Goal: Information Seeking & Learning: Learn about a topic

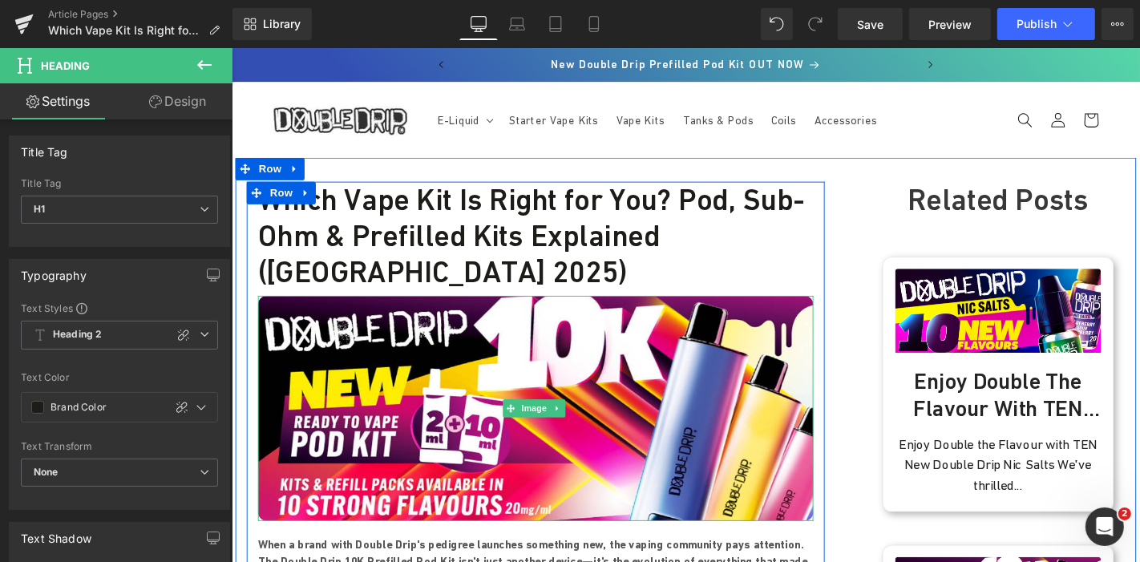
scroll to position [267, 0]
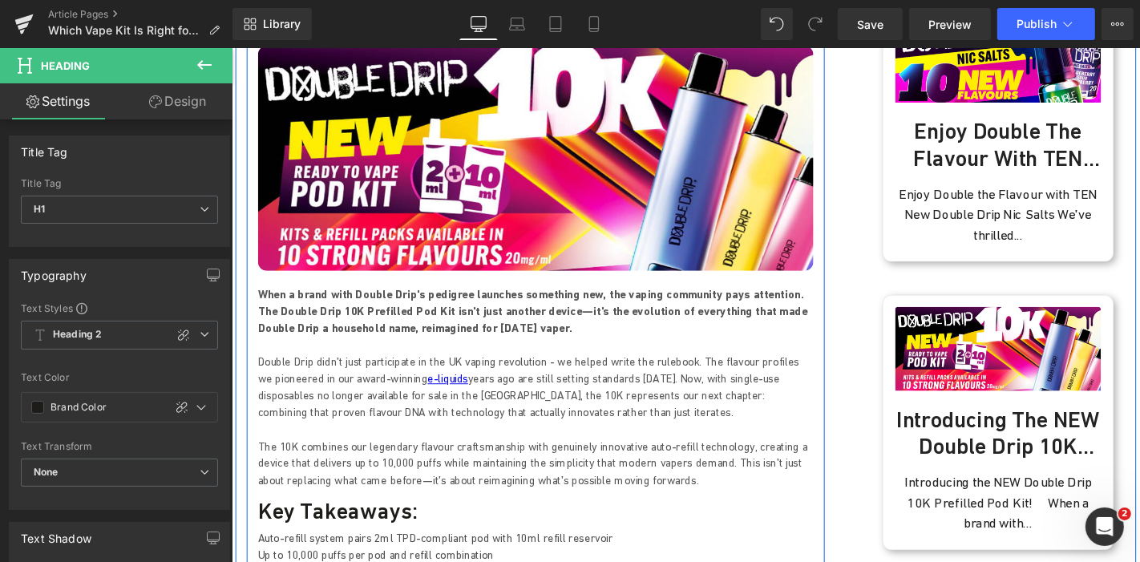
drag, startPoint x: 413, startPoint y: 278, endPoint x: 394, endPoint y: 288, distance: 21.9
click at [413, 301] on p "When a brand with Double Drip's pedigree launches something new, the vaping com…" at bounding box center [555, 328] width 593 height 54
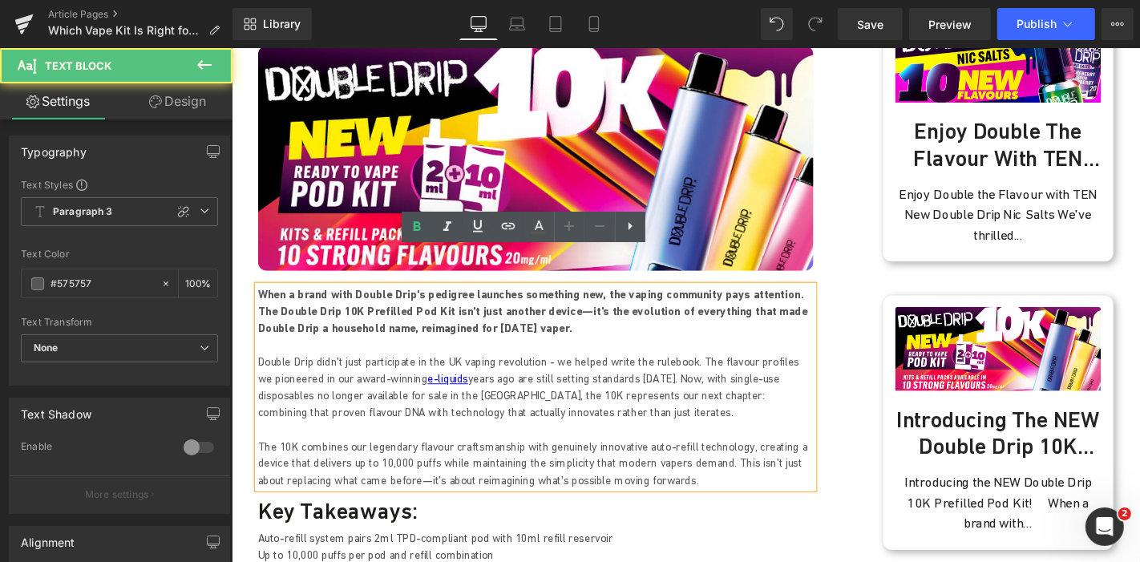
click at [393, 303] on strong "When a brand with Double Drip's pedigree launches something new, the vaping com…" at bounding box center [552, 328] width 587 height 50
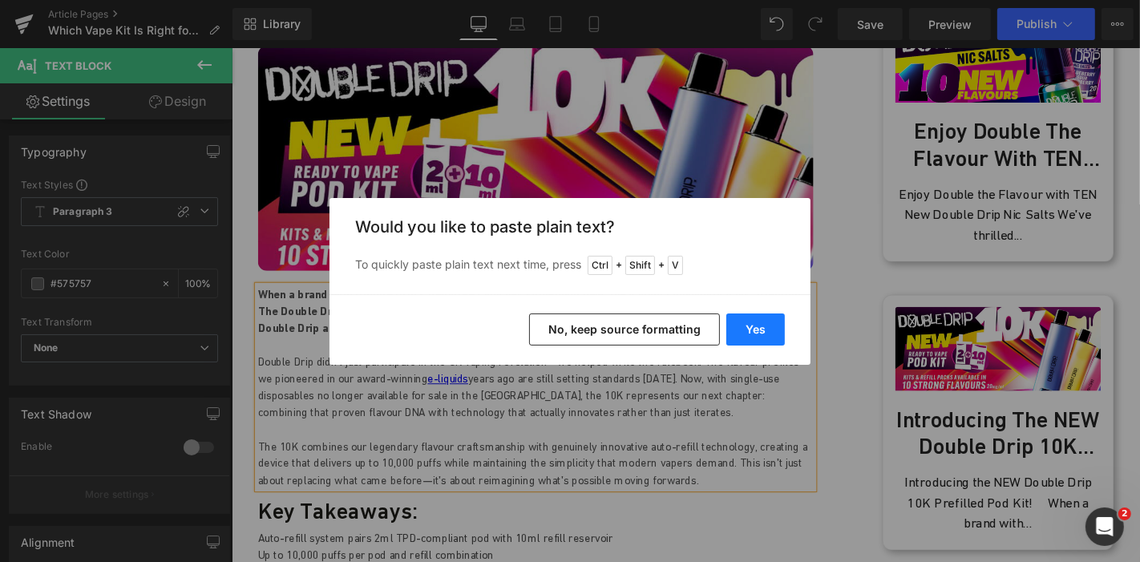
click at [749, 319] on button "Yes" at bounding box center [755, 329] width 58 height 32
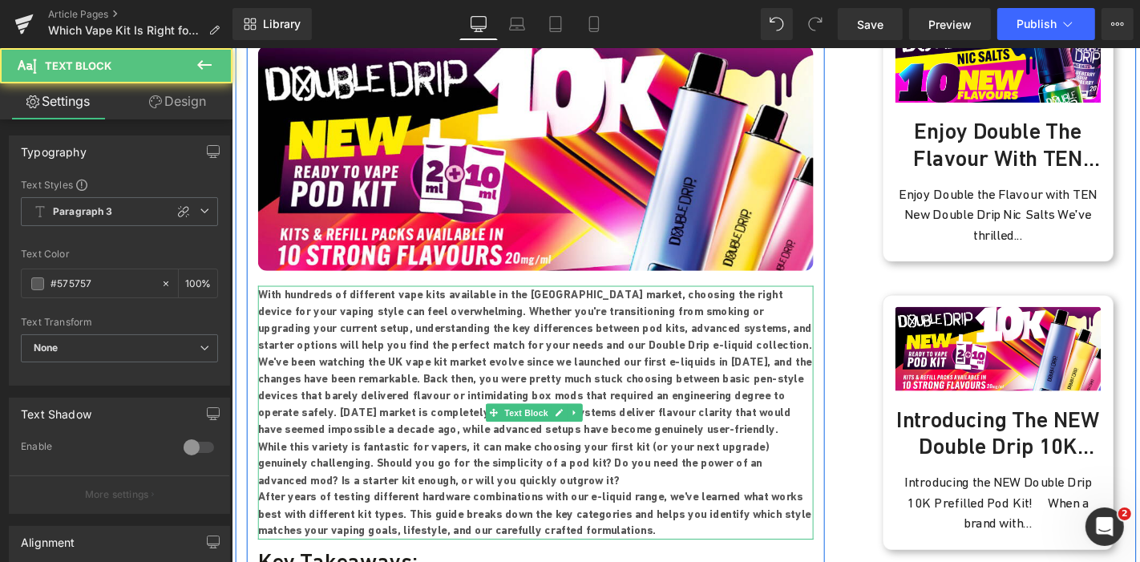
drag, startPoint x: 614, startPoint y: 329, endPoint x: 668, endPoint y: 528, distance: 206.1
click at [668, 528] on div "With hundreds of different vape kits available in the [GEOGRAPHIC_DATA] market,…" at bounding box center [555, 436] width 593 height 271
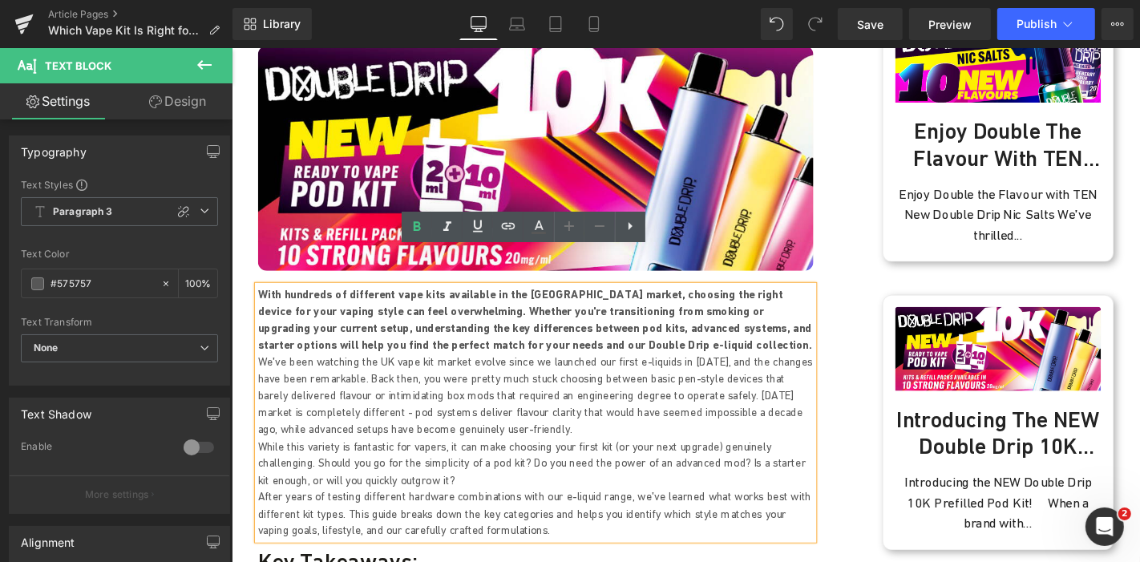
click at [615, 320] on p "With hundreds of different vape kits available in the [GEOGRAPHIC_DATA] market,…" at bounding box center [555, 337] width 593 height 72
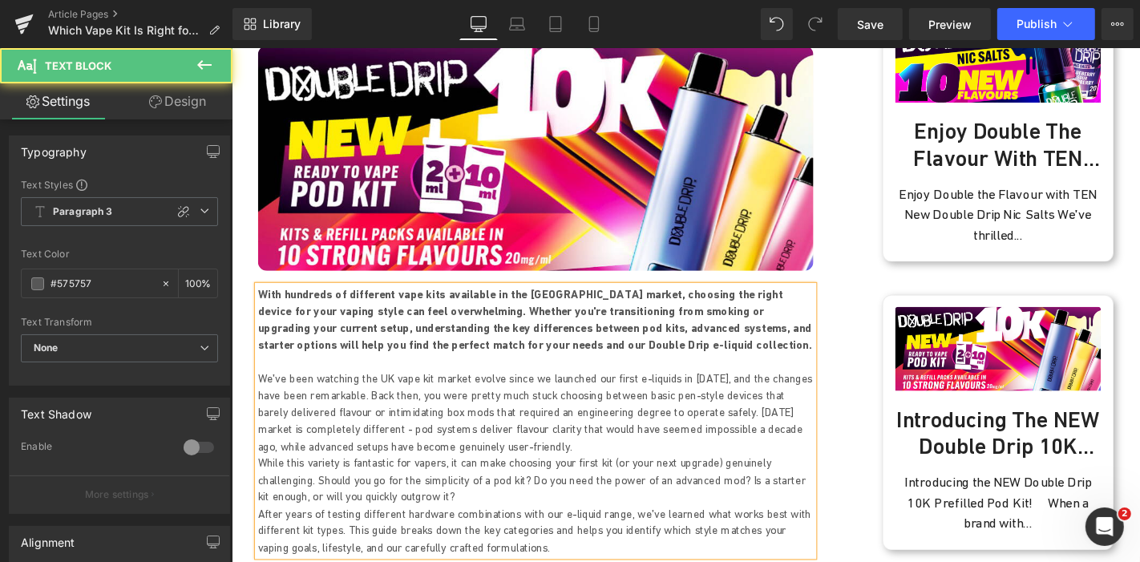
click at [462, 430] on p "We've been watching the UK vape kit market evolve since we launched our first e…" at bounding box center [555, 437] width 593 height 91
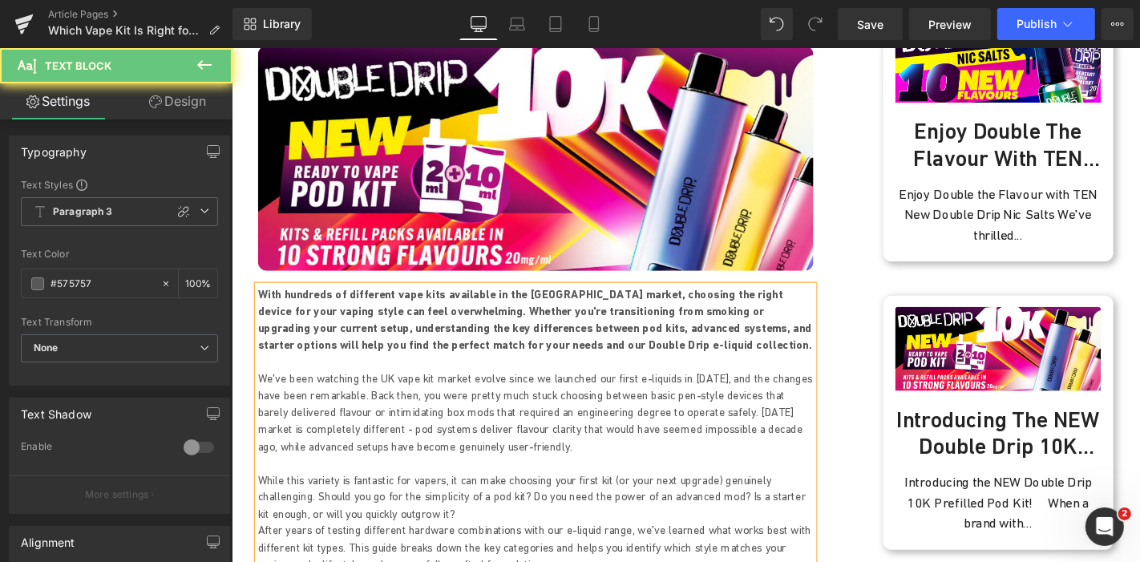
click at [395, 504] on p "While this variety is fantastic for vapers, it can make choosing your first kit…" at bounding box center [555, 527] width 593 height 54
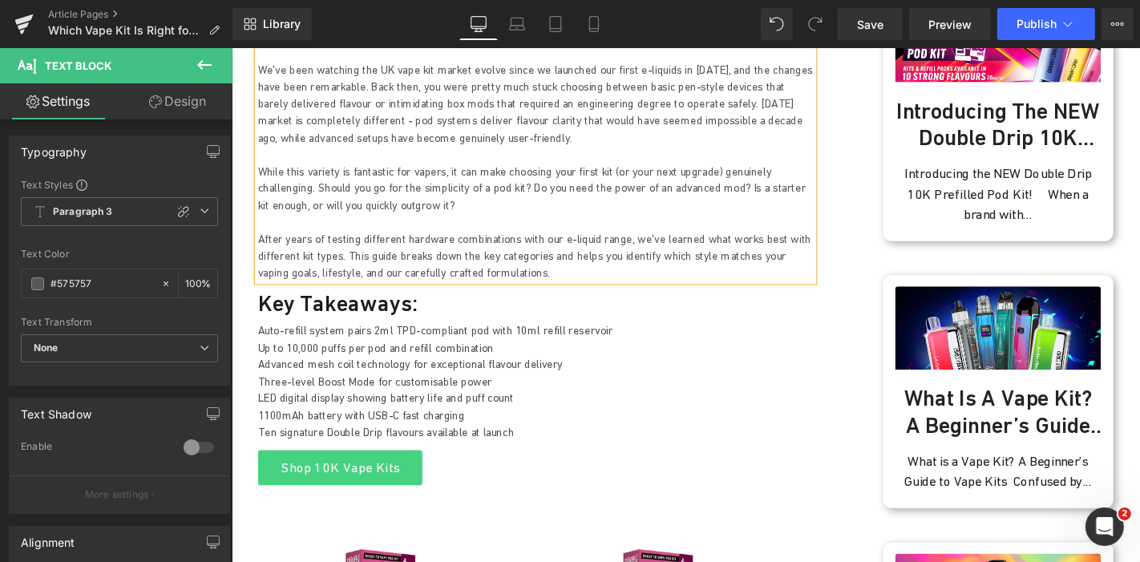
scroll to position [623, 0]
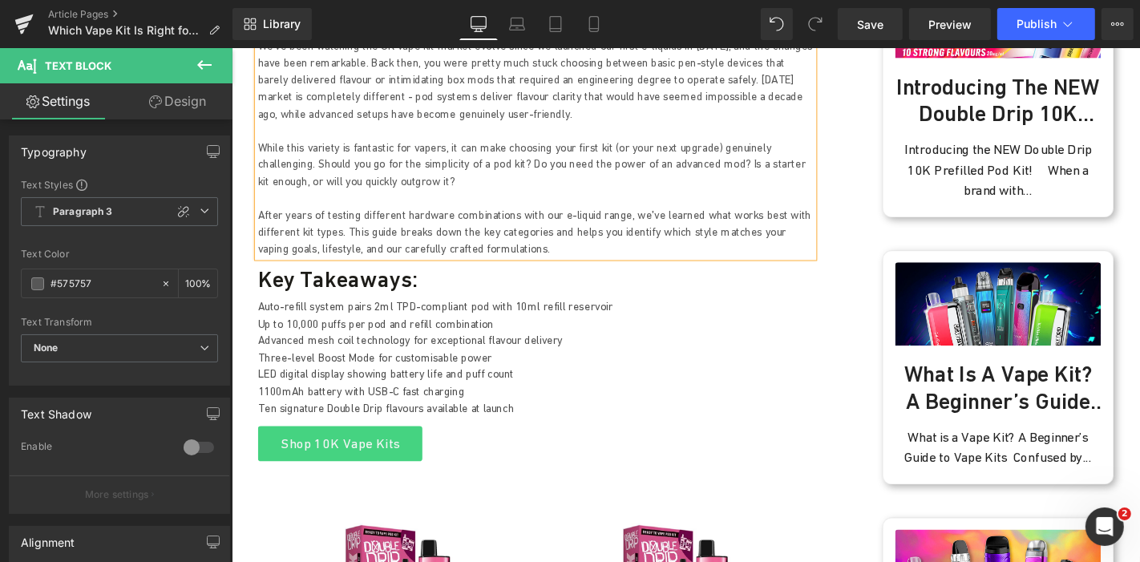
click at [341, 333] on p "Up to 10,000 puffs per pod and refill combination" at bounding box center [555, 342] width 593 height 18
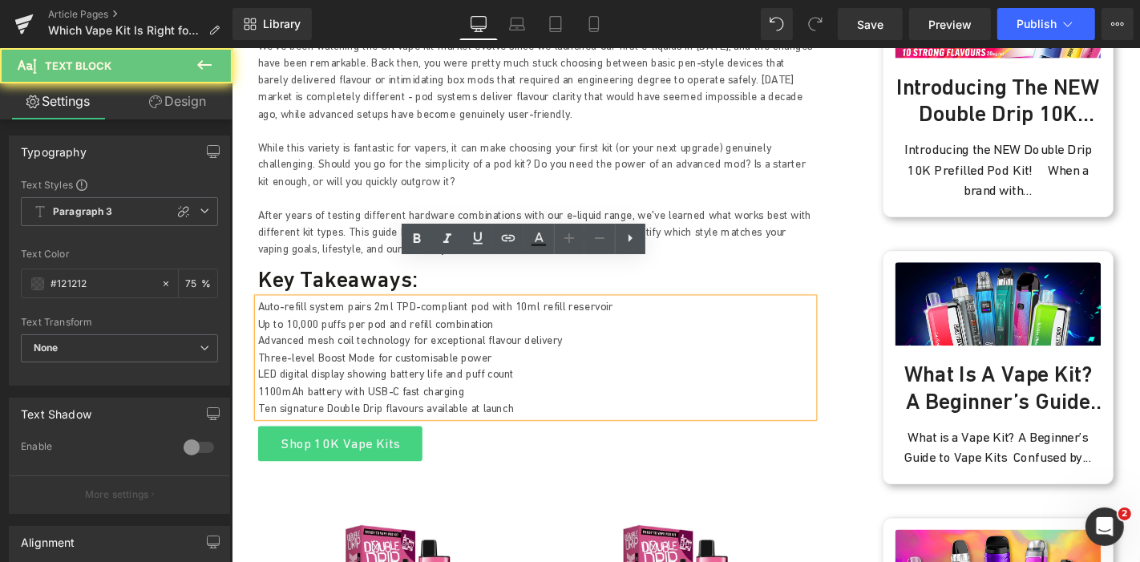
click at [314, 333] on p "Up to 10,000 puffs per pod and refill combination" at bounding box center [555, 342] width 593 height 18
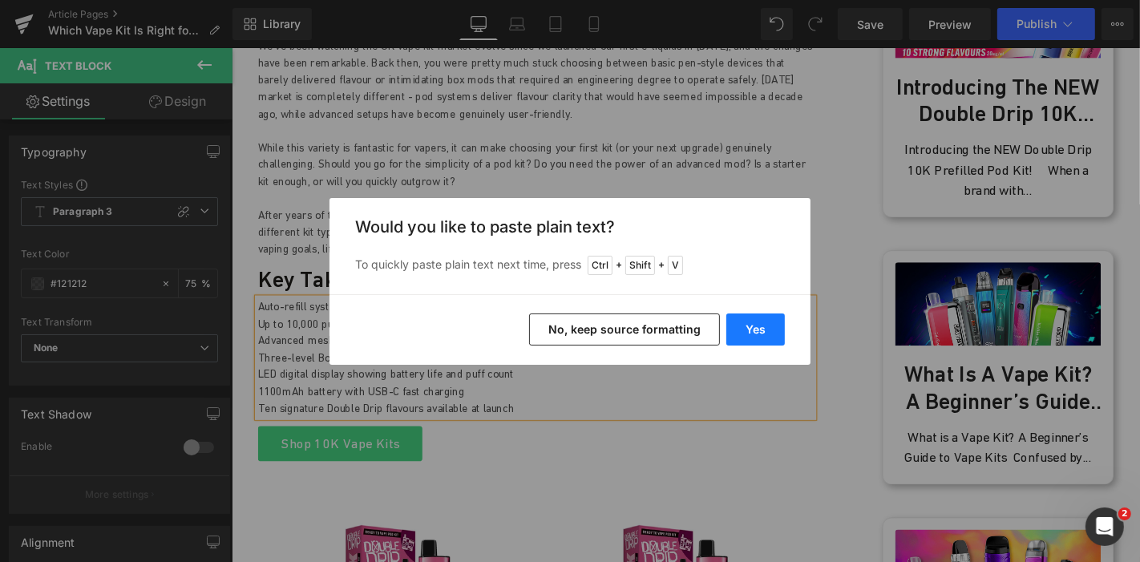
click at [744, 328] on button "Yes" at bounding box center [755, 329] width 58 height 32
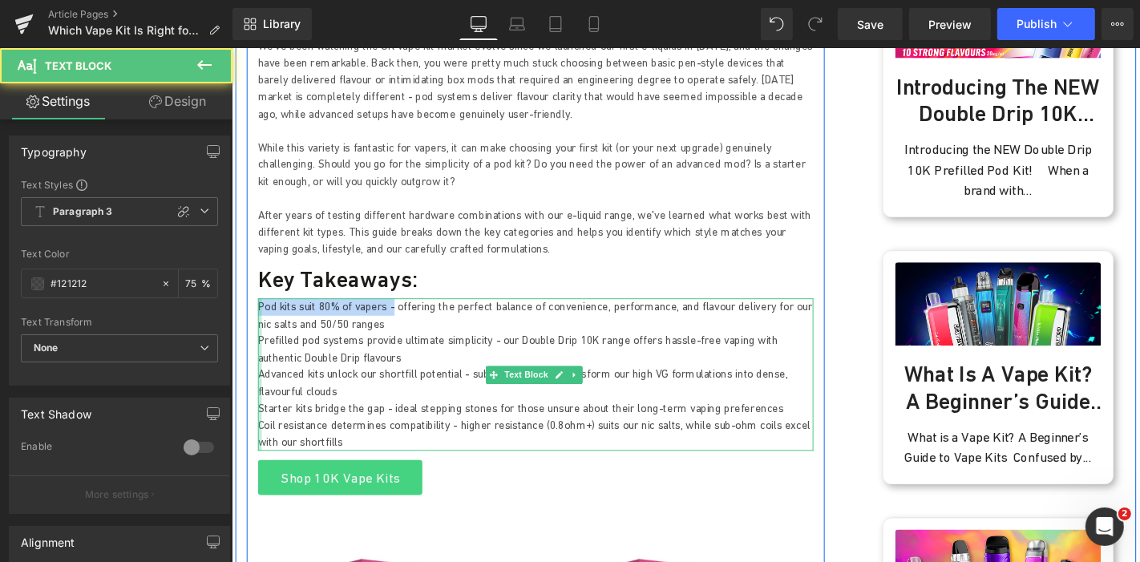
drag, startPoint x: 393, startPoint y: 287, endPoint x: 254, endPoint y: 284, distance: 139.5
click at [259, 314] on div "Pod kits suit 80% of vapers - offering the perfect balance of convenience, perf…" at bounding box center [555, 395] width 593 height 163
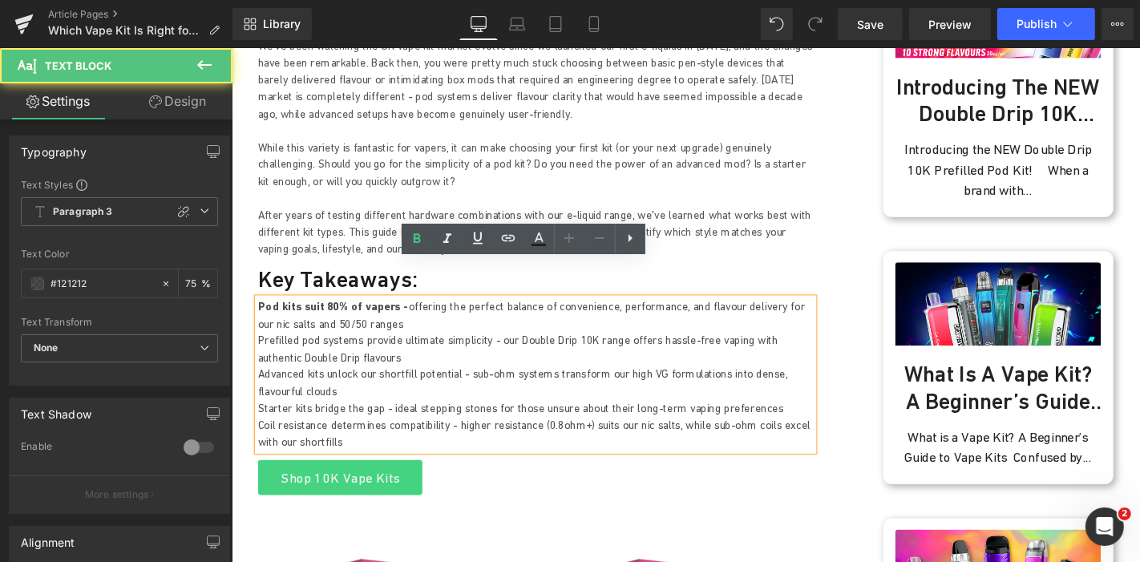
drag, startPoint x: 500, startPoint y: 321, endPoint x: 253, endPoint y: 324, distance: 246.8
click at [259, 324] on div "Pod kits suit 80% of vapers - offering the perfect balance of convenience, perf…" at bounding box center [555, 395] width 593 height 163
click at [309, 350] on p "Prefilled pod systems provide ultimate simplicity - our Double Drip 10K range o…" at bounding box center [555, 368] width 593 height 36
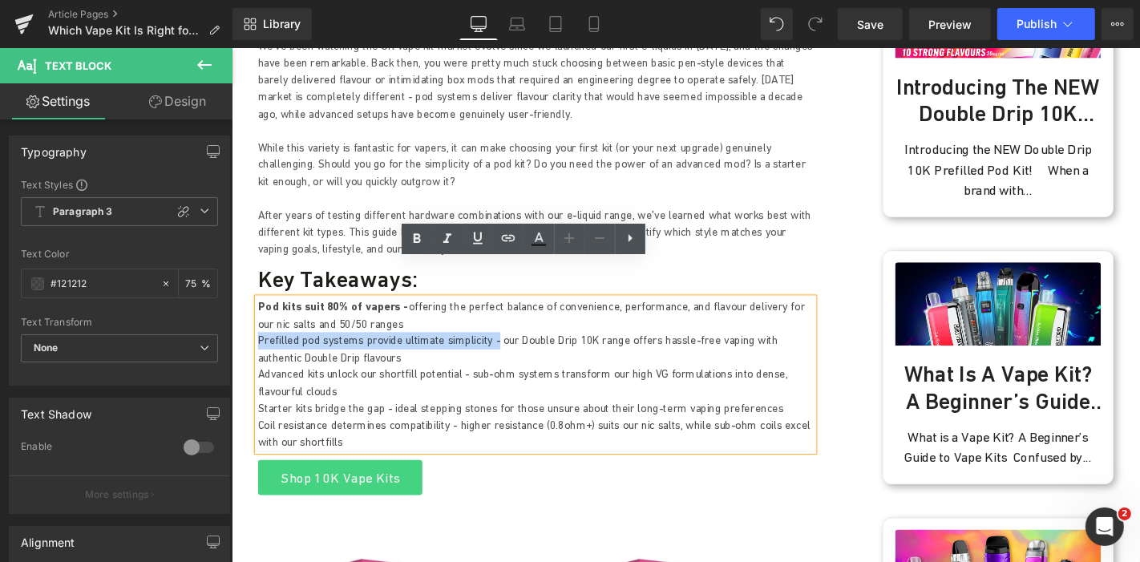
drag, startPoint x: 398, startPoint y: 329, endPoint x: 257, endPoint y: 325, distance: 141.1
click at [259, 350] on p "Prefilled pod systems provide ultimate simplicity - our Double Drip 10K range o…" at bounding box center [555, 368] width 593 height 36
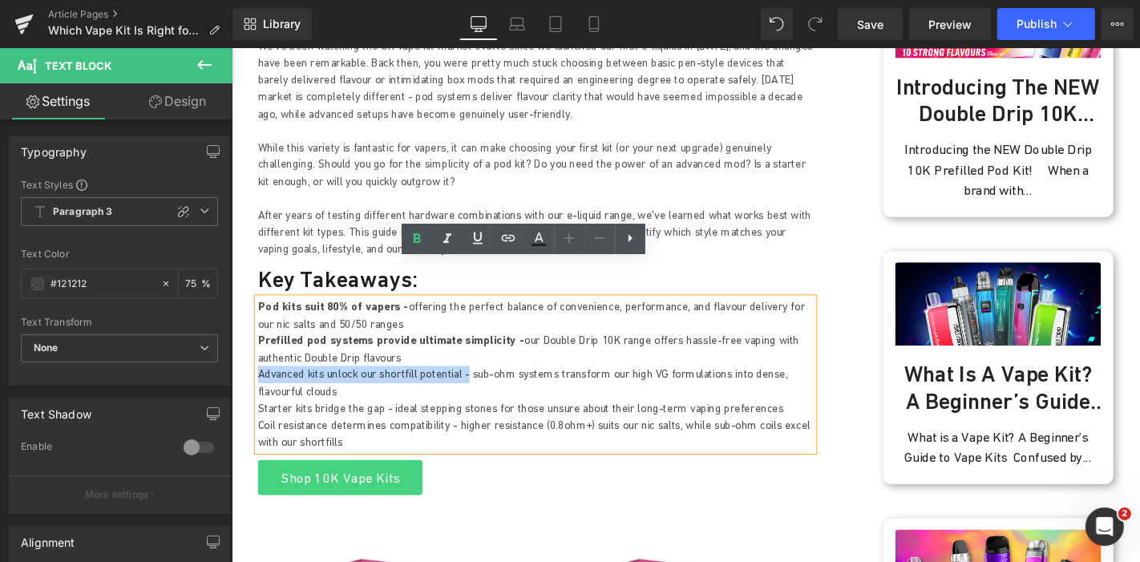
drag, startPoint x: 471, startPoint y: 356, endPoint x: 256, endPoint y: 352, distance: 214.8
click at [259, 386] on p "Advanced kits unlock our shortfill potential - sub-ohm systems transform our hi…" at bounding box center [555, 404] width 593 height 36
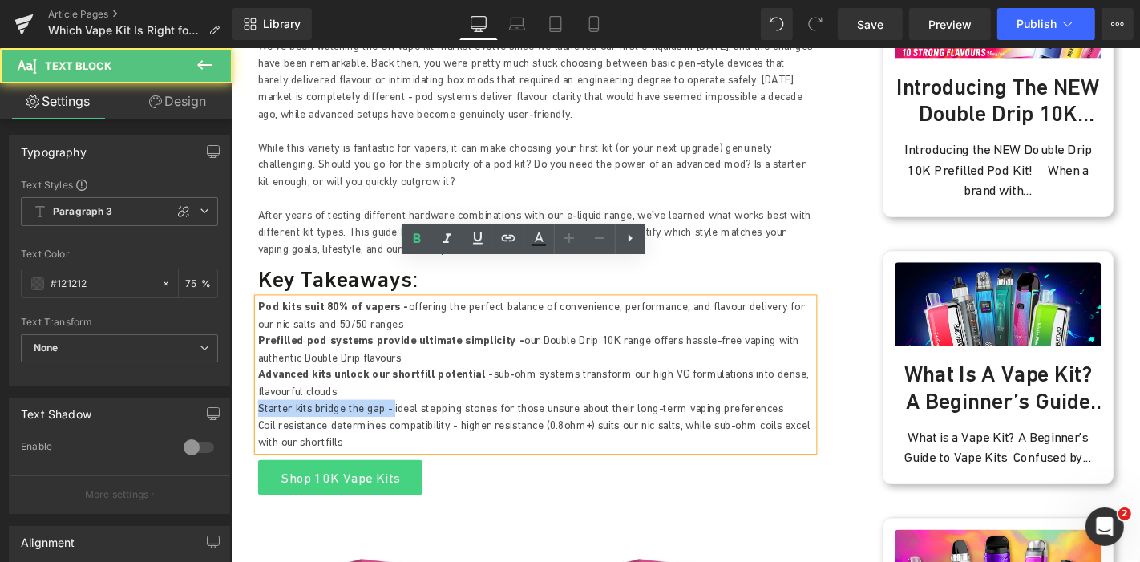
drag, startPoint x: 388, startPoint y: 394, endPoint x: 242, endPoint y: 391, distance: 145.9
drag, startPoint x: 457, startPoint y: 409, endPoint x: 252, endPoint y: 404, distance: 204.4
click at [259, 404] on div "Pod kits suit 80% of vapers - offering the perfect balance of convenience, perf…" at bounding box center [555, 395] width 593 height 163
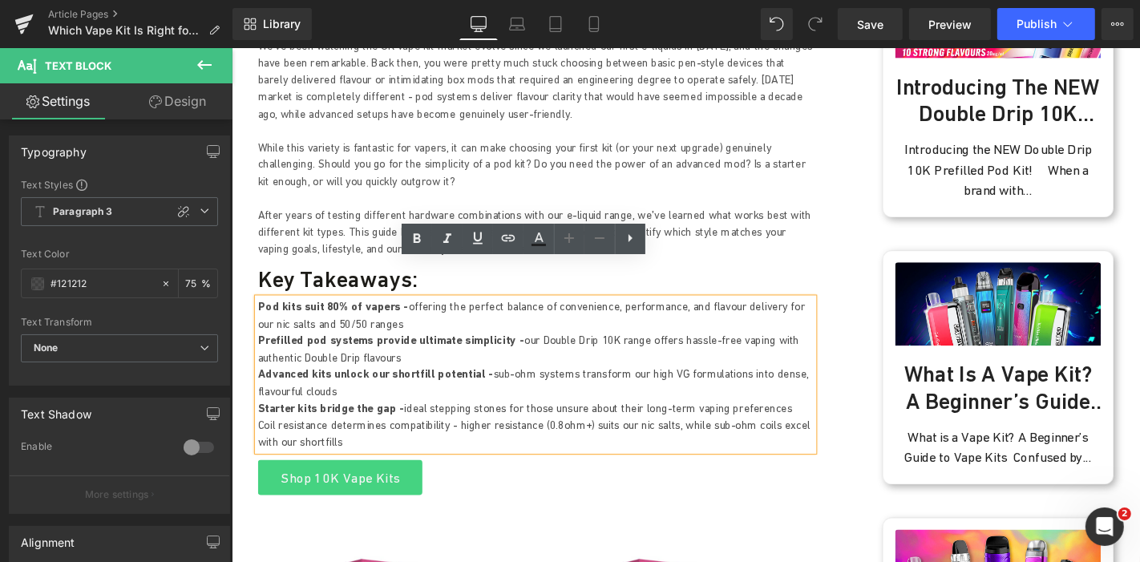
click at [323, 441] on p "Coil resistance determines compatibility - higher resistance (0.8ohm+) suits ou…" at bounding box center [555, 459] width 593 height 36
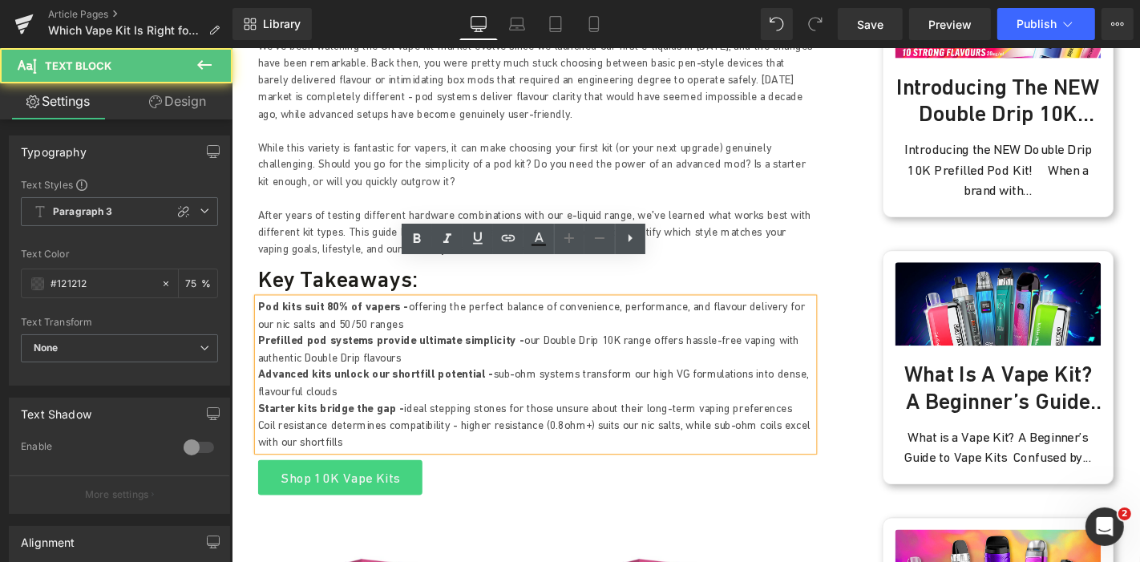
click at [442, 422] on p "Starter kits bridge the gap - ideal stepping stones for those unsure about thei…" at bounding box center [555, 431] width 593 height 18
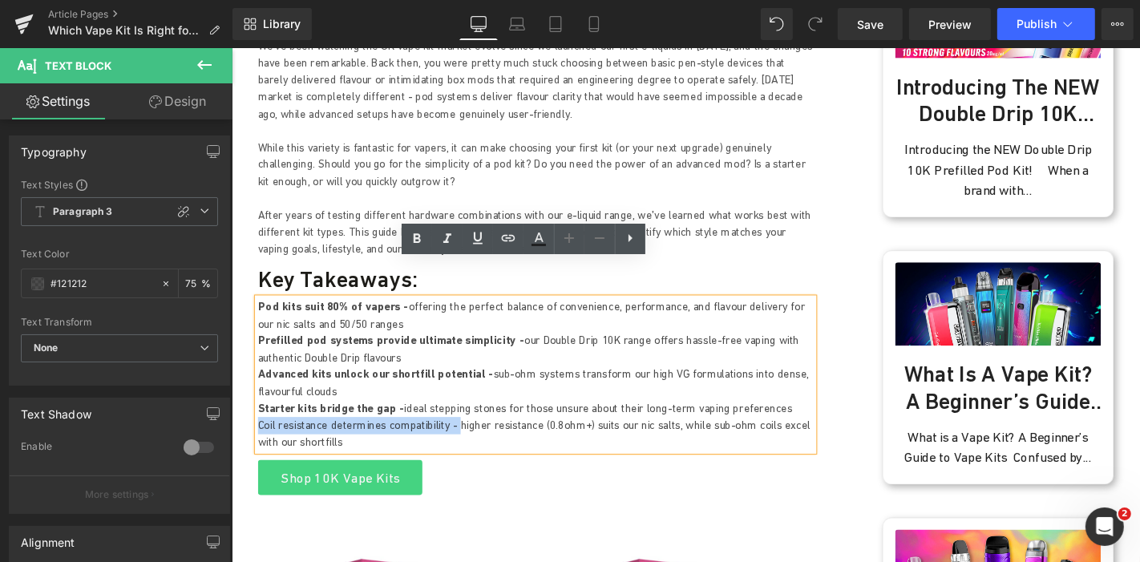
drag, startPoint x: 457, startPoint y: 409, endPoint x: 255, endPoint y: 406, distance: 202.0
click at [259, 441] on p "Coil resistance determines compatibility - higher resistance (0.8ohm+) suits ou…" at bounding box center [555, 459] width 593 height 36
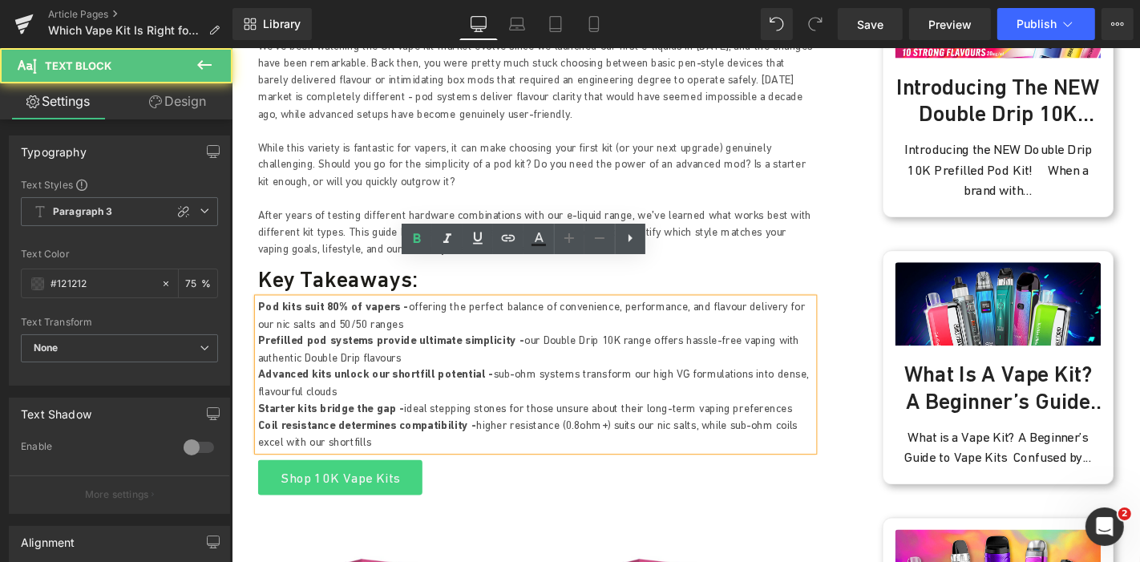
click at [530, 386] on p "Advanced kits unlock our shortfill potential - sub-ohm systems transform our hi…" at bounding box center [555, 404] width 593 height 36
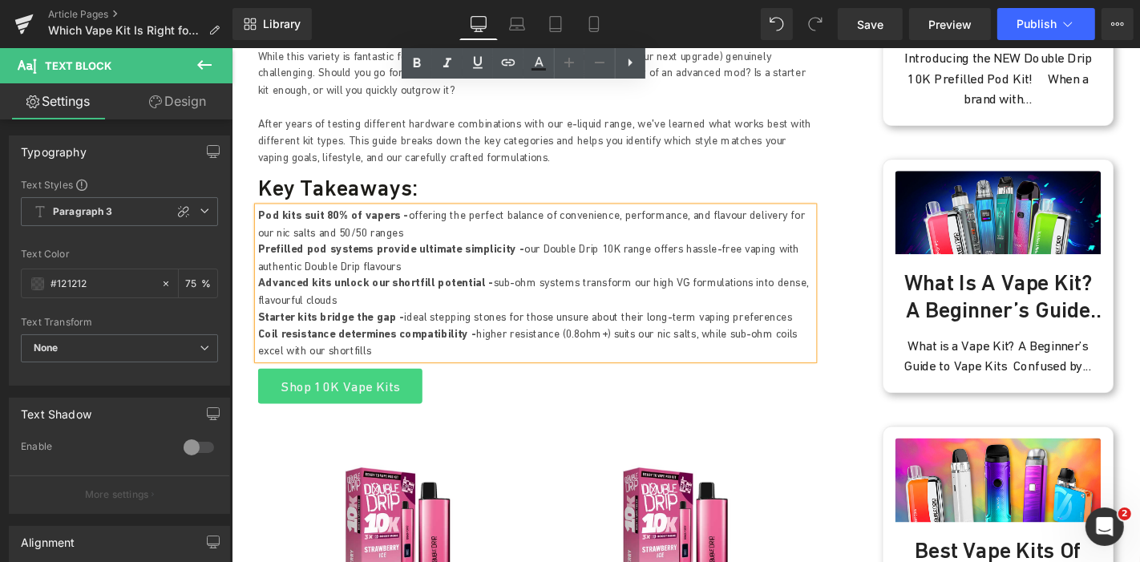
scroll to position [1068, 0]
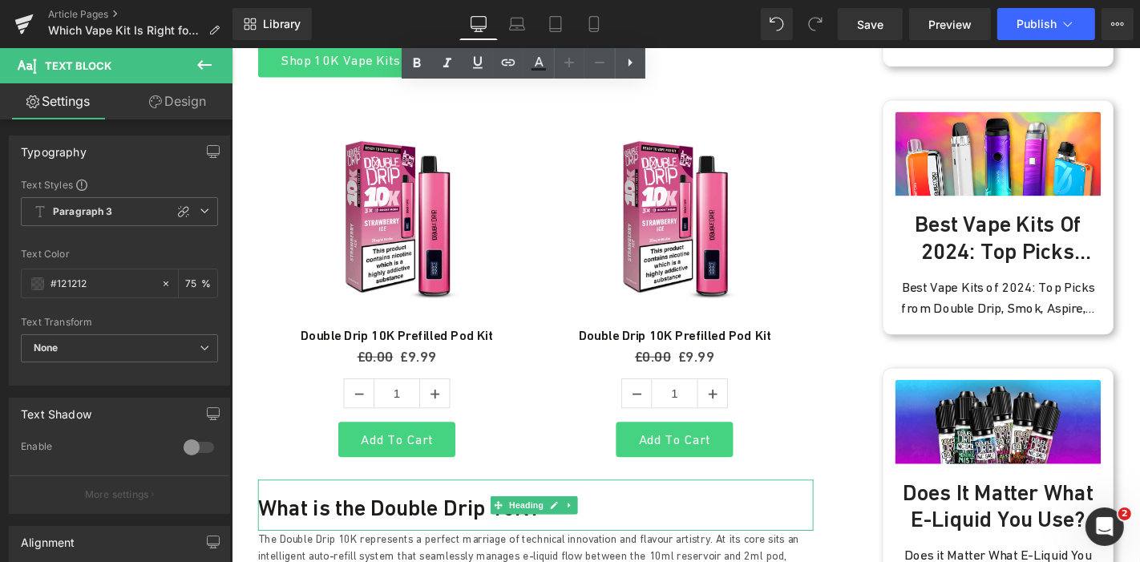
drag, startPoint x: 379, startPoint y: 494, endPoint x: 369, endPoint y: 494, distance: 9.6
click at [379, 524] on h3 "What is the Double Drip 10K?" at bounding box center [555, 538] width 593 height 29
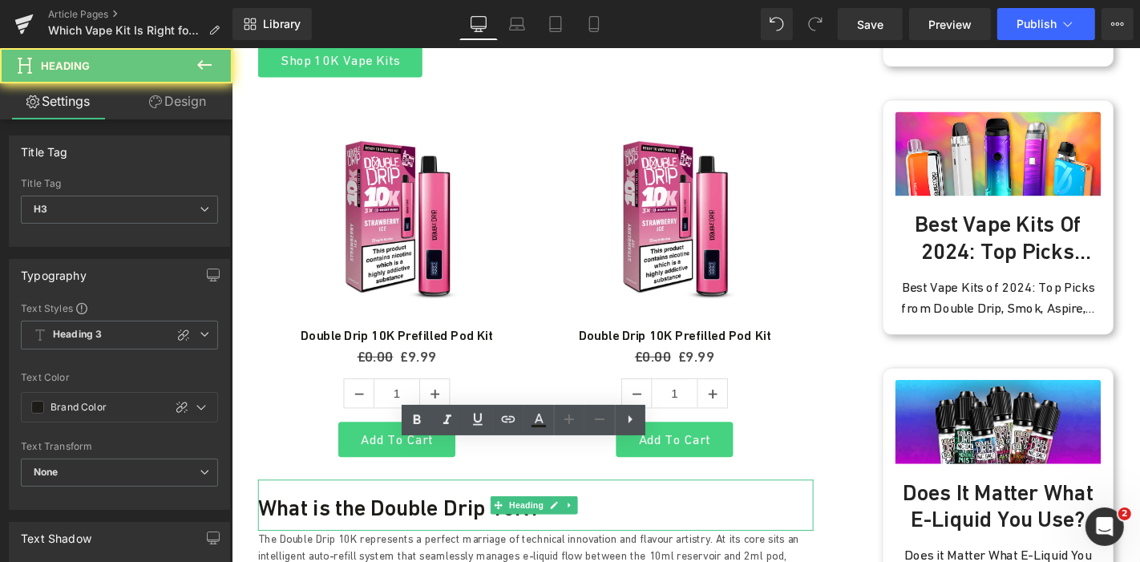
click at [369, 524] on h3 "What is the Double Drip 10K?" at bounding box center [555, 538] width 593 height 29
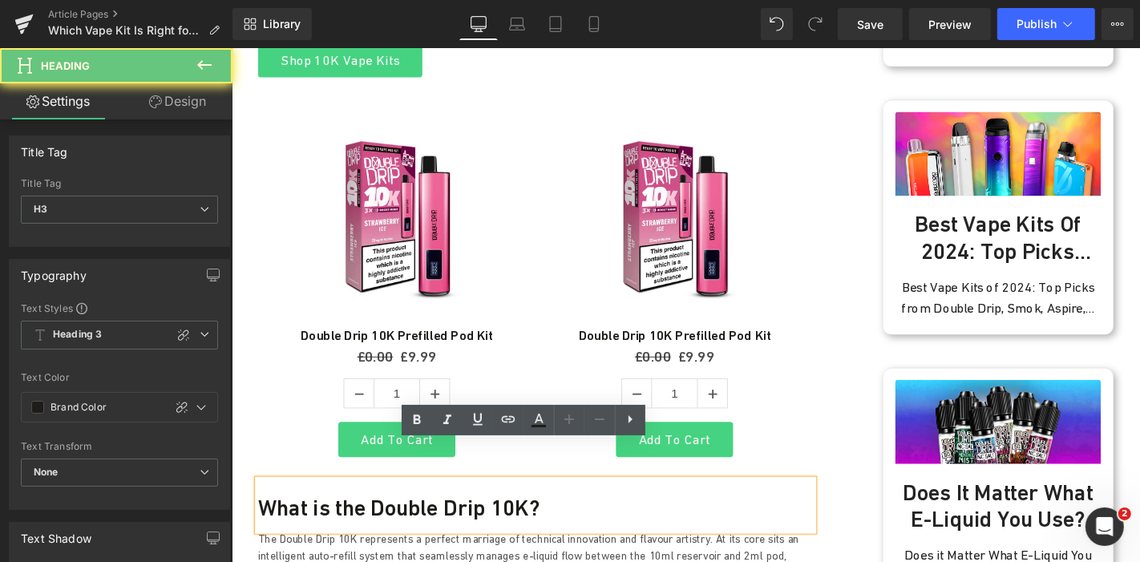
click at [390, 524] on h3 "What is the Double Drip 10K?" at bounding box center [555, 538] width 593 height 29
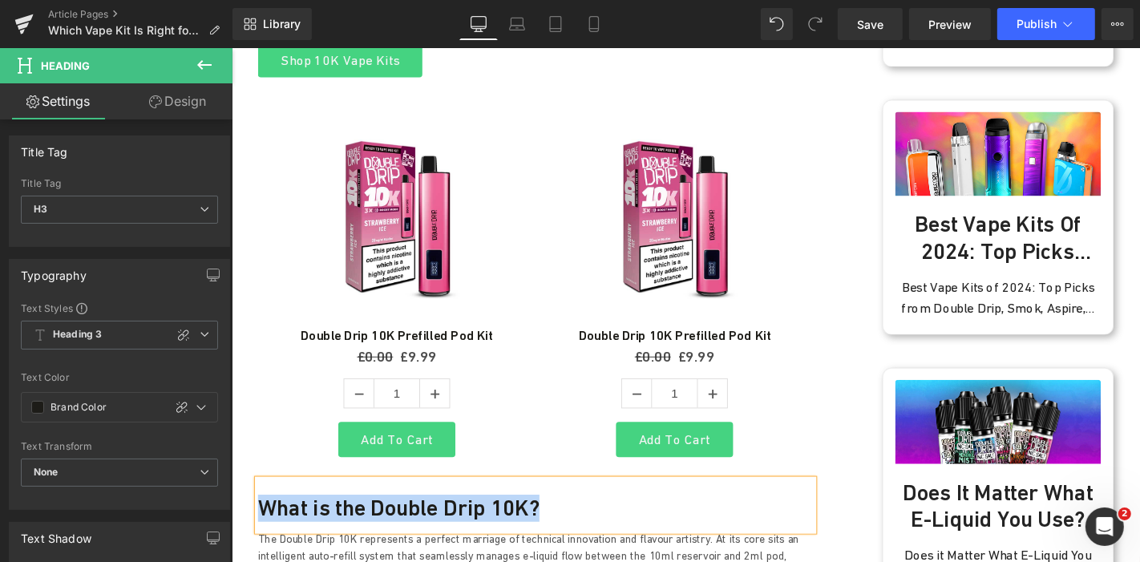
paste div
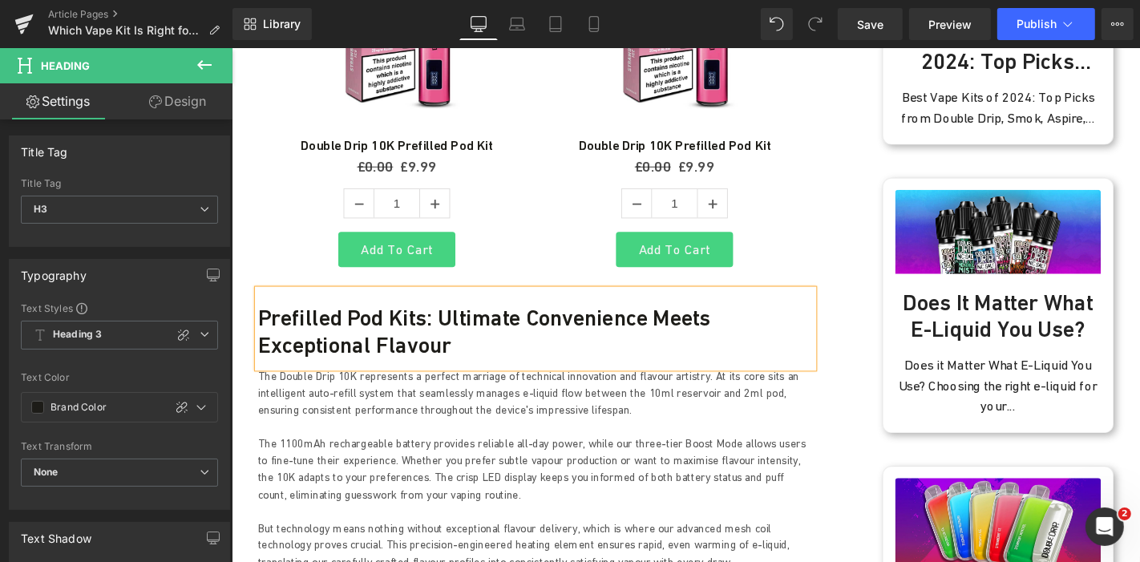
scroll to position [1335, 0]
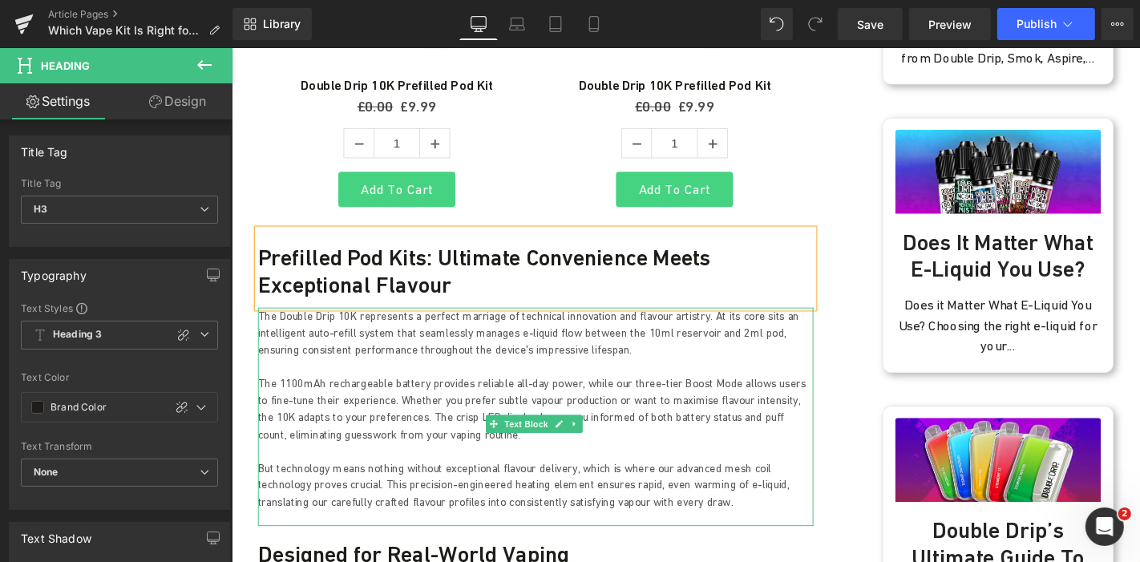
drag, startPoint x: 452, startPoint y: 402, endPoint x: 423, endPoint y: 338, distance: 70.3
click at [452, 402] on p "The 1100mAh rechargeable battery provides reliable all-day power, while our thr…" at bounding box center [555, 433] width 593 height 72
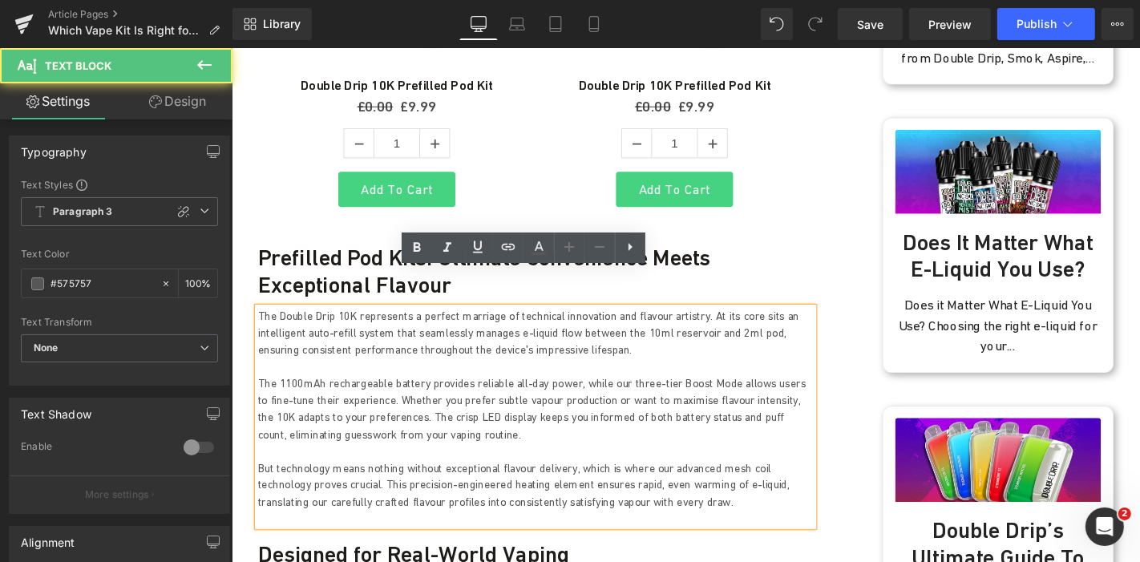
click at [423, 379] on p at bounding box center [555, 388] width 593 height 18
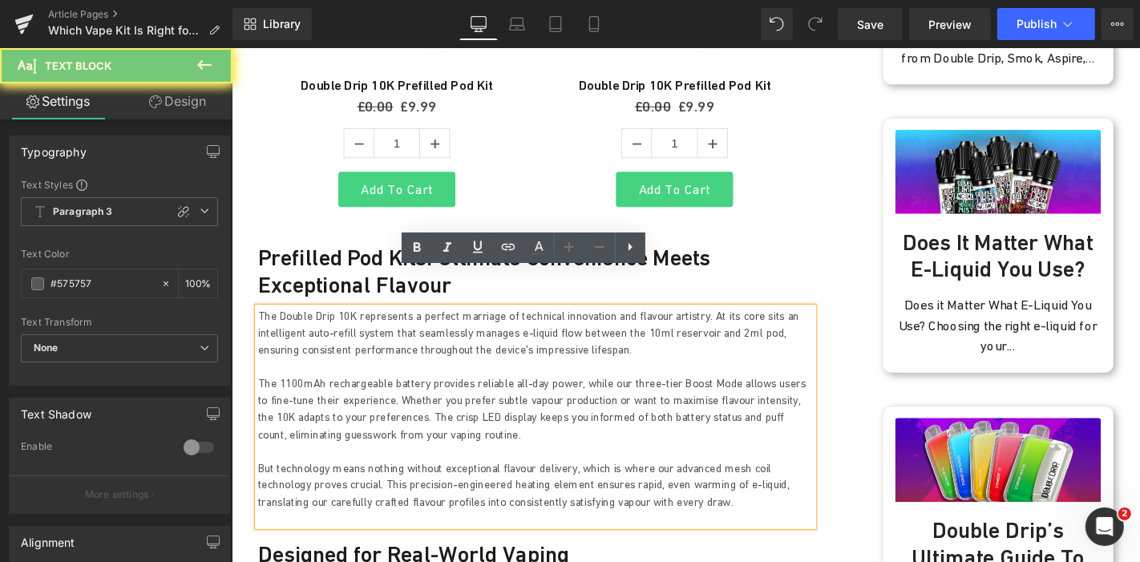
click at [444, 325] on p "The Double Drip 10K represents a perfect marriage of technical innovation and f…" at bounding box center [555, 352] width 593 height 54
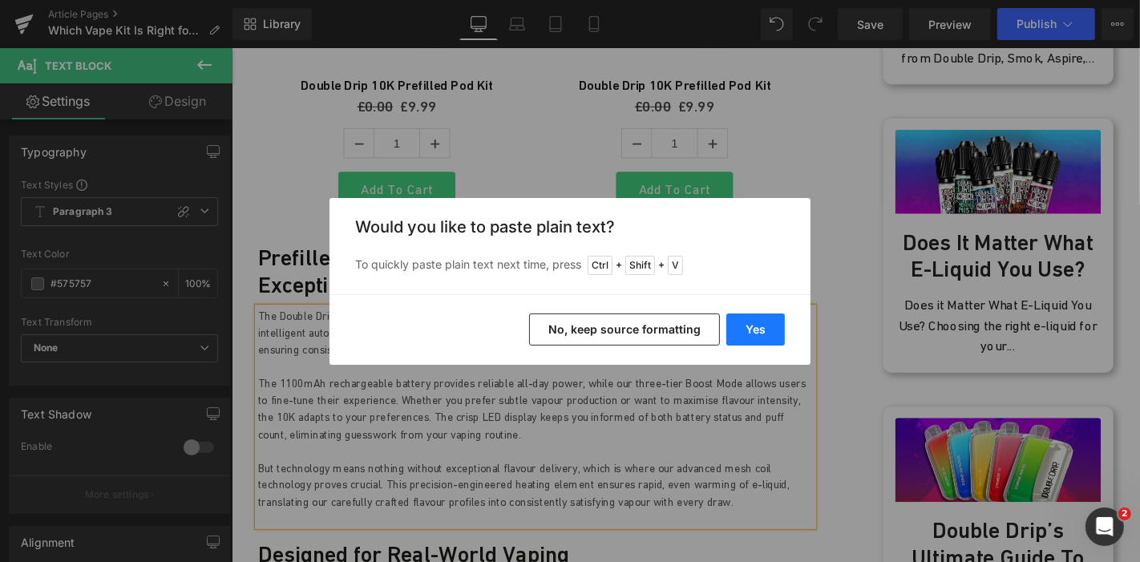
click at [741, 334] on button "Yes" at bounding box center [755, 329] width 58 height 32
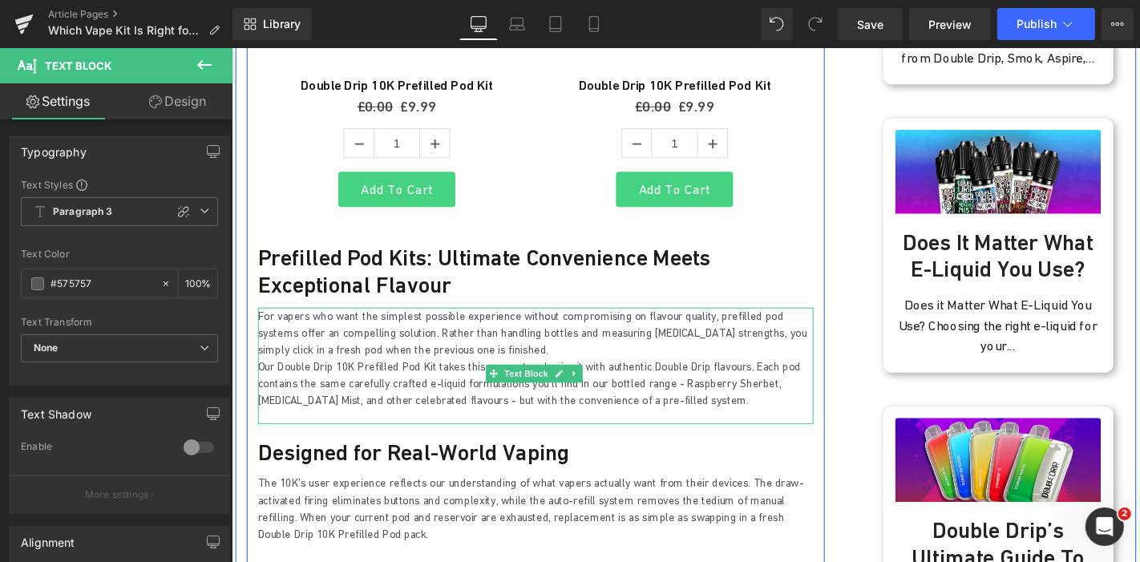
click at [476, 328] on p "For vapers who want the simplest possible experience without compromising on fl…" at bounding box center [555, 352] width 593 height 54
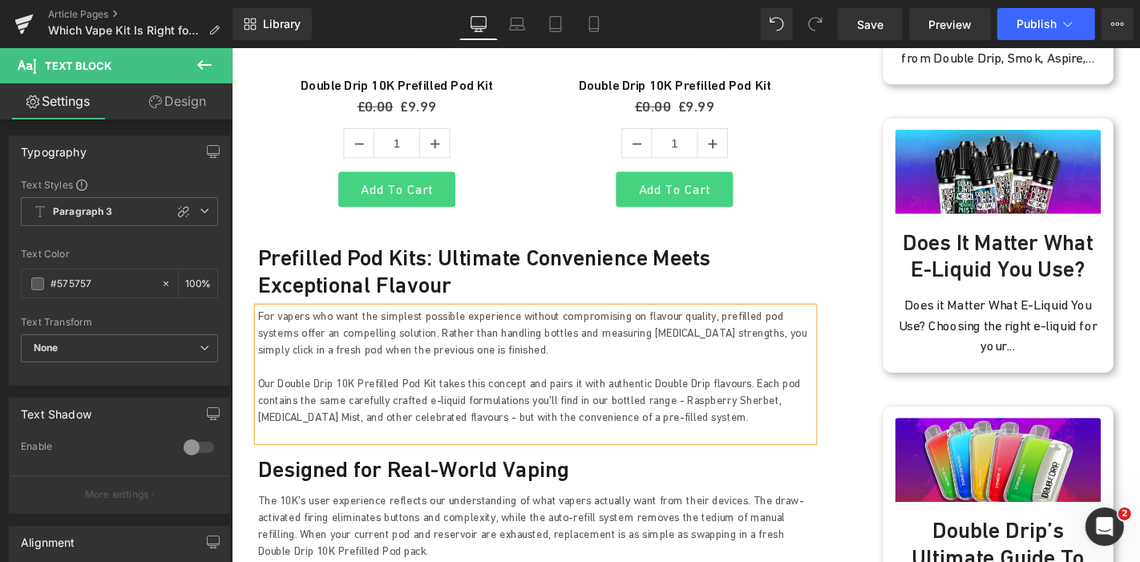
drag, startPoint x: 677, startPoint y: 385, endPoint x: 681, endPoint y: 397, distance: 11.9
click at [678, 397] on p "Our Double Drip 10K Prefilled Pod Kit takes this concept and pairs it with auth…" at bounding box center [555, 424] width 593 height 54
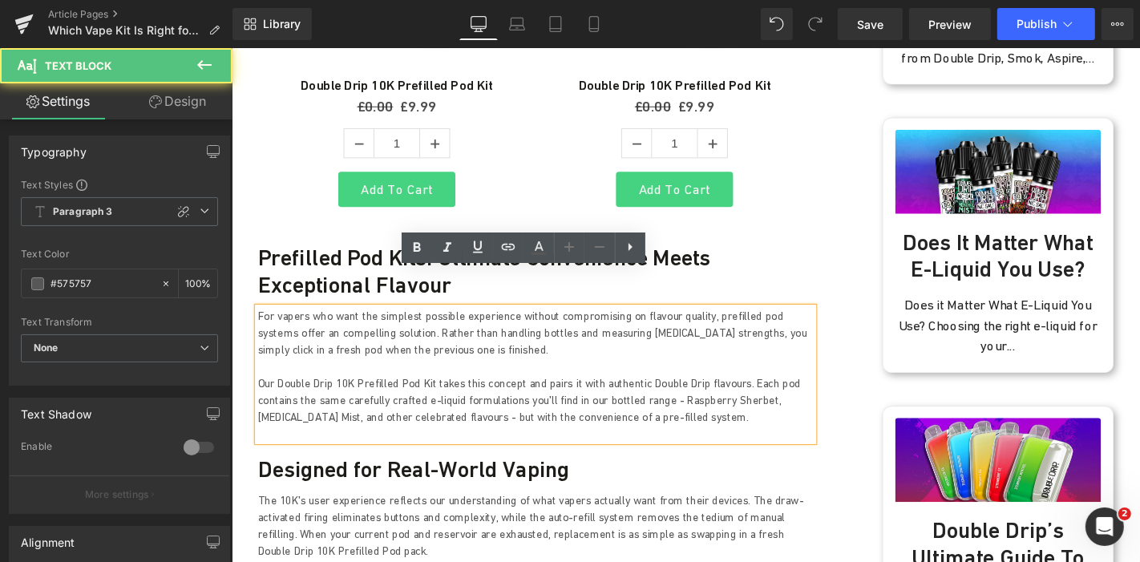
click at [680, 403] on p "Our Double Drip 10K Prefilled Pod Kit takes this concept and pairs it with auth…" at bounding box center [555, 424] width 593 height 54
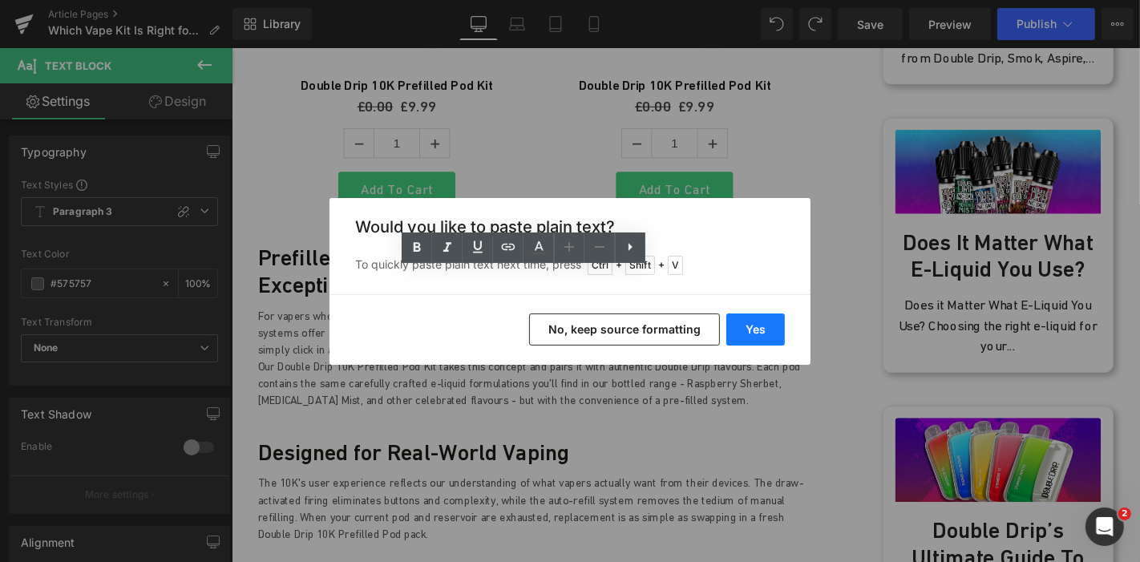
click at [771, 328] on button "Yes" at bounding box center [755, 329] width 58 height 32
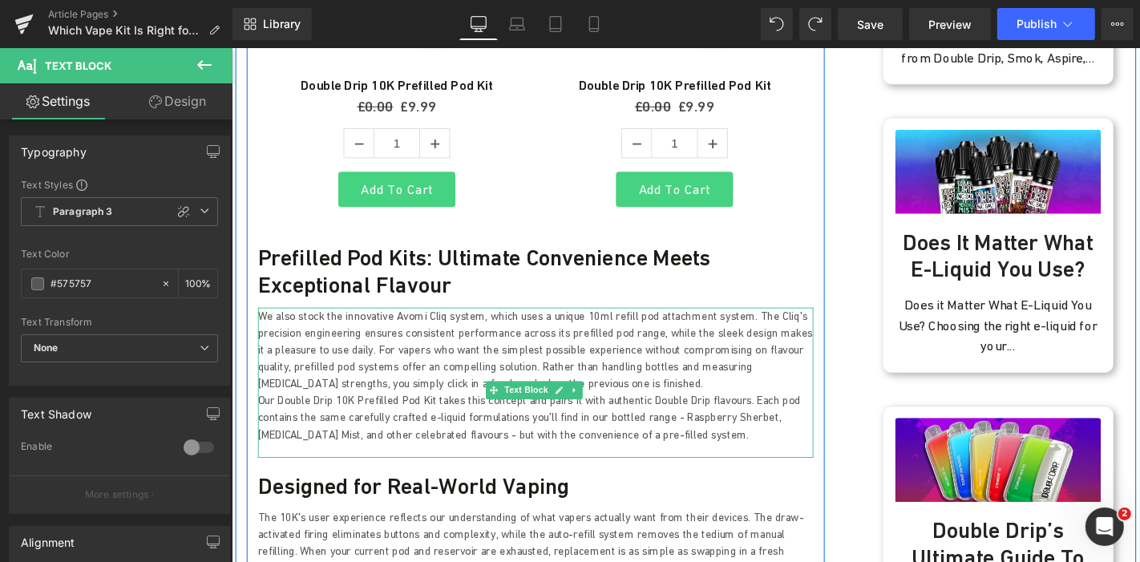
click at [618, 356] on p "We also stock the innovative Avomi Cliq system, which uses a unique 10ml refill…" at bounding box center [555, 370] width 593 height 91
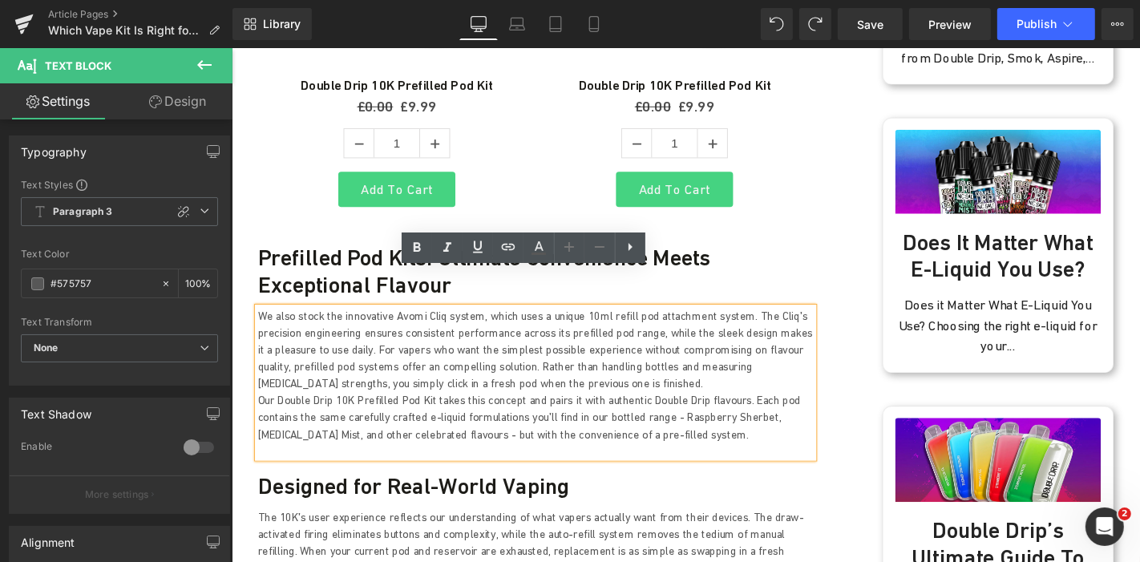
click at [569, 365] on p "We also stock the innovative Avomi Cliq system, which uses a unique 10ml refill…" at bounding box center [555, 370] width 593 height 91
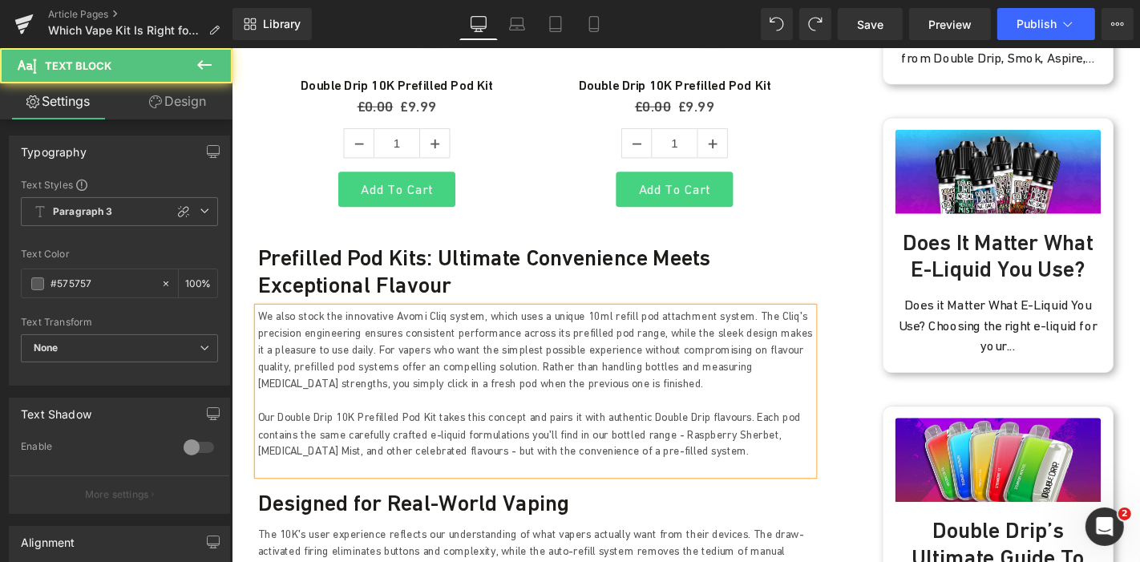
click at [709, 443] on p "Our Double Drip 10K Prefilled Pod Kit takes this concept and pairs it with auth…" at bounding box center [555, 460] width 593 height 54
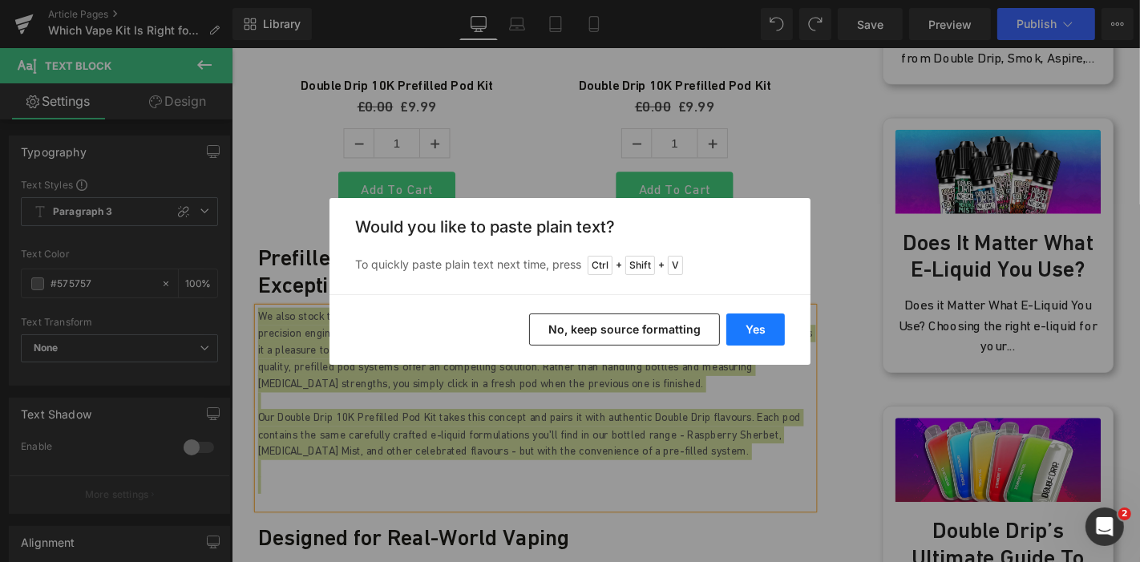
click at [751, 324] on button "Yes" at bounding box center [755, 329] width 58 height 32
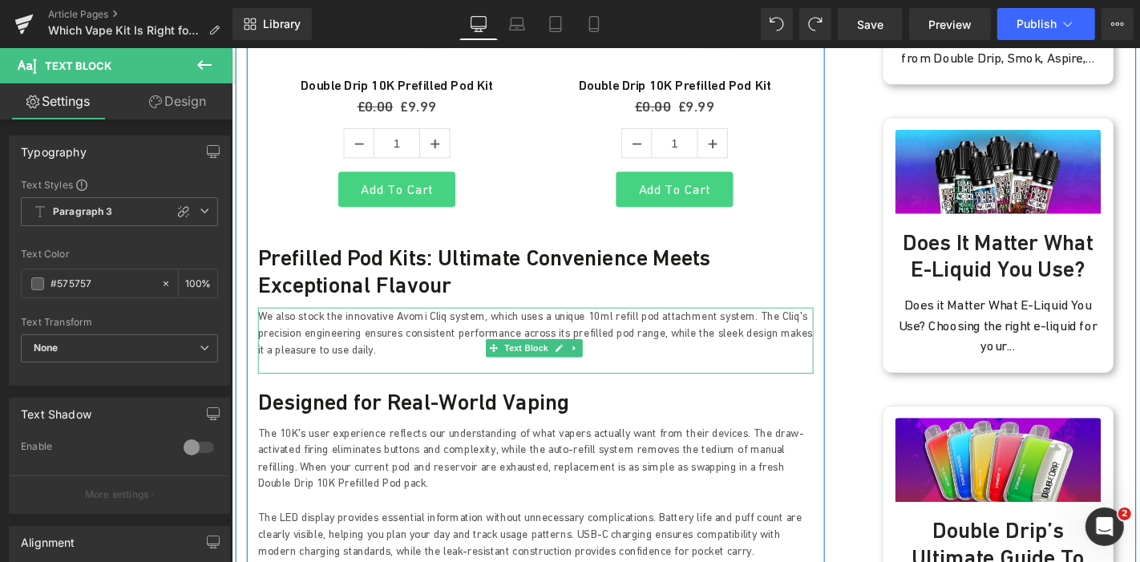
click at [261, 325] on p "We also stock the innovative Avomi Cliq system, which uses a unique 10ml refill…" at bounding box center [555, 352] width 593 height 54
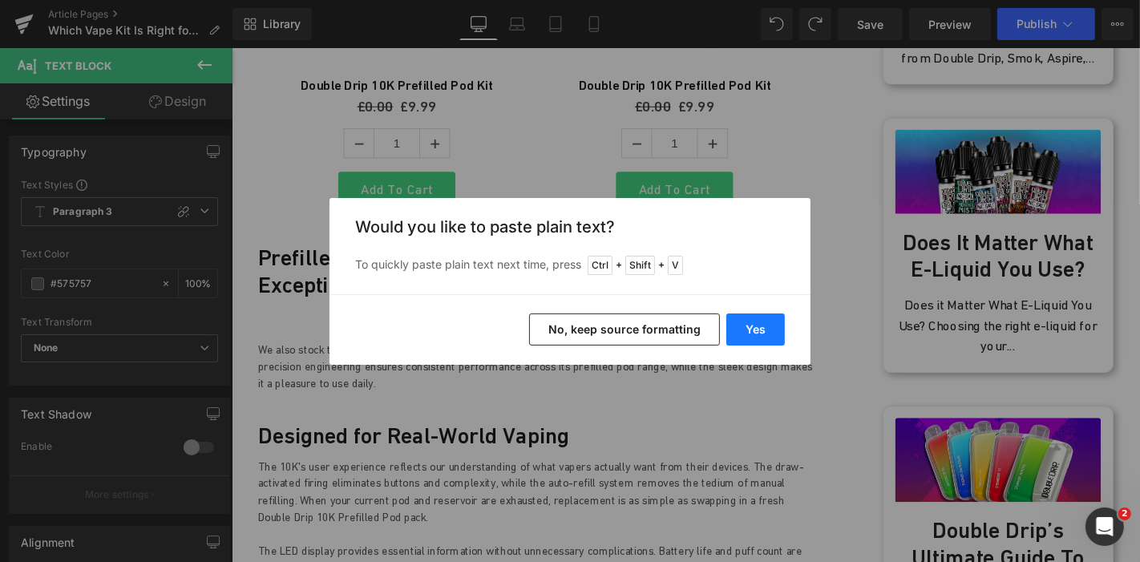
click at [746, 313] on button "Yes" at bounding box center [755, 329] width 58 height 32
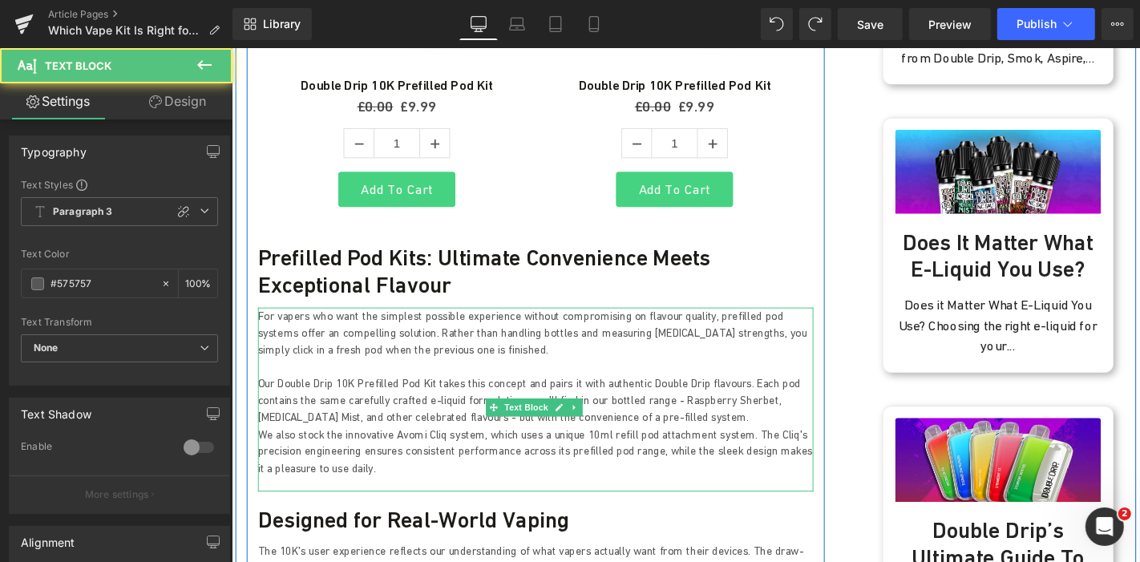
click at [675, 403] on p "Our Double Drip 10K Prefilled Pod Kit takes this concept and pairs it with auth…" at bounding box center [555, 424] width 593 height 54
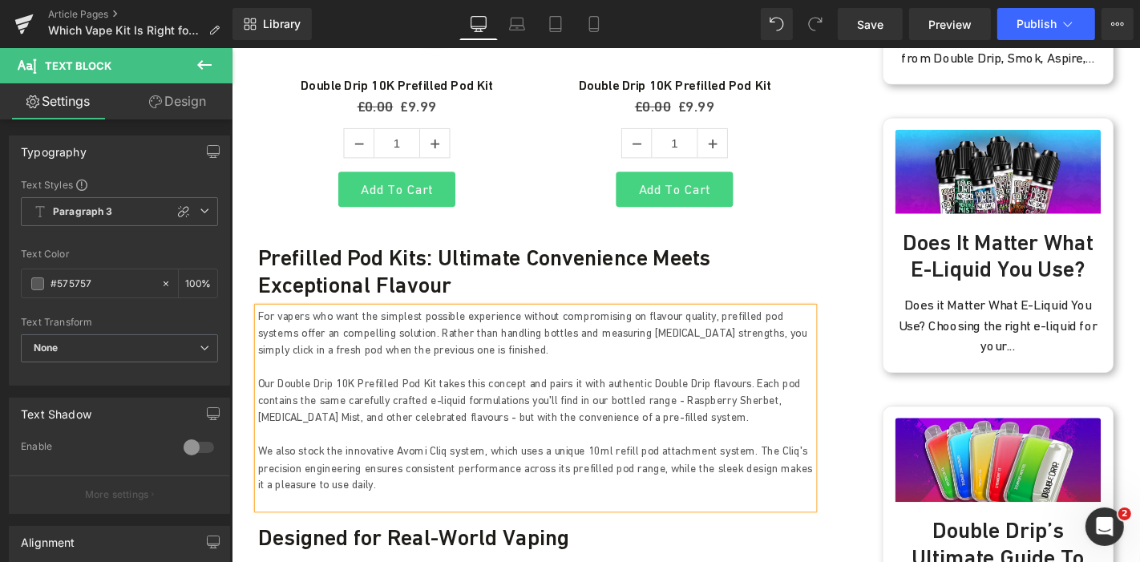
click at [362, 472] on p "We also stock the innovative Avomi Cliq system, which uses a unique 10ml refill…" at bounding box center [555, 496] width 593 height 54
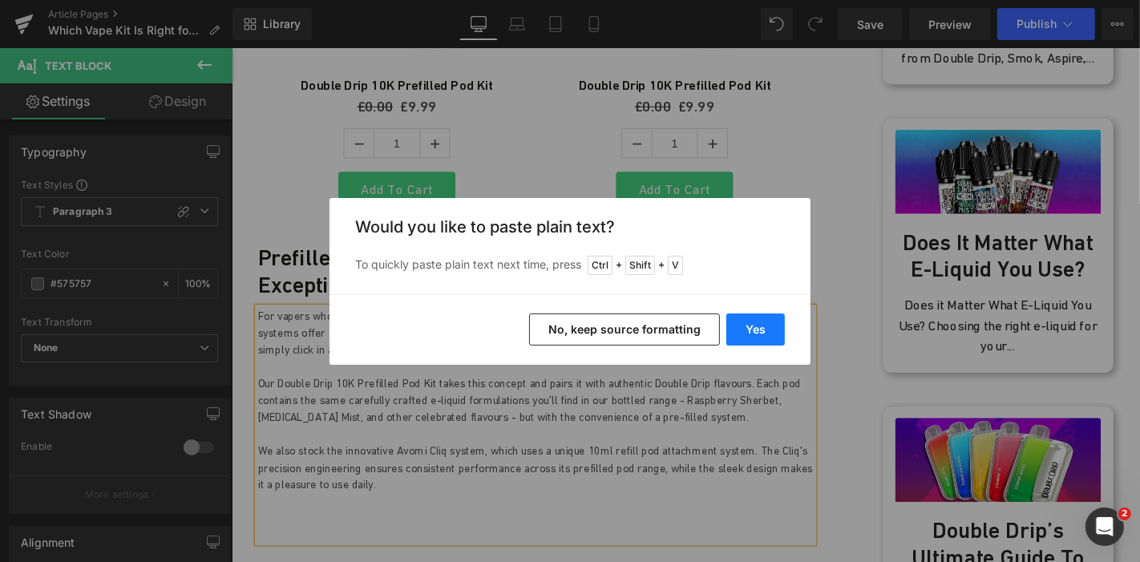
click at [755, 329] on button "Yes" at bounding box center [755, 329] width 58 height 32
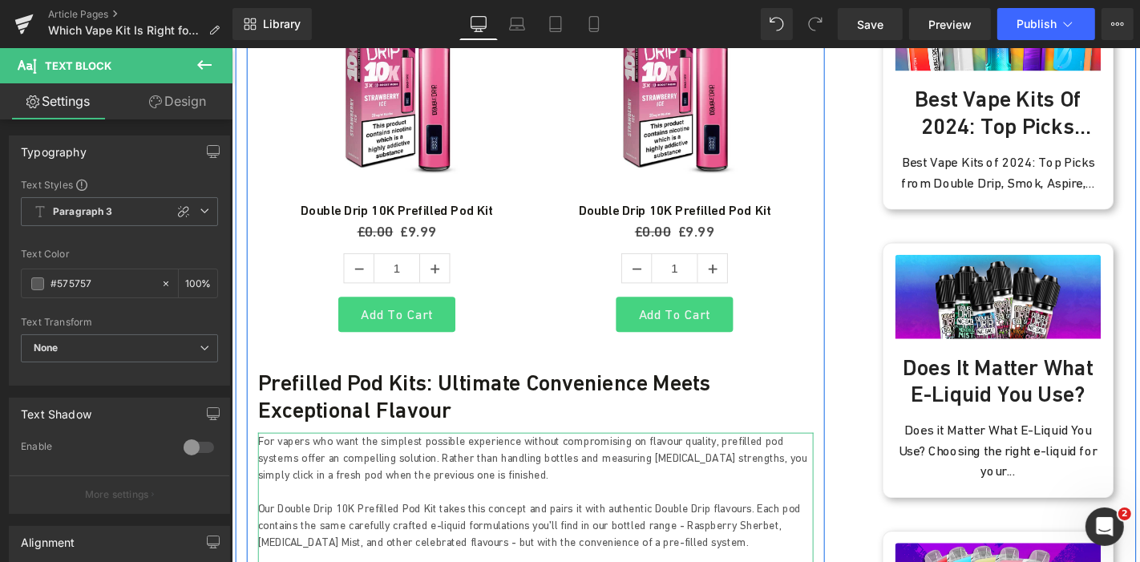
scroll to position [1068, 0]
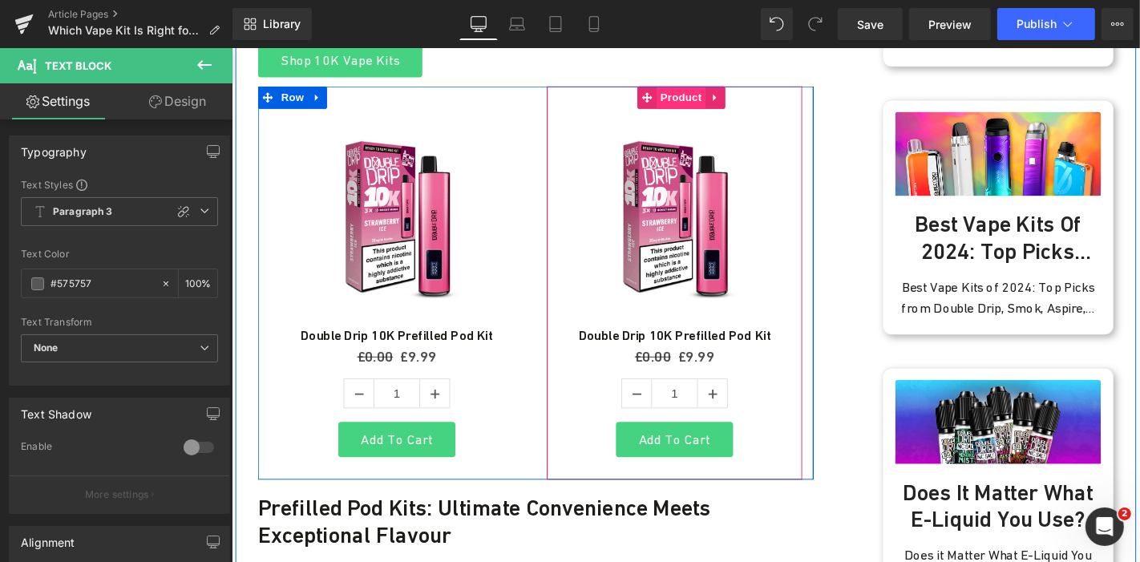
click at [712, 88] on span "Product" at bounding box center [710, 100] width 52 height 24
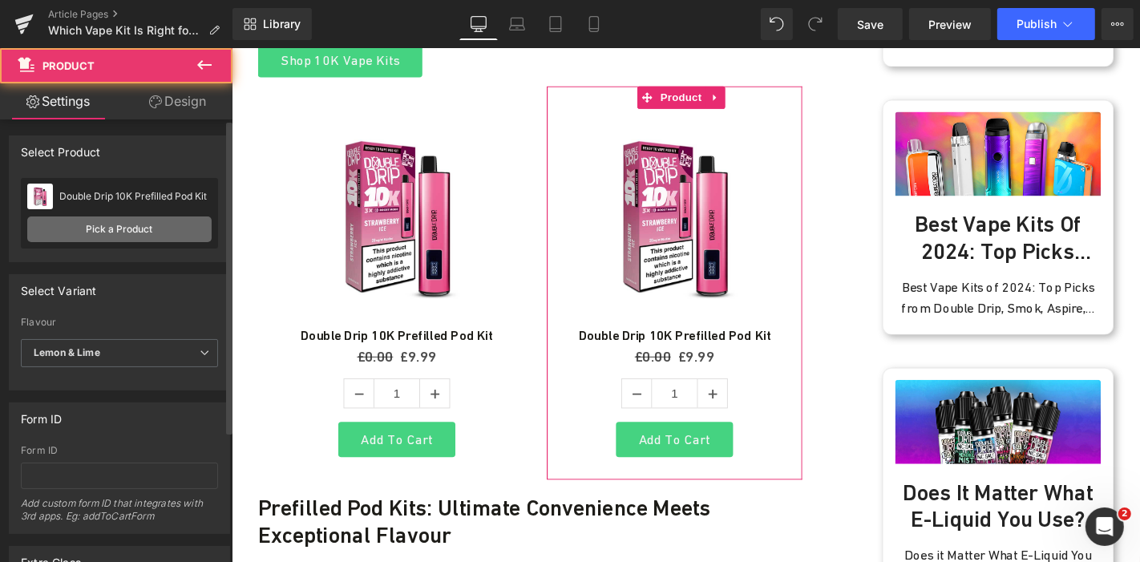
click at [103, 222] on link "Pick a Product" at bounding box center [119, 229] width 184 height 26
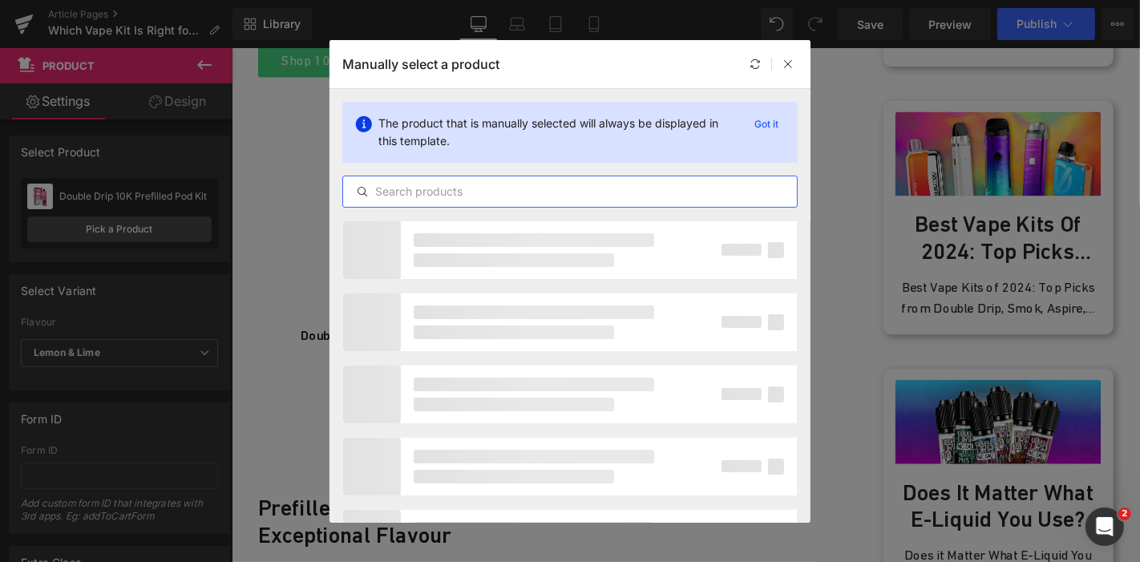
click at [433, 192] on input "text" at bounding box center [570, 191] width 454 height 19
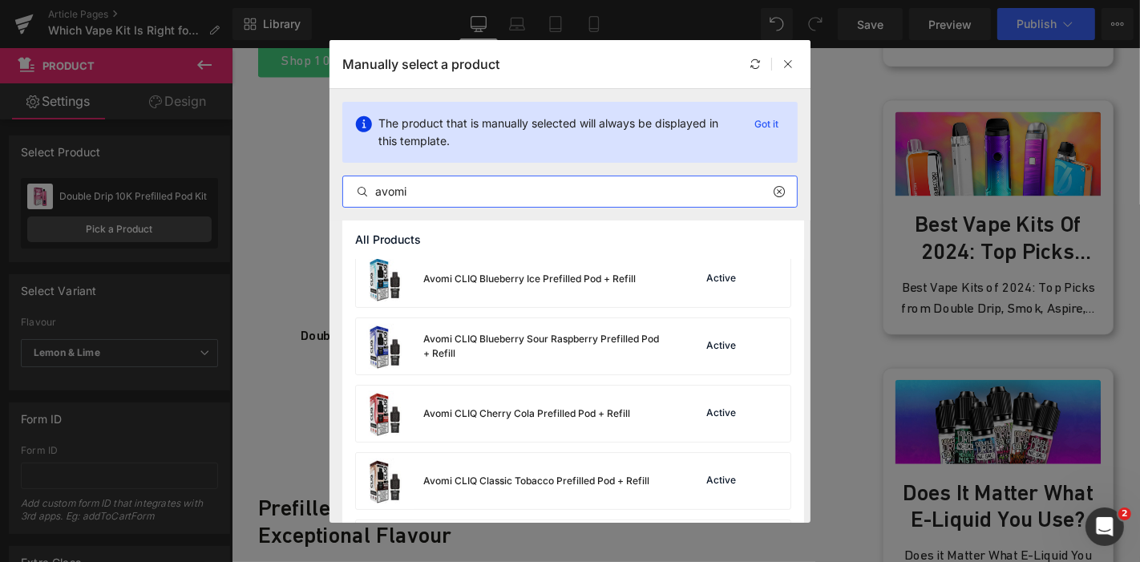
scroll to position [789, 0]
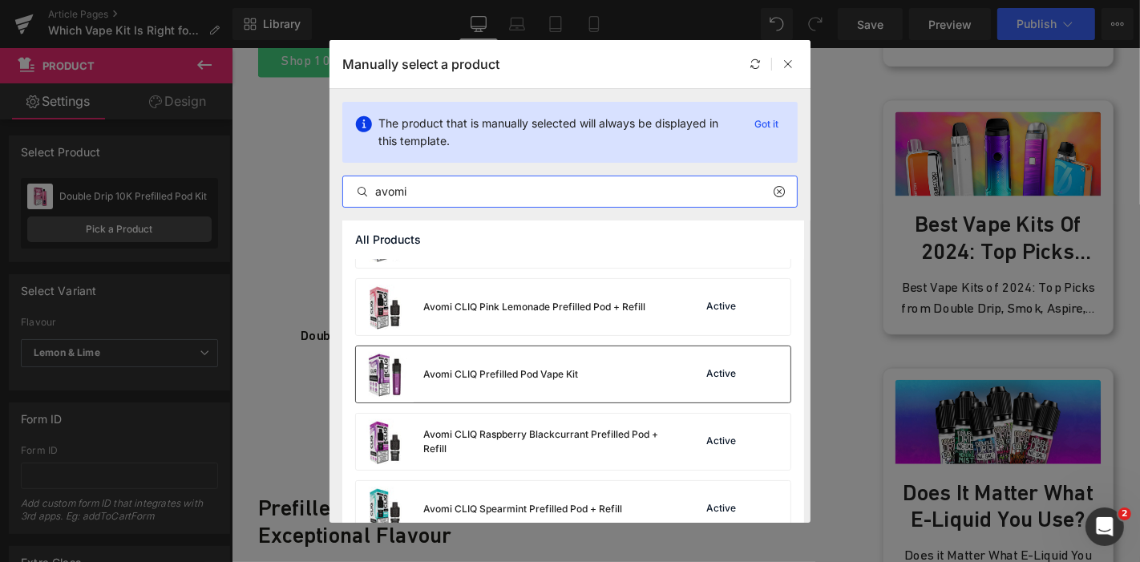
type input "avomi"
click at [514, 365] on div "Avomi CLIQ Prefilled Pod Vape Kit" at bounding box center [467, 374] width 222 height 56
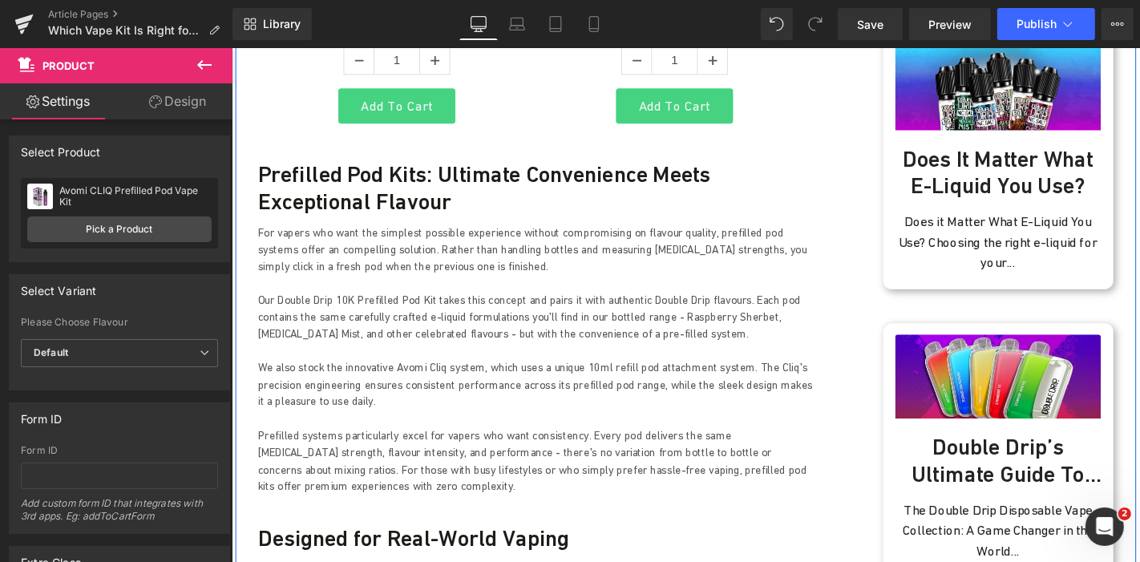
scroll to position [1068, 0]
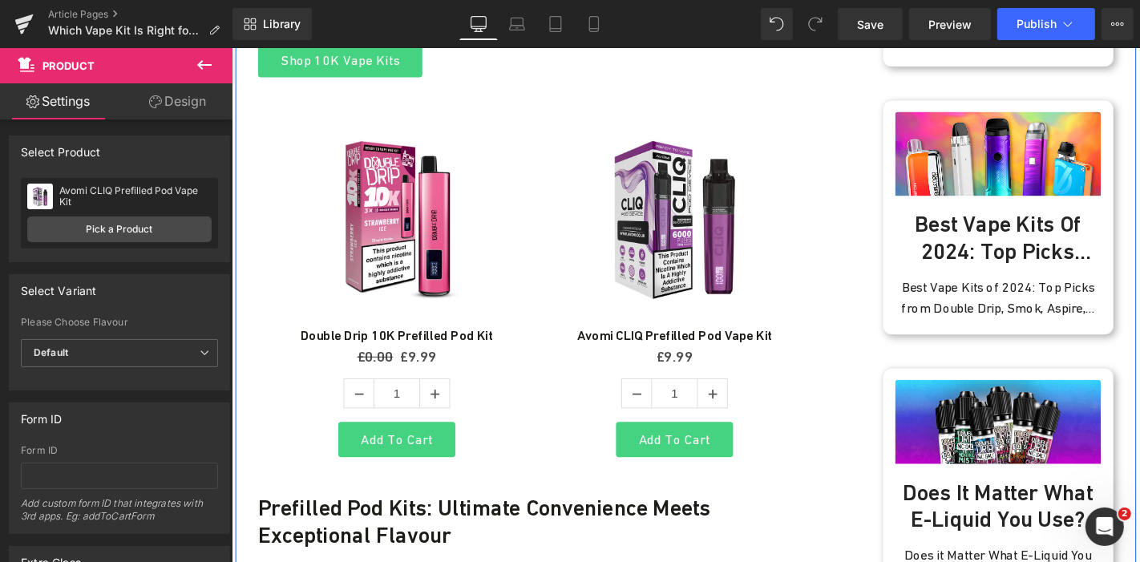
click at [404, 112] on img at bounding box center [407, 227] width 231 height 231
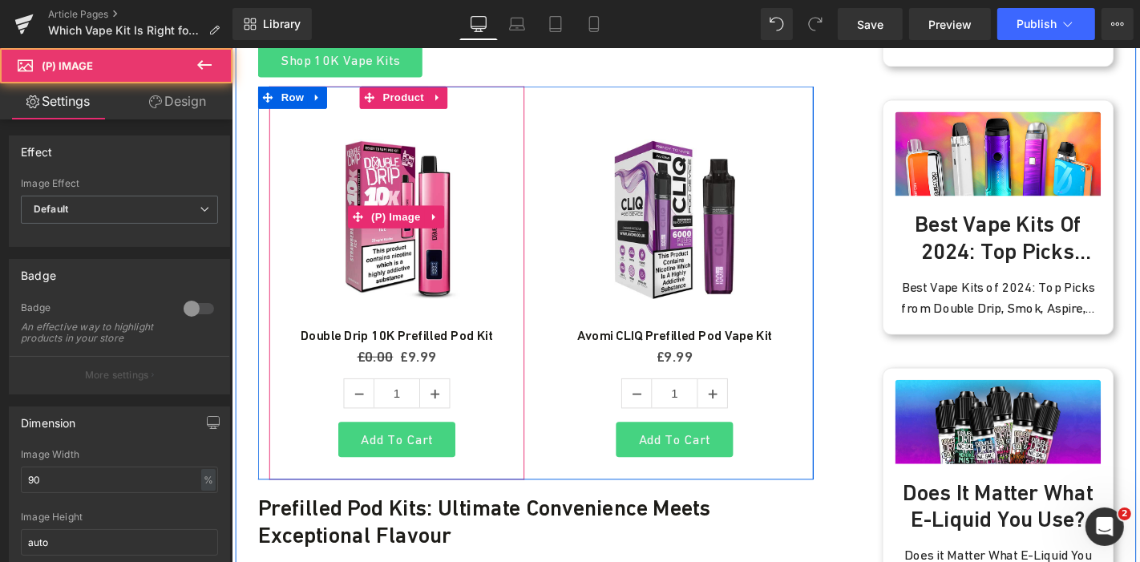
click at [405, 112] on img at bounding box center [407, 227] width 231 height 231
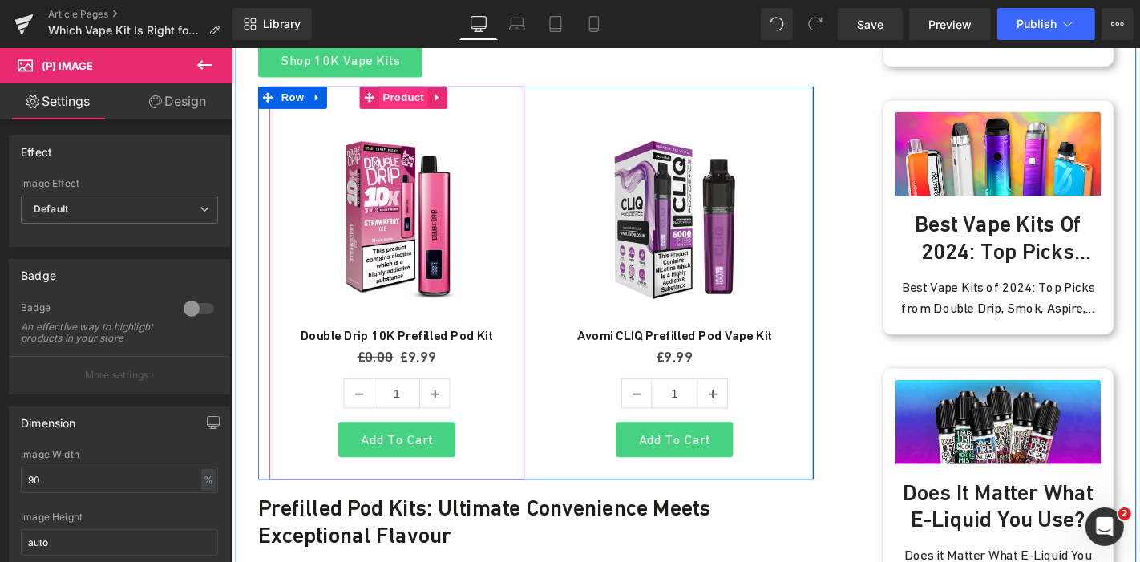
click at [409, 88] on span "Product" at bounding box center [414, 100] width 52 height 24
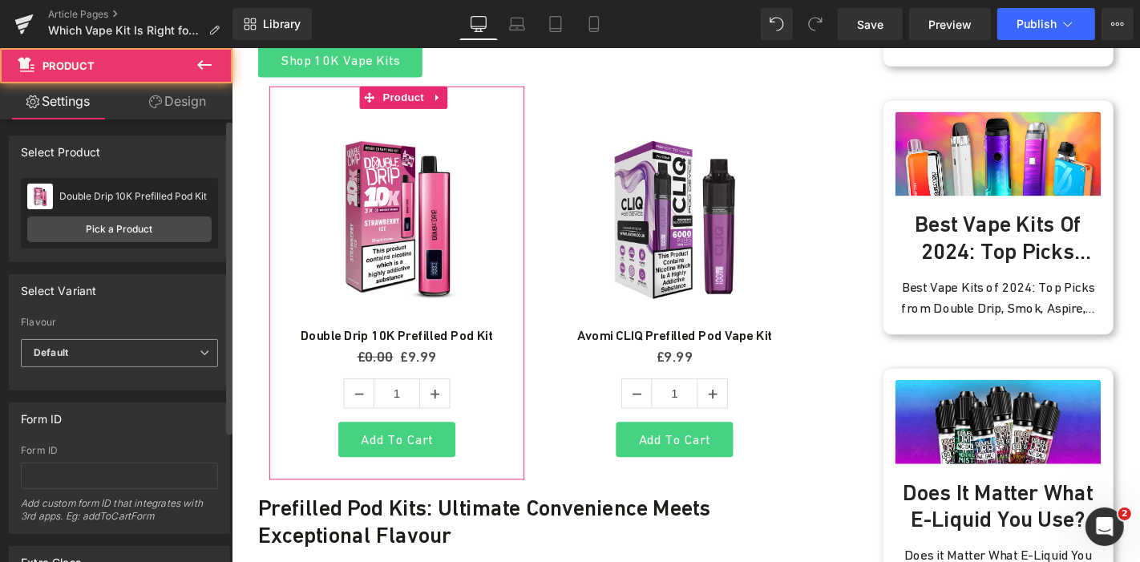
click at [161, 361] on span "Default" at bounding box center [119, 353] width 197 height 28
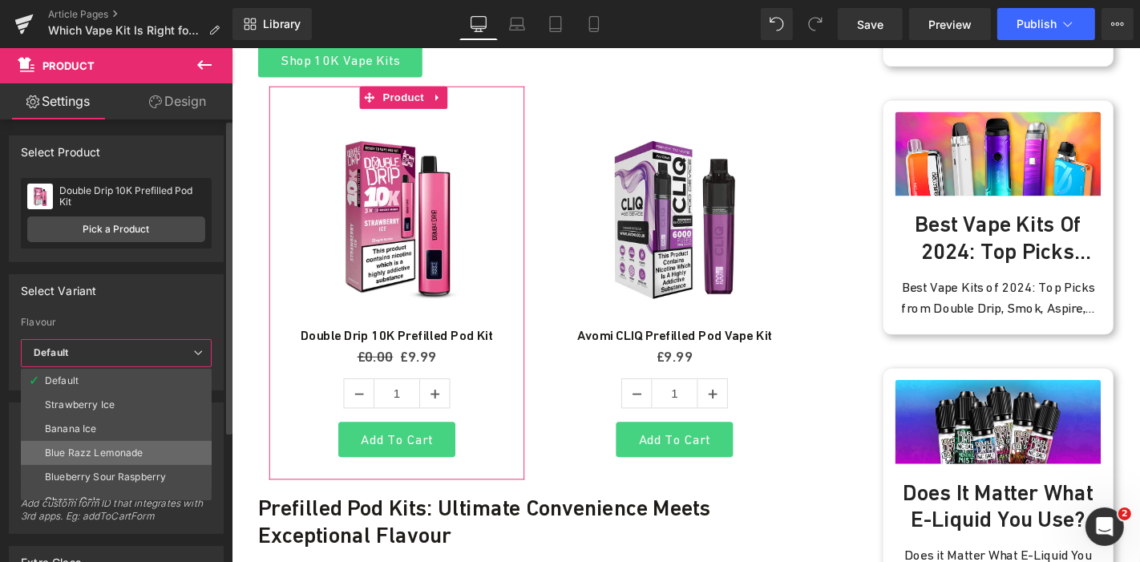
click at [135, 452] on div "Blue Razz Lemonade" at bounding box center [94, 452] width 99 height 11
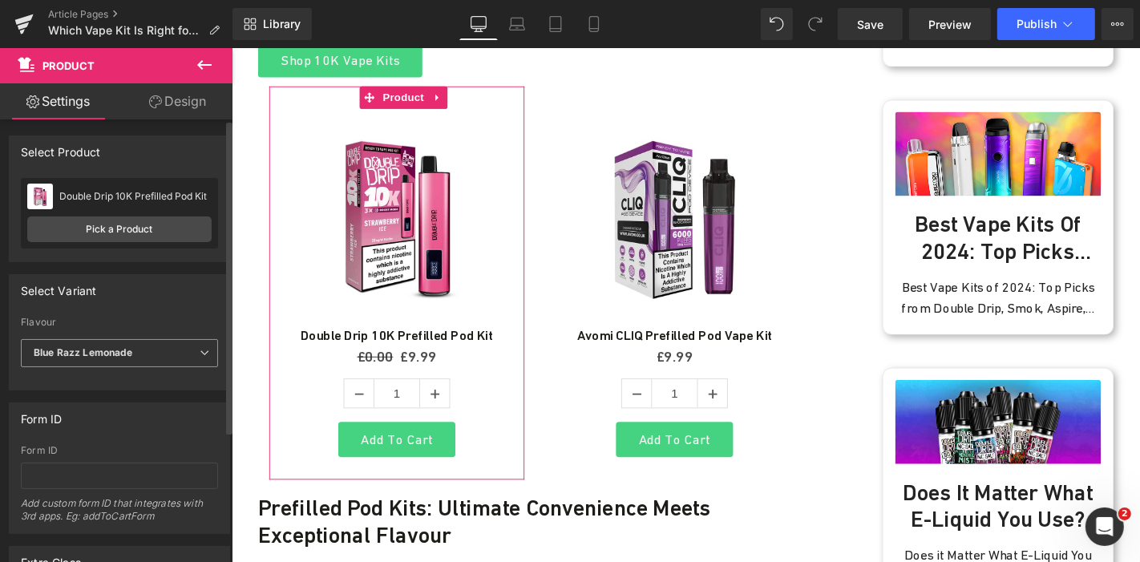
click at [171, 353] on span "Blue Razz Lemonade" at bounding box center [119, 353] width 197 height 28
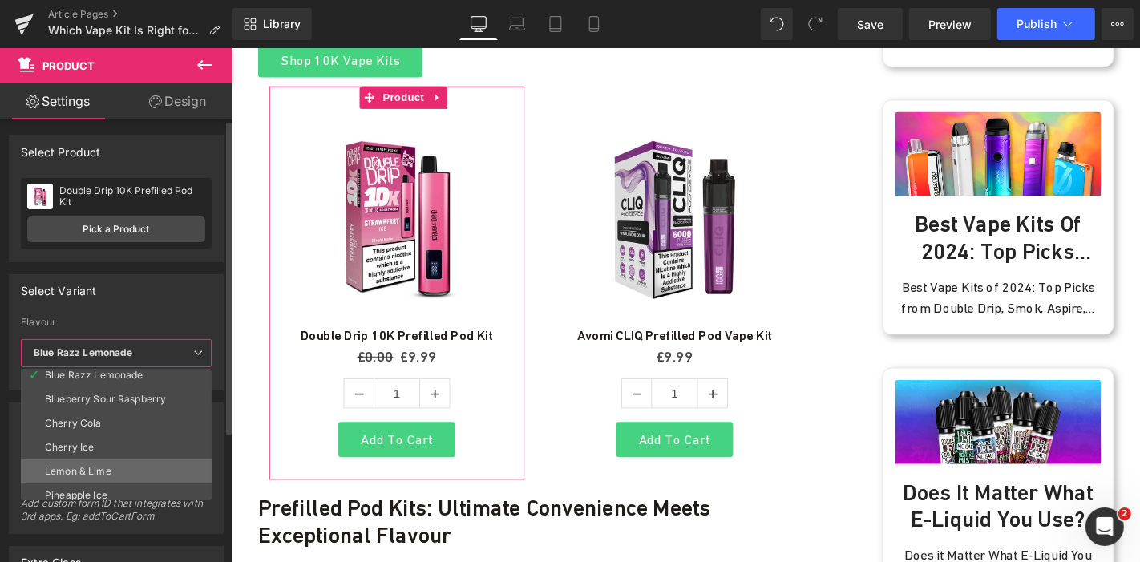
scroll to position [144, 0]
click at [148, 478] on div "Strawberry Raspberry Cherry Ice" at bounding box center [120, 482] width 150 height 22
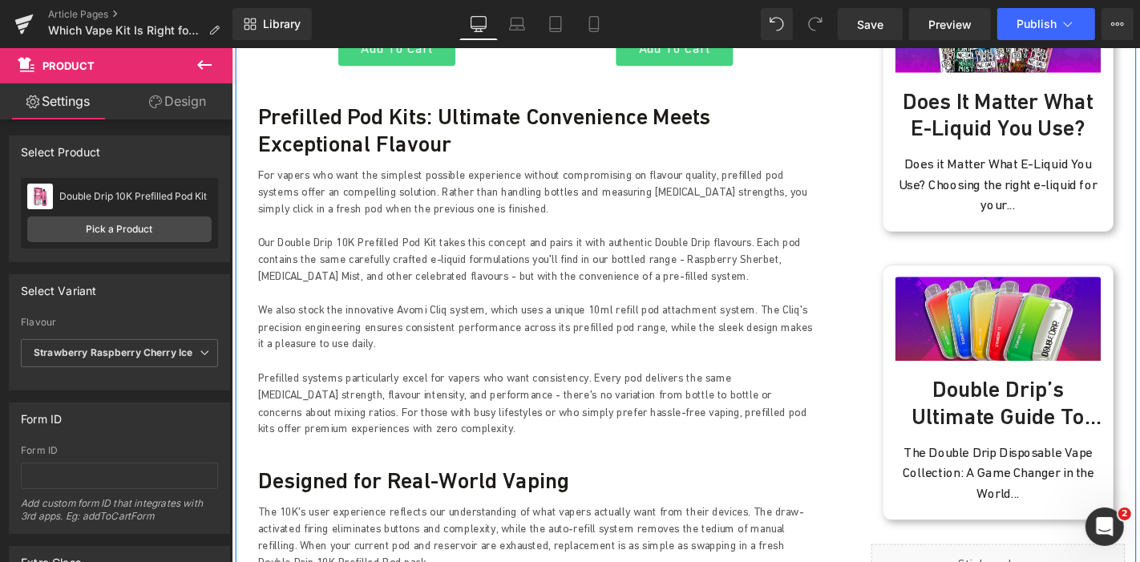
scroll to position [1513, 0]
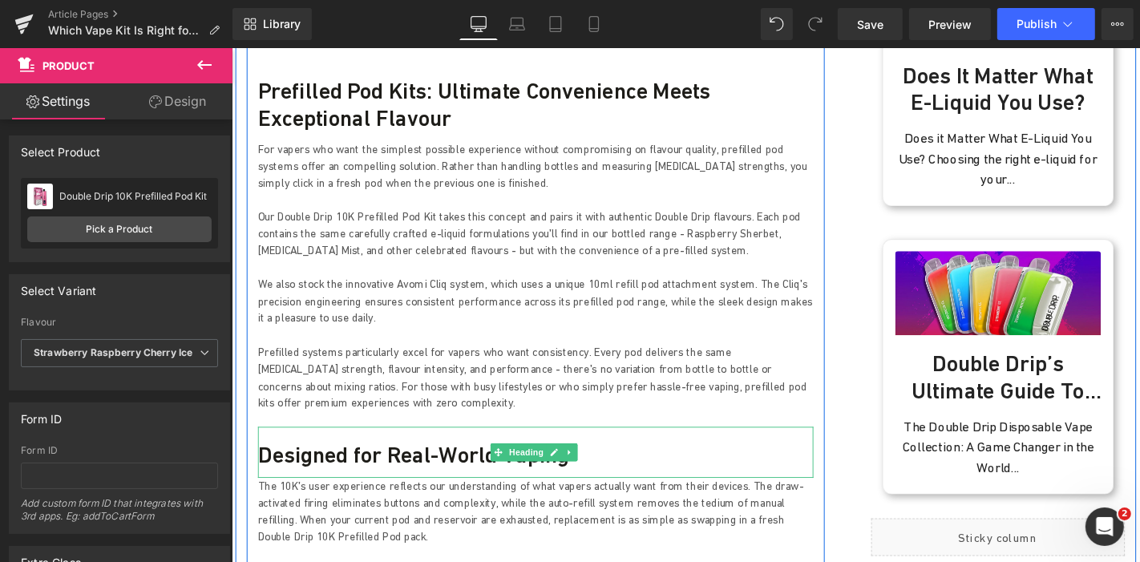
drag, startPoint x: 313, startPoint y: 435, endPoint x: 352, endPoint y: 445, distance: 39.6
click at [314, 468] on h3 "Designed for Real-World Vaping" at bounding box center [555, 482] width 593 height 29
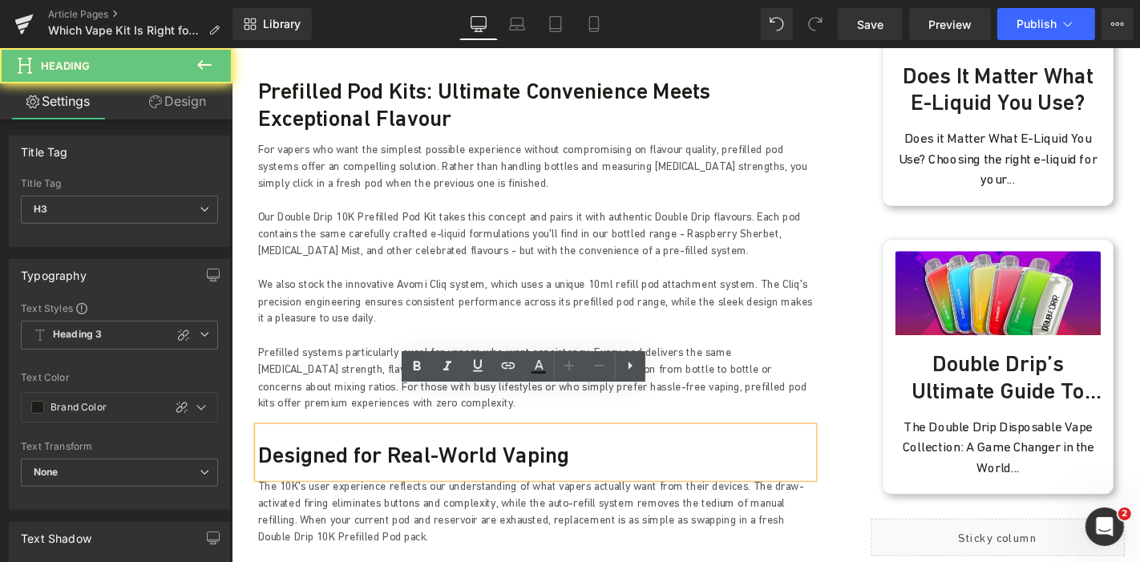
click at [352, 468] on h3 "Designed for Real-World Vaping" at bounding box center [555, 482] width 593 height 29
paste div
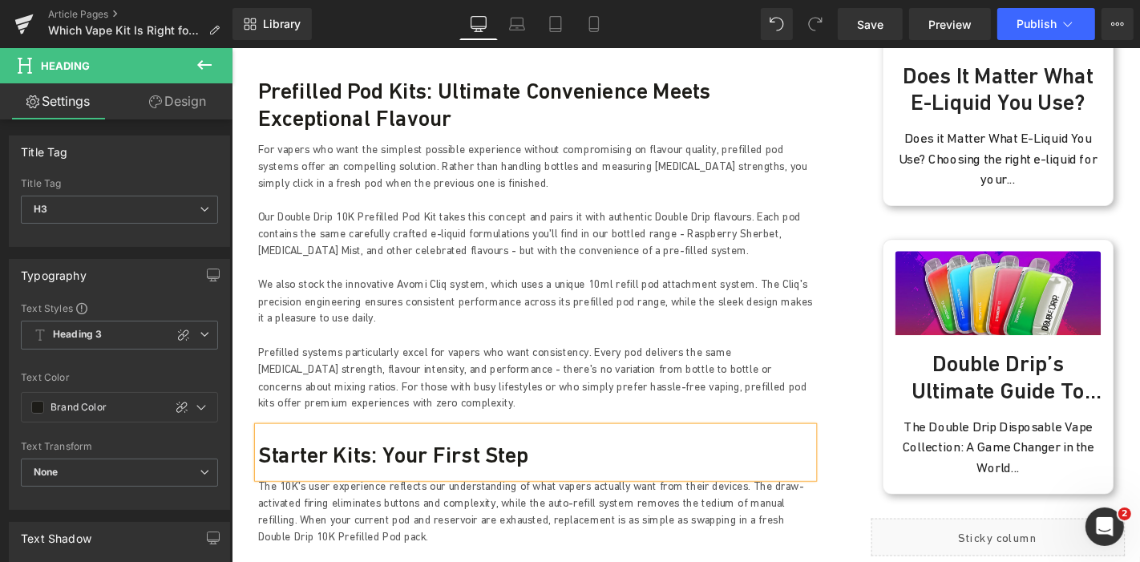
drag, startPoint x: 475, startPoint y: 531, endPoint x: 511, endPoint y: 498, distance: 49.3
click at [475, 530] on p "The 10K's user experience reflects our understanding of what vapers actually wa…" at bounding box center [555, 542] width 593 height 72
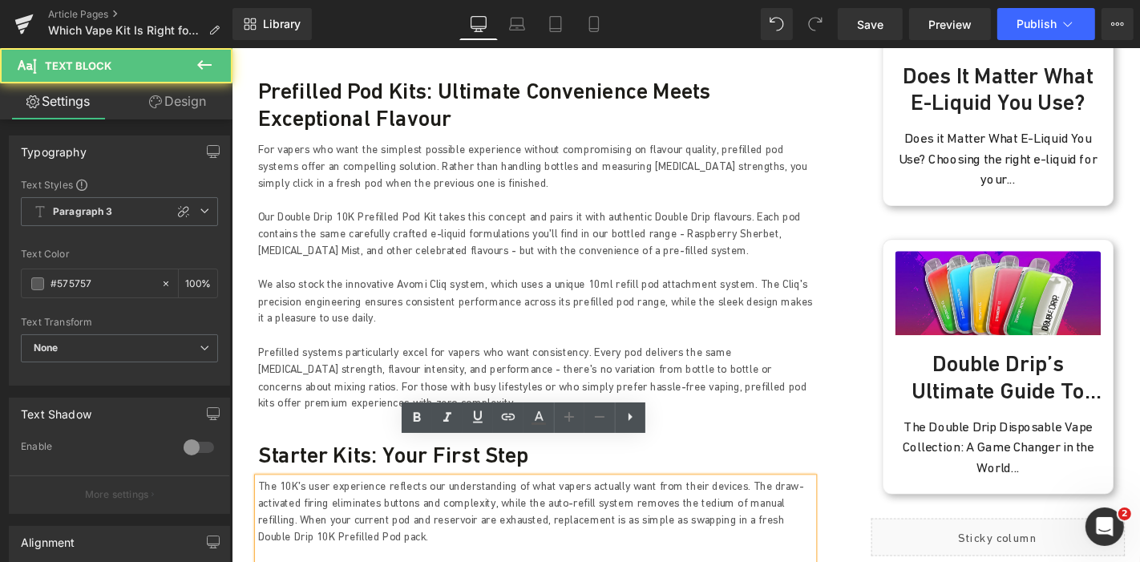
click at [512, 506] on p "The 10K's user experience reflects our understanding of what vapers actually wa…" at bounding box center [555, 542] width 593 height 72
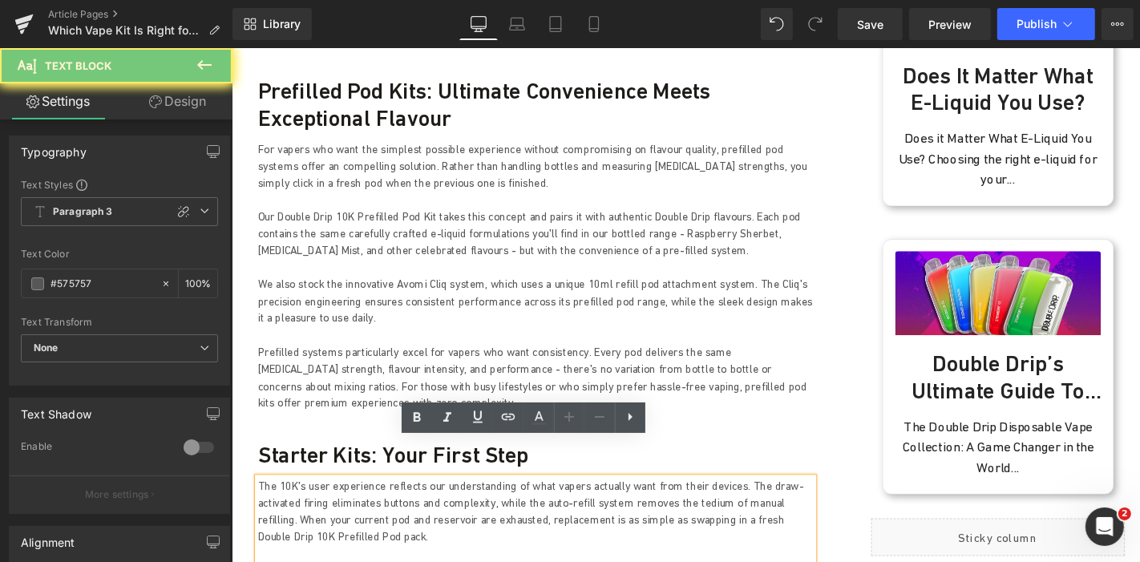
click at [539, 506] on p "The 10K's user experience reflects our understanding of what vapers actually wa…" at bounding box center [555, 542] width 593 height 72
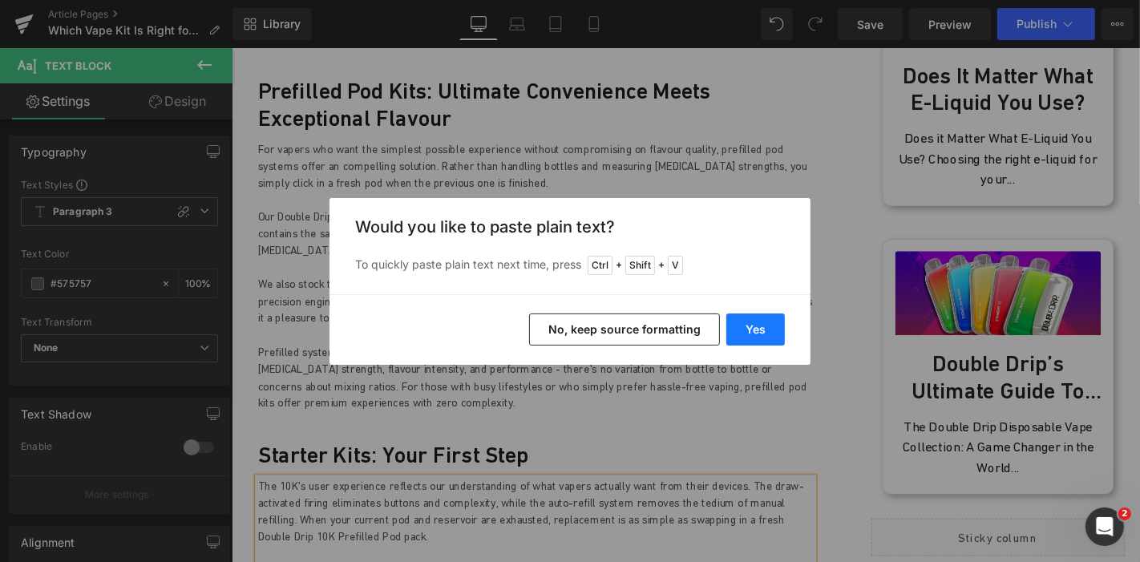
drag, startPoint x: 740, startPoint y: 325, endPoint x: 543, endPoint y: 297, distance: 199.0
click at [740, 325] on button "Yes" at bounding box center [755, 329] width 58 height 32
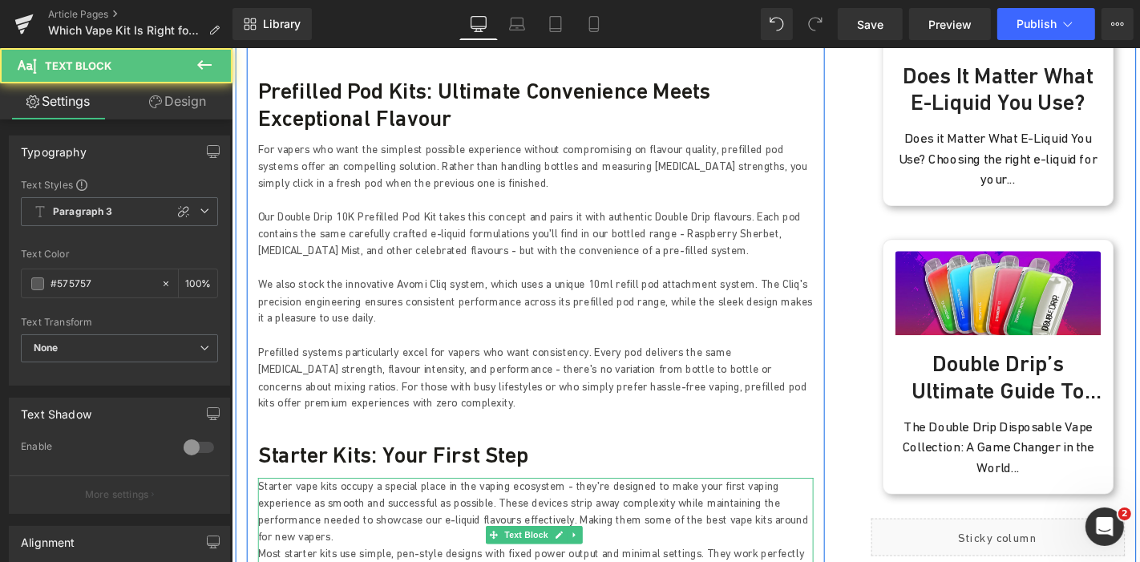
click at [766, 507] on p "Starter vape kits occupy a special place in the vaping ecosystem - they're desi…" at bounding box center [555, 542] width 593 height 72
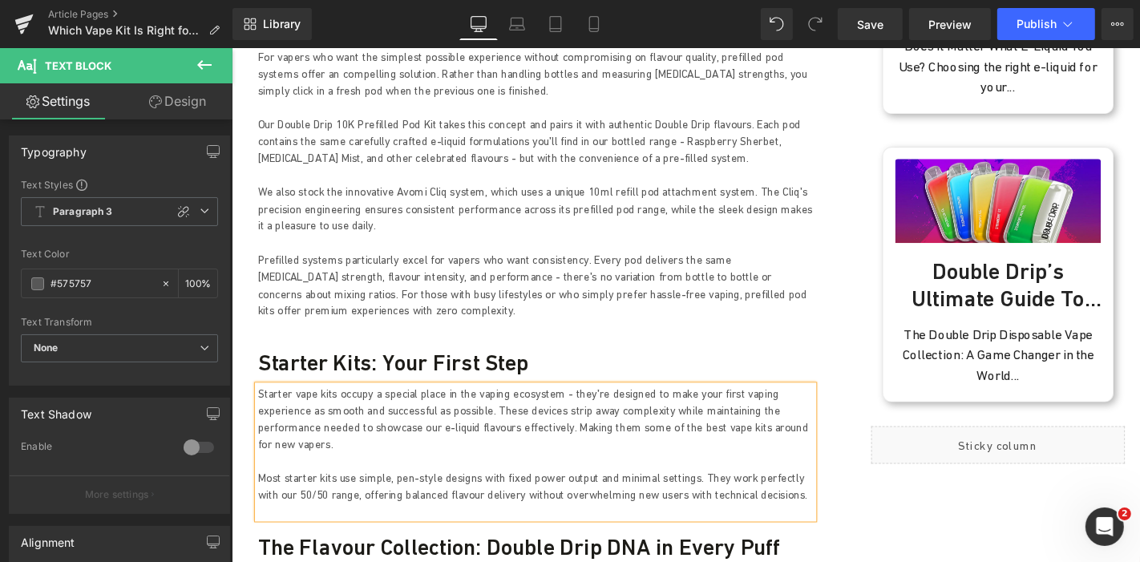
scroll to position [1692, 0]
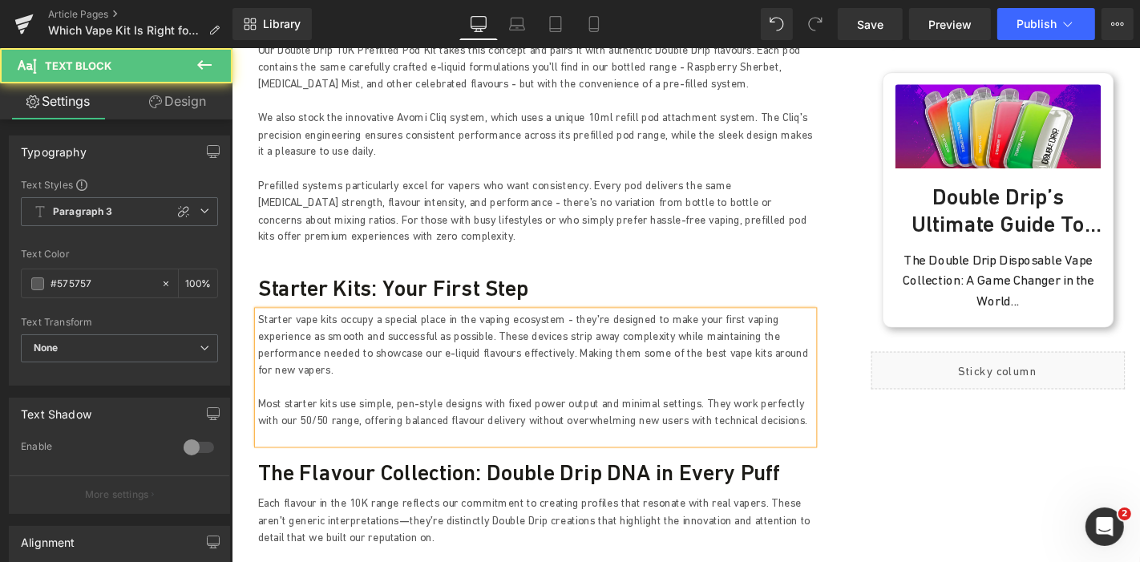
click at [809, 418] on p "Most starter kits use simple, pen-style designs with fixed power output and min…" at bounding box center [555, 436] width 593 height 36
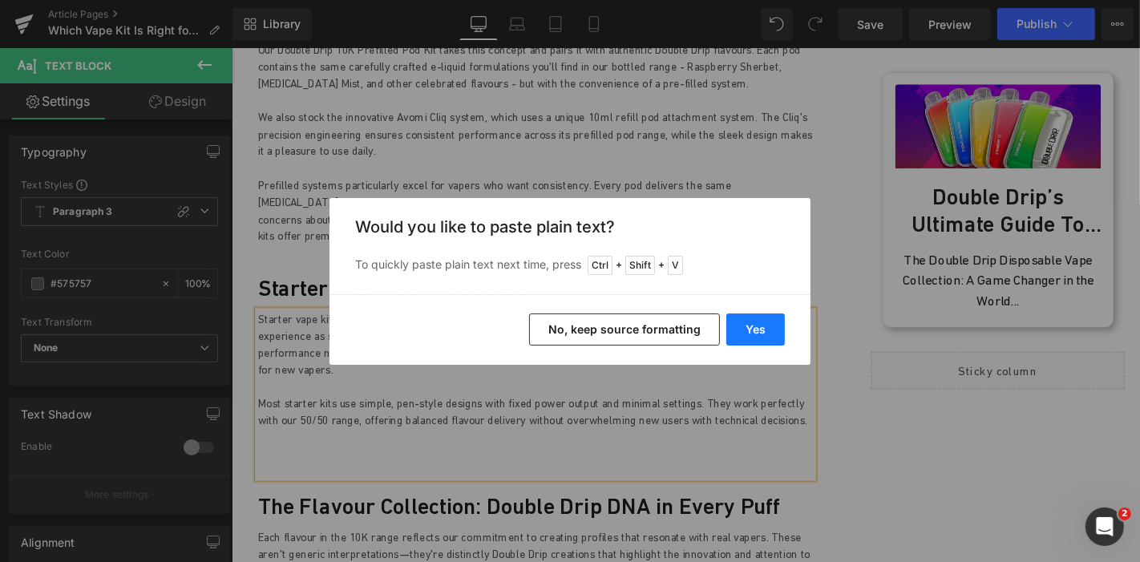
click at [756, 335] on button "Yes" at bounding box center [755, 329] width 58 height 32
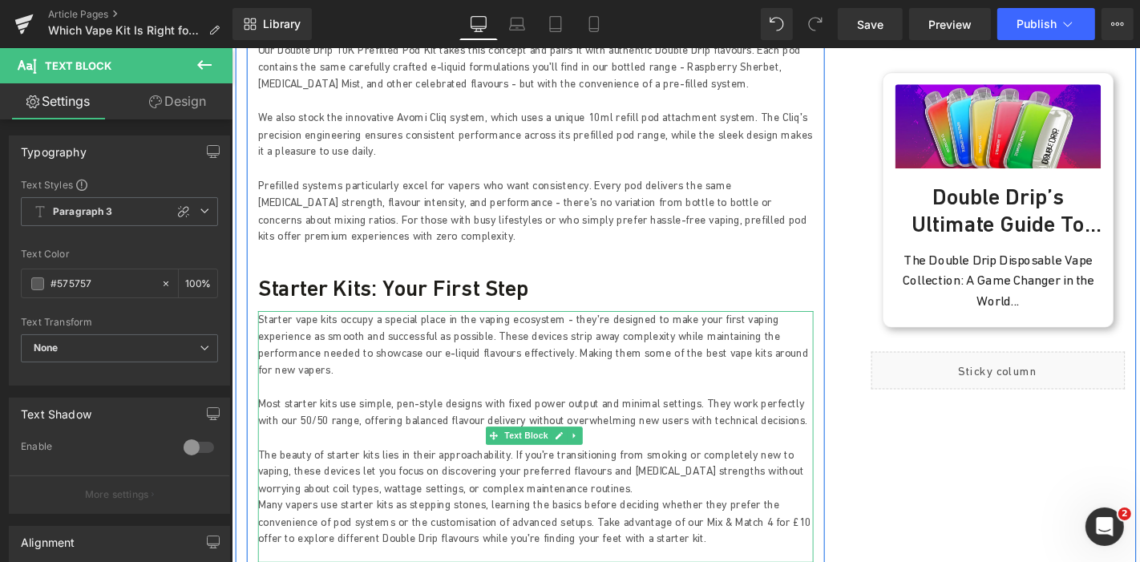
click at [618, 472] on p "The beauty of starter kits lies in their approachability. If you're transitioni…" at bounding box center [555, 499] width 593 height 54
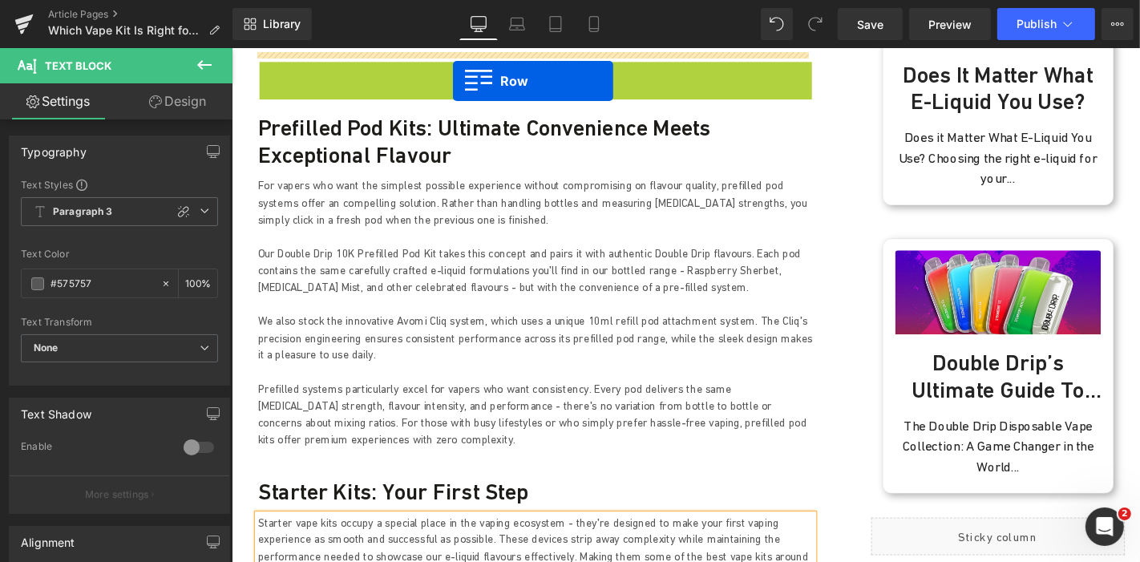
scroll to position [1603, 0]
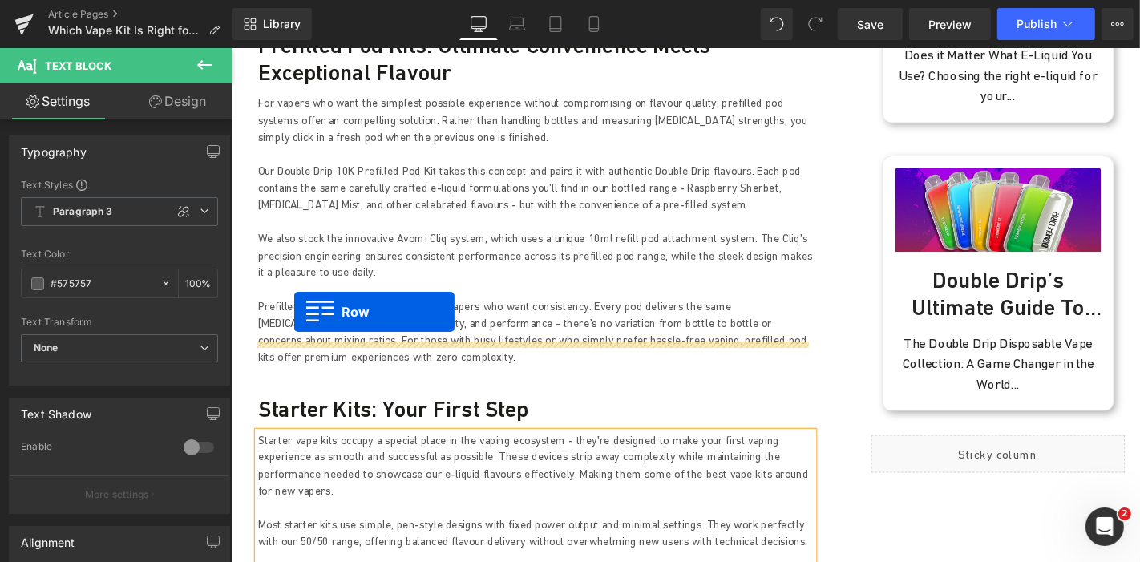
drag, startPoint x: 290, startPoint y: 126, endPoint x: 297, endPoint y: 329, distance: 202.9
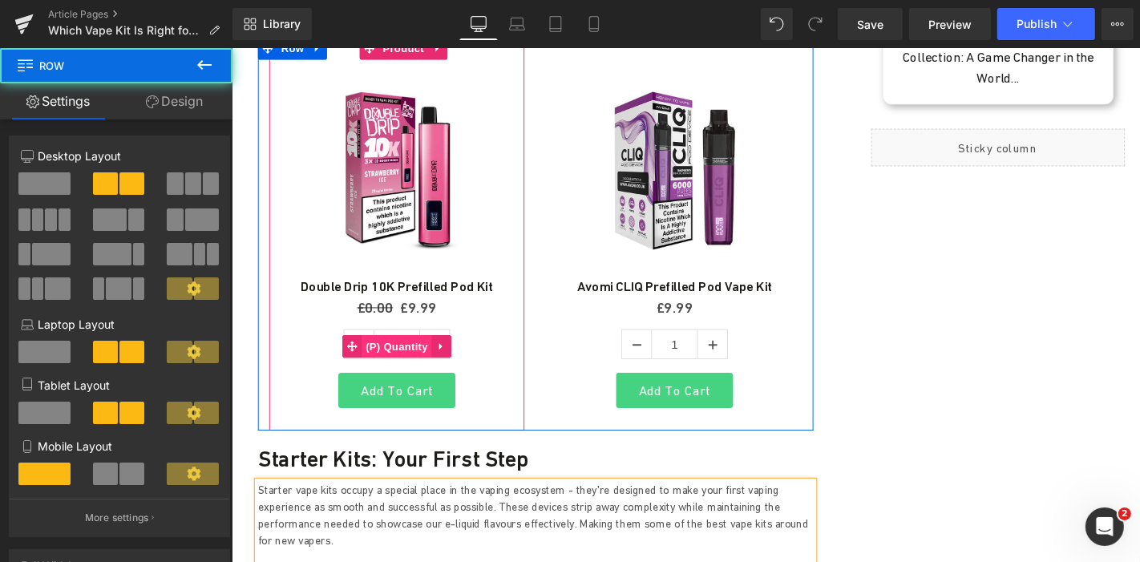
scroll to position [1804, 0]
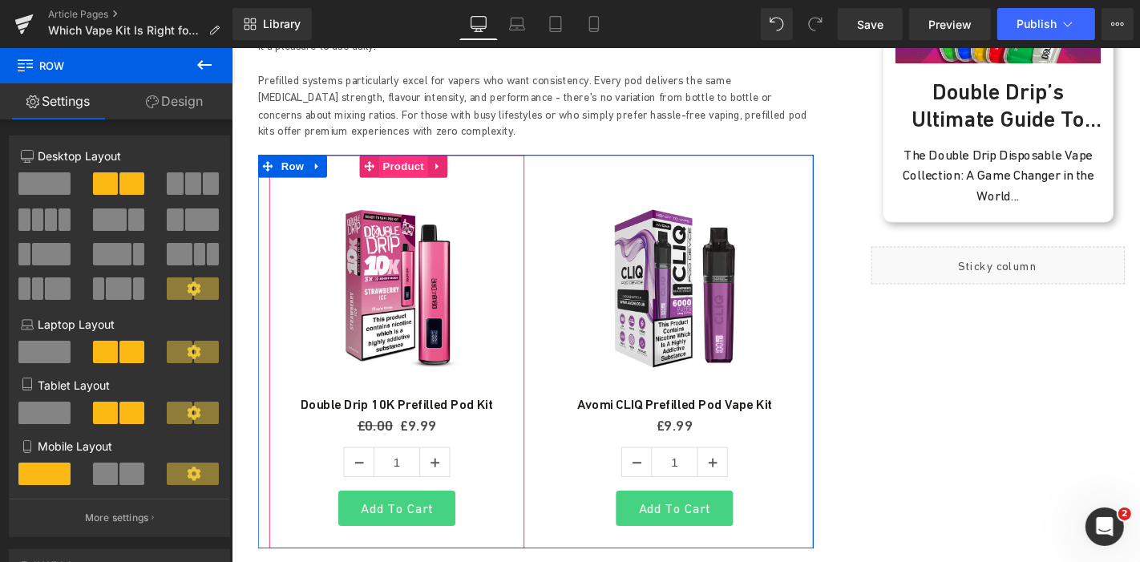
click at [388, 161] on span "Product" at bounding box center [414, 173] width 52 height 24
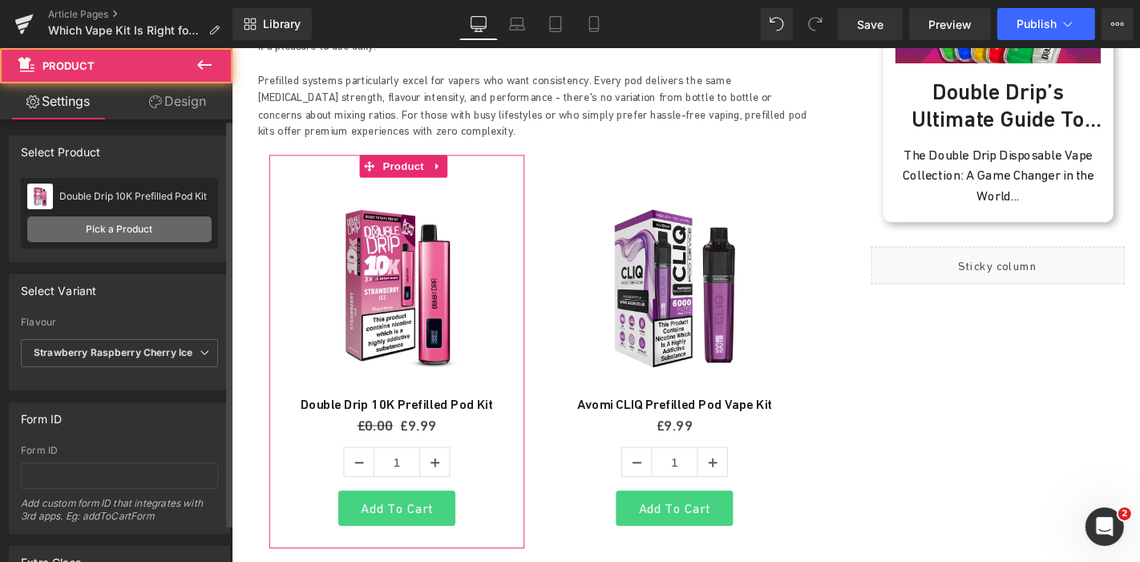
click at [118, 224] on link "Pick a Product" at bounding box center [119, 229] width 184 height 26
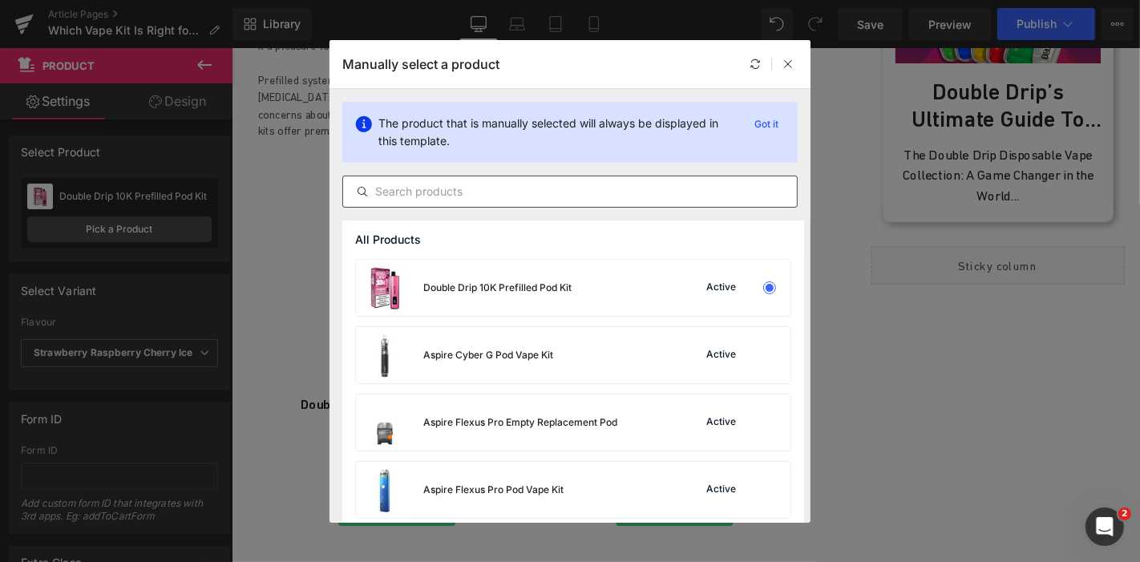
click at [426, 202] on div at bounding box center [569, 191] width 455 height 32
click at [426, 196] on input "text" at bounding box center [570, 191] width 454 height 19
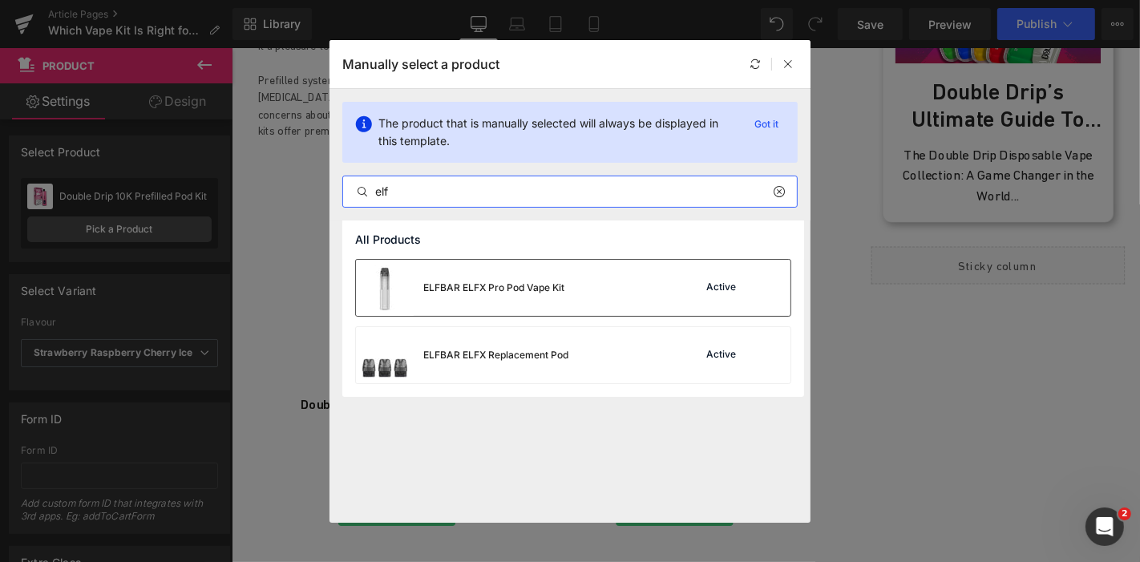
type input "elf"
drag, startPoint x: 485, startPoint y: 289, endPoint x: 272, endPoint y: 246, distance: 217.5
click at [485, 289] on div "ELFBAR ELFX Pro Pod Vape Kit" at bounding box center [493, 287] width 141 height 14
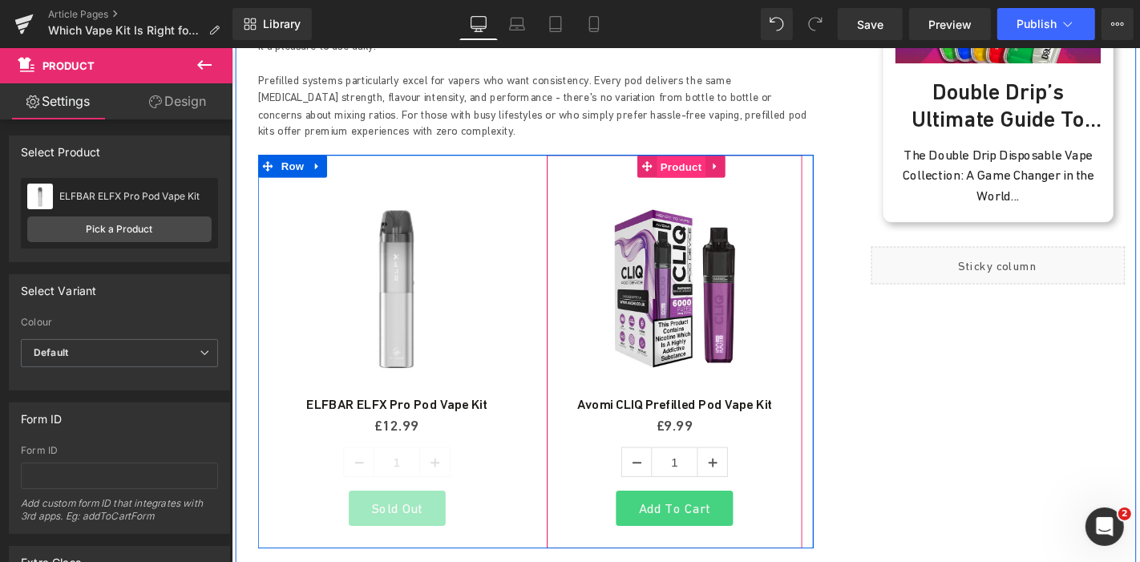
click at [684, 162] on span "Product" at bounding box center [710, 174] width 52 height 24
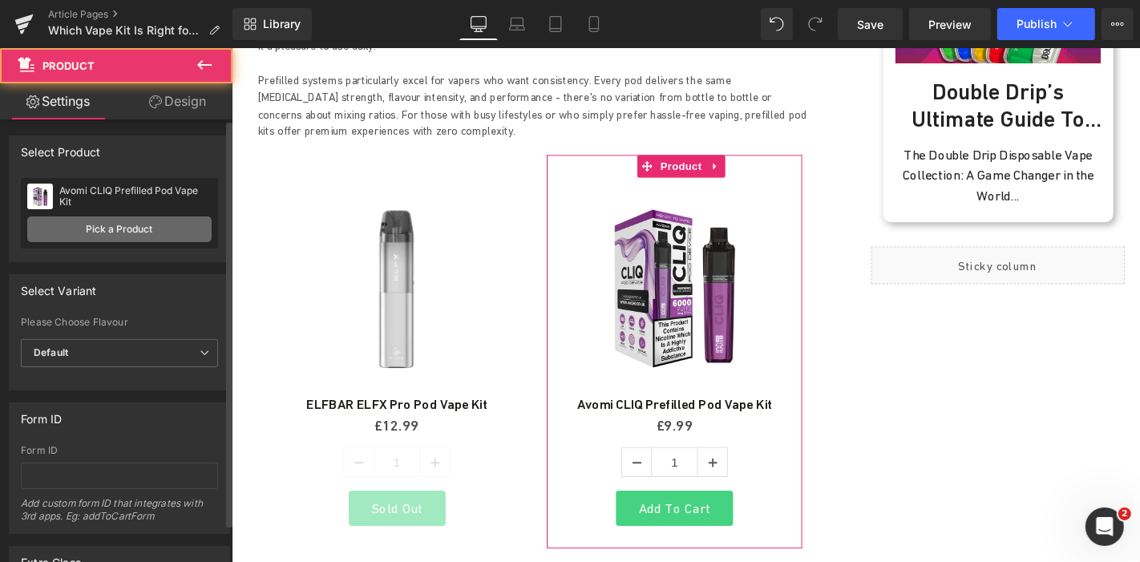
click at [134, 230] on link "Pick a Product" at bounding box center [119, 229] width 184 height 26
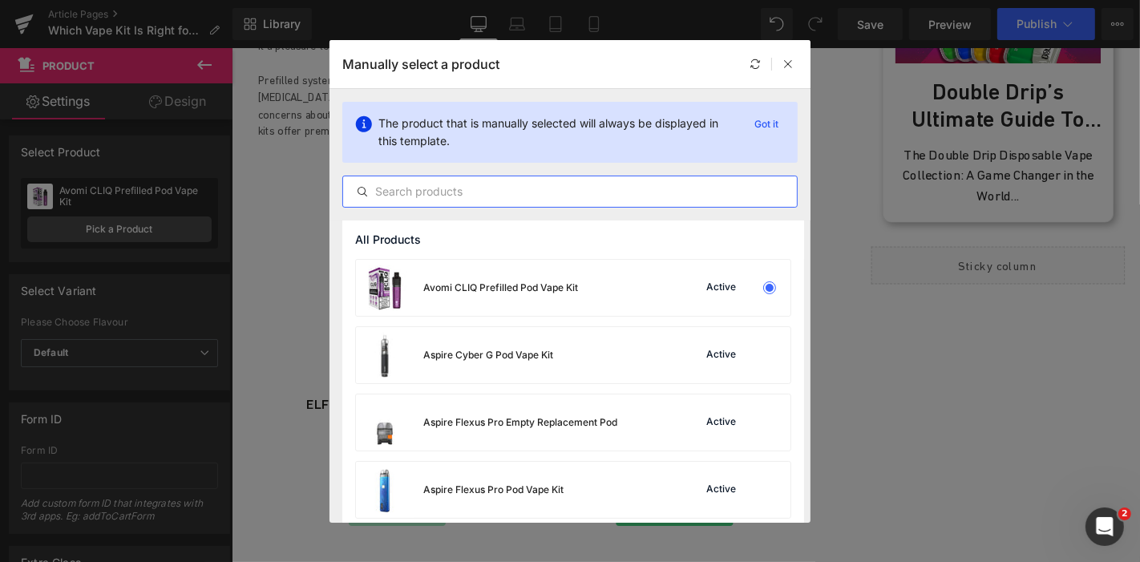
click at [437, 193] on input "text" at bounding box center [570, 191] width 454 height 19
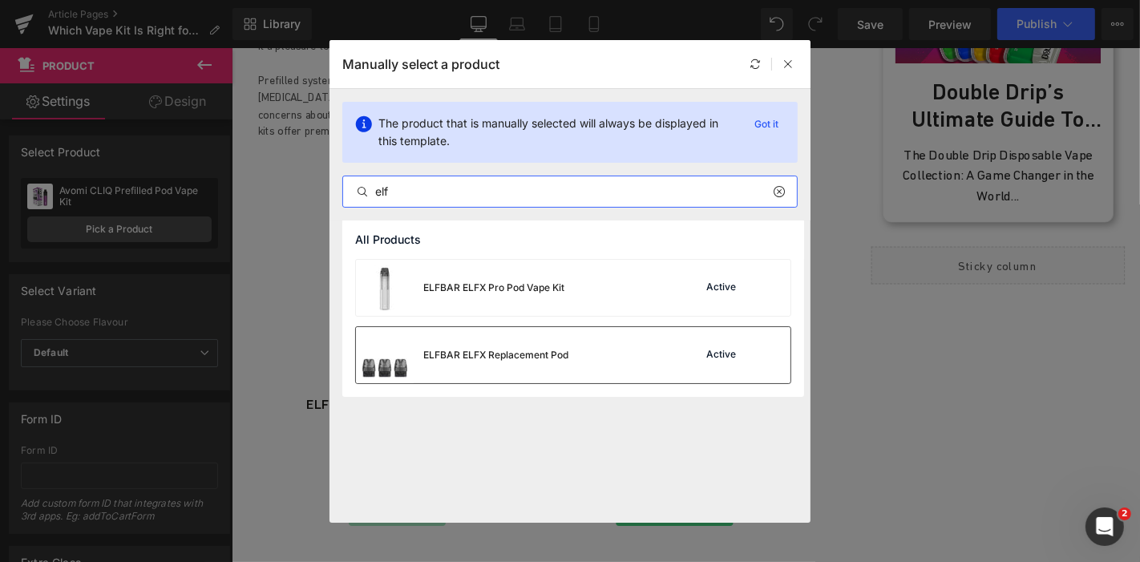
type input "elf"
click at [481, 353] on div "ELFBAR ELFX Replacement Pod" at bounding box center [495, 355] width 145 height 14
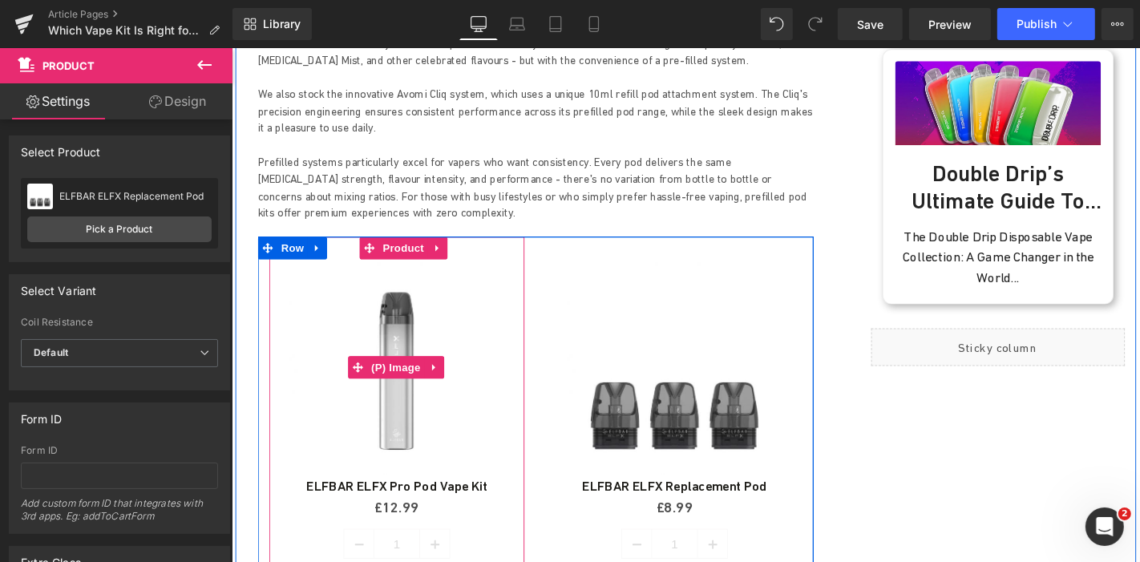
scroll to position [1715, 0]
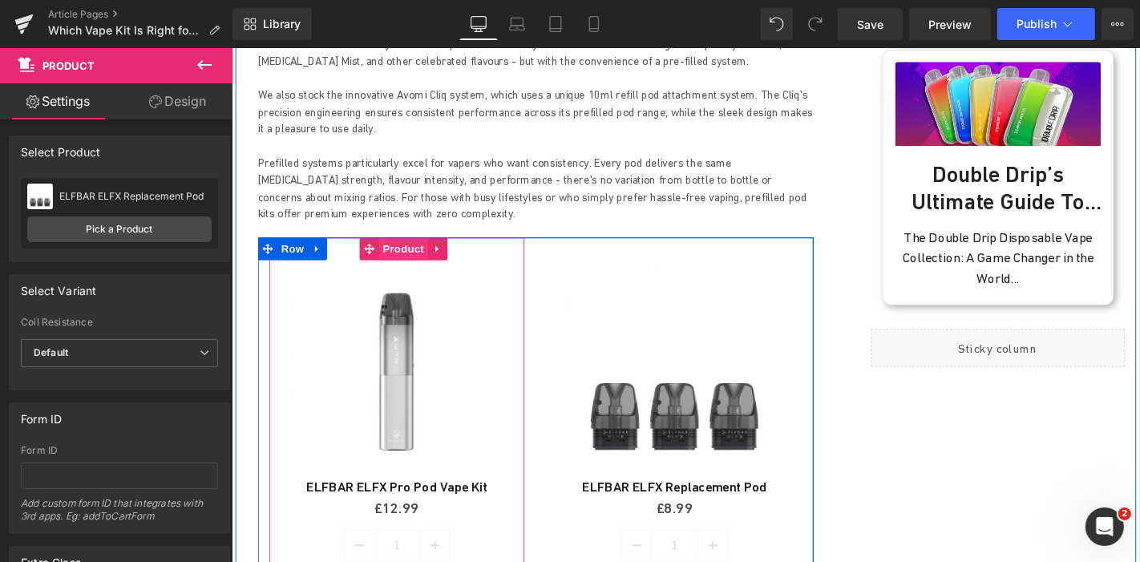
click at [411, 250] on span "Product" at bounding box center [414, 262] width 52 height 24
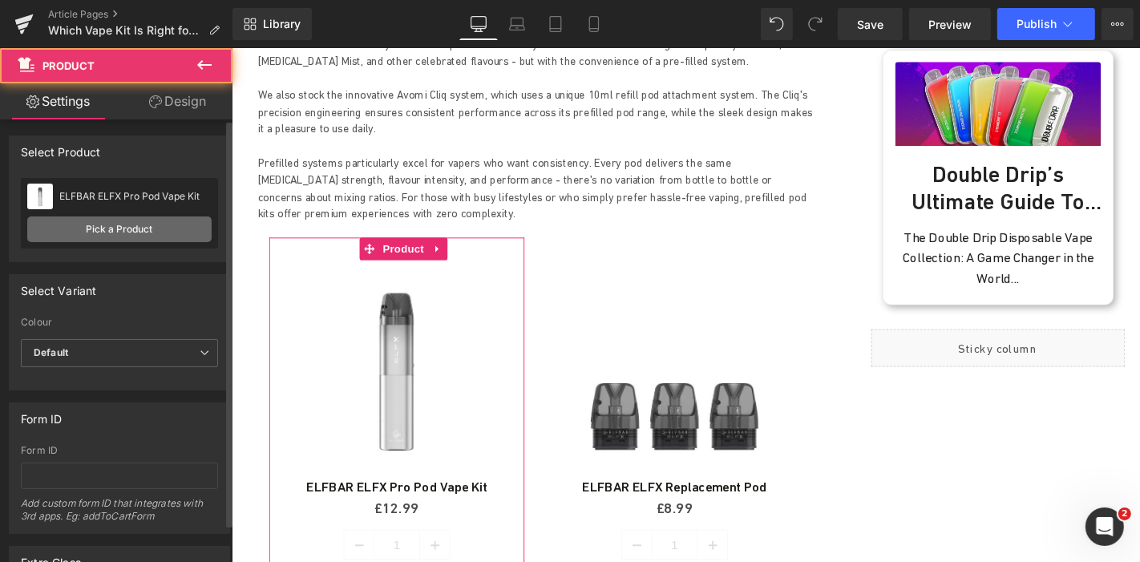
click at [160, 232] on link "Pick a Product" at bounding box center [119, 229] width 184 height 26
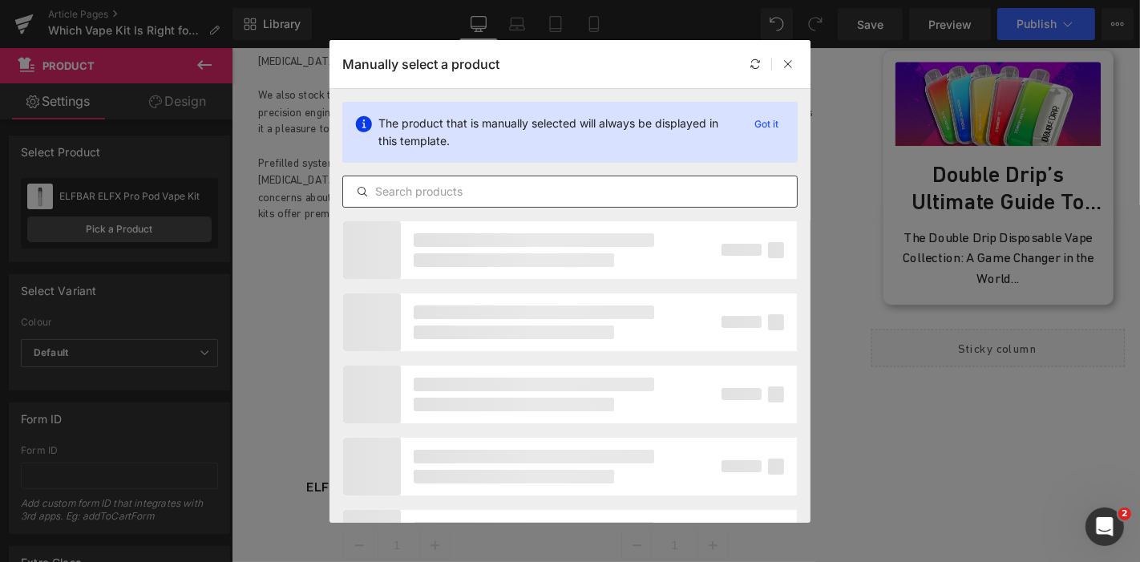
click at [497, 191] on input "text" at bounding box center [570, 191] width 454 height 19
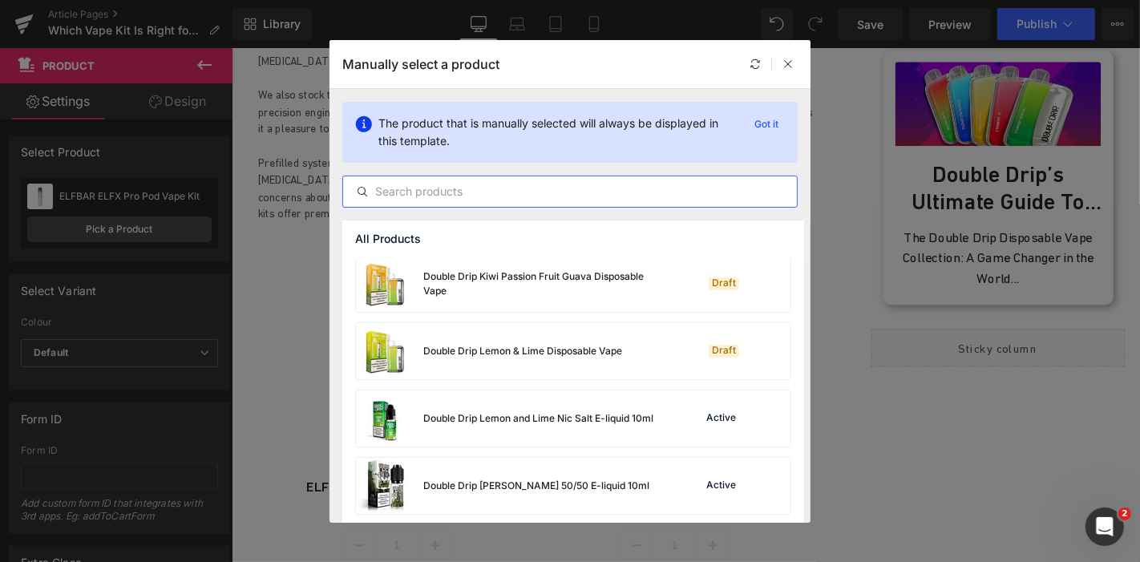
scroll to position [7594, 0]
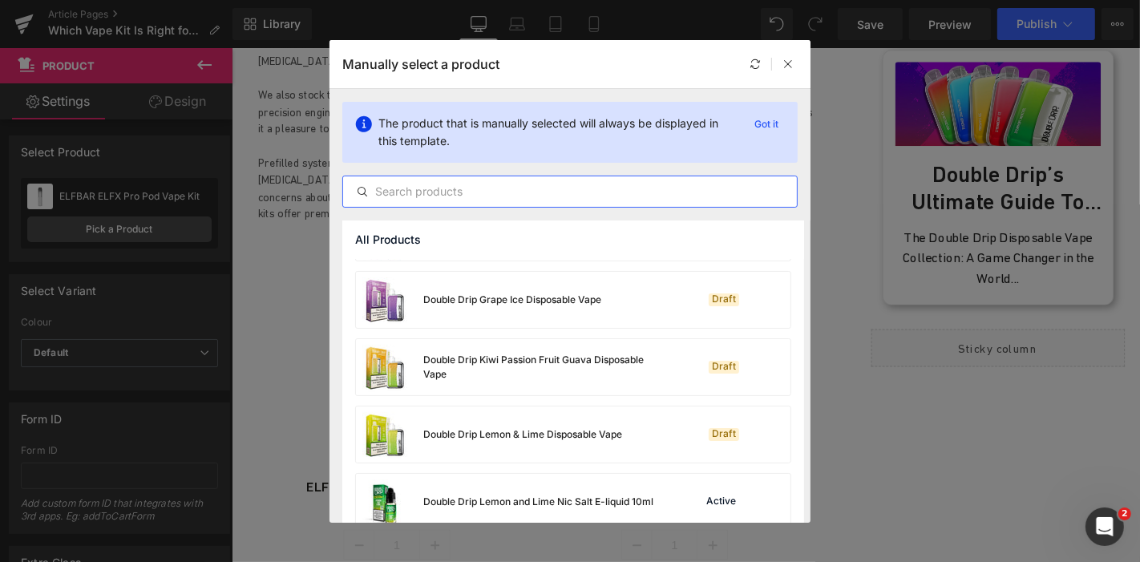
click at [501, 196] on input "text" at bounding box center [570, 191] width 454 height 19
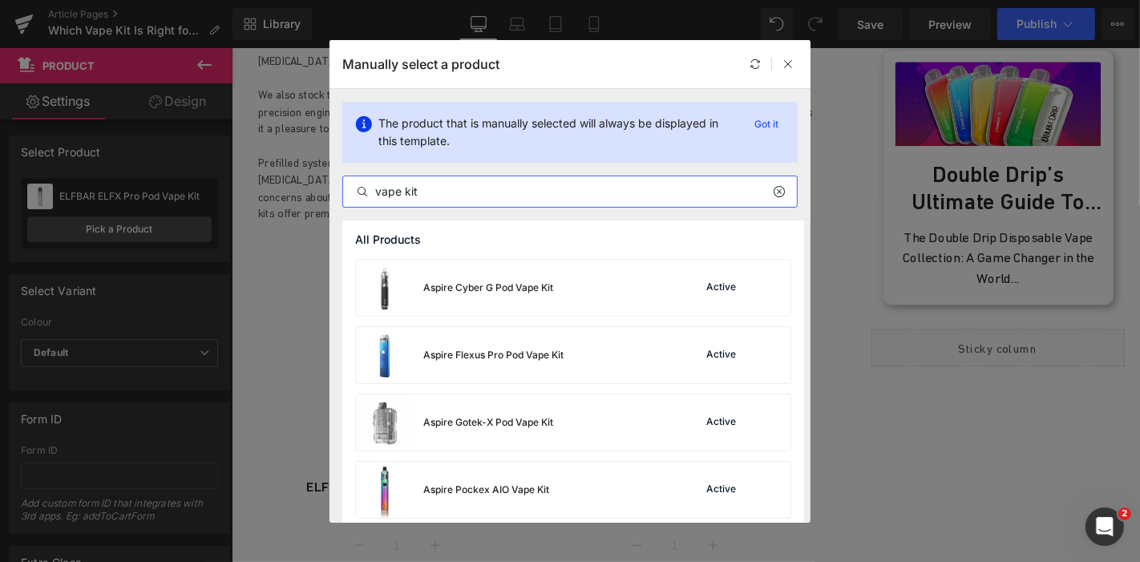
type input "vape kit"
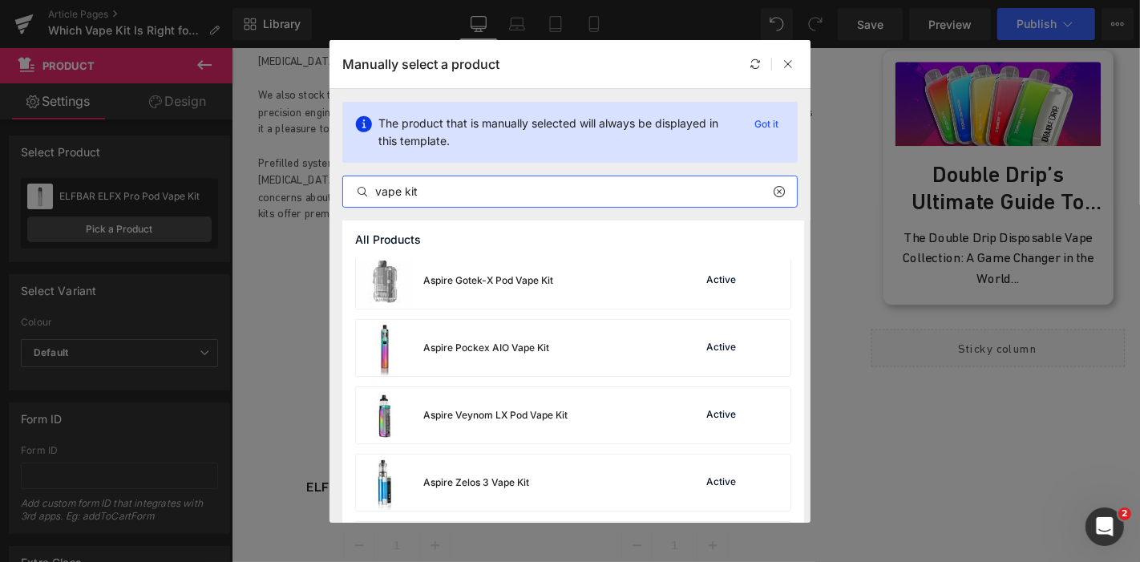
scroll to position [0, 0]
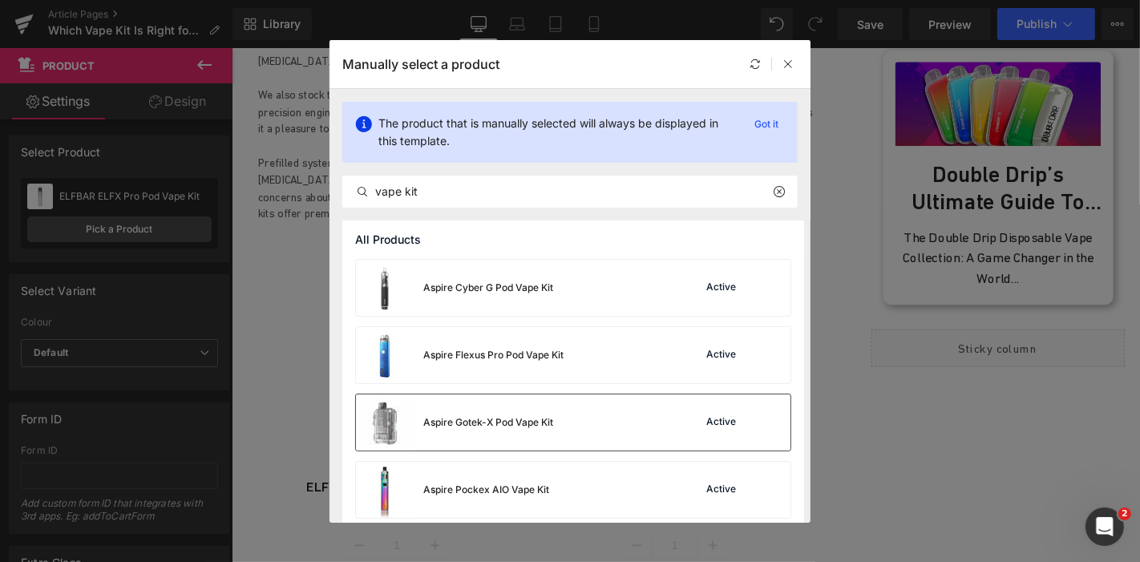
click at [586, 406] on div "Aspire Gotek-X Pod Vape Kit Active" at bounding box center [573, 422] width 434 height 56
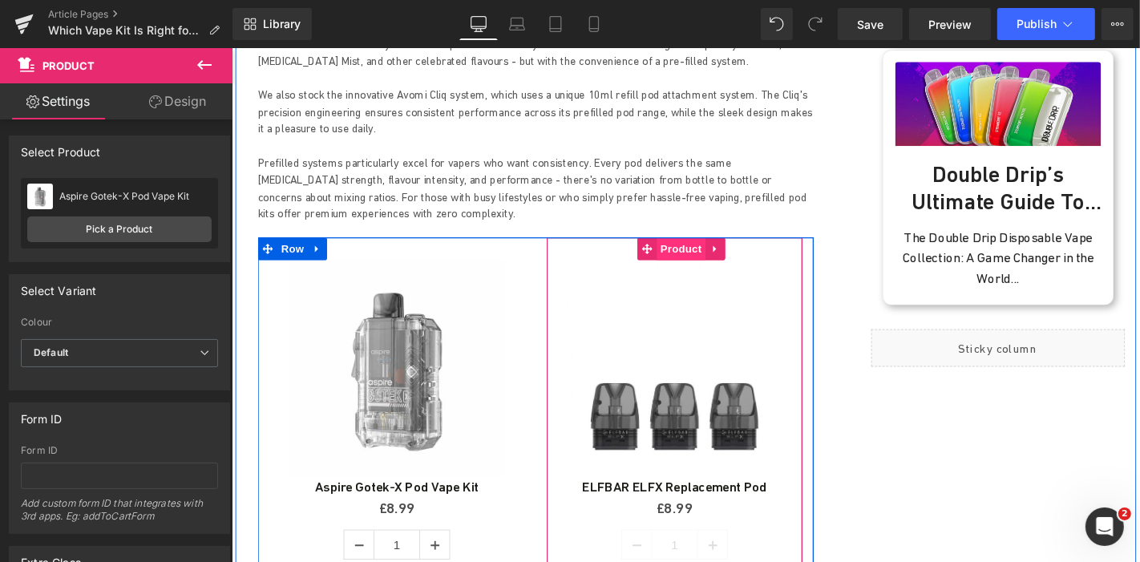
click at [700, 250] on span "Product" at bounding box center [710, 262] width 52 height 24
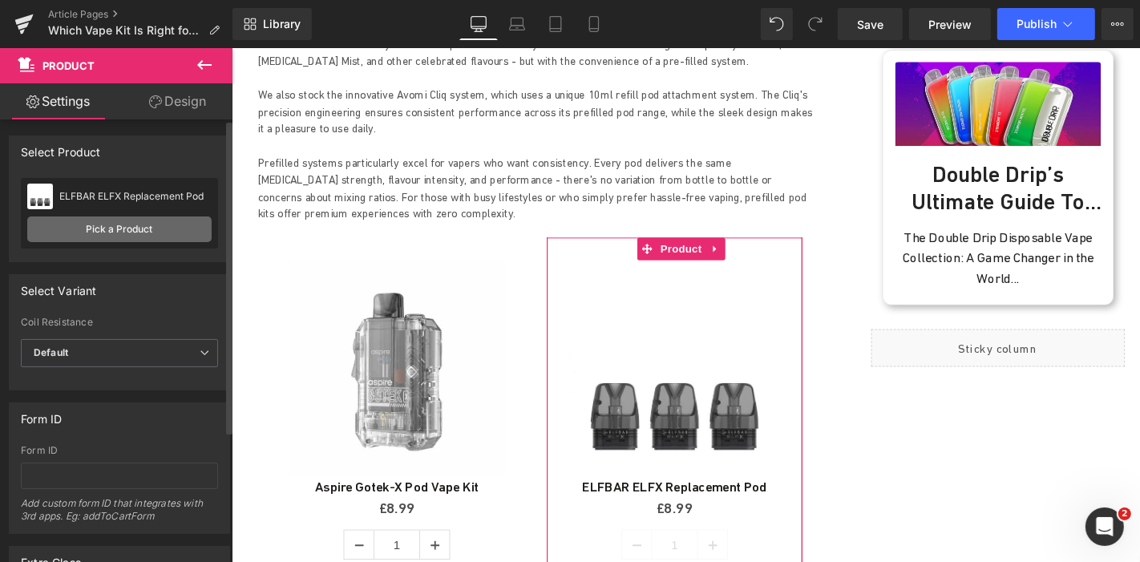
click at [106, 232] on link "Pick a Product" at bounding box center [119, 229] width 184 height 26
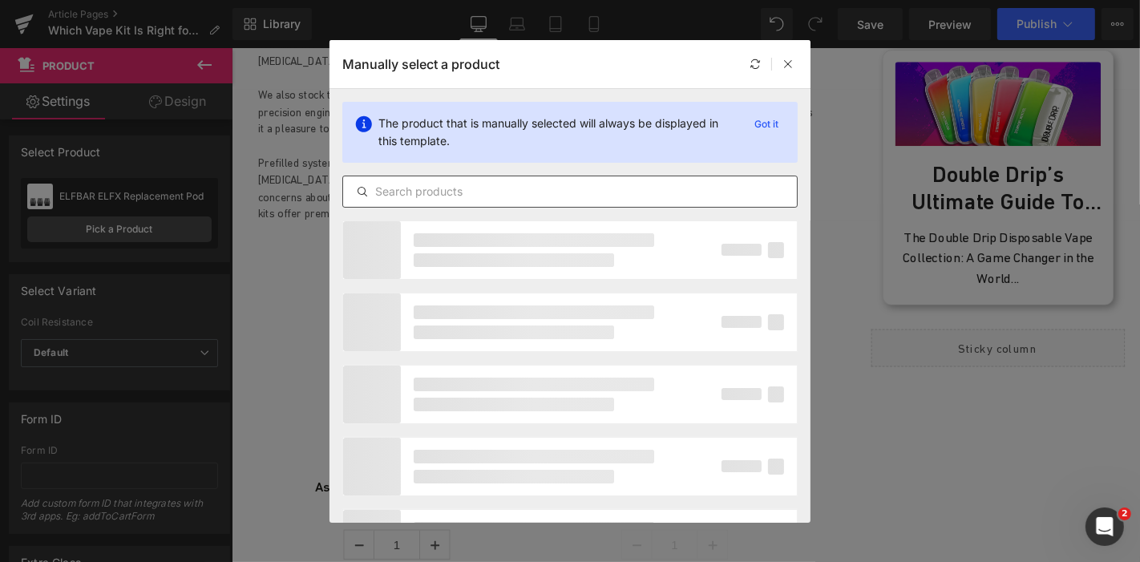
click at [462, 191] on input "text" at bounding box center [570, 191] width 454 height 19
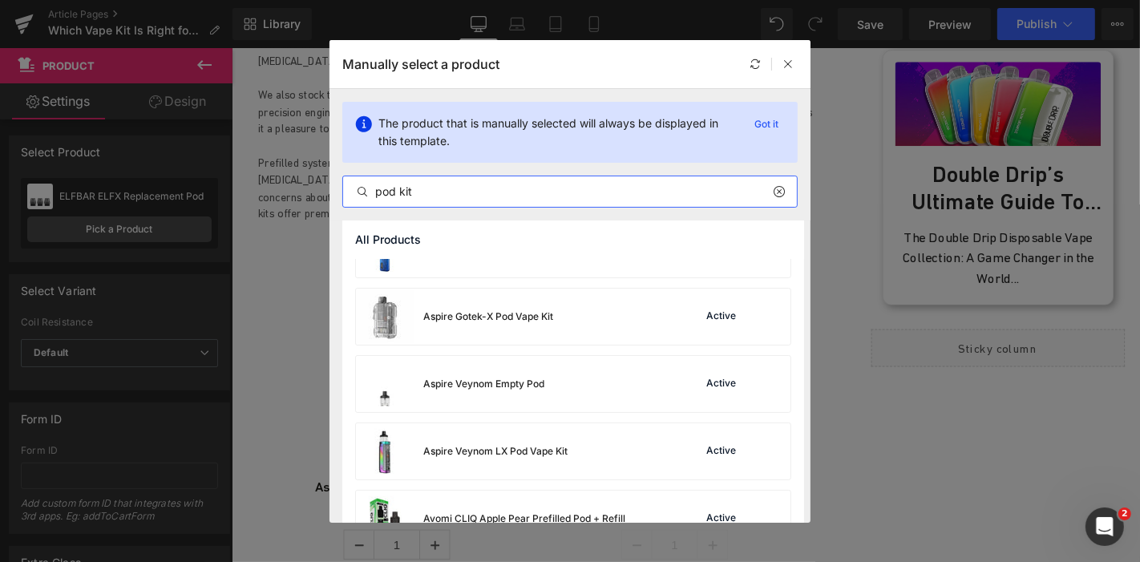
scroll to position [63, 0]
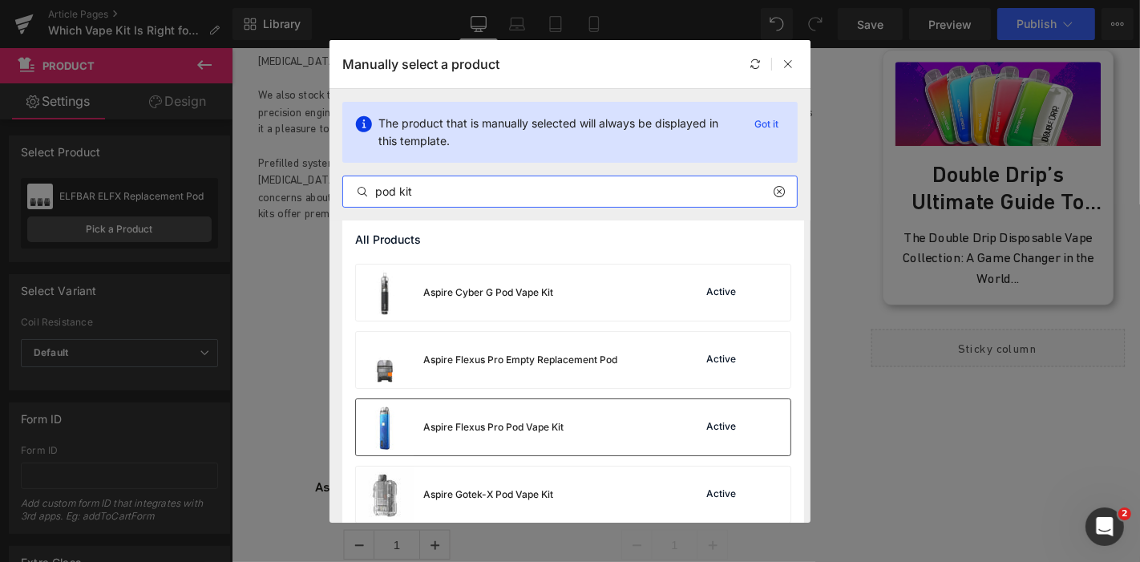
type input "pod kit"
click at [509, 421] on div "Aspire Flexus Pro Pod Vape Kit" at bounding box center [493, 427] width 140 height 14
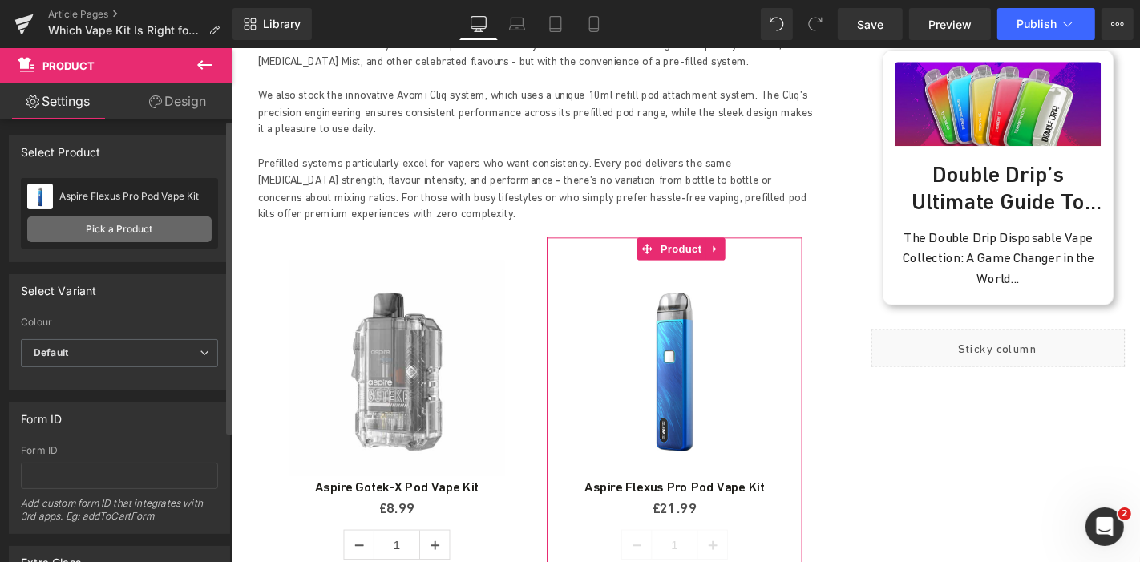
click at [138, 225] on link "Pick a Product" at bounding box center [119, 229] width 184 height 26
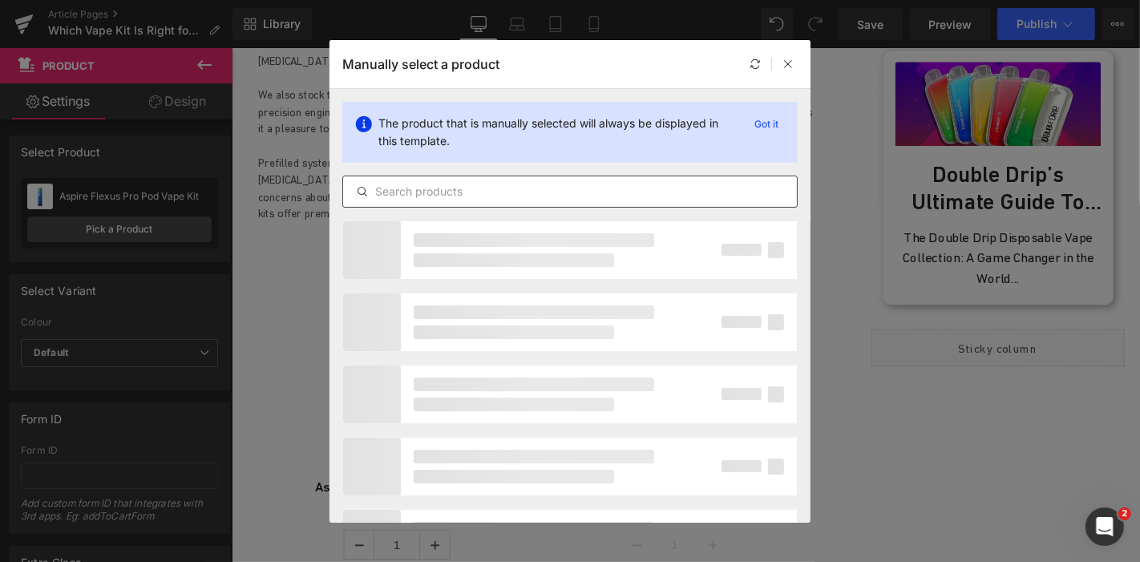
click at [446, 201] on div at bounding box center [569, 191] width 455 height 32
click at [445, 196] on input "text" at bounding box center [570, 191] width 454 height 19
type input "p"
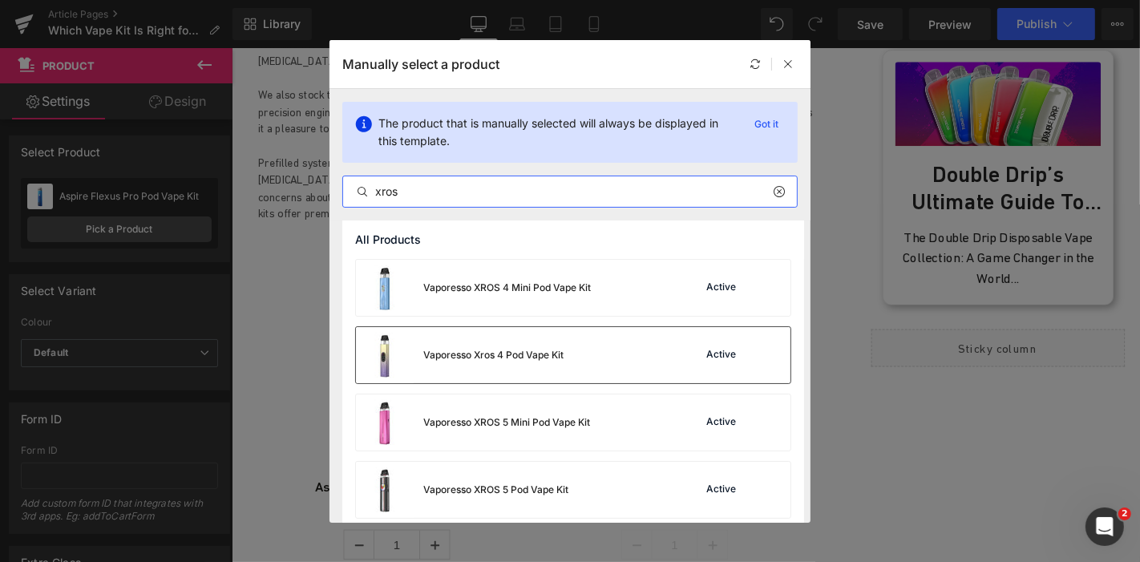
scroll to position [267, 0]
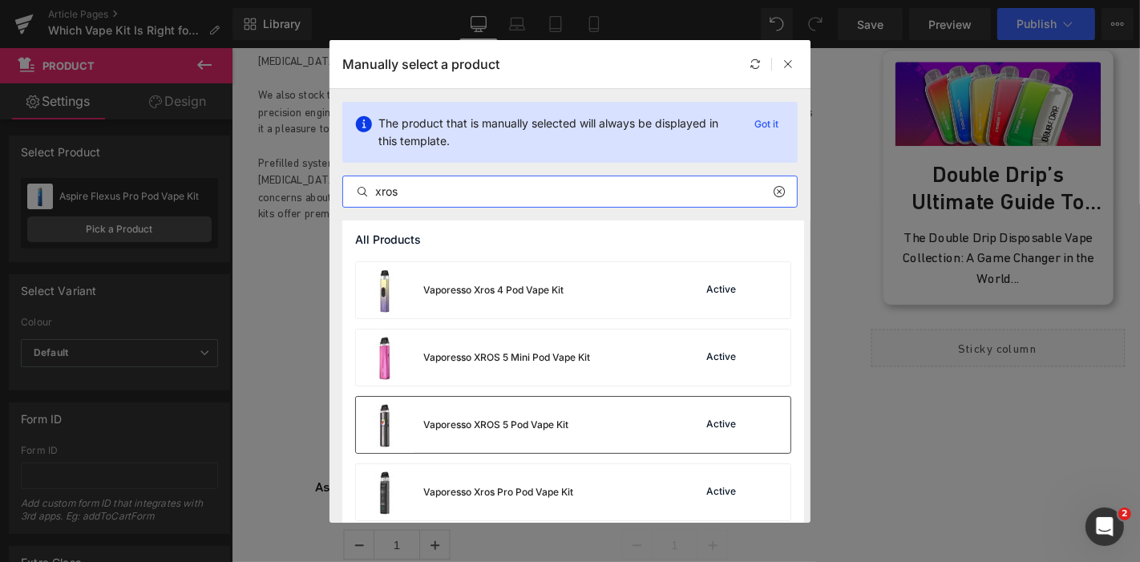
type input "xros"
click at [593, 436] on div "Vaporesso XROS 5 Pod Vape Kit Active" at bounding box center [573, 425] width 434 height 56
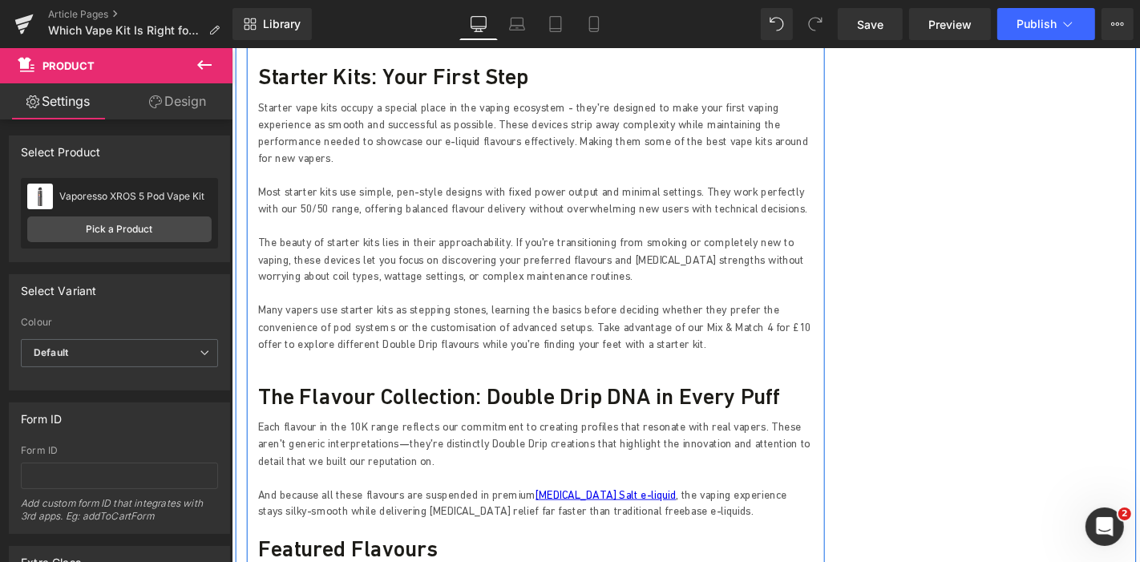
scroll to position [2338, 0]
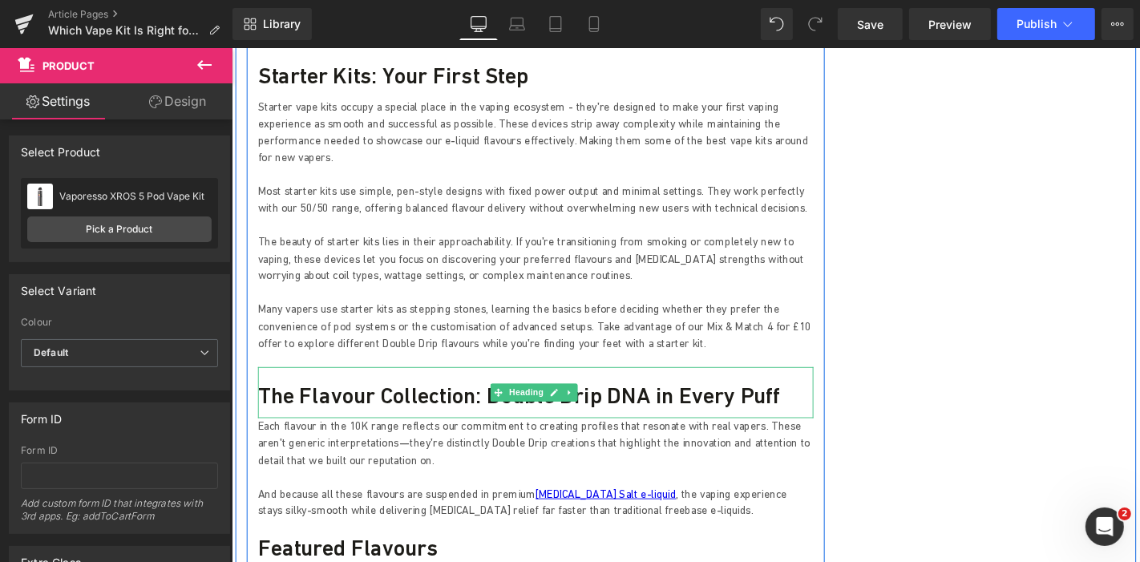
drag, startPoint x: 412, startPoint y: 366, endPoint x: 409, endPoint y: 358, distance: 8.4
click at [412, 404] on h3 "The Flavour Collection: Double Drip DNA in Every Puff" at bounding box center [555, 418] width 593 height 29
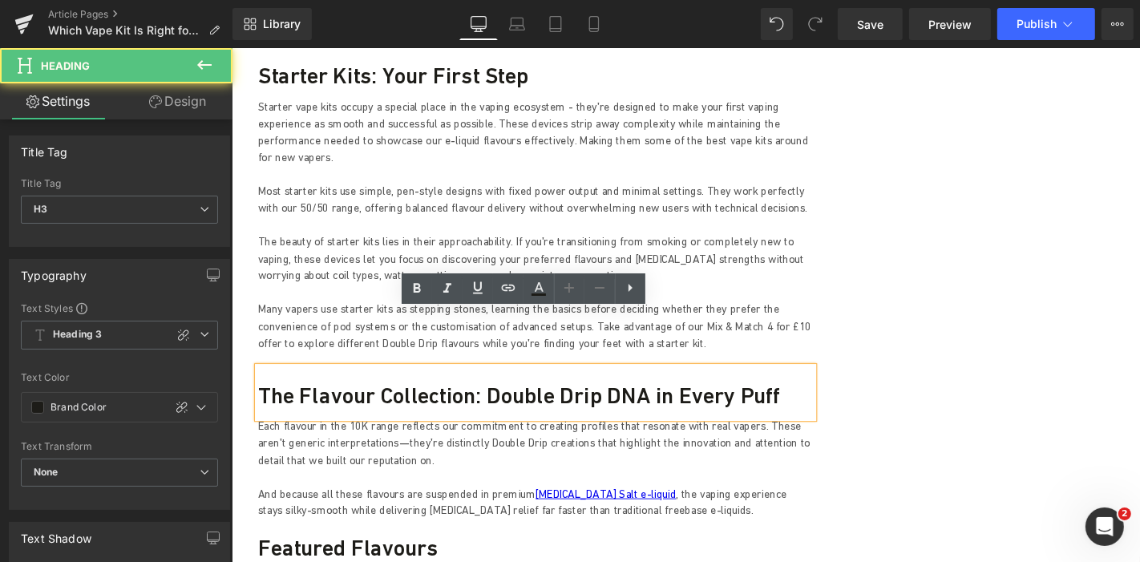
click at [409, 404] on h3 "The Flavour Collection: Double Drip DNA in Every Puff" at bounding box center [555, 418] width 593 height 29
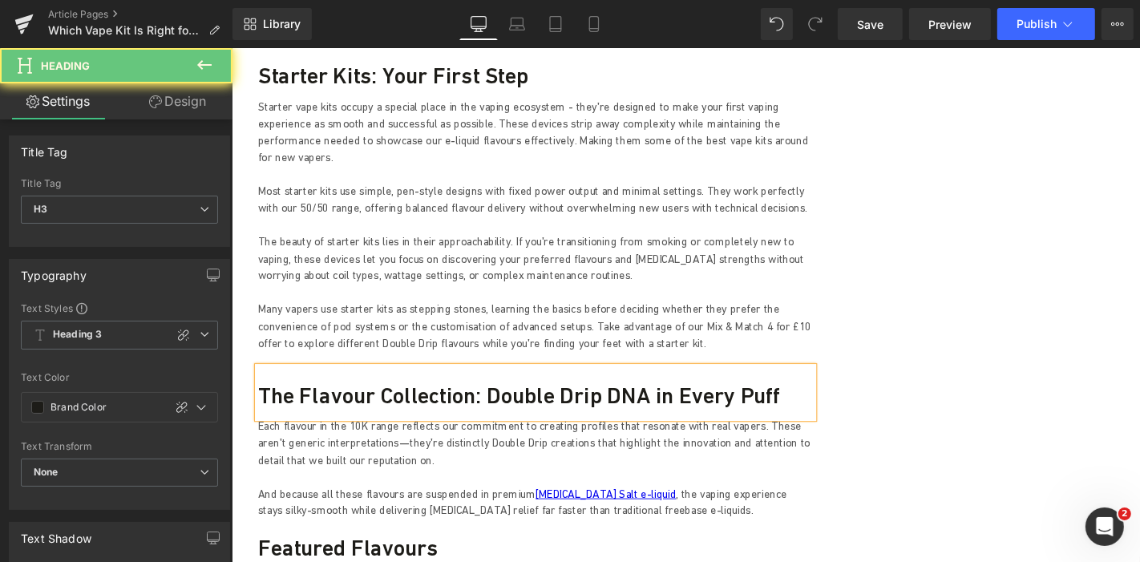
paste div
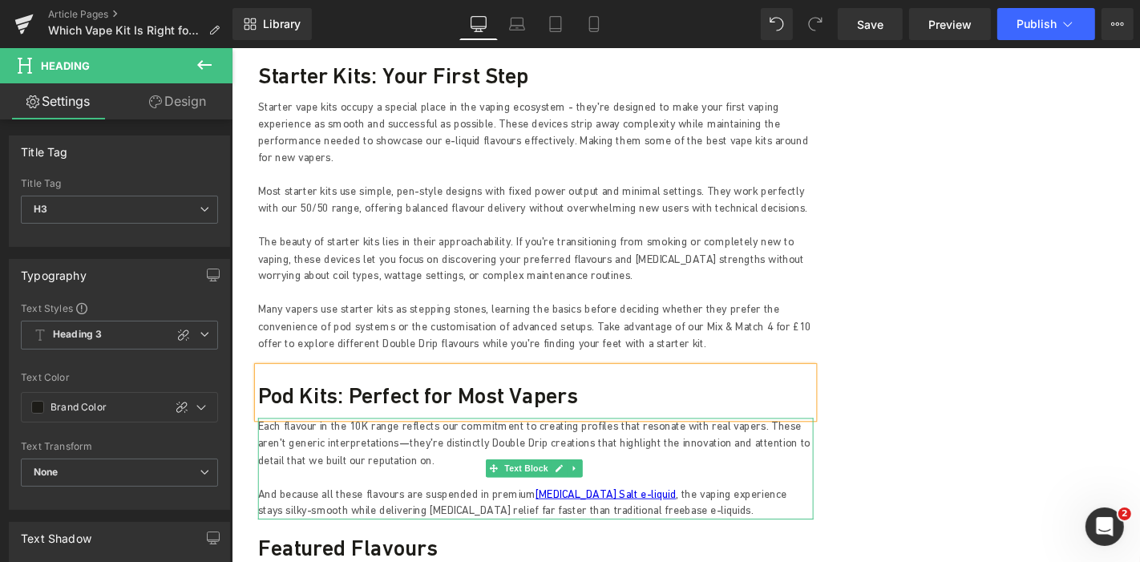
drag, startPoint x: 293, startPoint y: 418, endPoint x: 318, endPoint y: 397, distance: 32.9
click at [293, 442] on p "Each flavour in the 10K range reflects our commitment to creating profiles that…" at bounding box center [555, 469] width 593 height 54
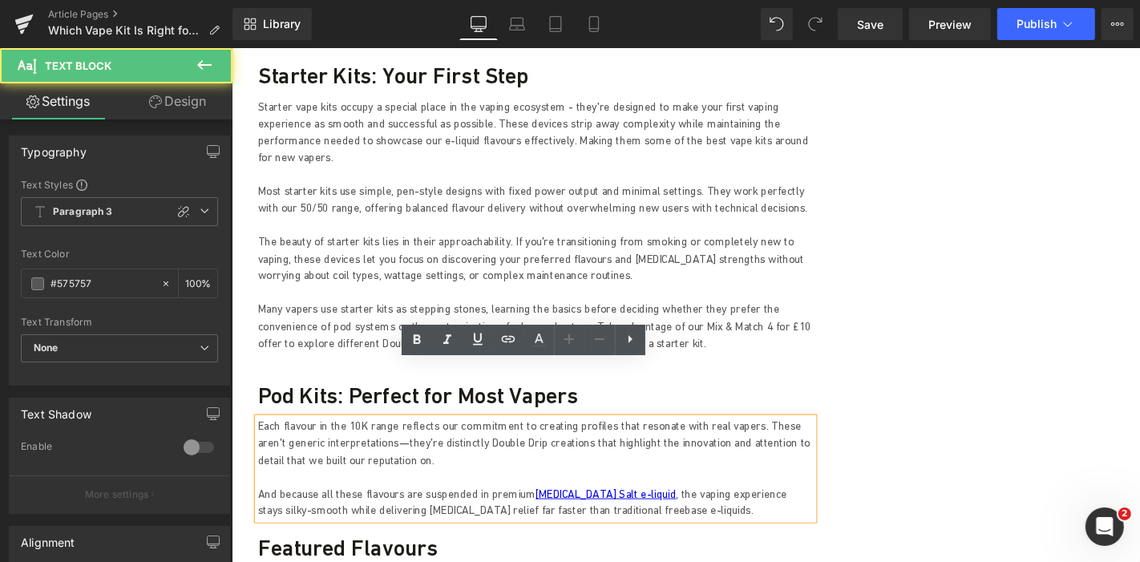
click at [318, 442] on p "Each flavour in the 10K range reflects our commitment to creating profiles that…" at bounding box center [555, 469] width 593 height 54
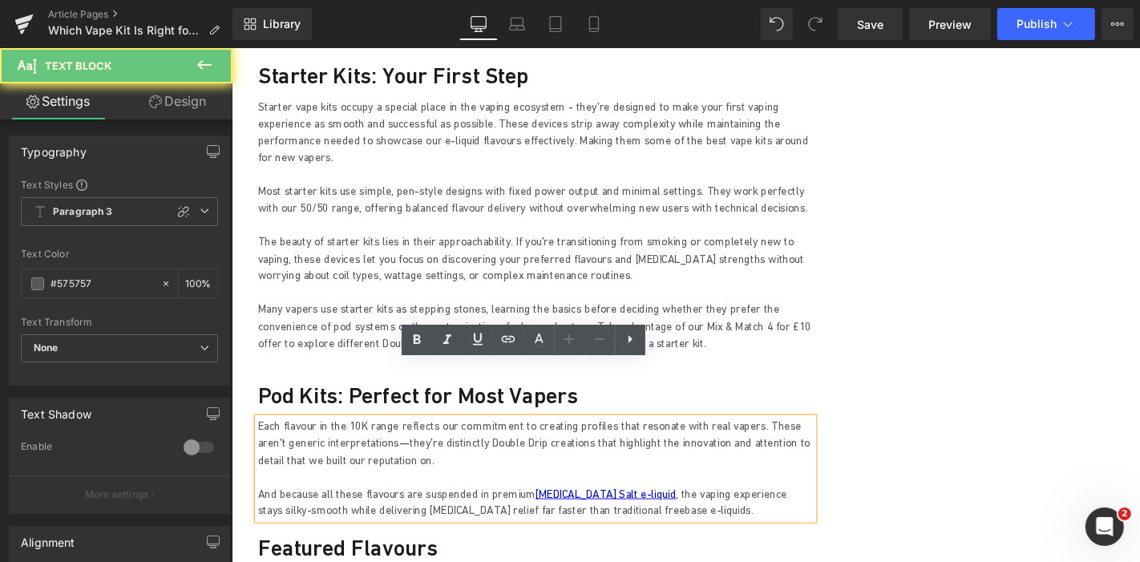
click at [346, 442] on p "Each flavour in the 10K range reflects our commitment to creating profiles that…" at bounding box center [555, 469] width 593 height 54
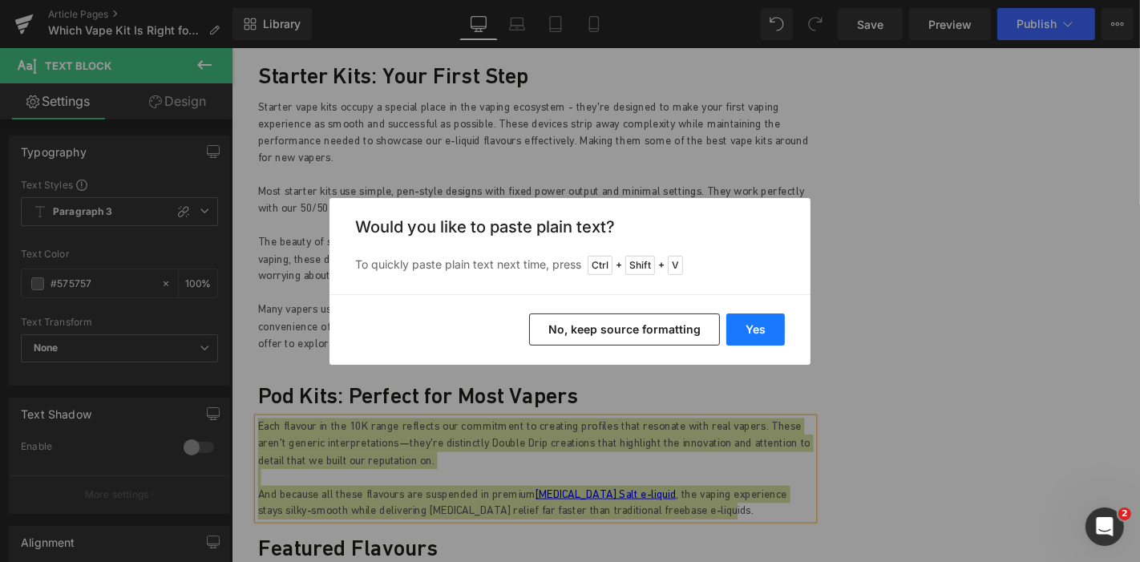
click at [769, 323] on button "Yes" at bounding box center [755, 329] width 58 height 32
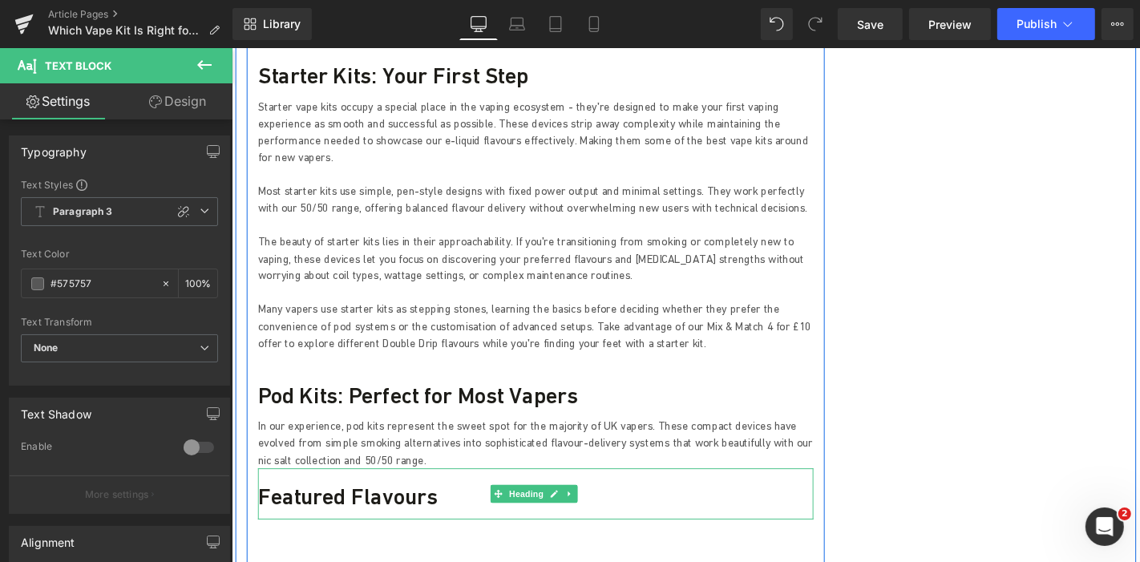
drag, startPoint x: 321, startPoint y: 455, endPoint x: 318, endPoint y: 464, distance: 9.1
click at [321, 512] on h3 "Featured Flavours" at bounding box center [555, 526] width 593 height 29
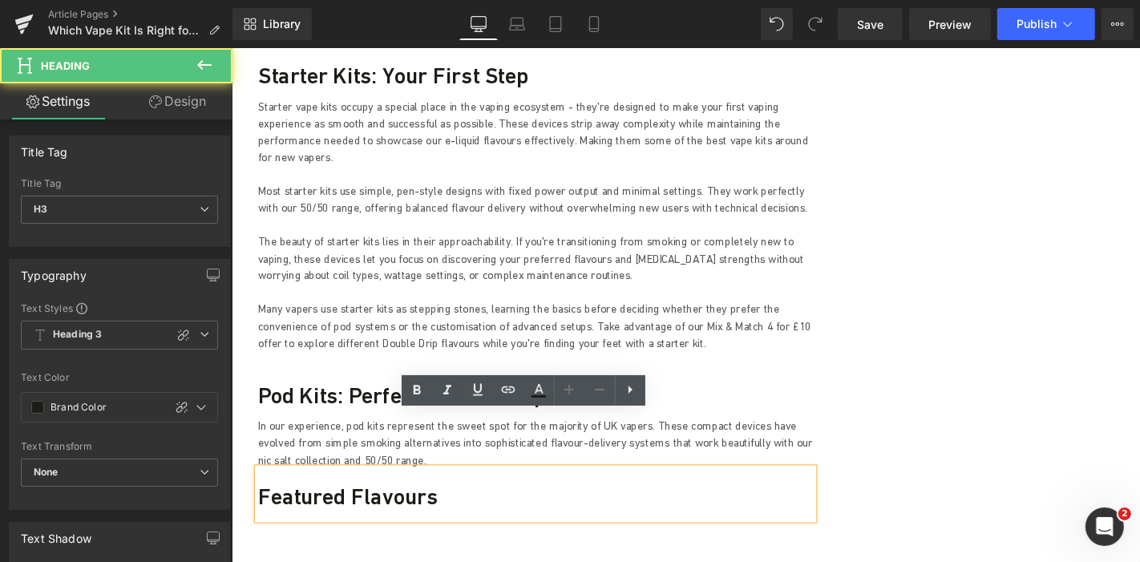
click at [312, 512] on h3 "Featured Flavours" at bounding box center [555, 526] width 593 height 29
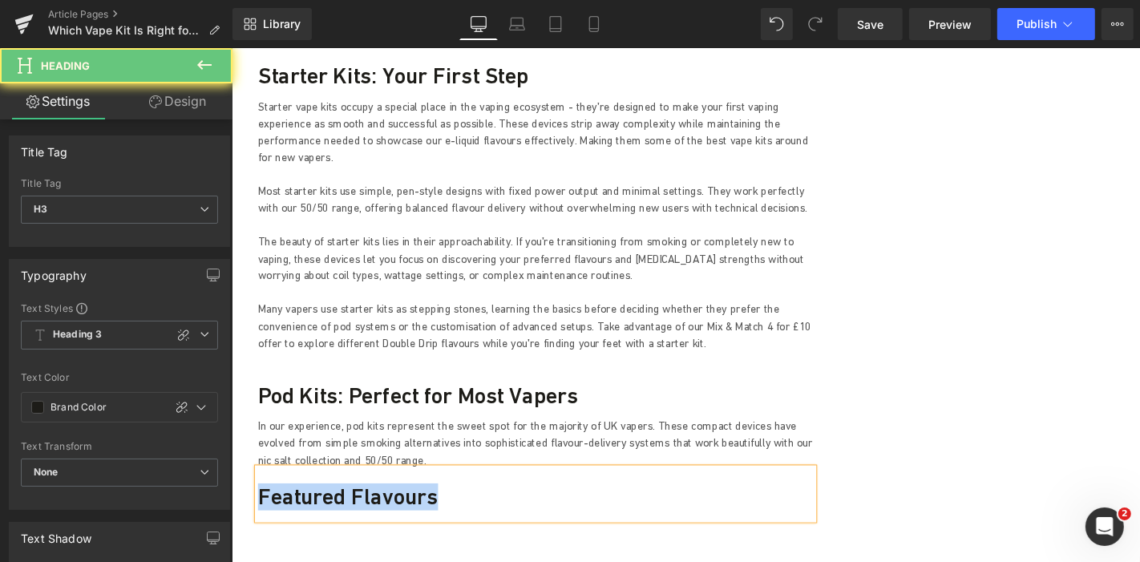
paste div
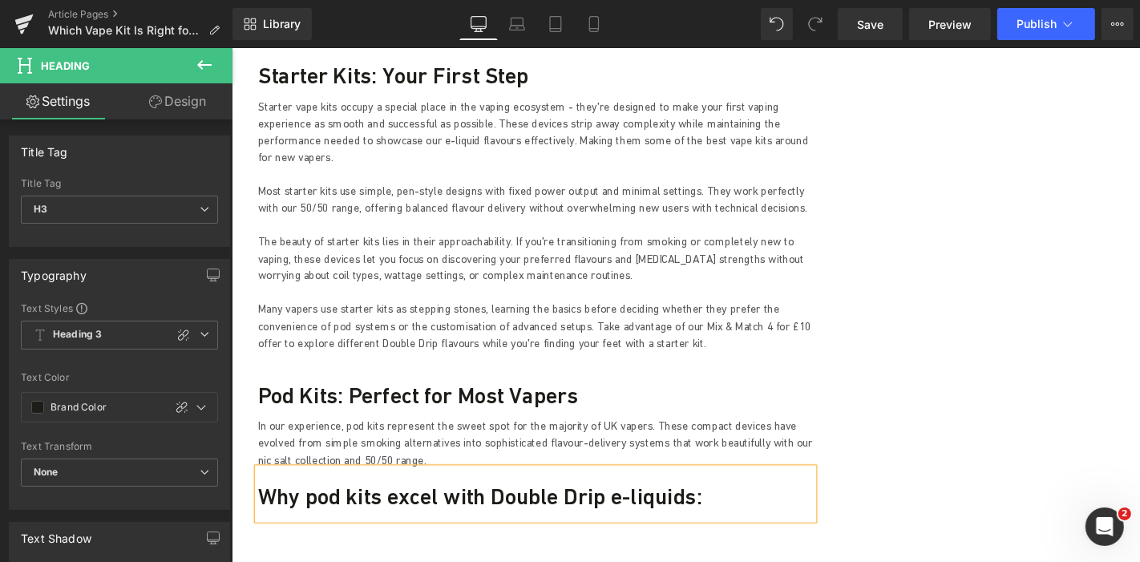
click at [470, 404] on h3 "Pod Kits: Perfect for Most Vapers" at bounding box center [555, 418] width 593 height 29
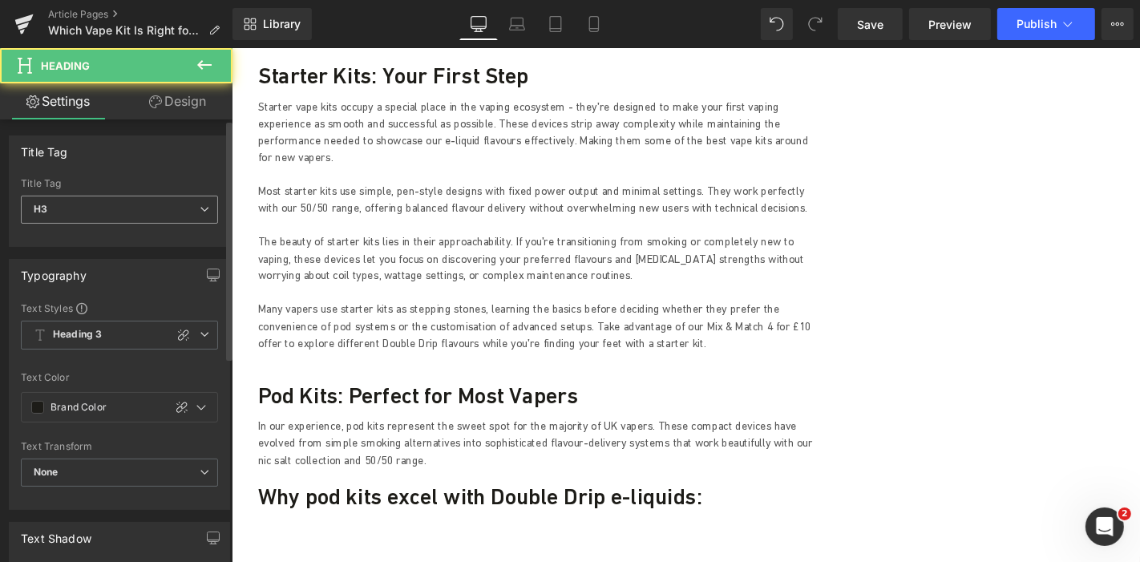
click at [211, 208] on span "H3" at bounding box center [119, 210] width 197 height 28
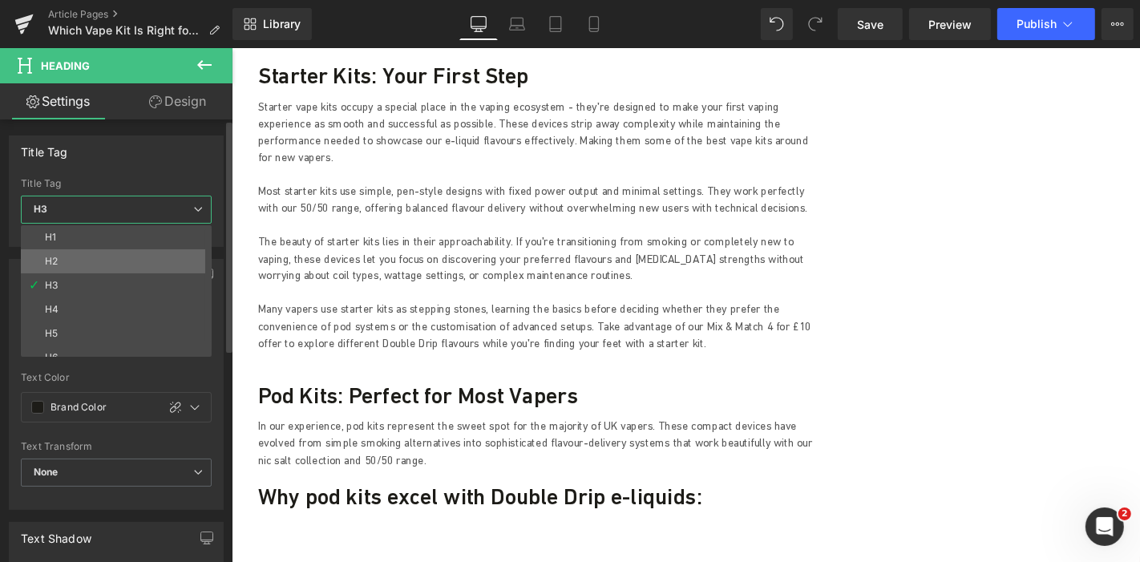
click at [119, 262] on li "H2" at bounding box center [120, 261] width 198 height 24
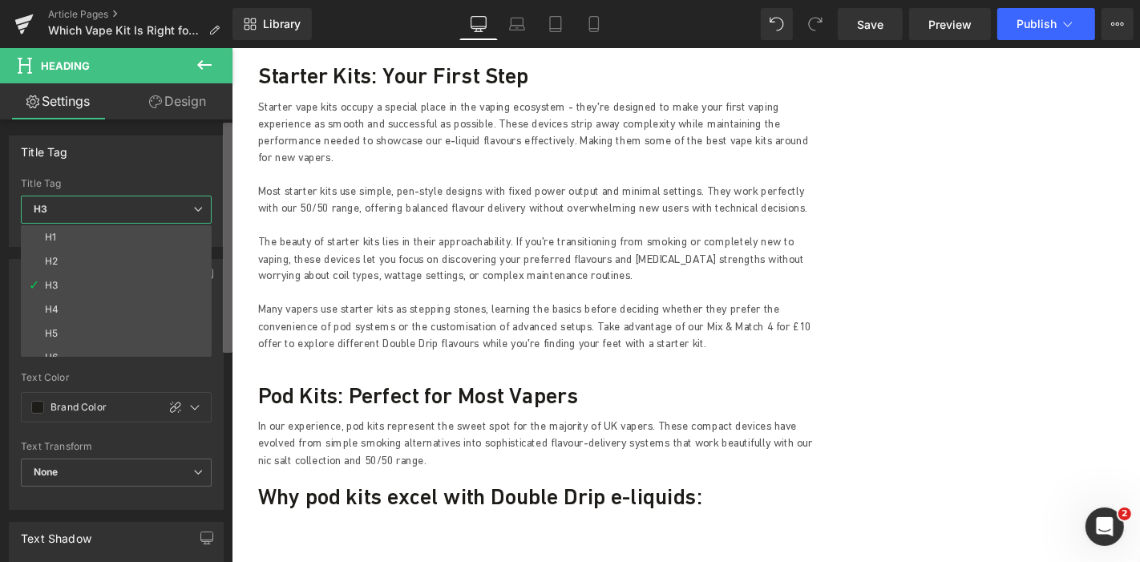
type input "#274083"
type input "100"
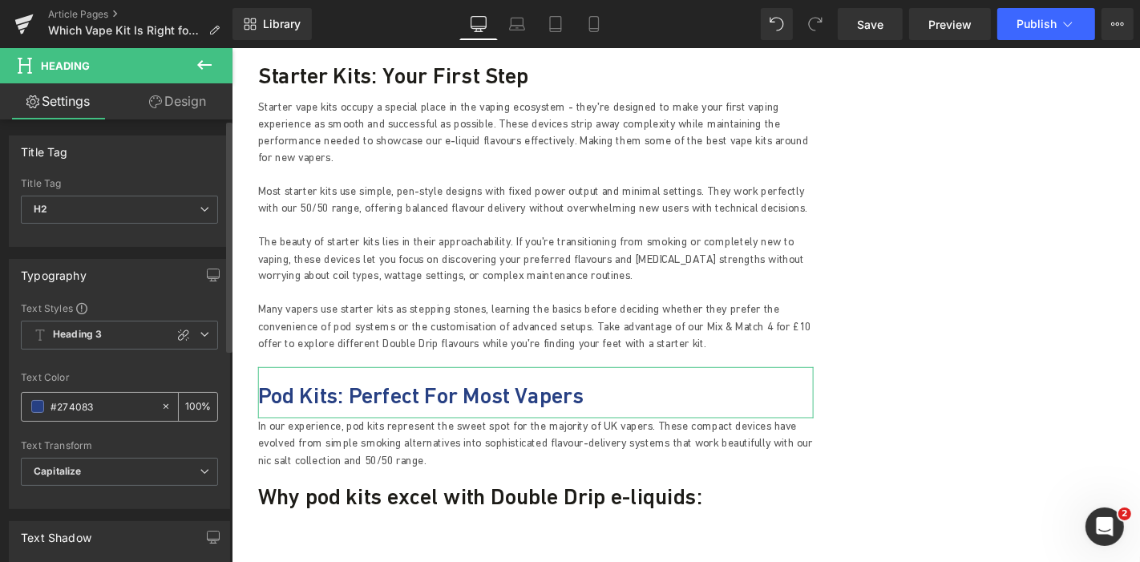
click at [37, 410] on span at bounding box center [37, 406] width 13 height 13
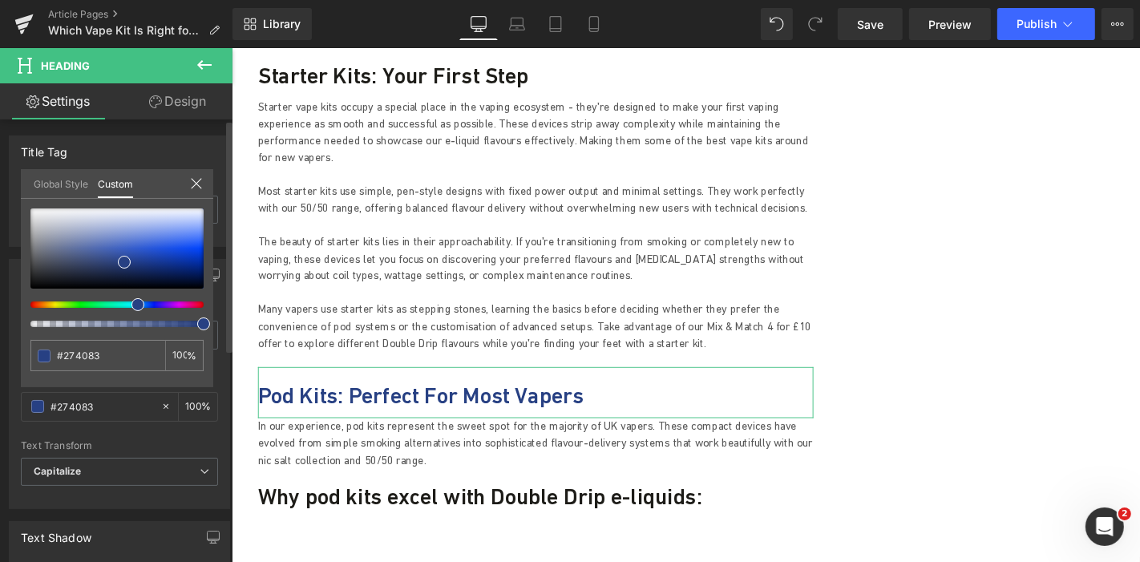
click at [55, 192] on link "Global Style" at bounding box center [61, 182] width 54 height 27
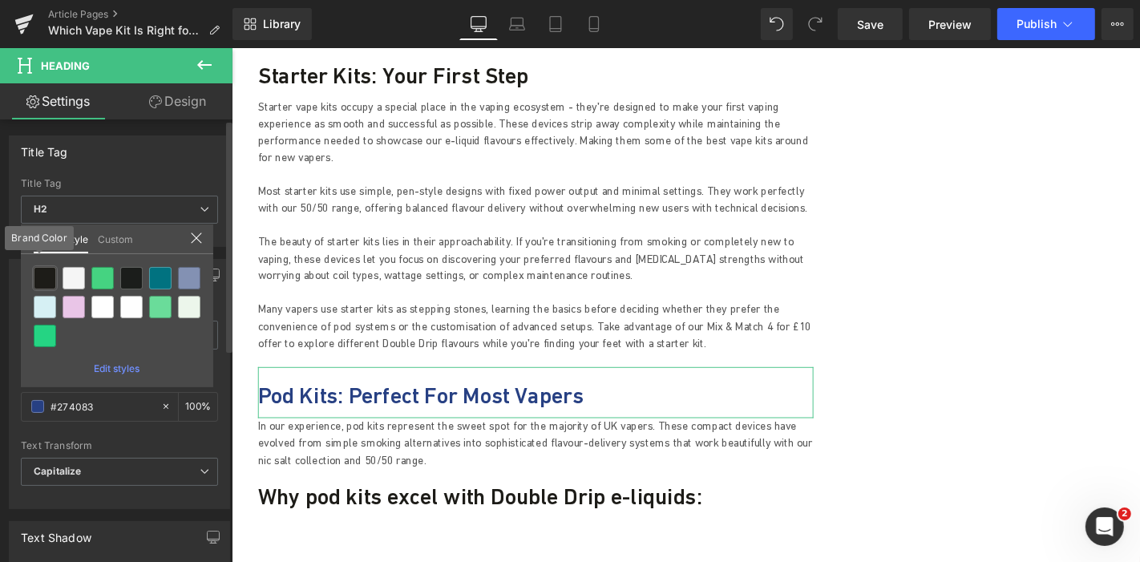
click at [48, 278] on div at bounding box center [45, 278] width 22 height 22
type input "Brand Color"
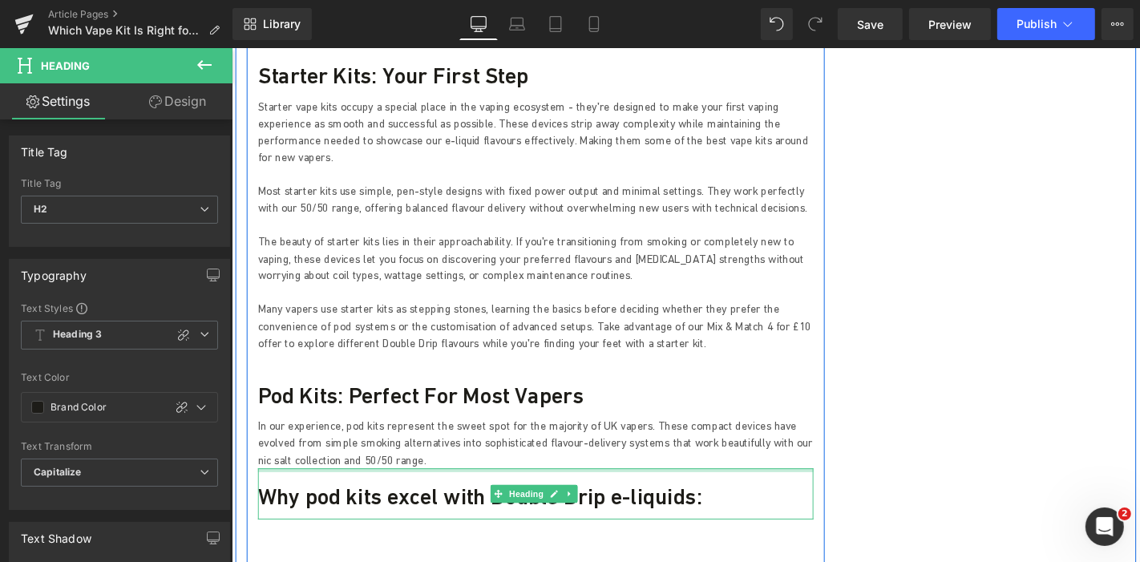
drag, startPoint x: 426, startPoint y: 467, endPoint x: 301, endPoint y: 403, distance: 140.5
click at [426, 512] on h3 "Why pod kits excel with Double Drip e-liquids:" at bounding box center [555, 526] width 593 height 29
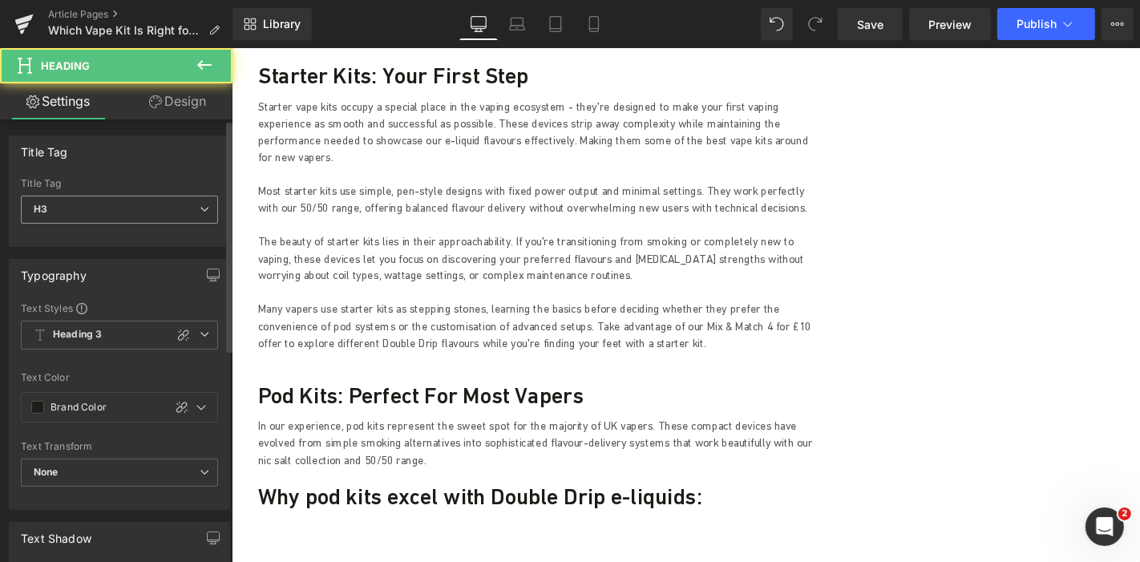
click at [171, 211] on span "H3" at bounding box center [119, 210] width 197 height 28
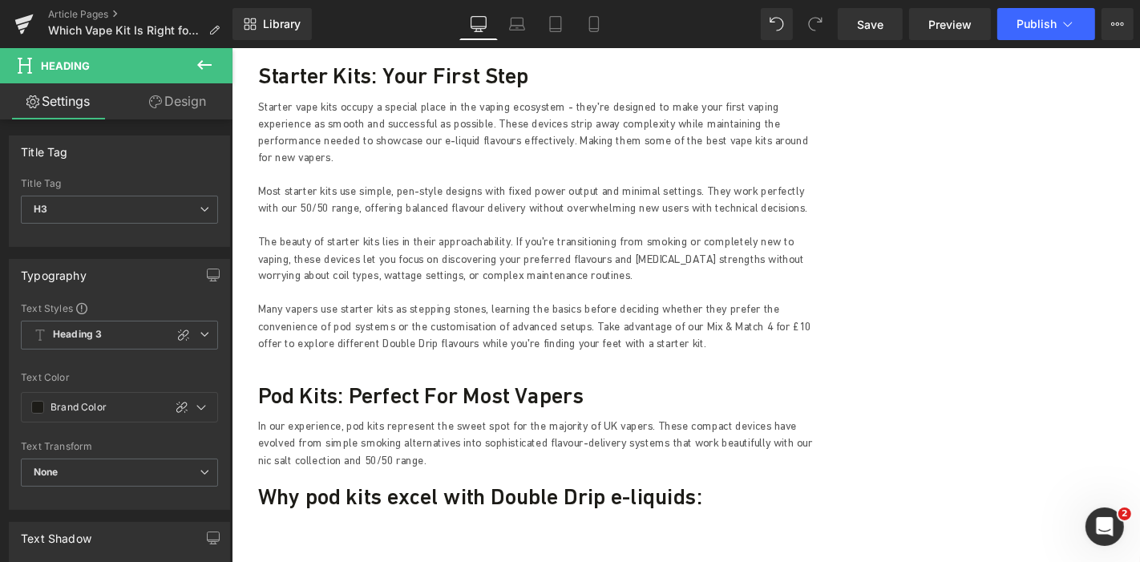
drag, startPoint x: 889, startPoint y: 327, endPoint x: 660, endPoint y: 366, distance: 232.5
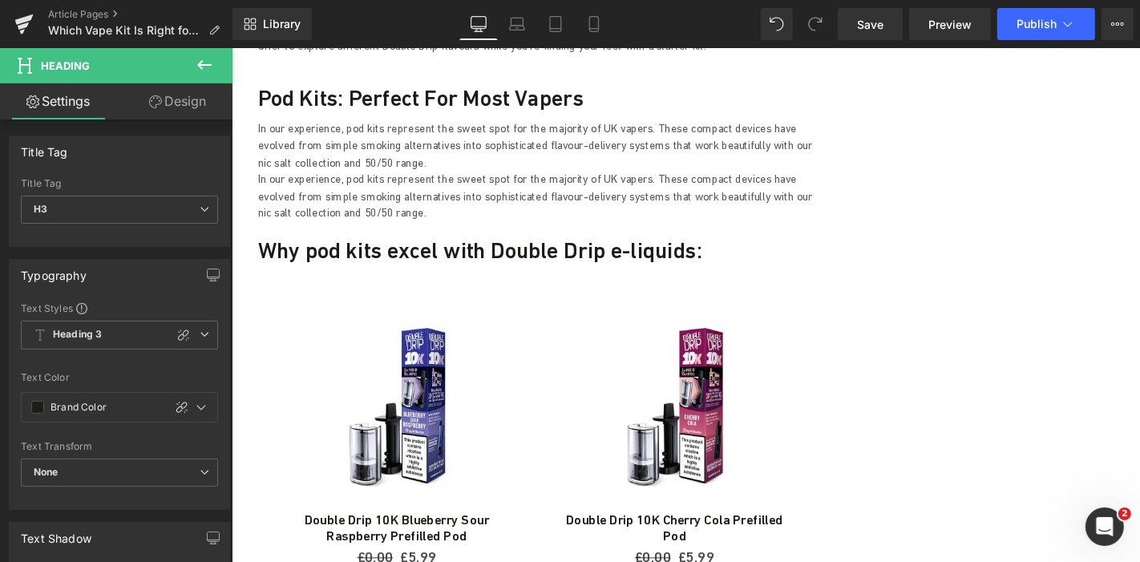
scroll to position [2664, 0]
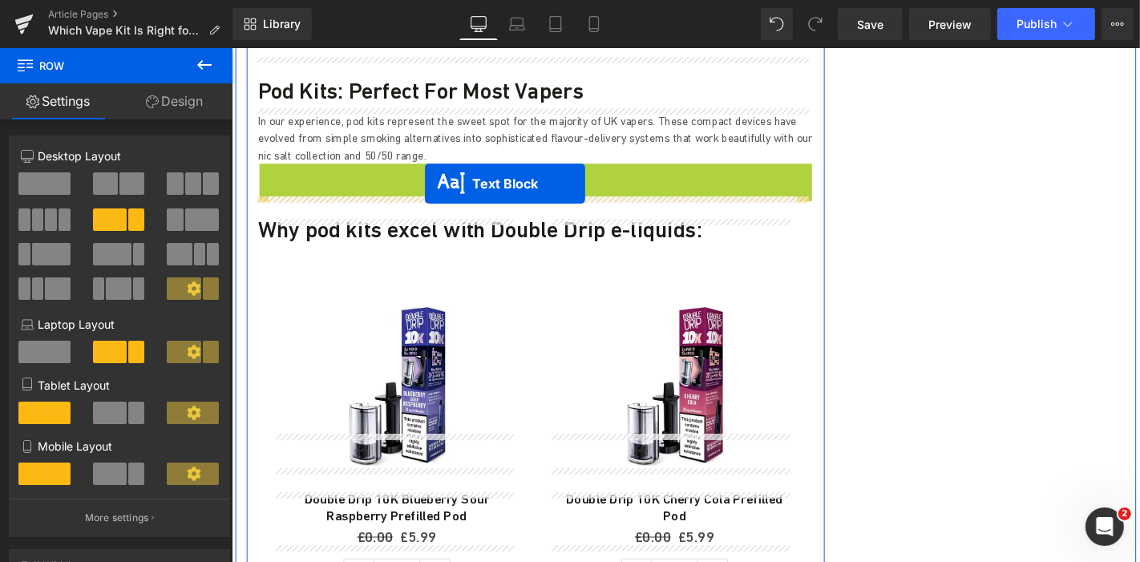
drag, startPoint x: 519, startPoint y: 135, endPoint x: 437, endPoint y: 192, distance: 99.8
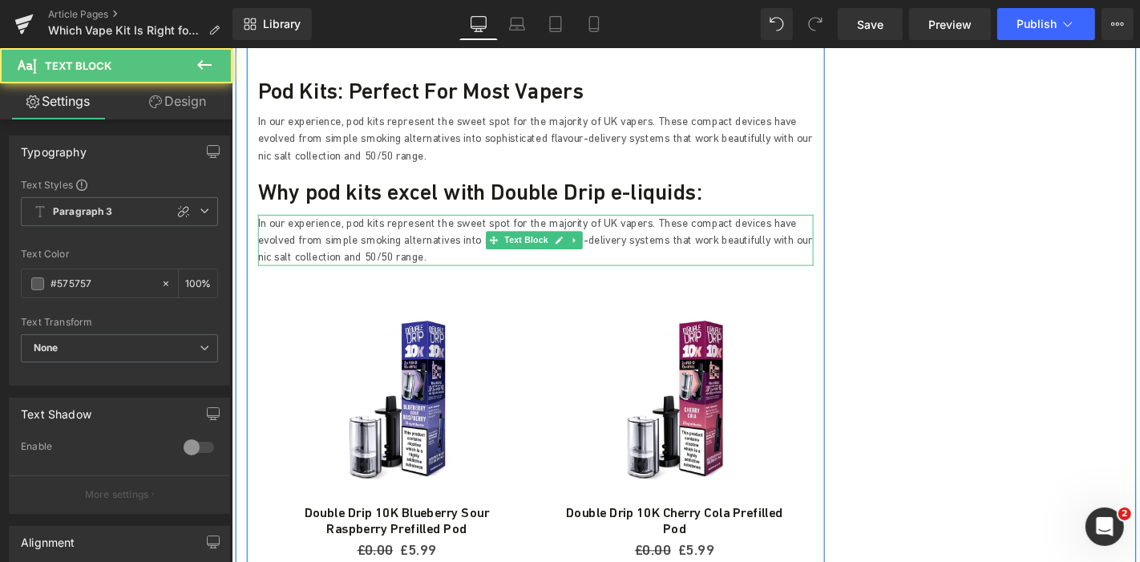
click at [361, 225] on p "In our experience, pod kits represent the sweet spot for the majority of UK vap…" at bounding box center [555, 252] width 593 height 54
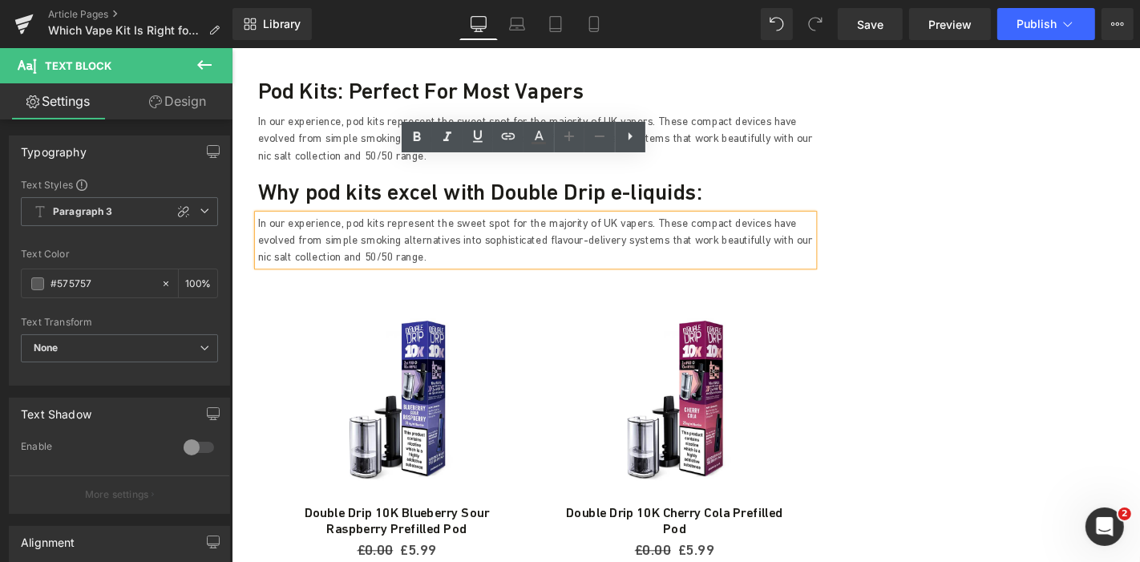
click at [344, 225] on p "In our experience, pod kits represent the sweet spot for the majority of UK vap…" at bounding box center [555, 252] width 593 height 54
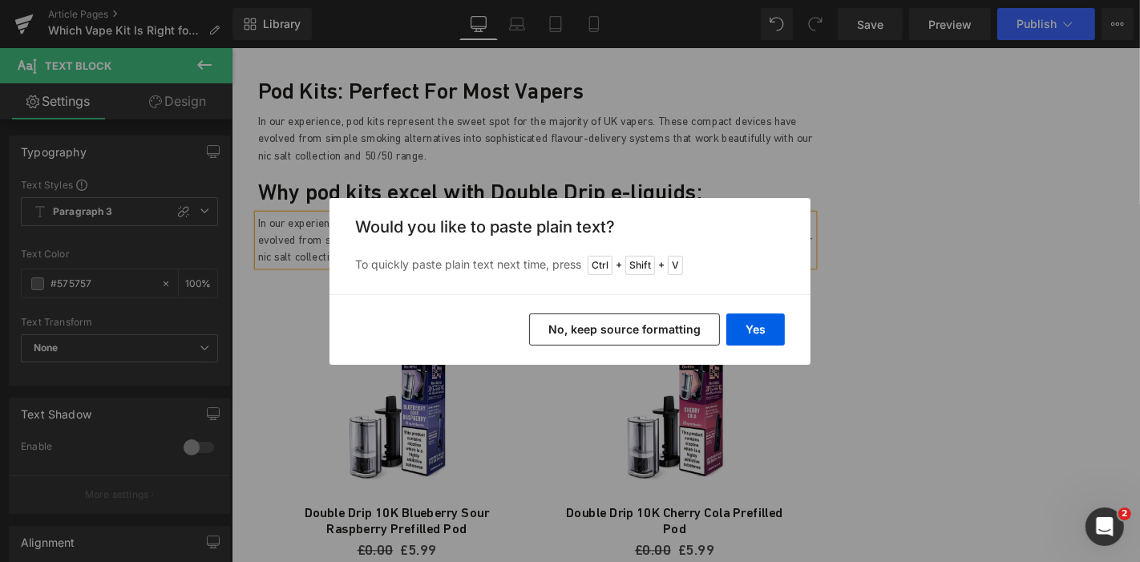
click at [740, 312] on div "Yes No, keep source formatting" at bounding box center [569, 329] width 481 height 71
click at [743, 319] on button "Yes" at bounding box center [755, 329] width 58 height 32
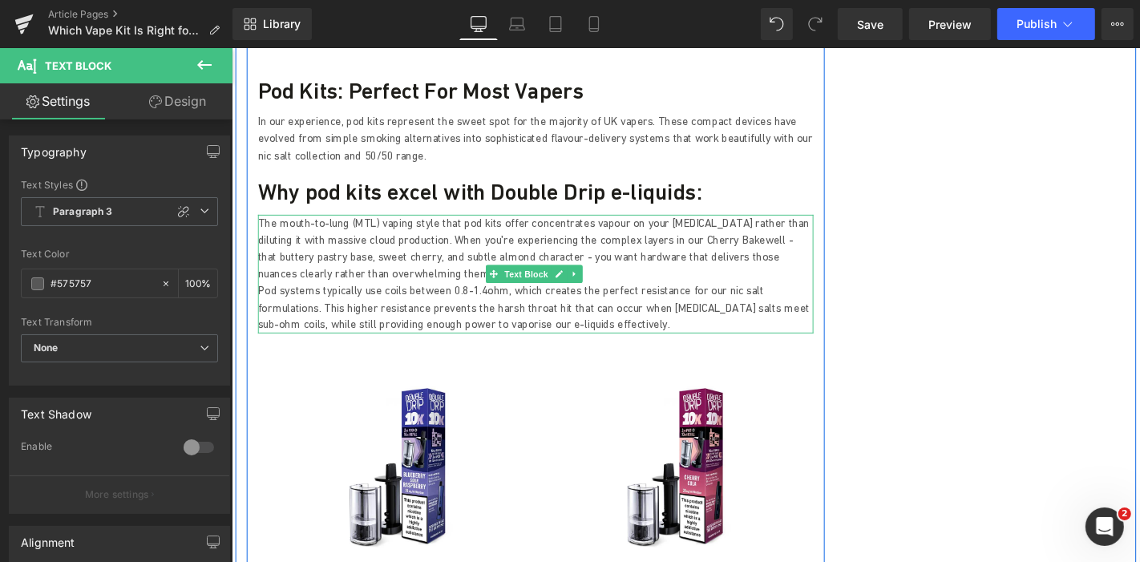
click at [452, 231] on p "The mouth-to-lung (MTL) vaping style that pod kits offer concentrates vapour on…" at bounding box center [555, 261] width 593 height 72
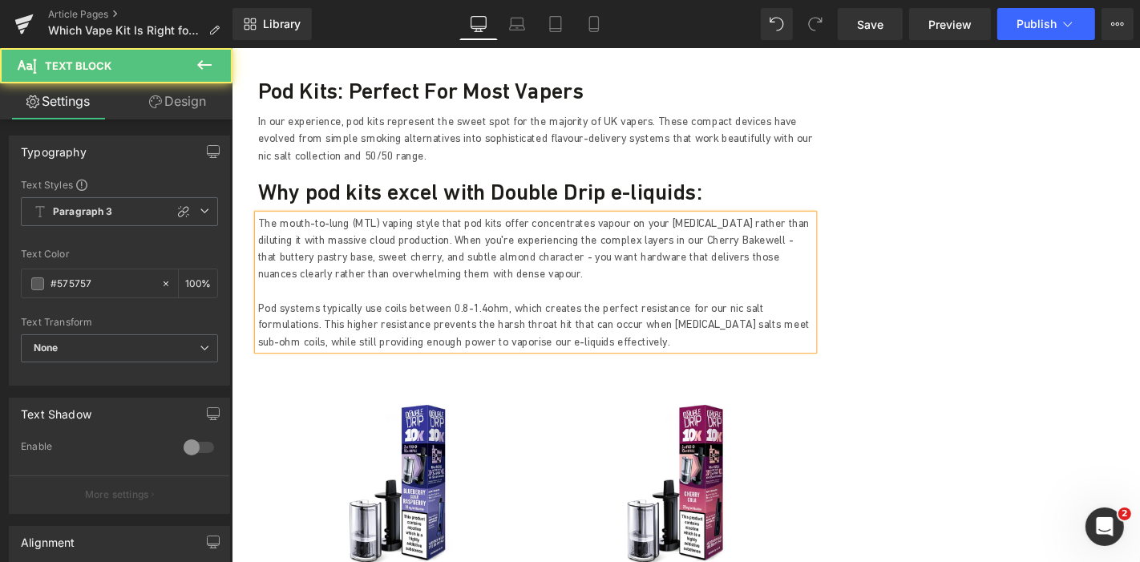
click at [564, 316] on p "Pod systems typically use coils between 0.8-1.4ohm, which creates the perfect r…" at bounding box center [555, 343] width 593 height 54
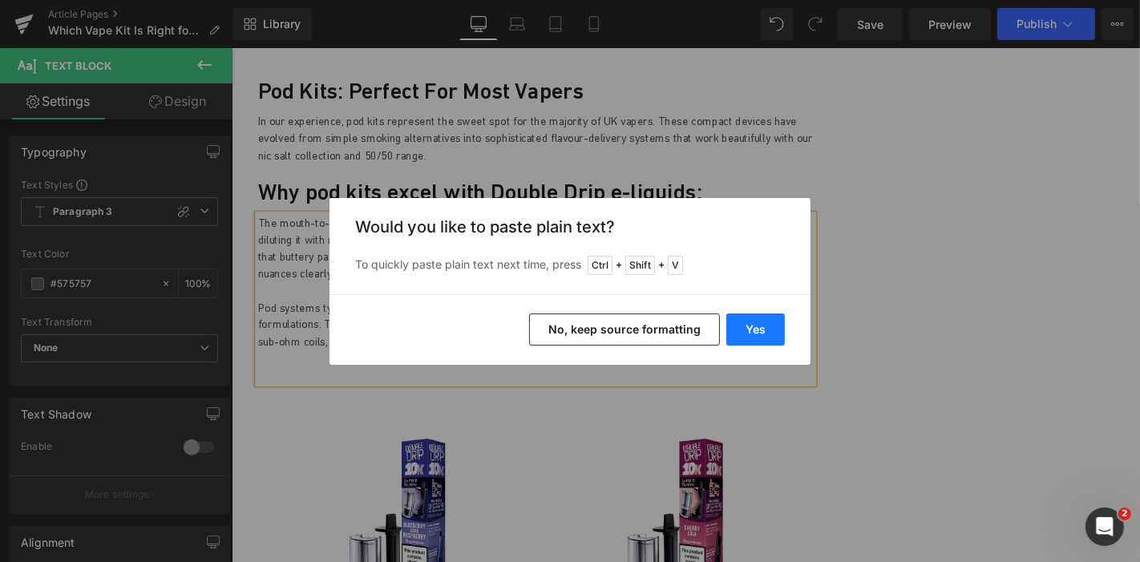
click at [762, 329] on button "Yes" at bounding box center [755, 329] width 58 height 32
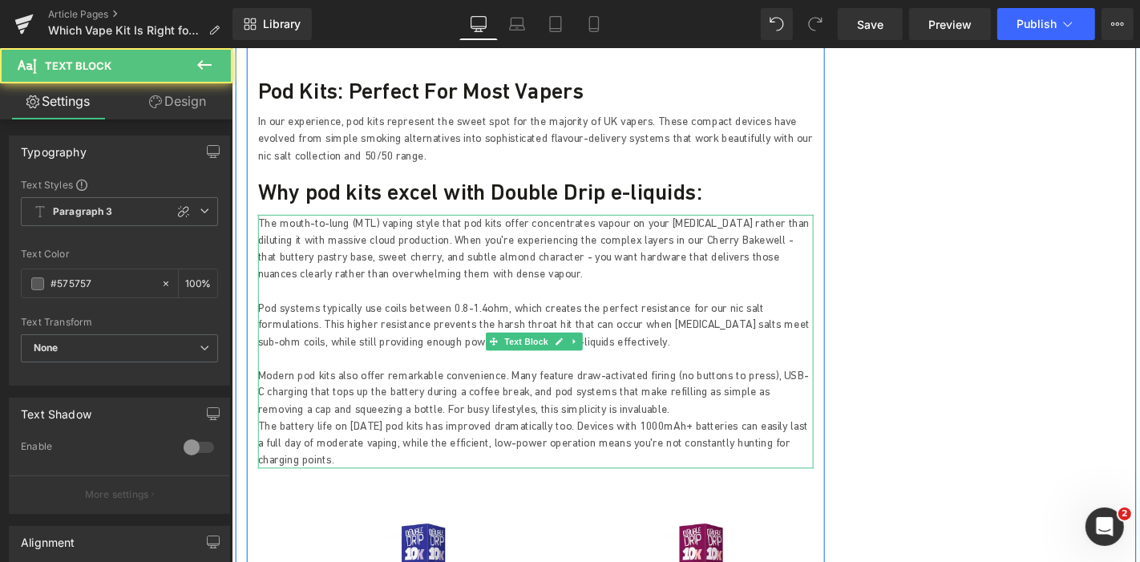
click at [615, 388] on p "Modern pod kits also offer remarkable convenience. Many feature draw-activated …" at bounding box center [555, 415] width 593 height 54
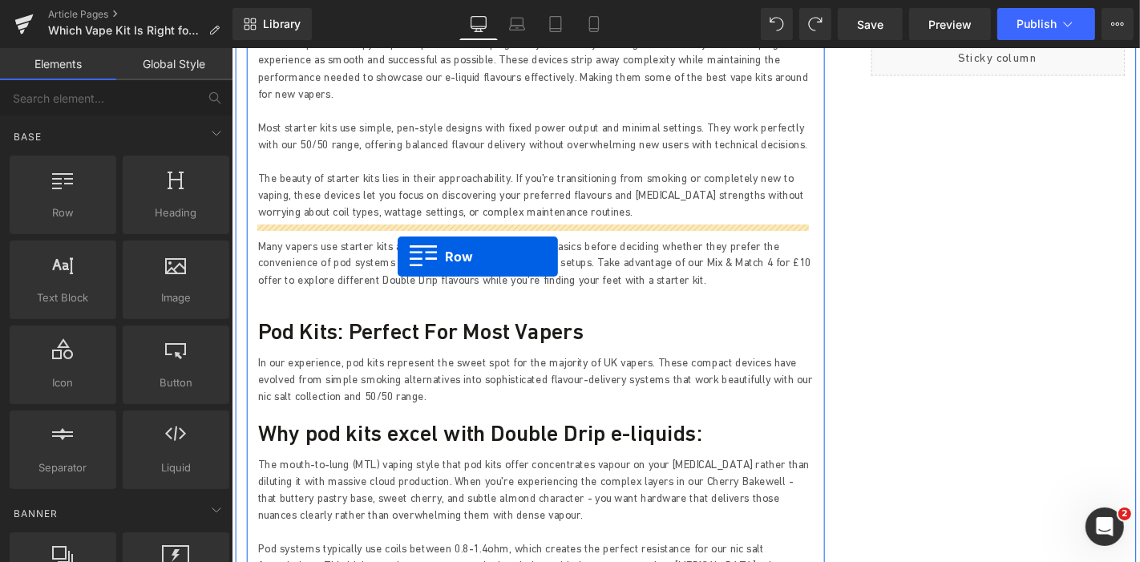
scroll to position [2054, 0]
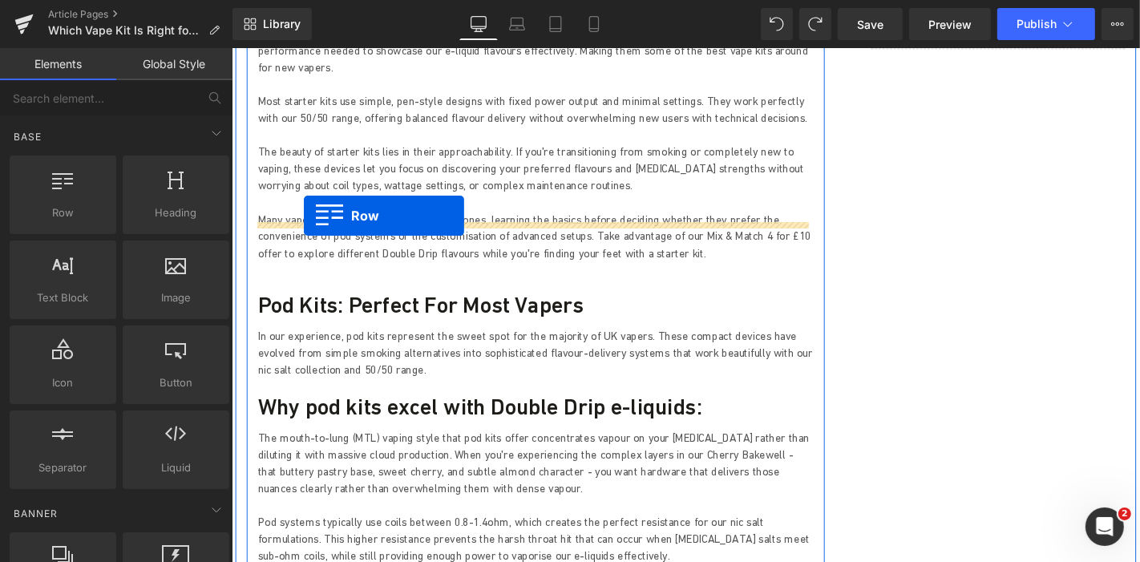
drag, startPoint x: 262, startPoint y: 321, endPoint x: 308, endPoint y: 227, distance: 105.0
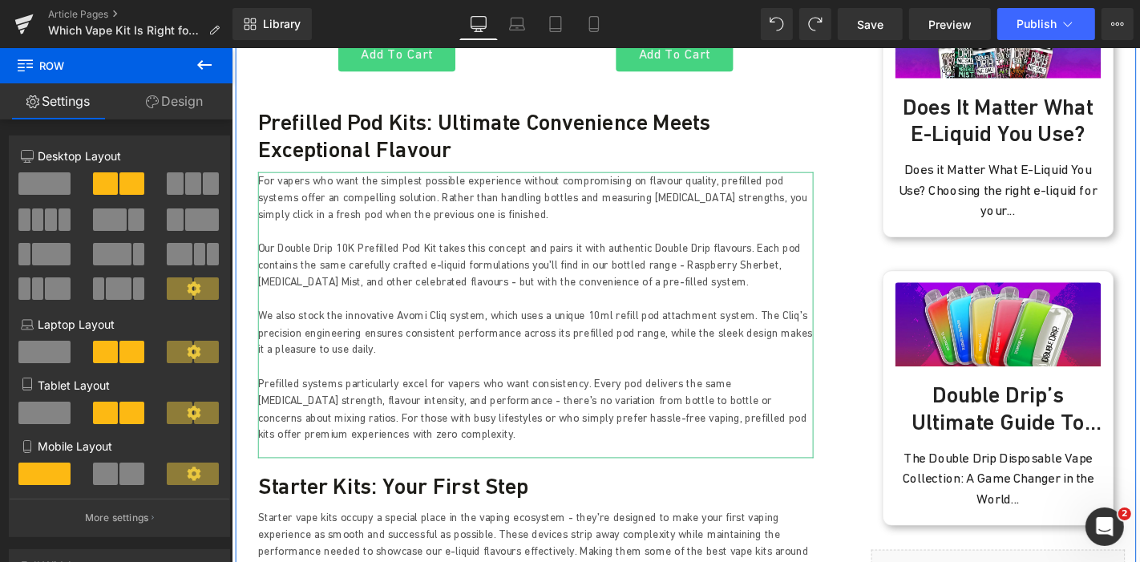
scroll to position [1747, 0]
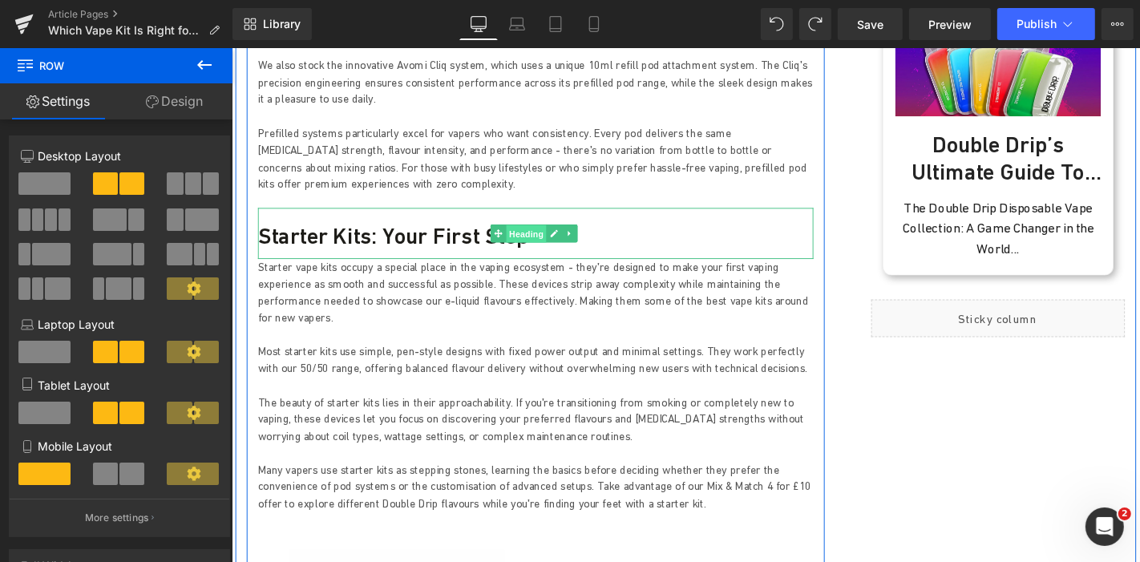
click at [534, 236] on span "Heading" at bounding box center [544, 245] width 43 height 19
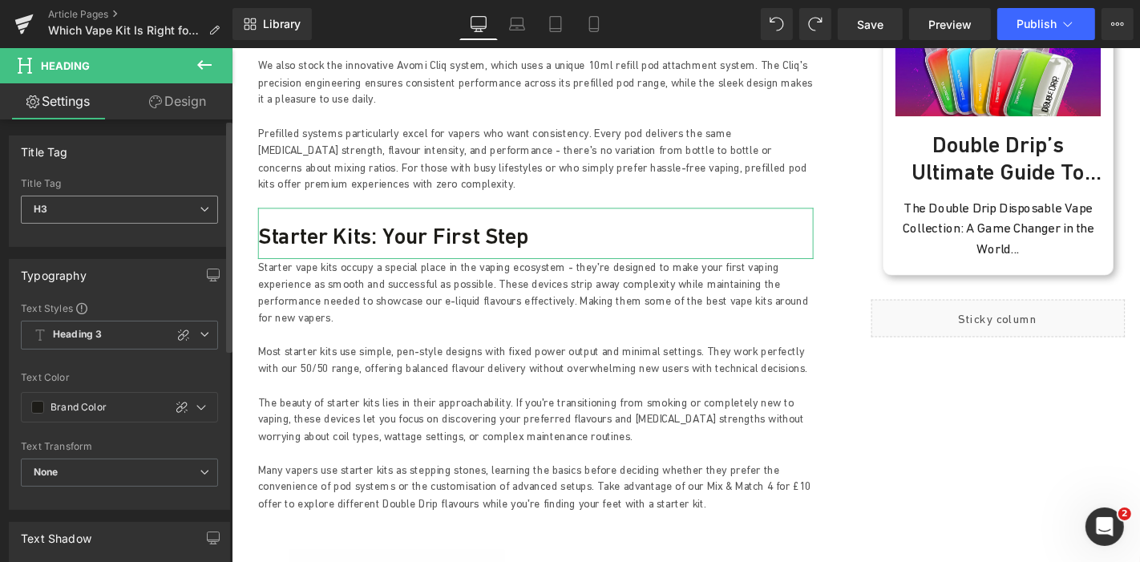
click at [200, 204] on icon at bounding box center [205, 209] width 10 height 10
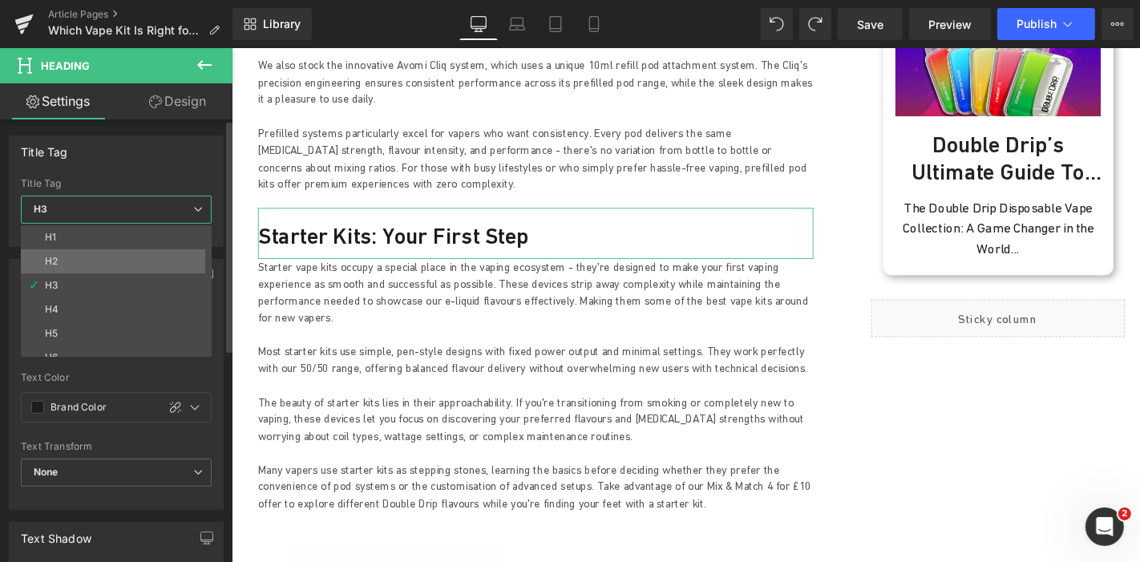
click at [126, 266] on li "H2" at bounding box center [120, 261] width 198 height 24
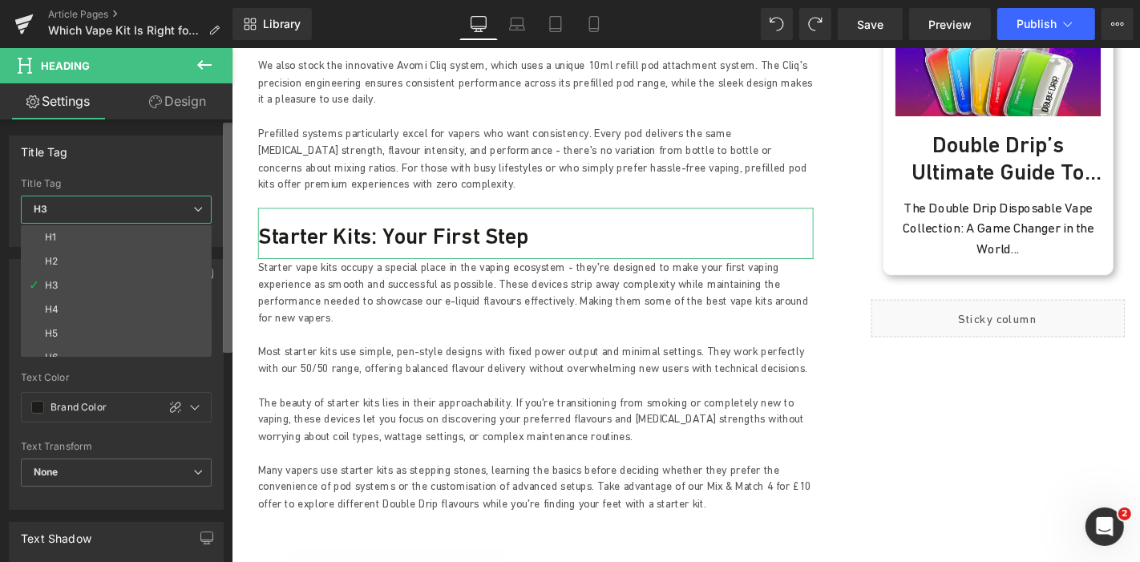
type input "#274083"
type input "100"
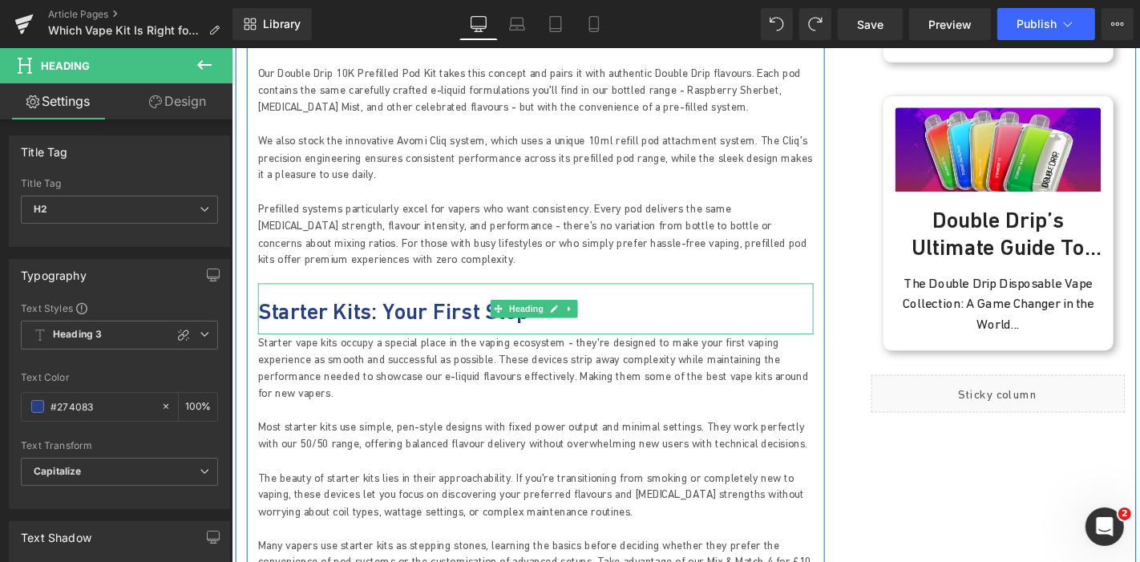
scroll to position [1569, 0]
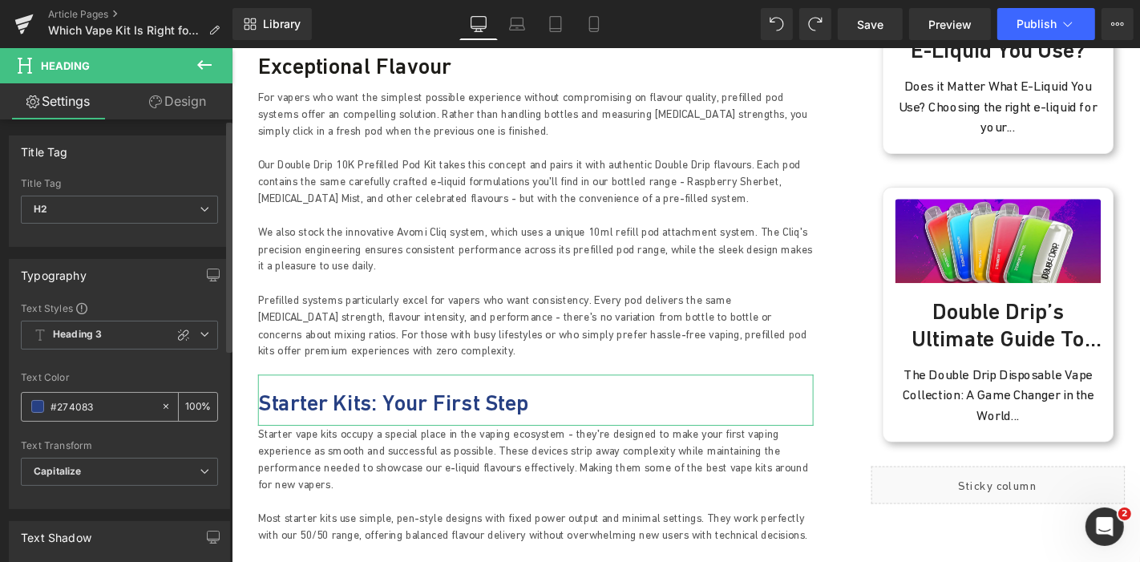
click at [39, 407] on span at bounding box center [37, 406] width 13 height 13
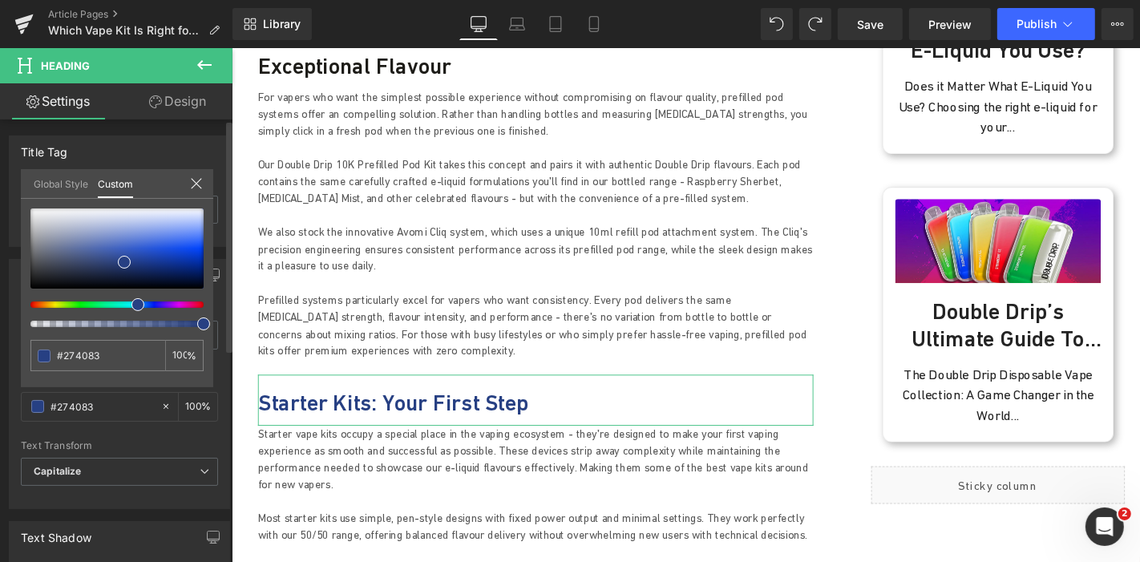
click at [52, 182] on link "Global Style" at bounding box center [61, 182] width 54 height 27
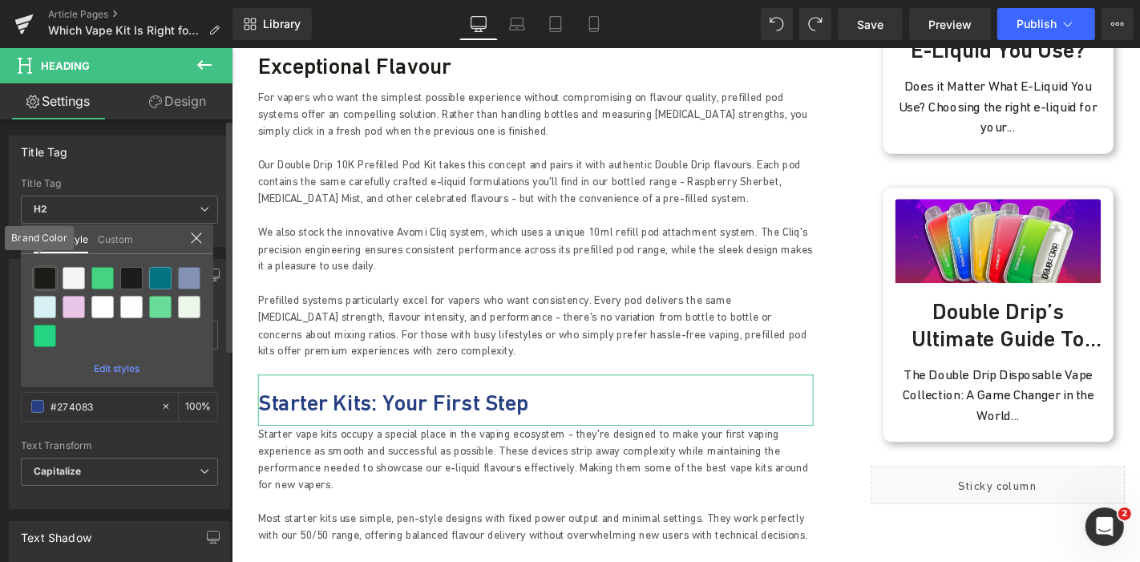
click at [39, 272] on div at bounding box center [45, 278] width 22 height 22
type input "Brand Color"
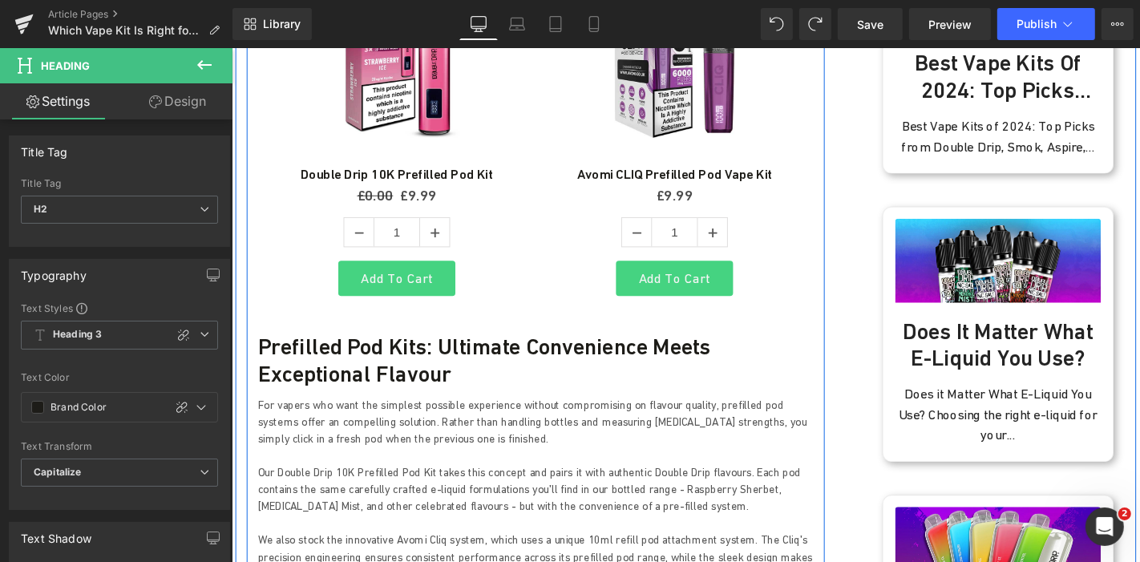
scroll to position [1213, 0]
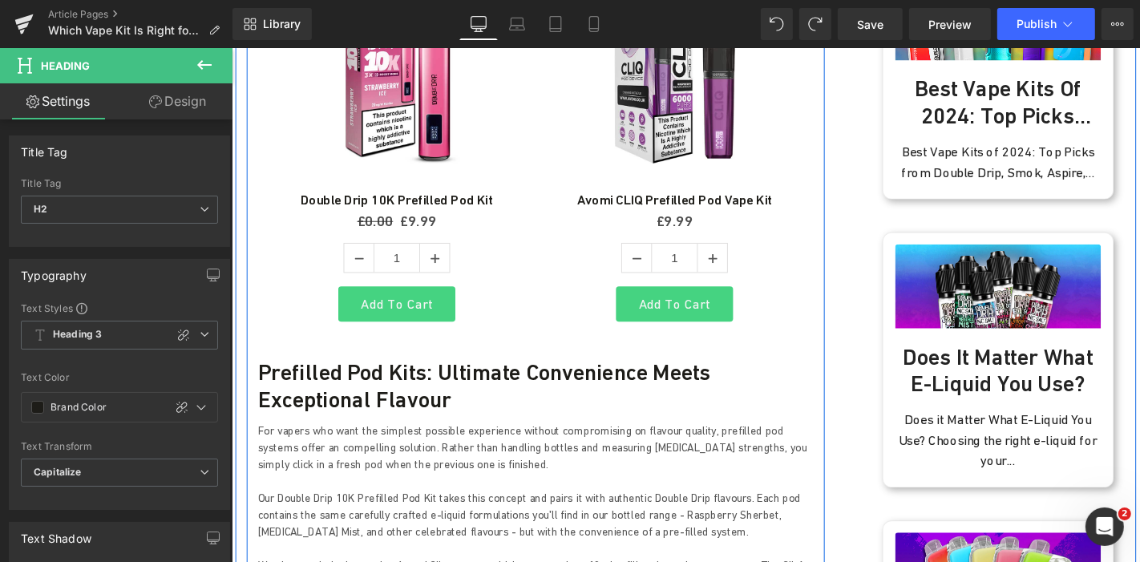
click at [529, 379] on h3 "Prefilled Pod Kits: Ultimate Convenience Meets Exceptional Flavour" at bounding box center [555, 408] width 593 height 58
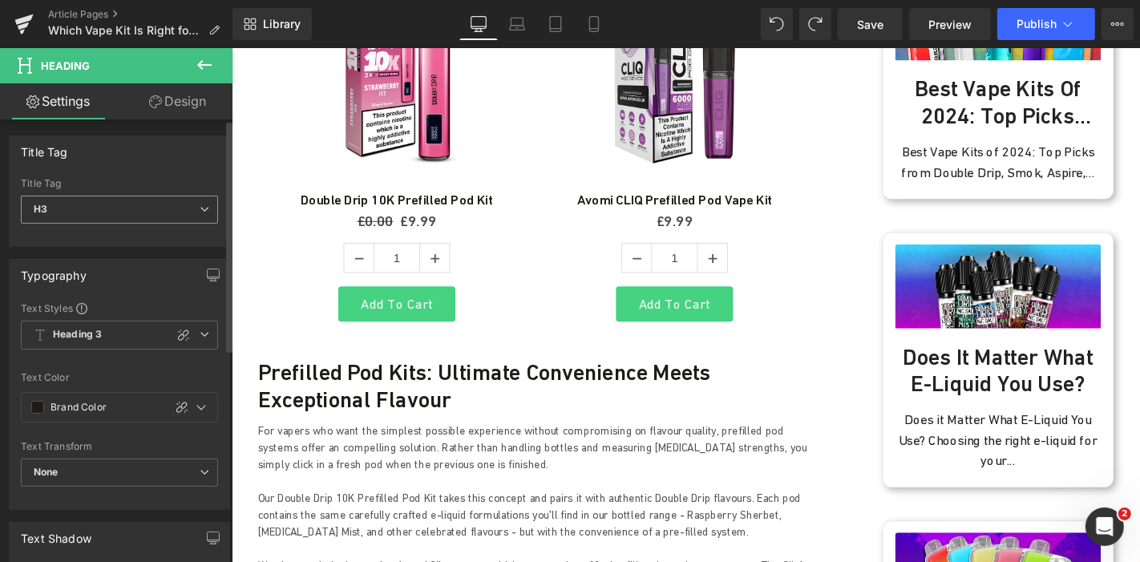
click at [165, 204] on span "H3" at bounding box center [119, 210] width 197 height 28
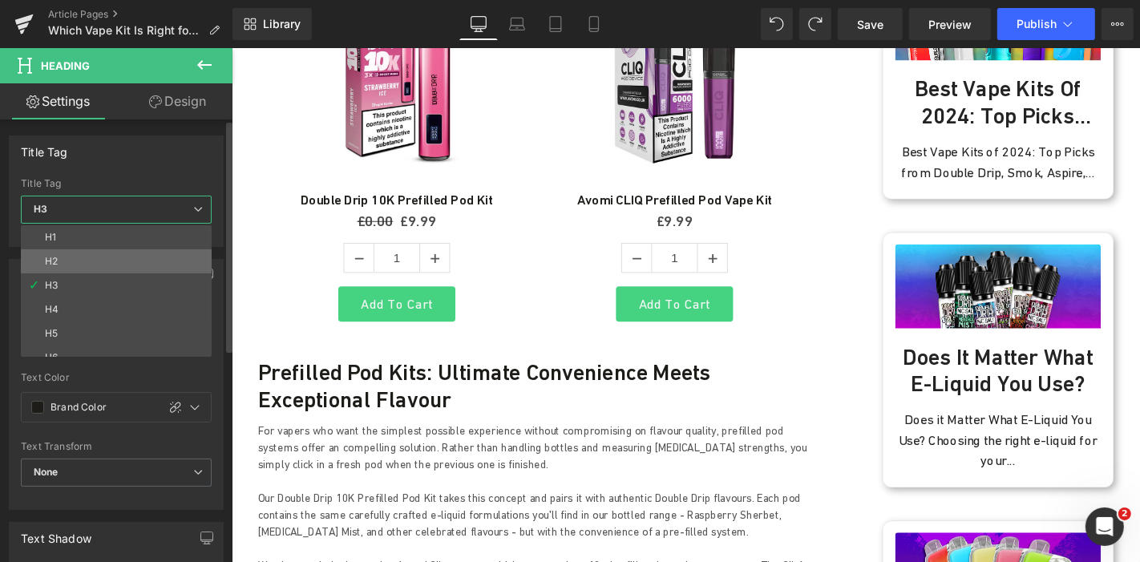
click at [87, 254] on li "H2" at bounding box center [120, 261] width 198 height 24
type input "#274083"
type input "100"
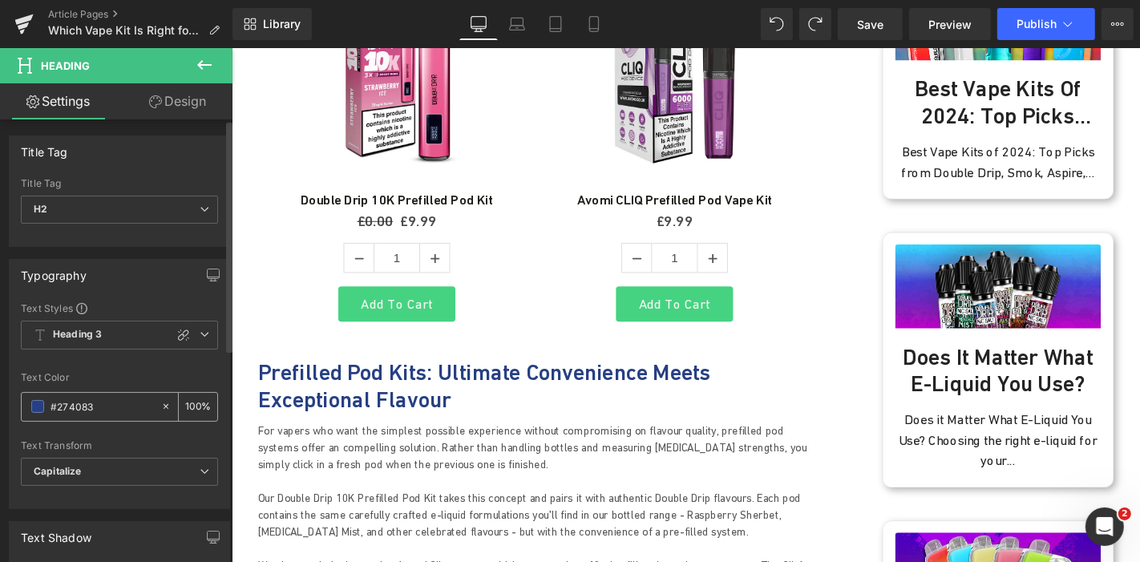
click at [38, 406] on span at bounding box center [37, 406] width 13 height 13
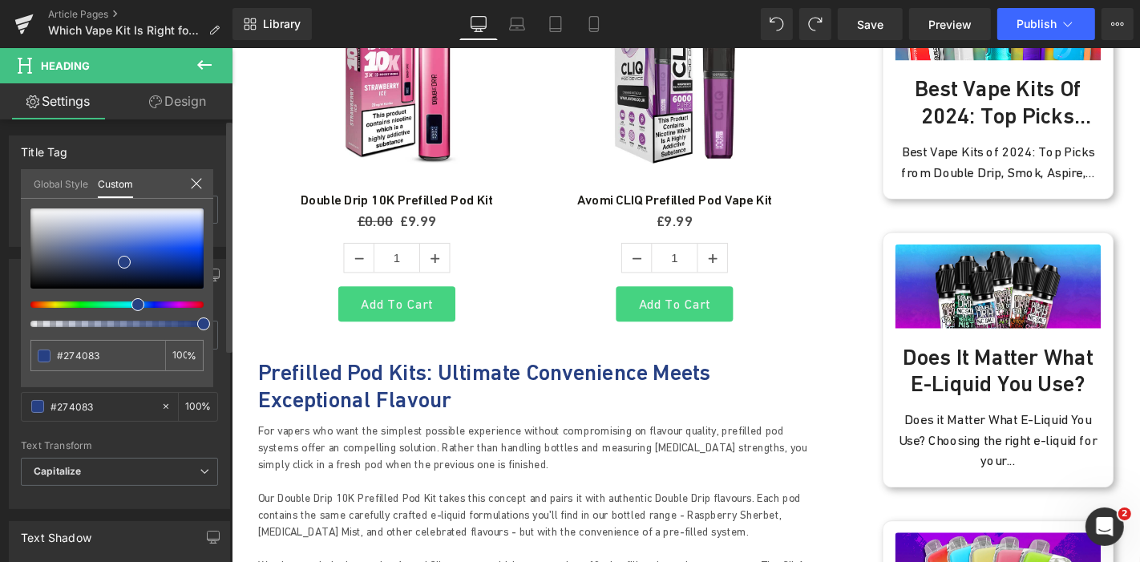
click at [50, 190] on link "Global Style" at bounding box center [61, 182] width 54 height 27
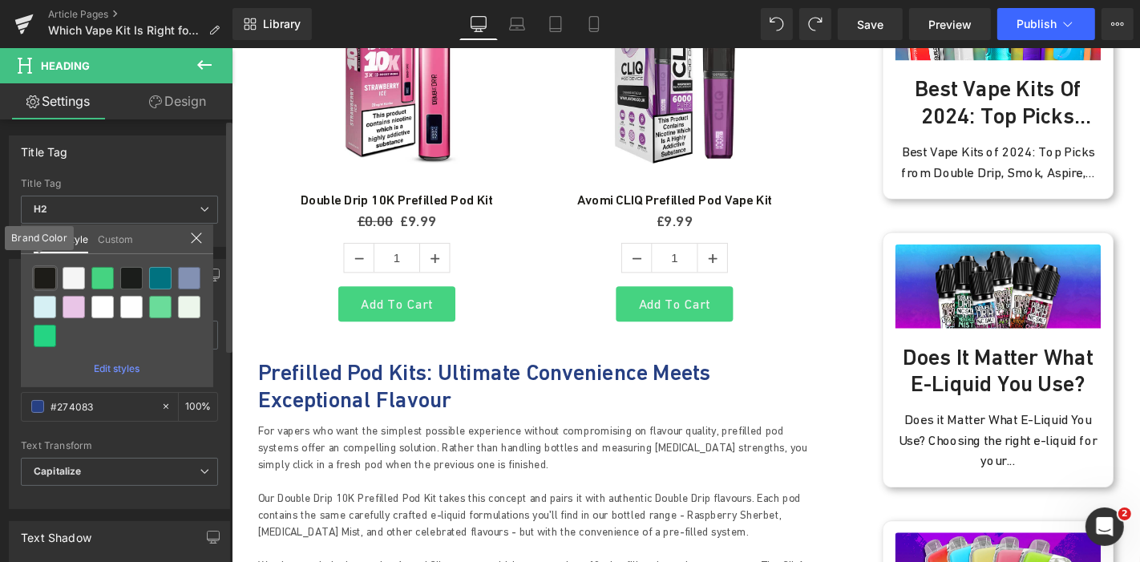
click at [44, 276] on div at bounding box center [45, 278] width 22 height 22
type input "Brand Color"
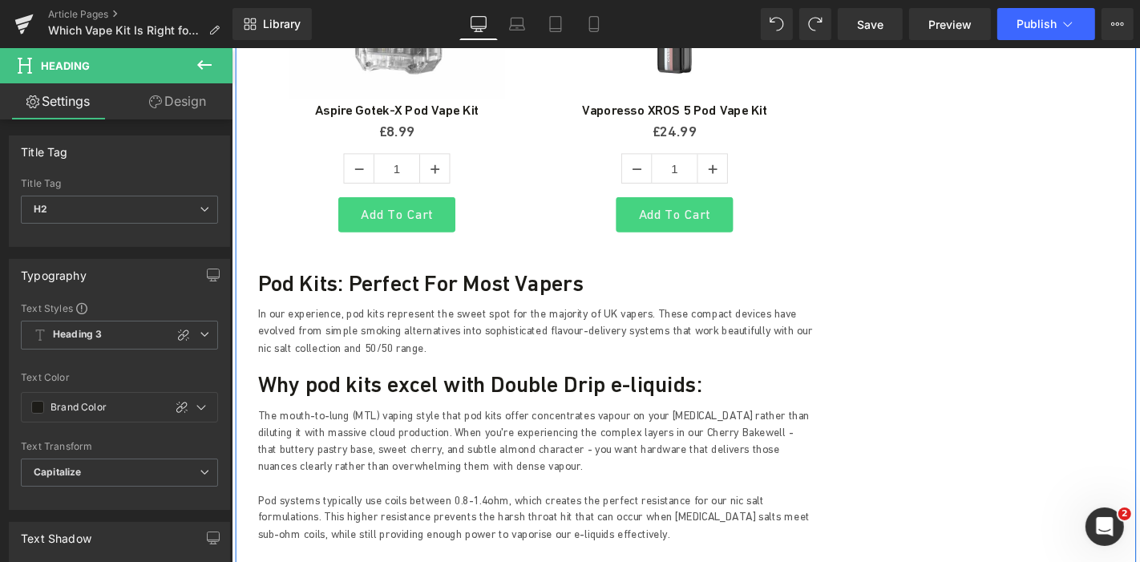
scroll to position [2548, 0]
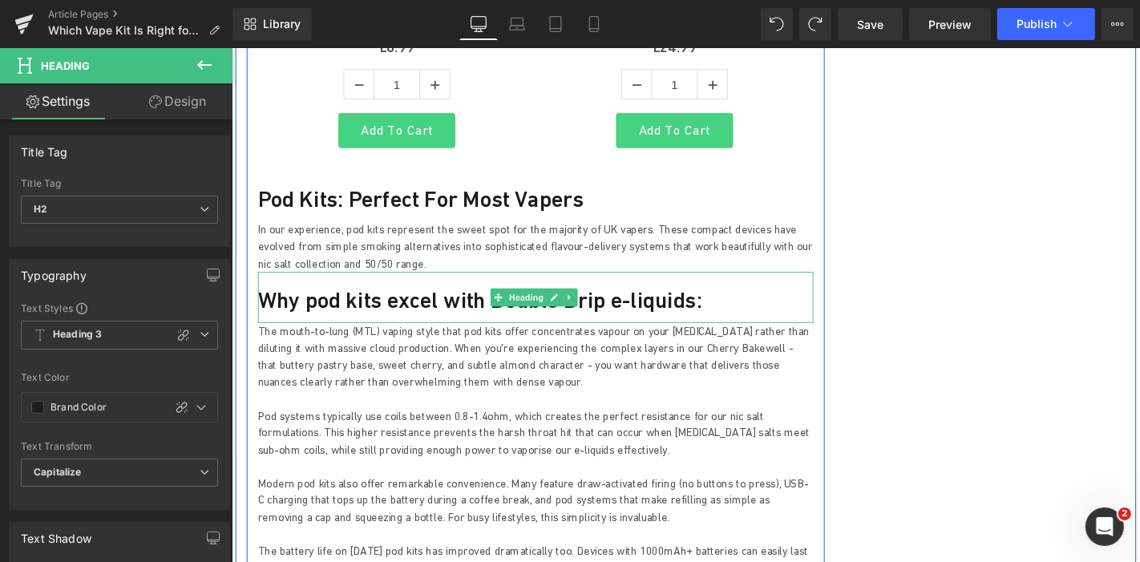
click at [485, 302] on h3 "Why pod kits excel with Double Drip e-liquids:" at bounding box center [555, 316] width 593 height 29
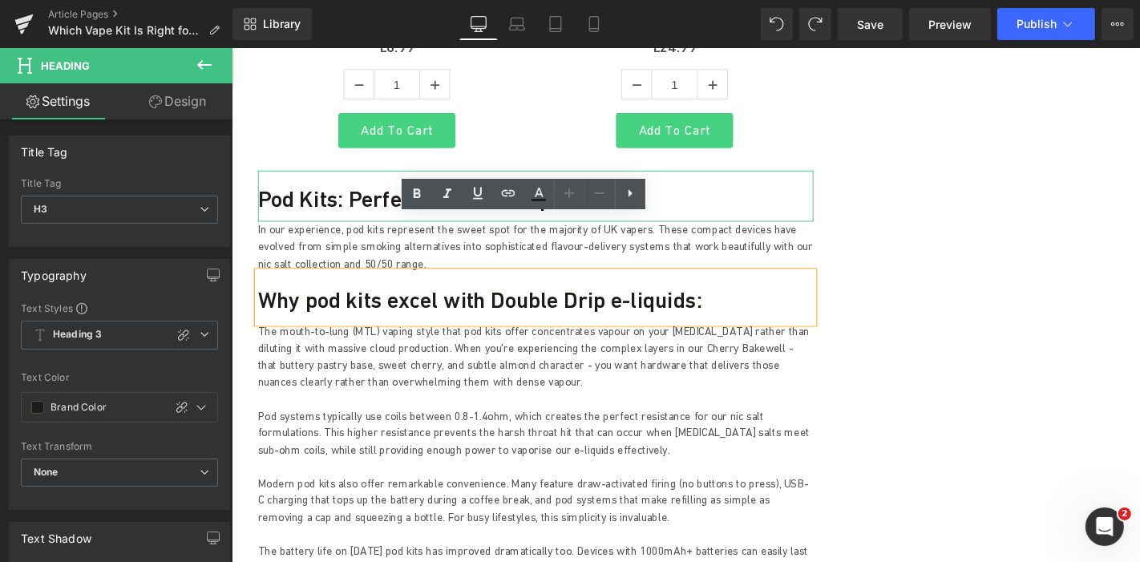
click at [369, 194] on h2 "Pod Kits: Perfect for Most Vapers" at bounding box center [555, 208] width 593 height 29
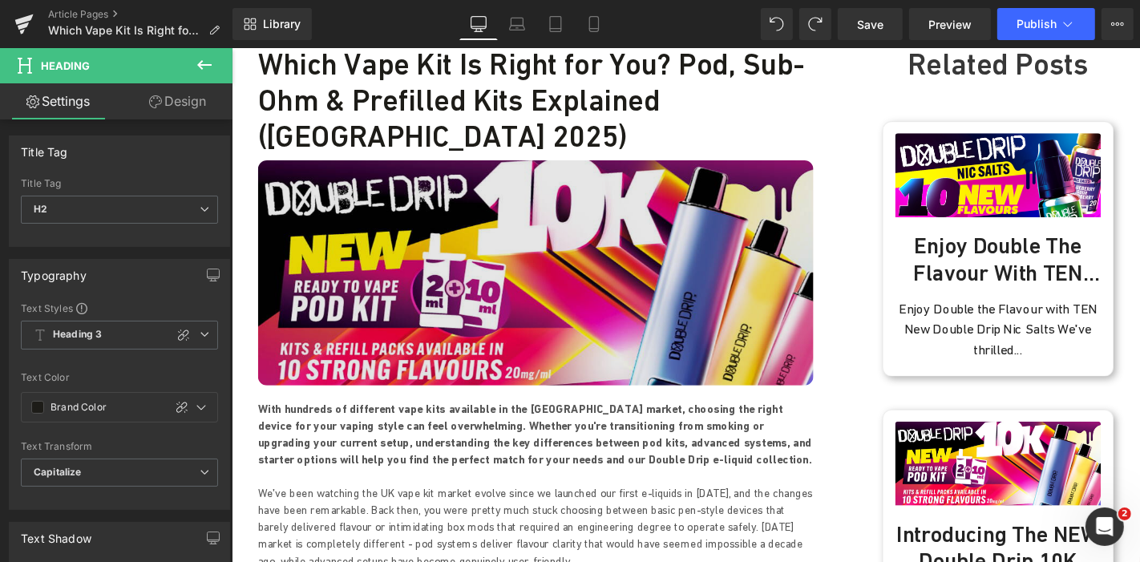
scroll to position [501, 0]
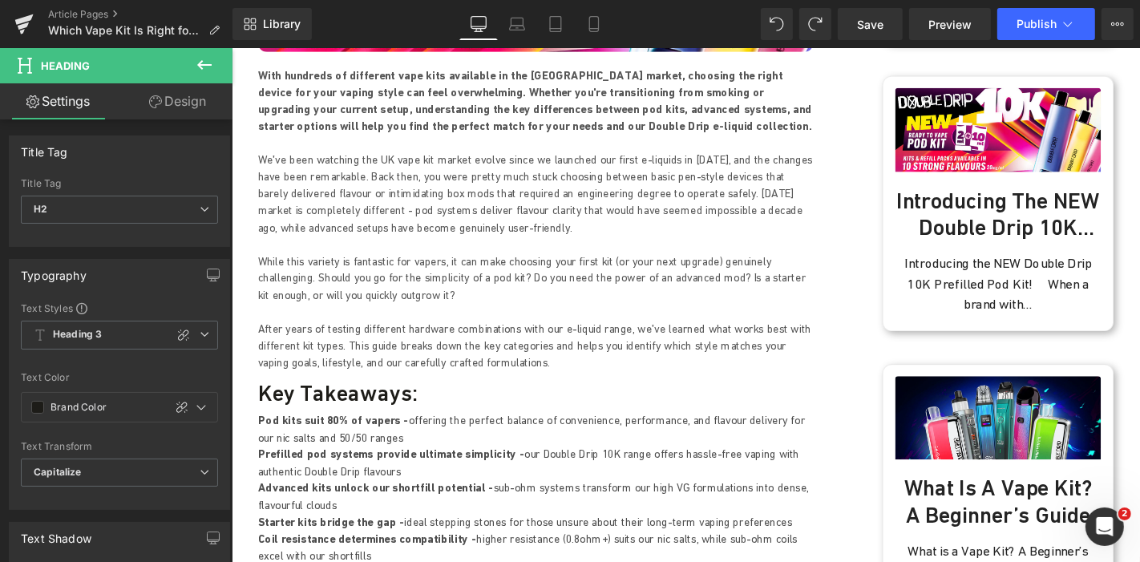
click at [328, 401] on h1 "Key Takeaways:" at bounding box center [555, 415] width 593 height 29
click at [202, 204] on icon at bounding box center [205, 209] width 10 height 10
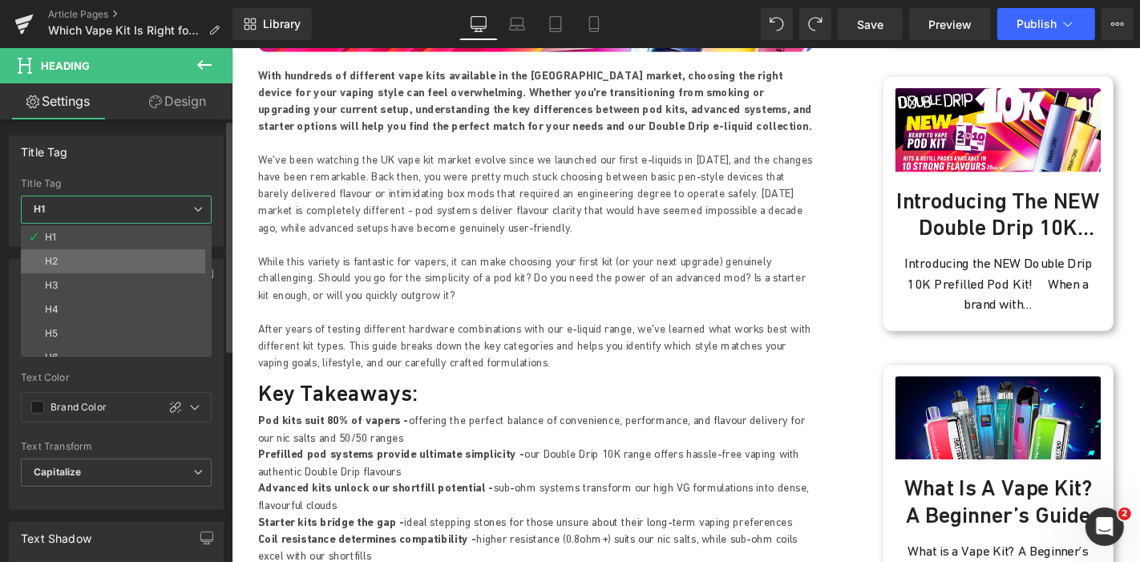
click at [105, 252] on li "H2" at bounding box center [120, 261] width 198 height 24
type input "#274083"
type input "100"
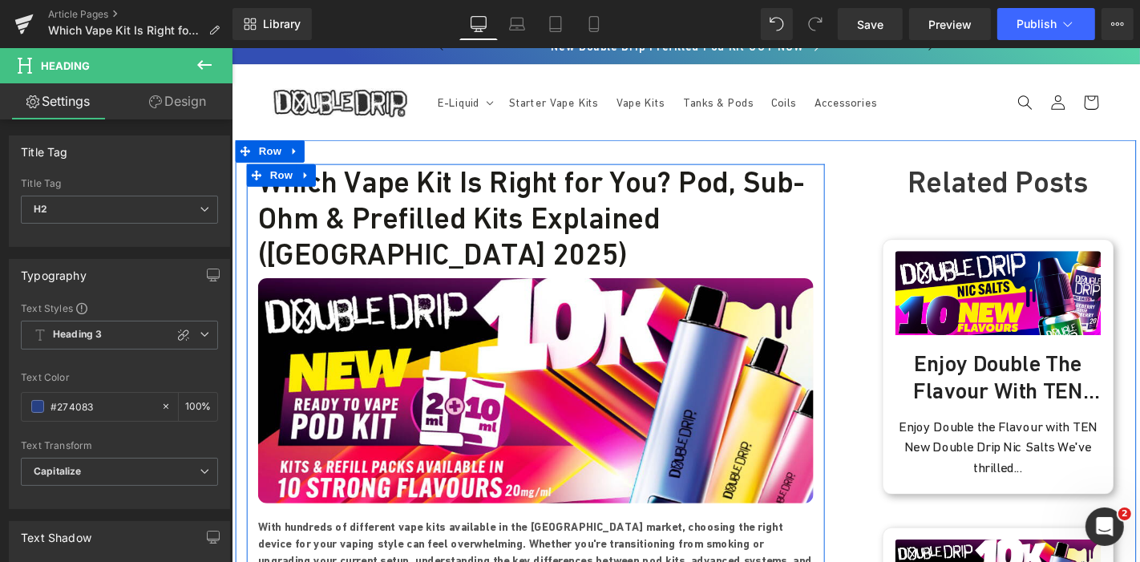
scroll to position [0, 0]
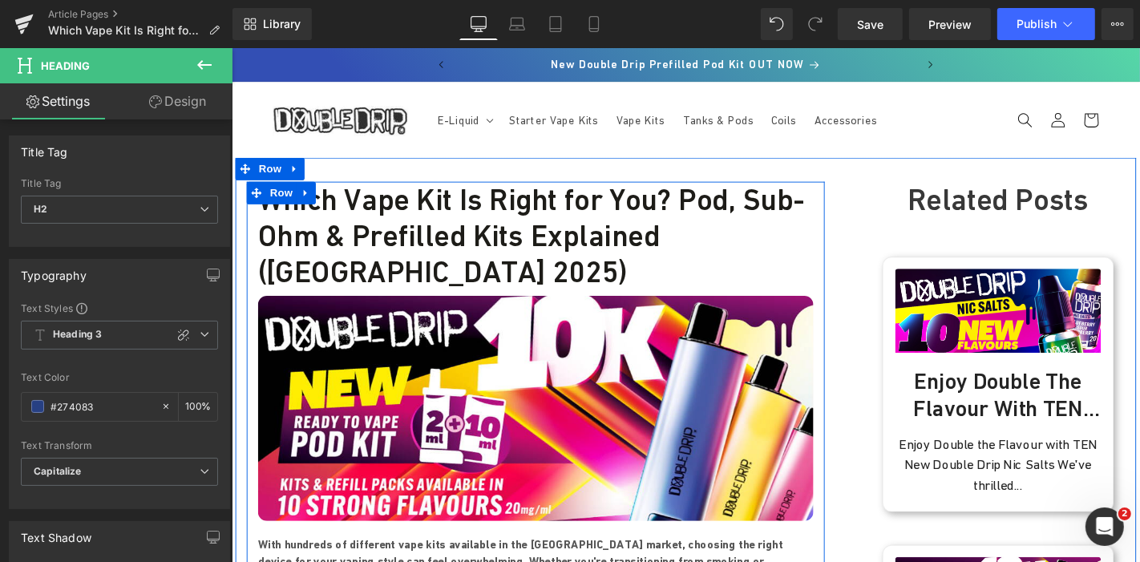
click at [375, 199] on h1 "Which Vape Kit Is Right for You? Pod, Sub-Ohm & Prefilled Kits Explained (UK 20…" at bounding box center [555, 247] width 593 height 115
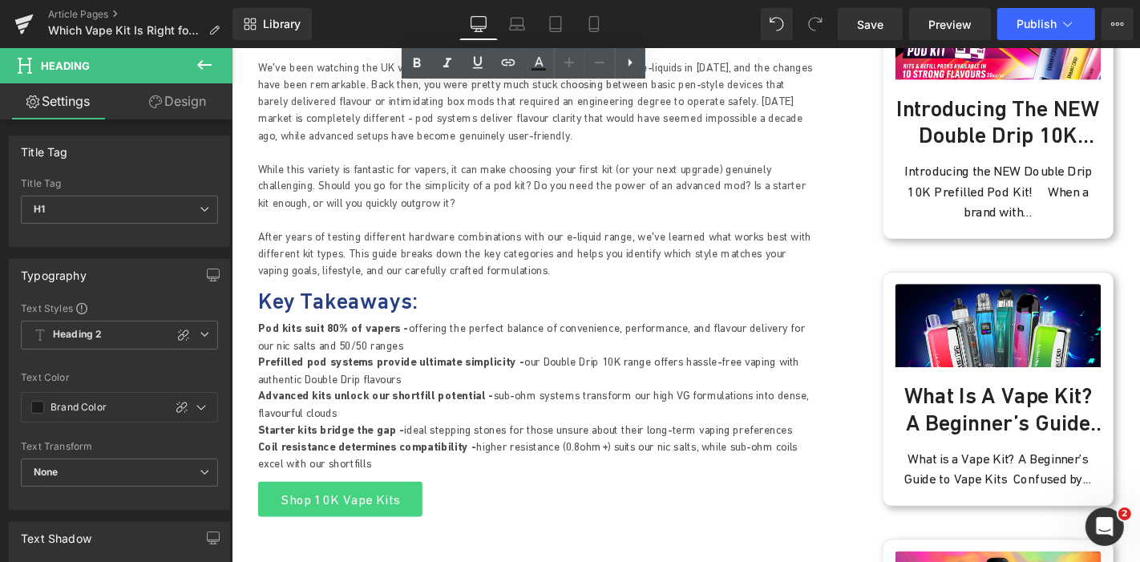
scroll to position [623, 0]
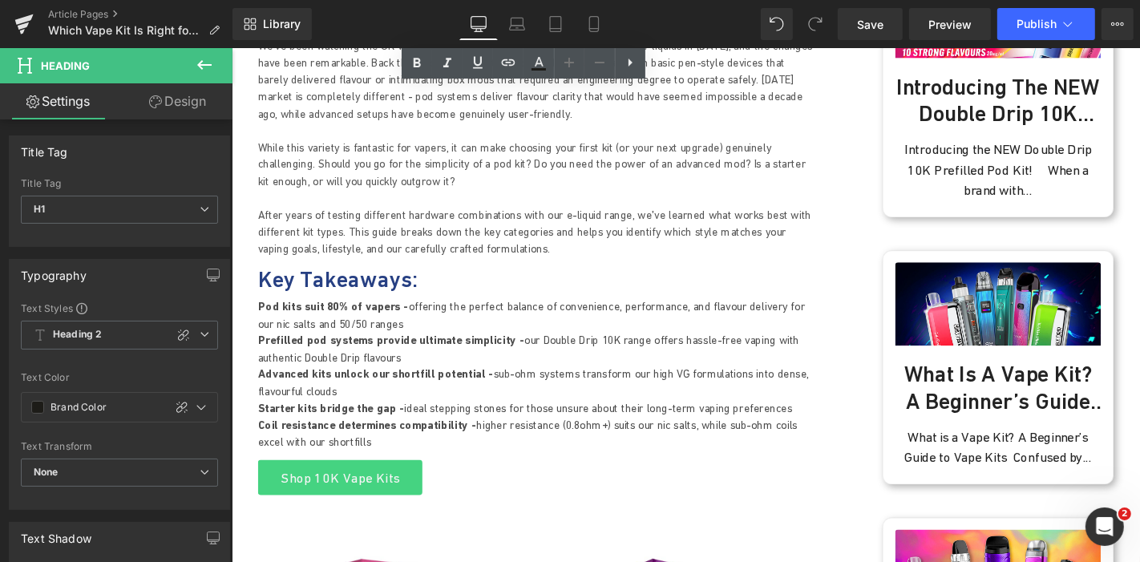
click at [298, 280] on h2 "Key Takeaways:" at bounding box center [555, 294] width 593 height 29
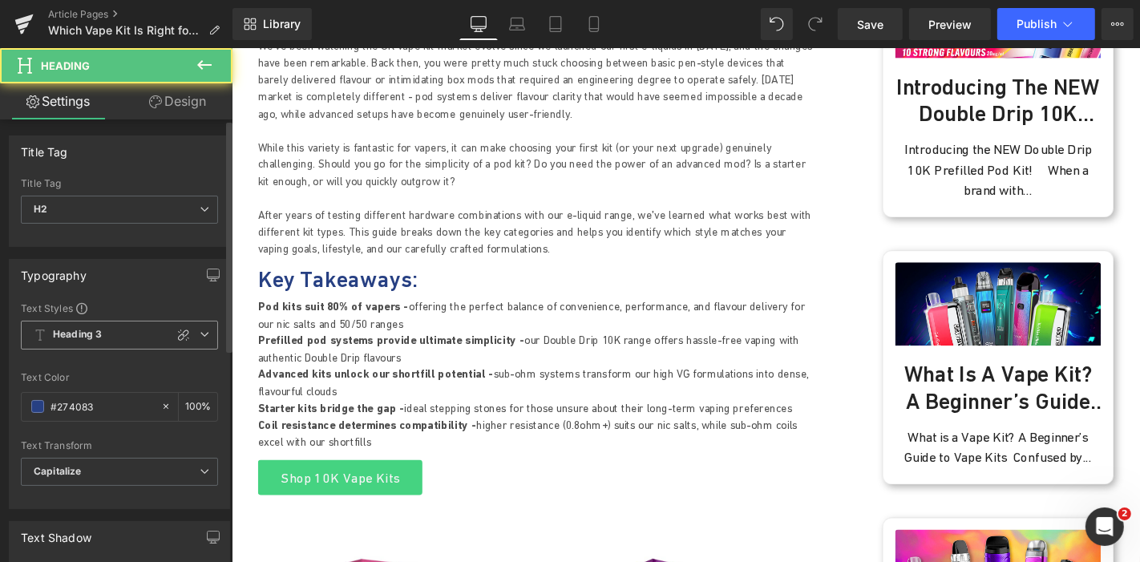
click at [202, 334] on icon at bounding box center [205, 334] width 10 height 10
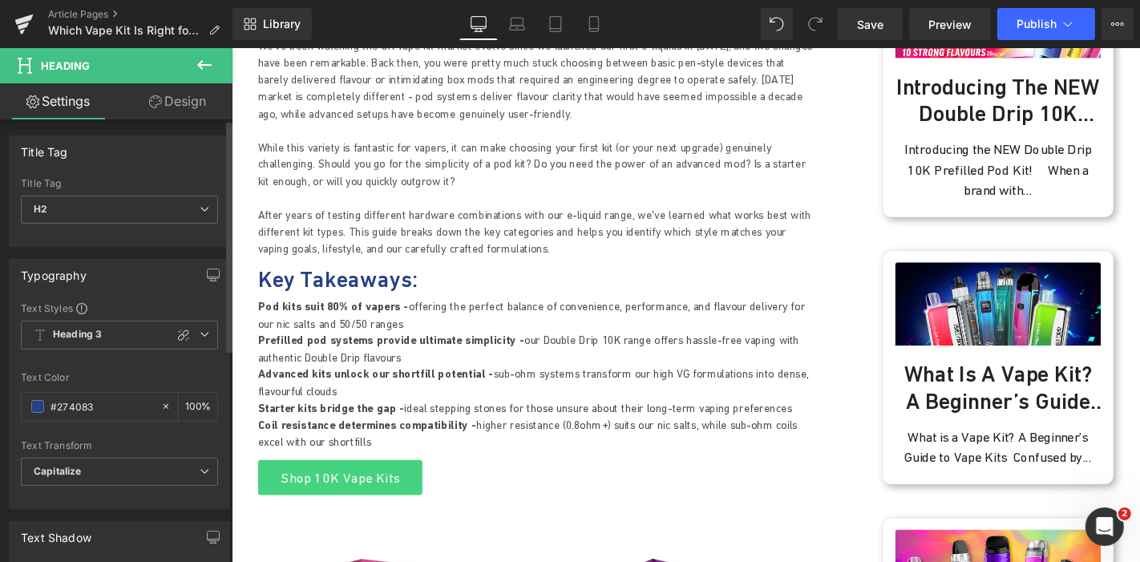
drag, startPoint x: 163, startPoint y: 253, endPoint x: 107, endPoint y: 379, distance: 137.8
click at [163, 255] on div "Typography Text Styles Custom Heading 1 Heading 2 Heading 3 Heading 4 Heading 5…" at bounding box center [120, 378] width 240 height 262
click at [31, 405] on span at bounding box center [37, 406] width 13 height 13
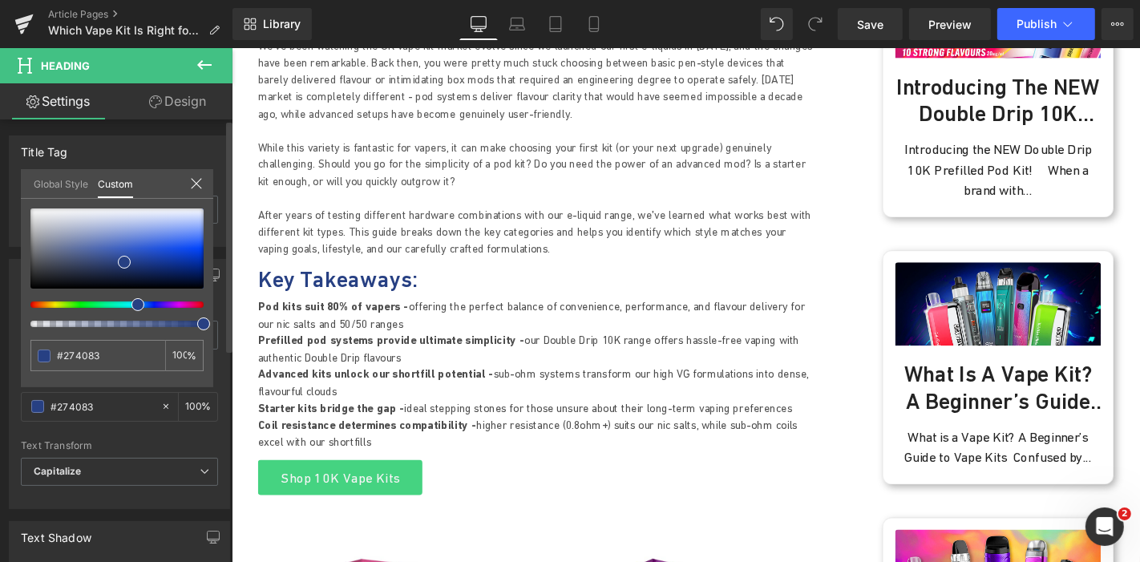
click at [55, 173] on link "Global Style" at bounding box center [61, 182] width 54 height 27
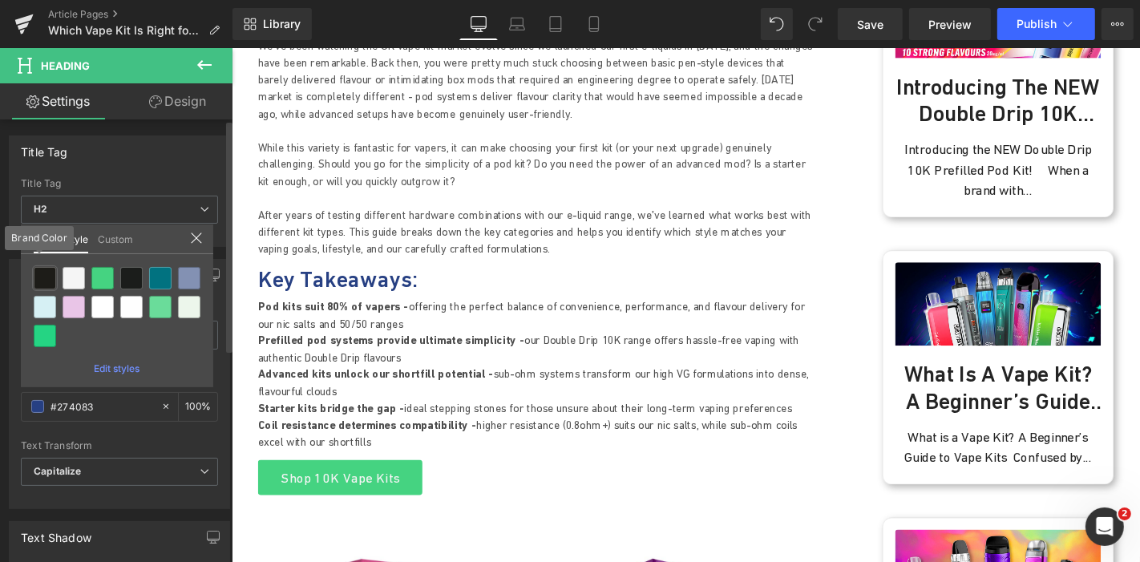
click at [42, 278] on div at bounding box center [45, 278] width 22 height 22
type input "Brand Color"
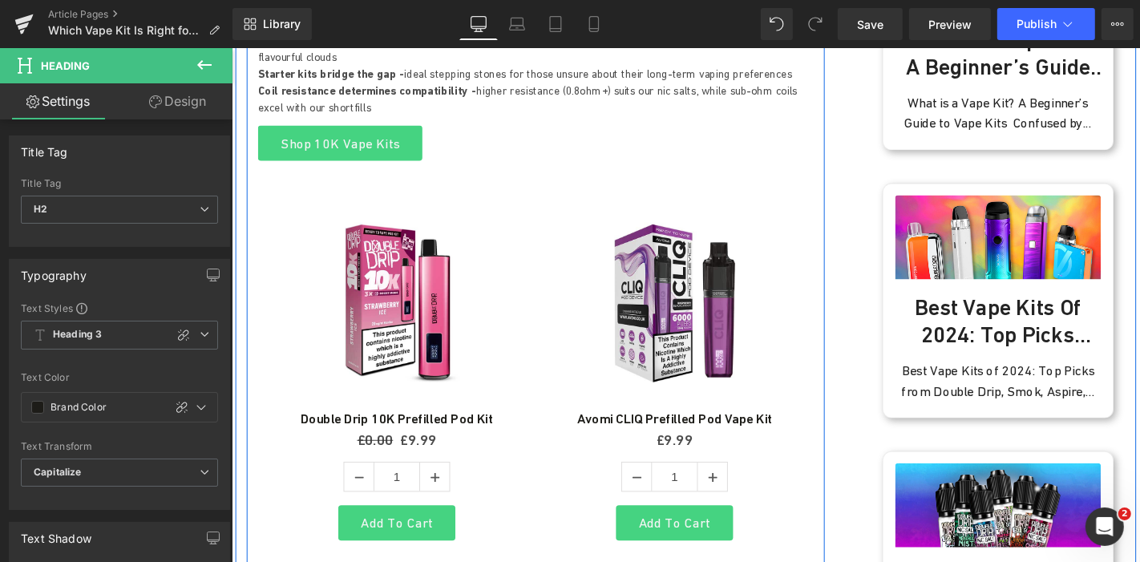
scroll to position [1157, 0]
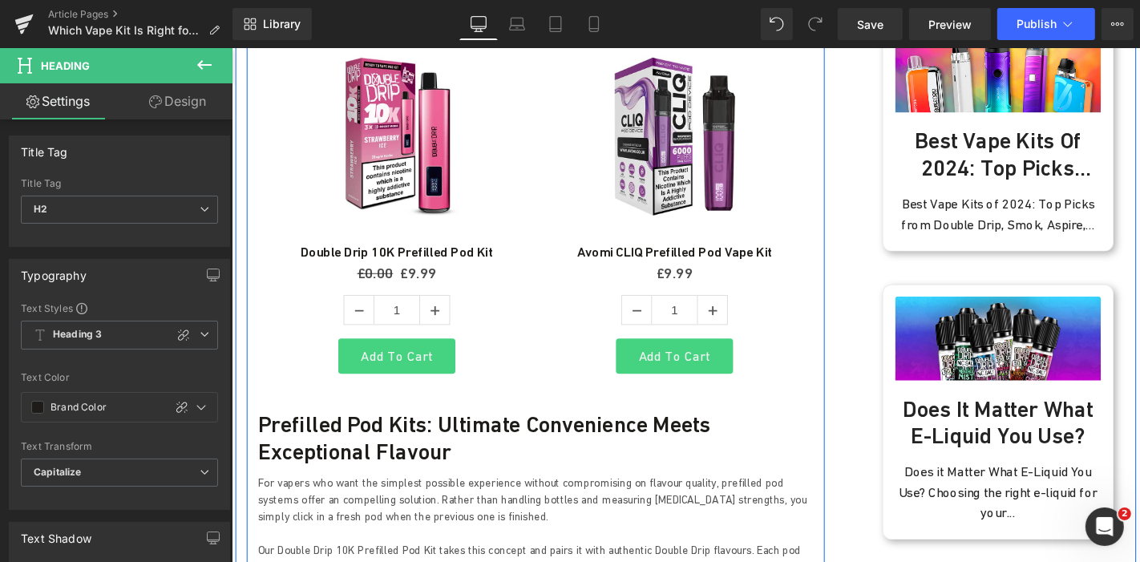
click at [491, 435] on h2 "Prefilled Pod Kits: Ultimate Convenience Meets Exceptional Flavour" at bounding box center [555, 464] width 593 height 58
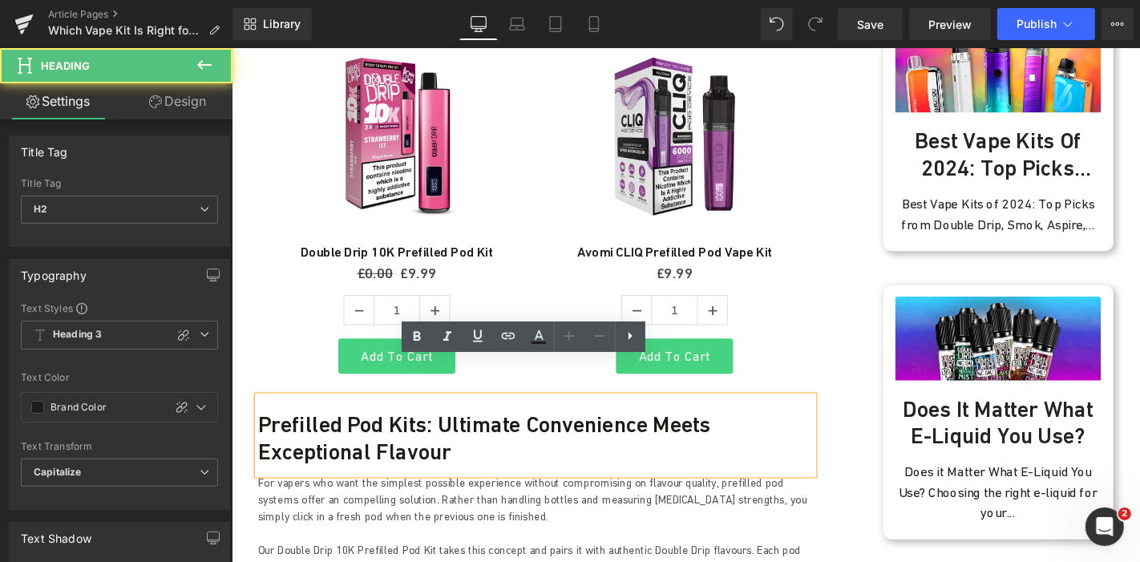
scroll to position [1692, 0]
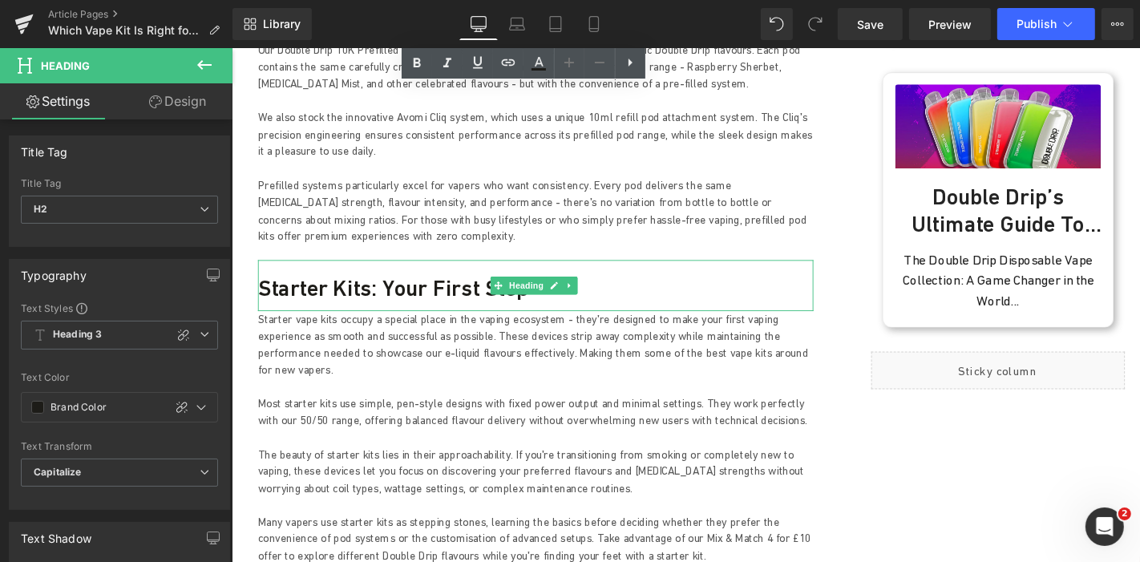
click at [440, 289] on h2 "Starter Kits: Your First Step" at bounding box center [555, 303] width 593 height 29
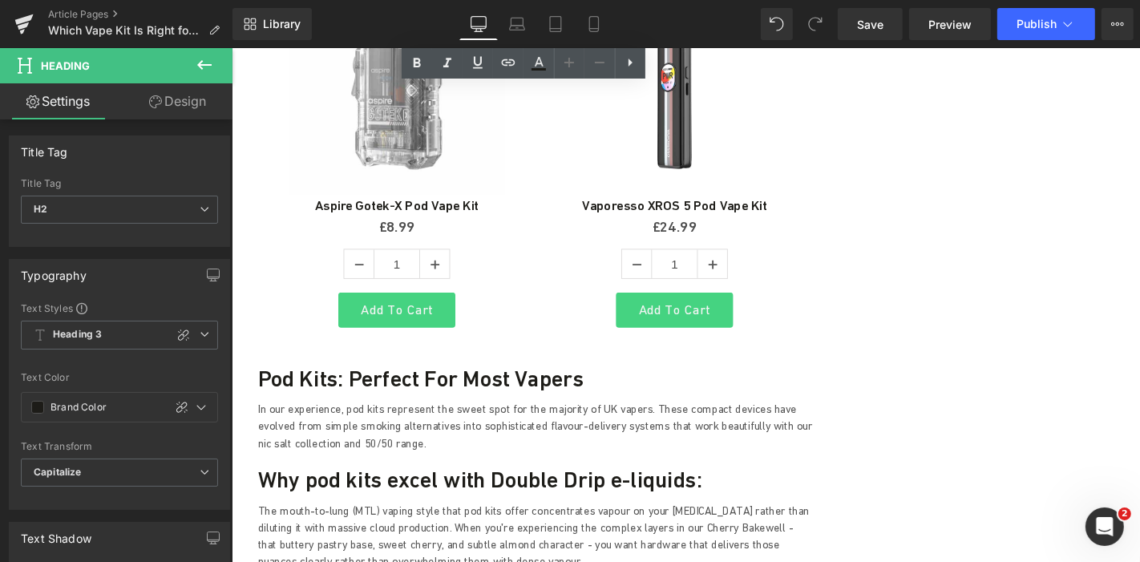
scroll to position [2493, 0]
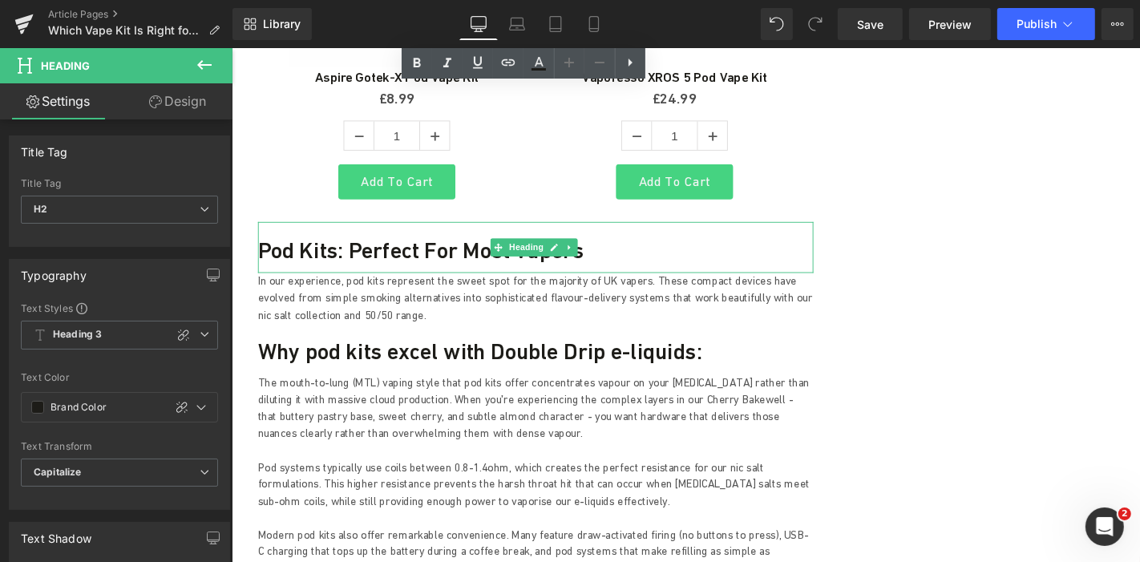
click at [393, 249] on h2 "Pod Kits: Perfect for Most Vapers" at bounding box center [555, 263] width 593 height 29
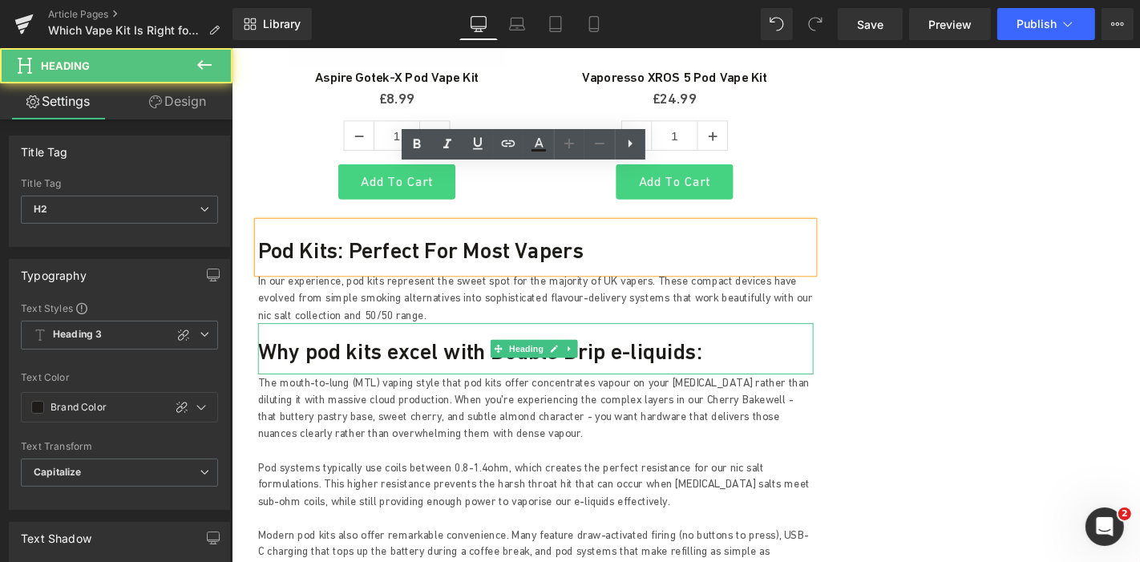
click at [372, 357] on h3 "Why pod kits excel with Double Drip e-liquids:" at bounding box center [555, 371] width 593 height 29
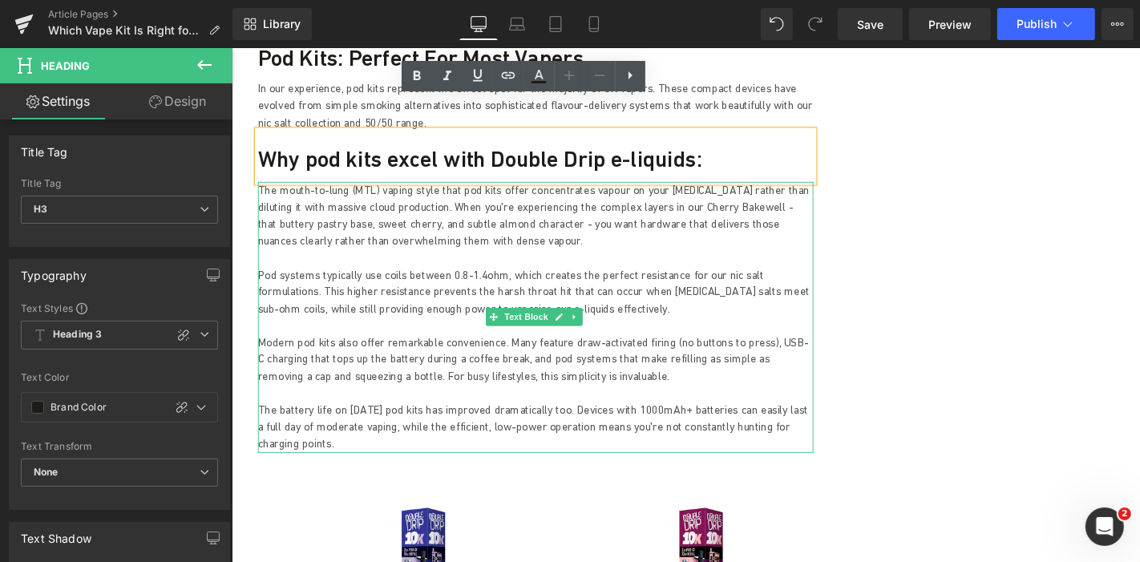
scroll to position [2671, 0]
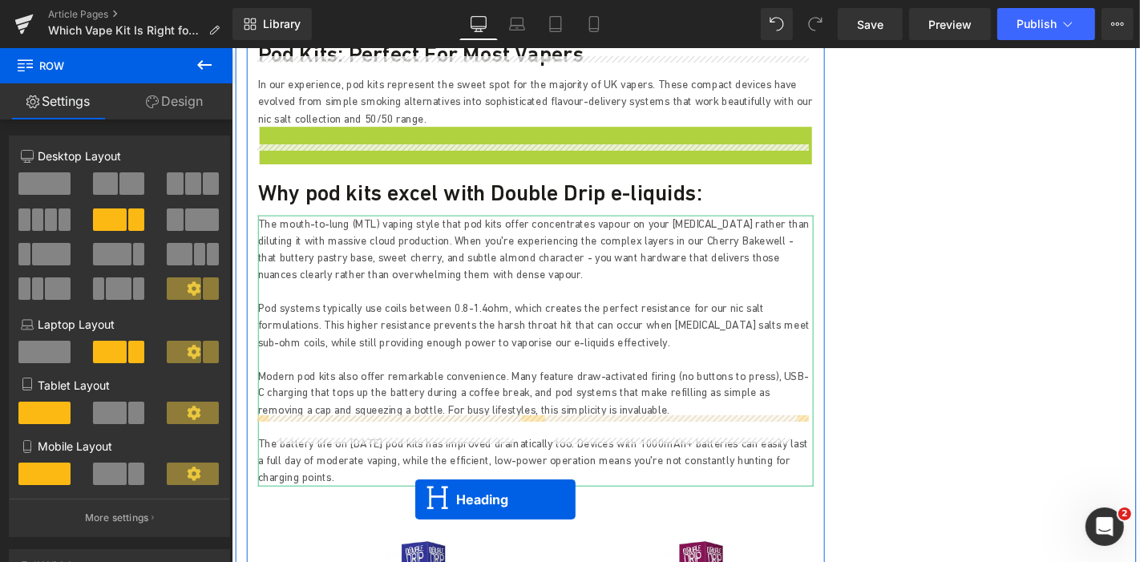
scroll to position [2751, 0]
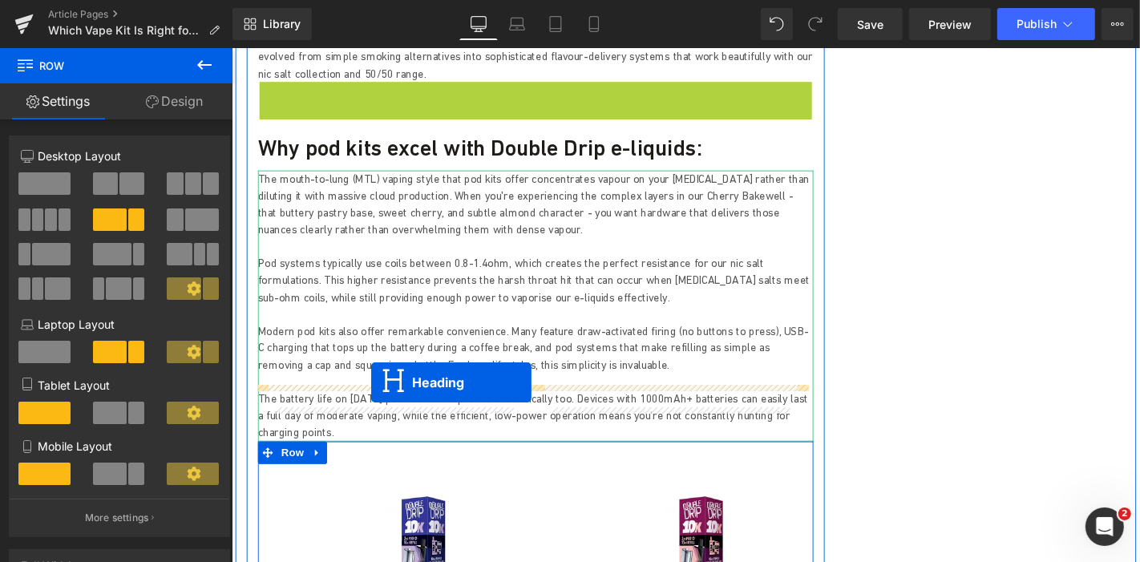
drag, startPoint x: 510, startPoint y: 131, endPoint x: 380, endPoint y: 404, distance: 302.9
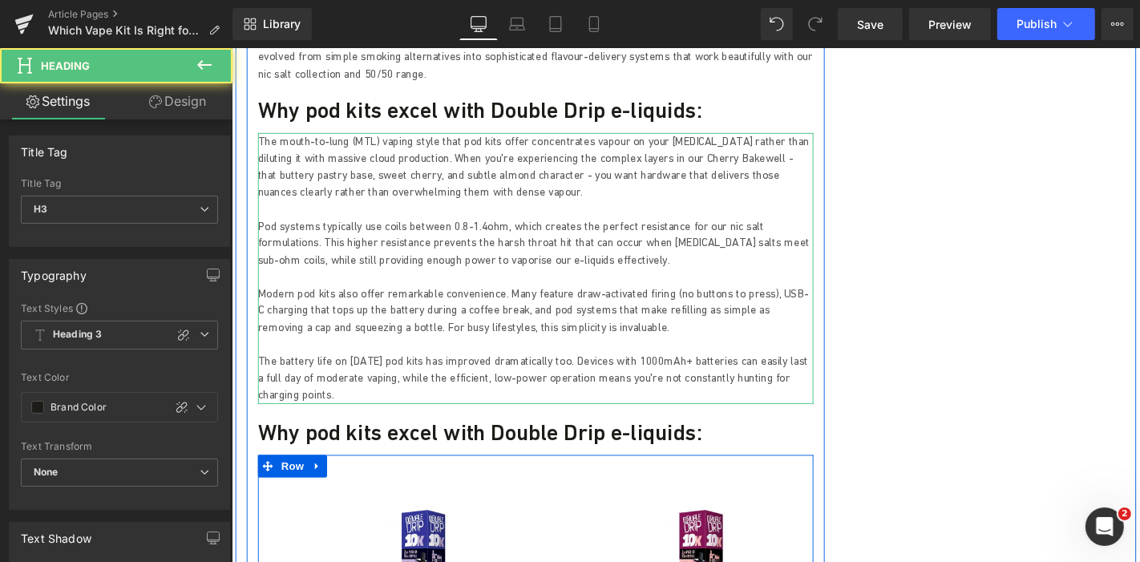
scroll to position [2711, 0]
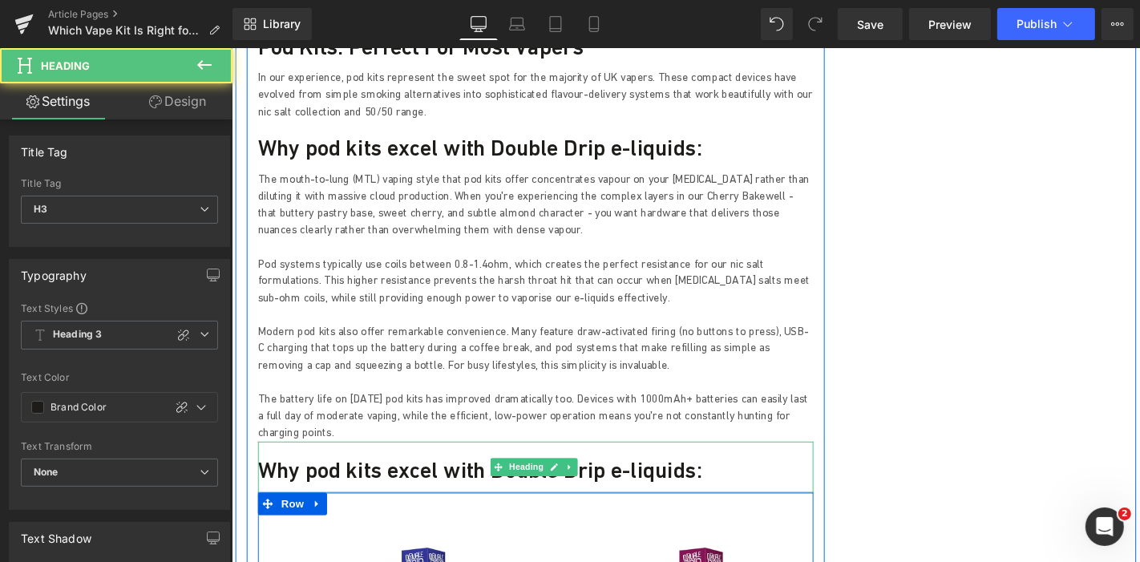
click at [376, 483] on h3 "Why pod kits excel with Double Drip e-liquids:" at bounding box center [555, 497] width 593 height 29
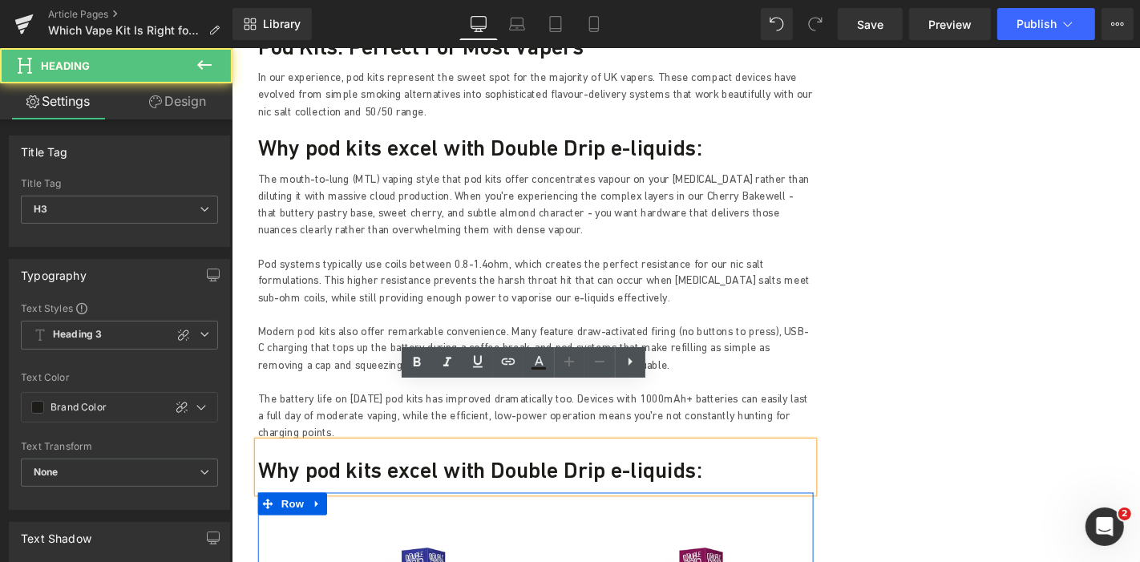
click at [395, 483] on h3 "Why pod kits excel with Double Drip e-liquids:" at bounding box center [555, 497] width 593 height 29
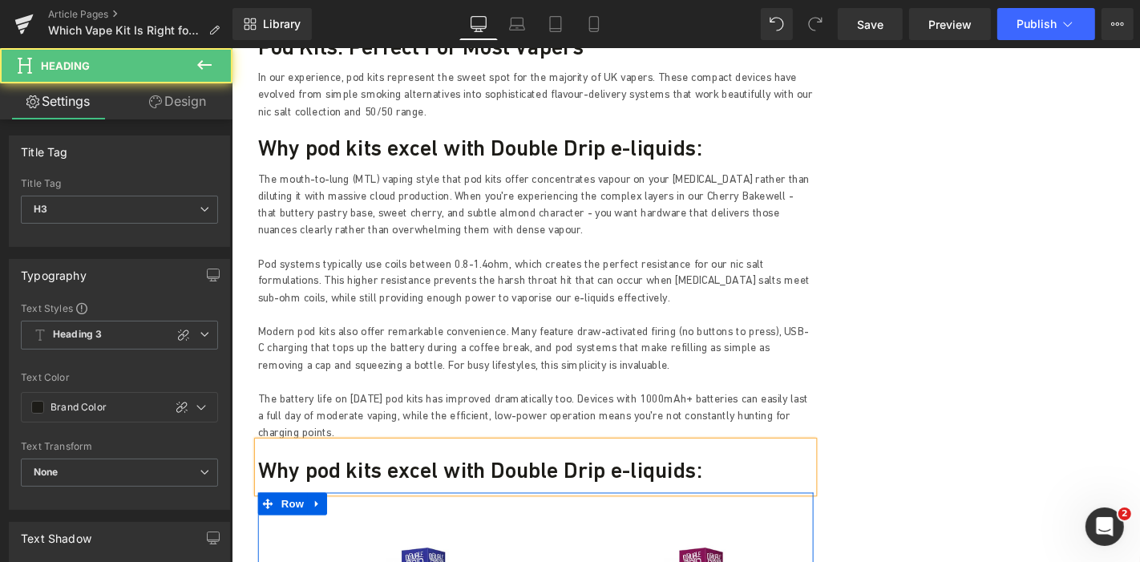
paste div
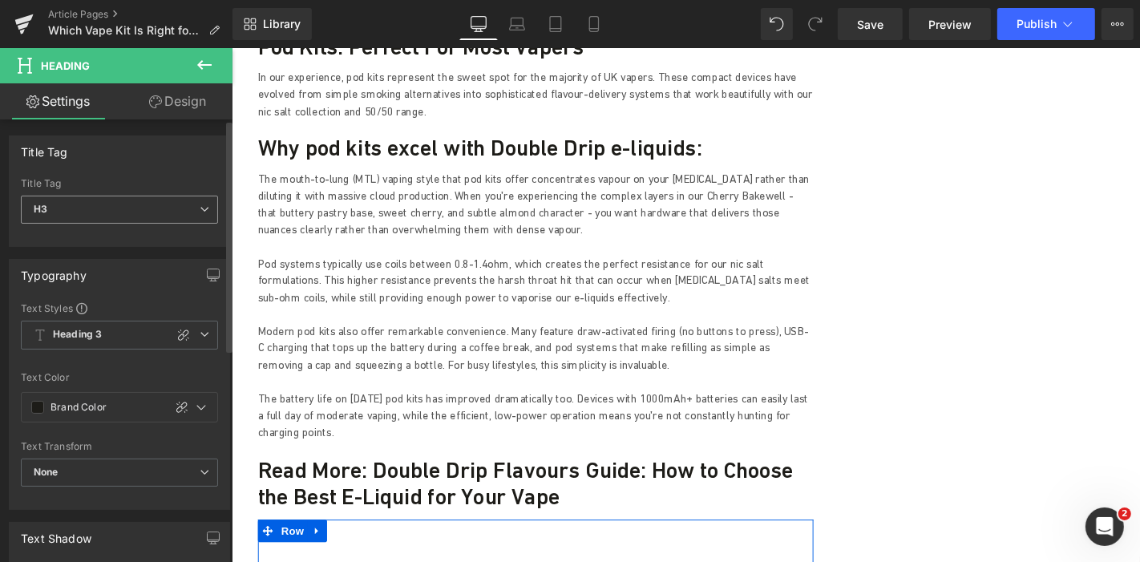
click at [201, 207] on icon at bounding box center [205, 209] width 10 height 10
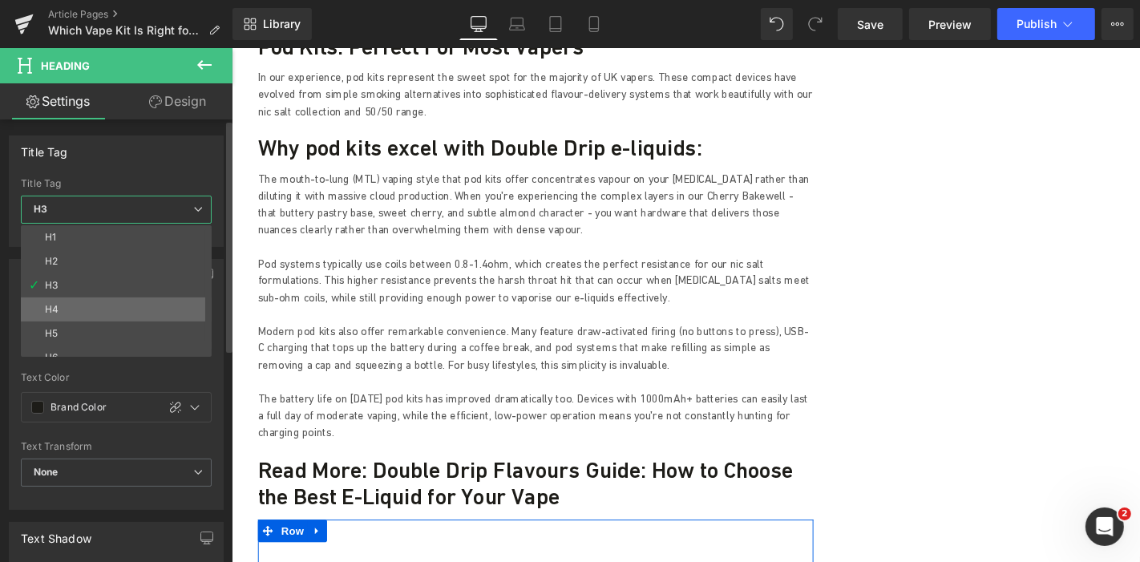
click at [116, 304] on li "H4" at bounding box center [120, 309] width 198 height 24
type input "#274083"
type input "100"
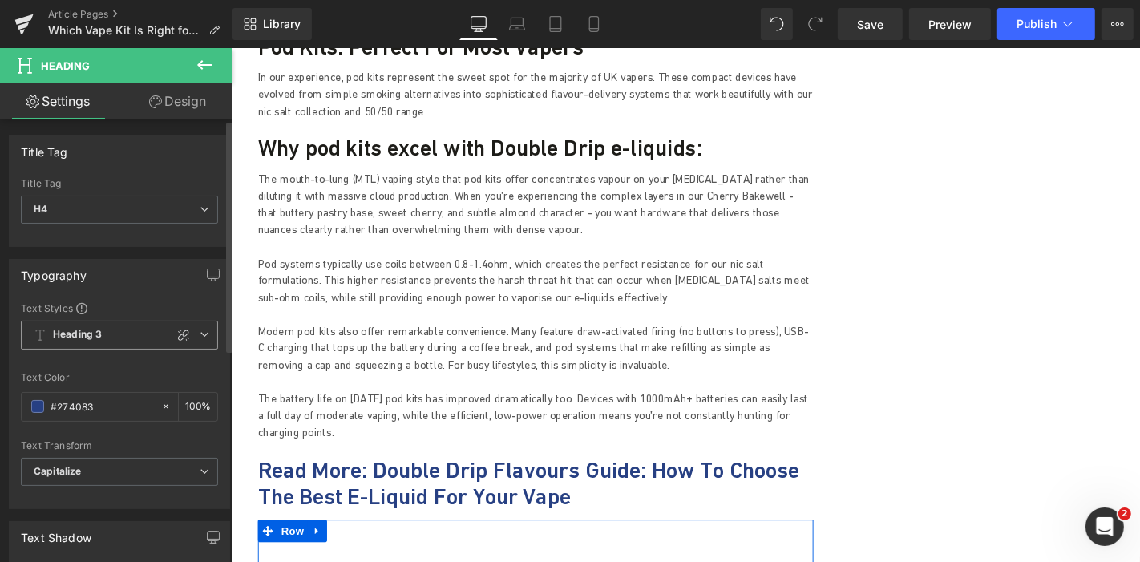
click at [42, 336] on icon at bounding box center [40, 335] width 13 height 13
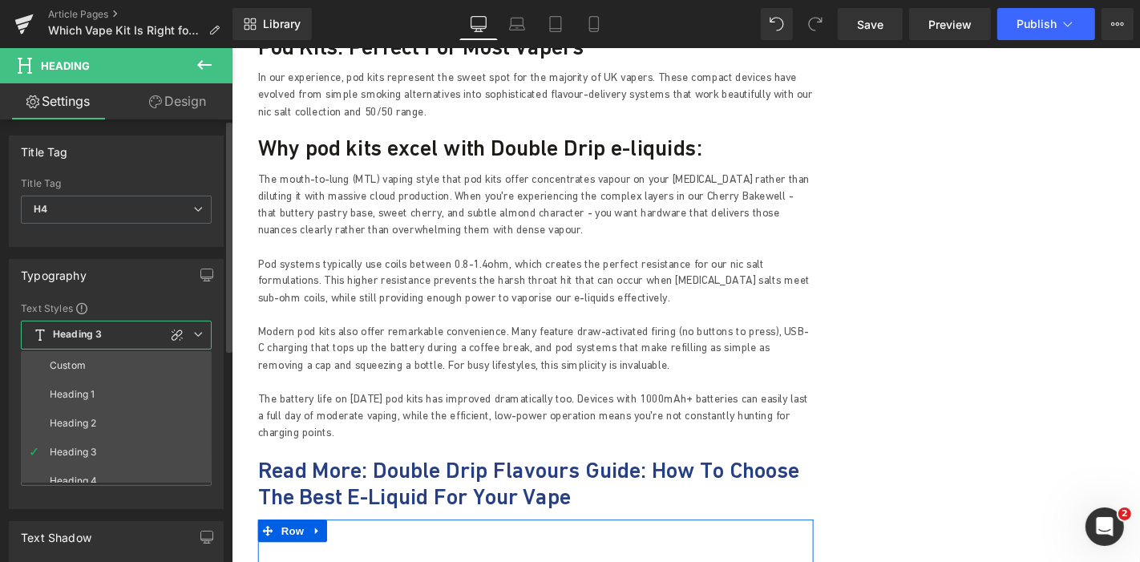
click at [149, 284] on div "Typography" at bounding box center [116, 275] width 213 height 30
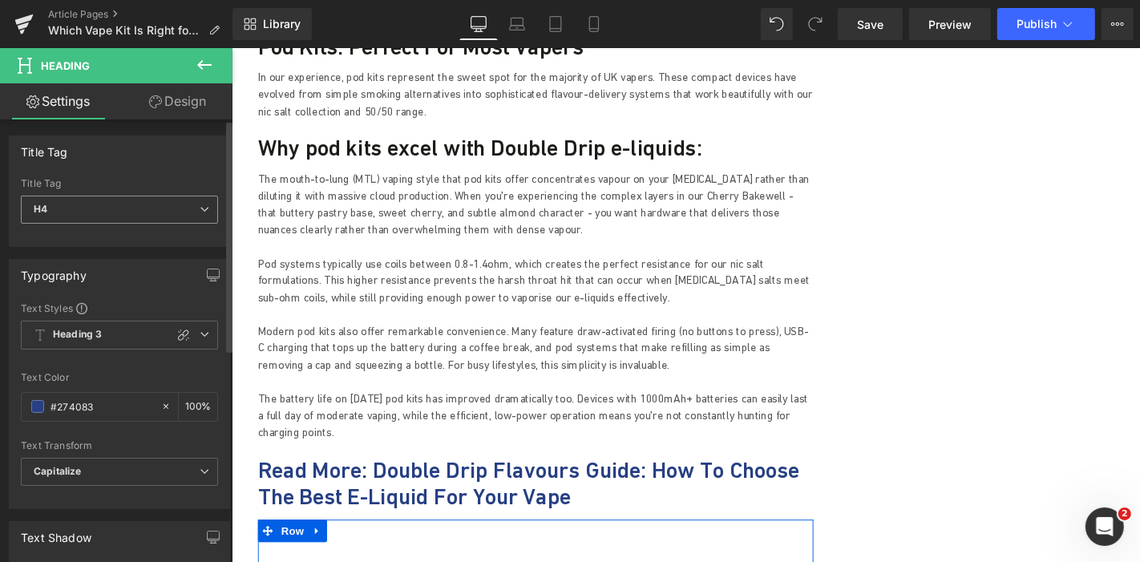
click at [94, 216] on span "H4" at bounding box center [119, 210] width 197 height 28
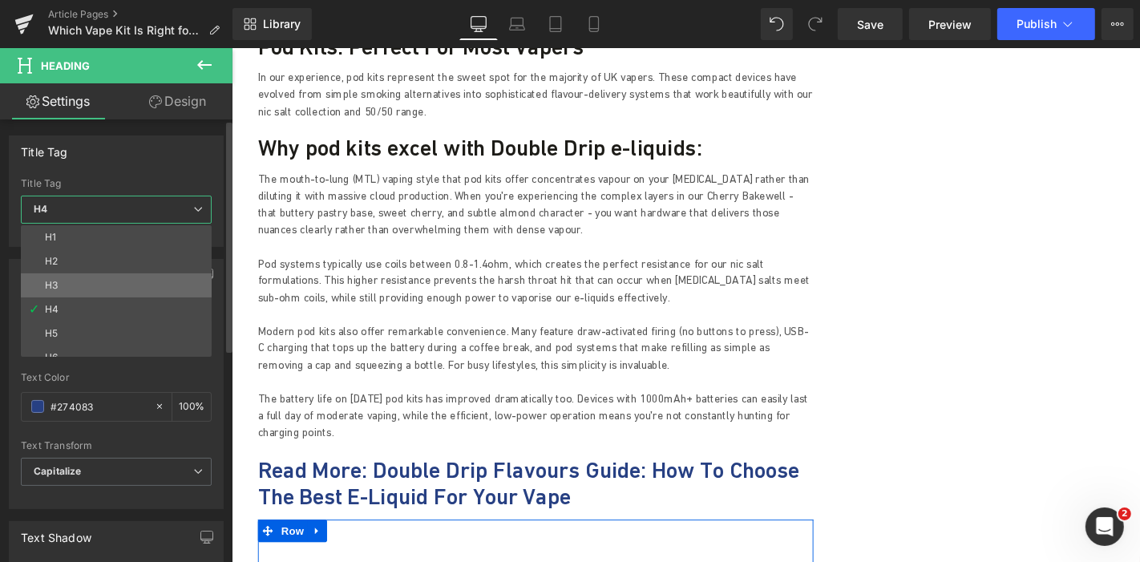
click at [64, 287] on li "H3" at bounding box center [120, 285] width 198 height 24
type input "Brand Color"
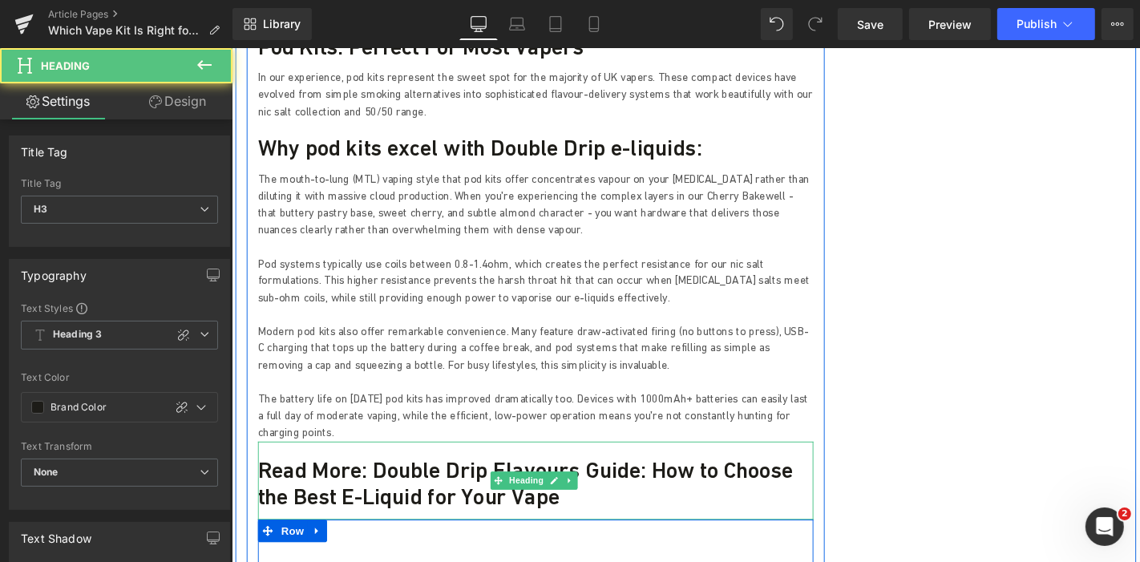
click at [405, 483] on h3 "Read More: Double Drip Flavours Guide: How to Choose the Best E-Liquid for Your…" at bounding box center [555, 512] width 593 height 58
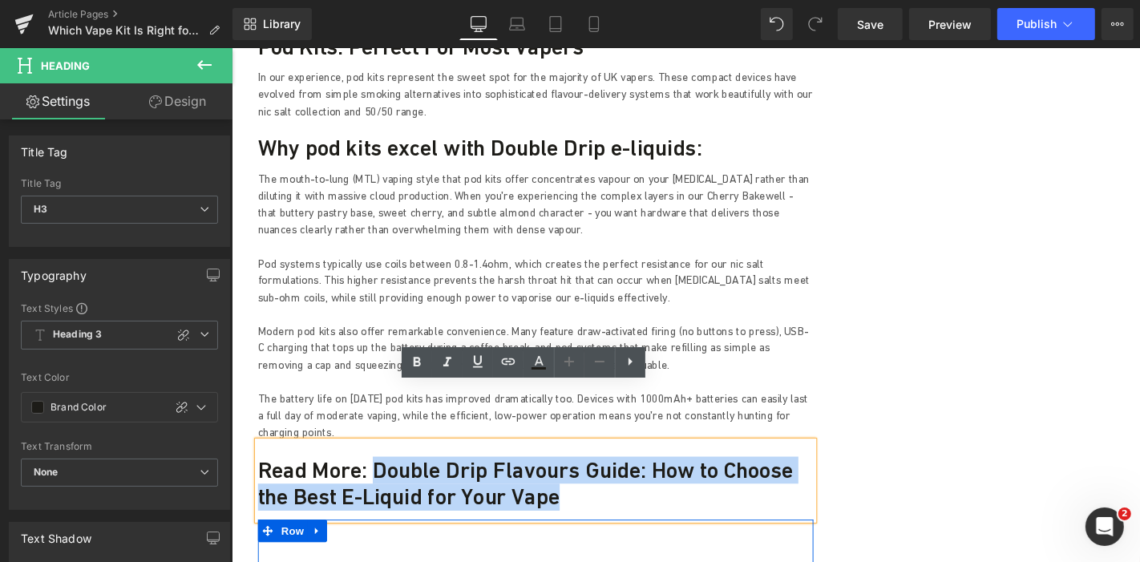
drag, startPoint x: 375, startPoint y: 435, endPoint x: 575, endPoint y: 476, distance: 204.5
click at [575, 483] on h3 "Read More: Double Drip Flavours Guide: How to Choose the Best E-Liquid for Your…" at bounding box center [555, 512] width 593 height 58
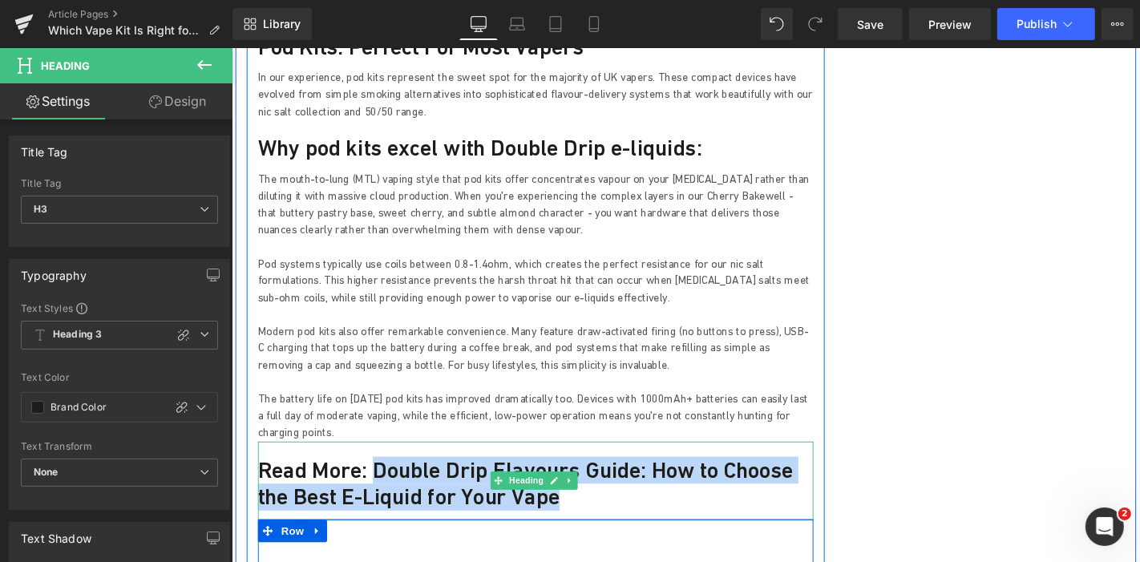
drag, startPoint x: 581, startPoint y: 467, endPoint x: 380, endPoint y: 438, distance: 203.3
click at [380, 483] on h3 "Read More: Double Drip Flavours Guide: How to Choose the Best E-Liquid for Your…" at bounding box center [555, 512] width 593 height 58
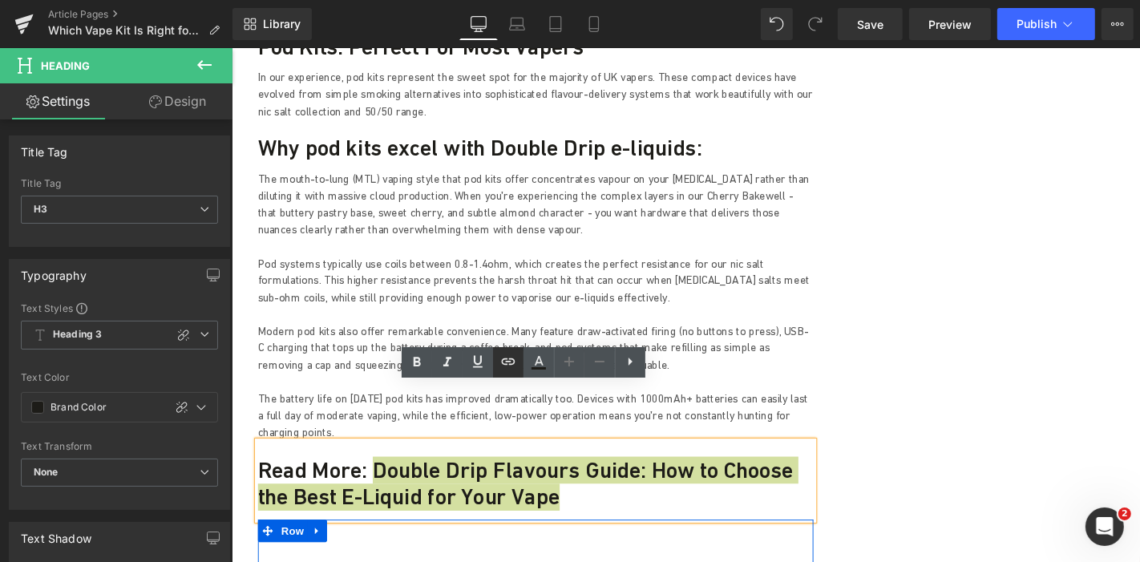
click at [507, 364] on icon at bounding box center [507, 361] width 19 height 19
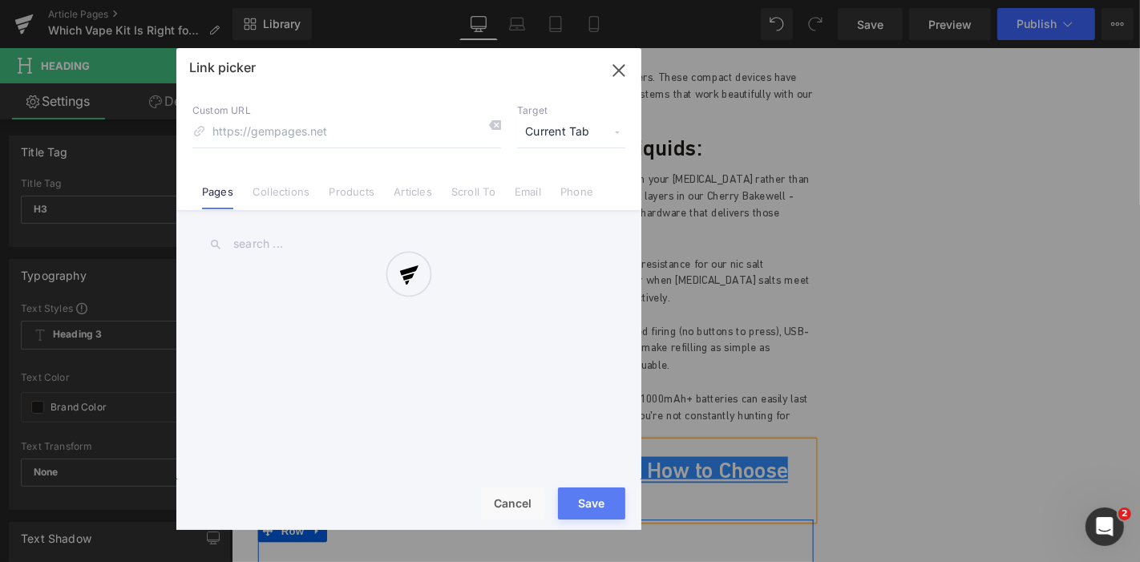
click at [719, 0] on div "Text Color Highlight Color #333333 Edit or remove link: Edit - Unlink - Cancel …" at bounding box center [570, 0] width 1140 height 0
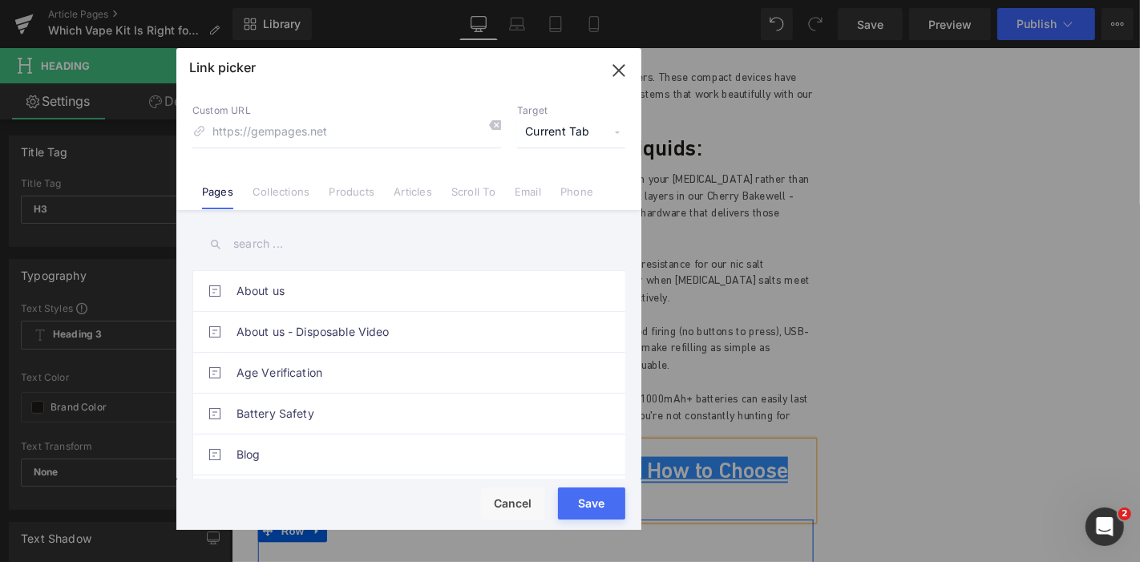
click at [288, 240] on input "text" at bounding box center [408, 244] width 433 height 36
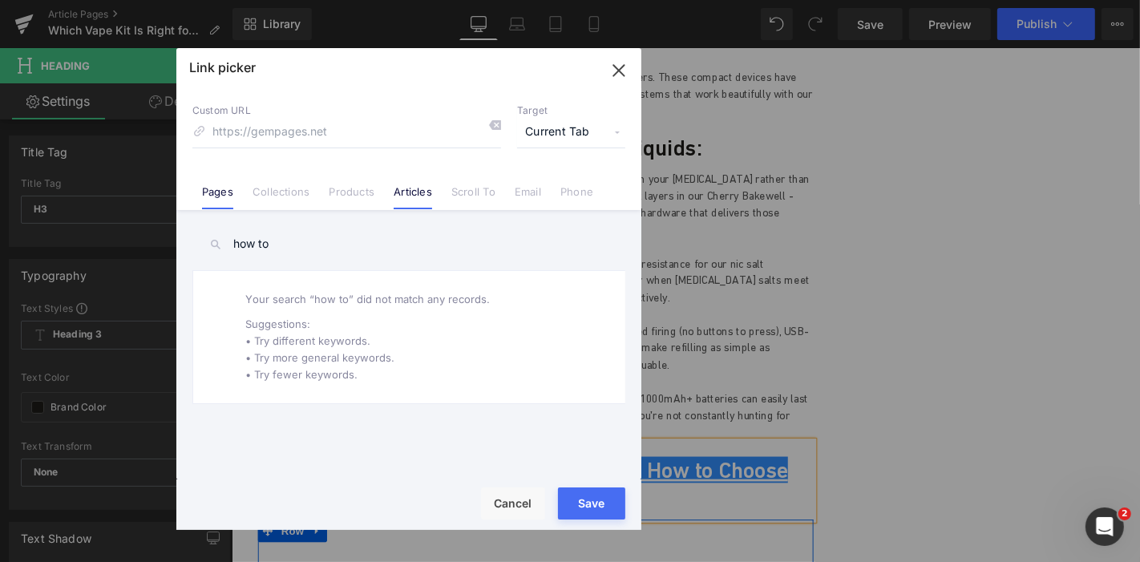
click at [407, 188] on link "Articles" at bounding box center [412, 197] width 38 height 24
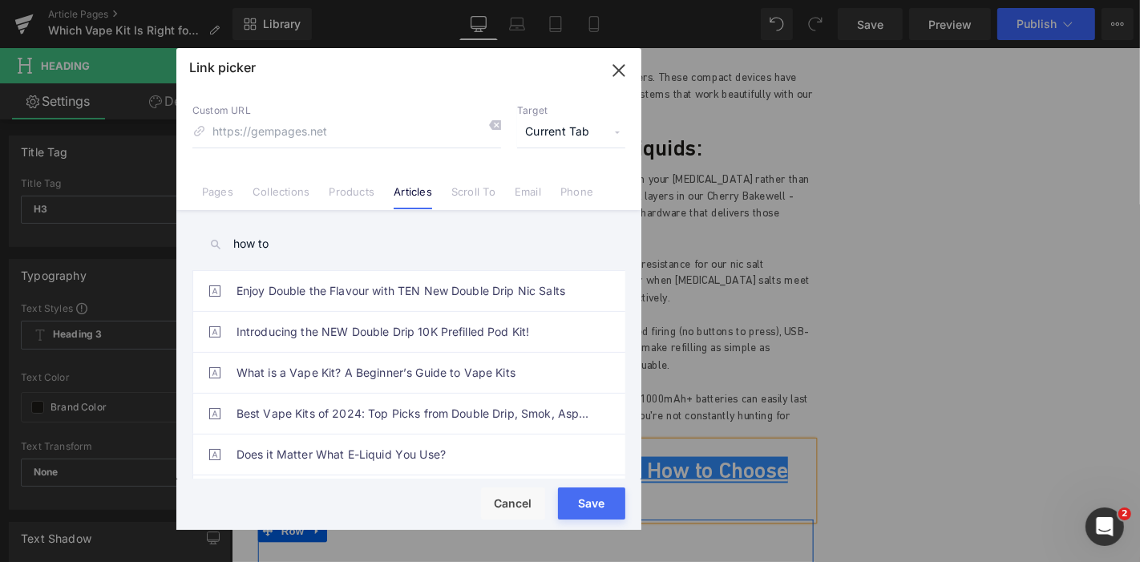
click at [301, 243] on input "how to" at bounding box center [408, 244] width 433 height 36
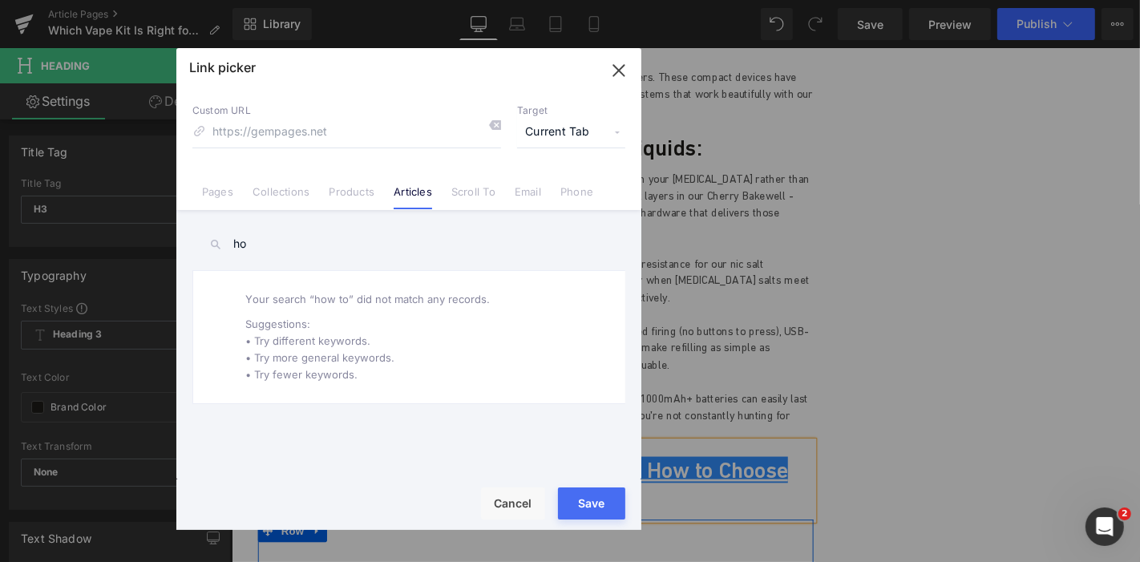
type input "h"
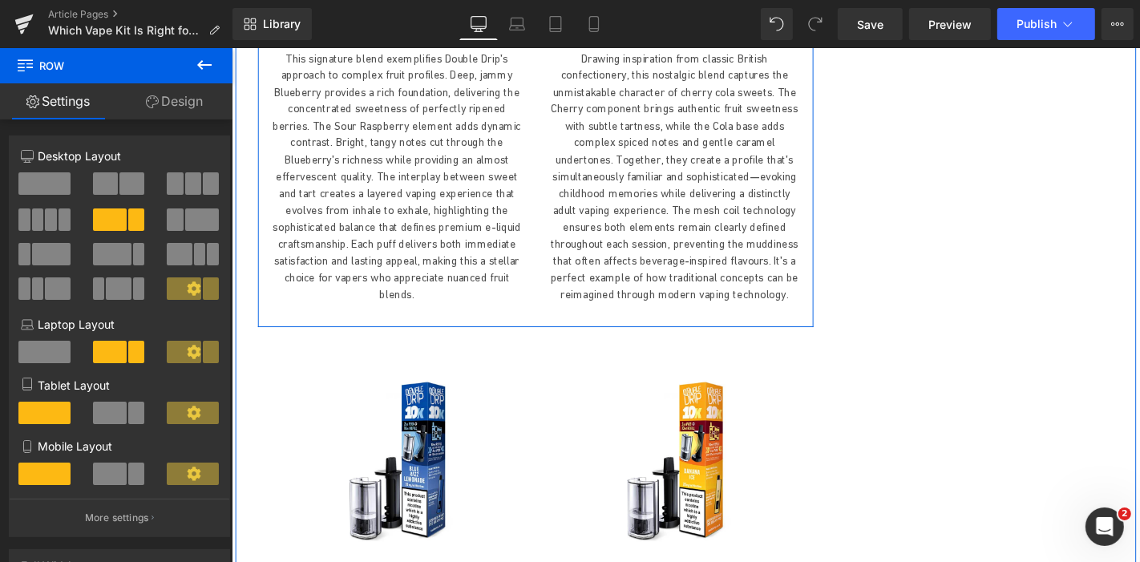
scroll to position [3690, 0]
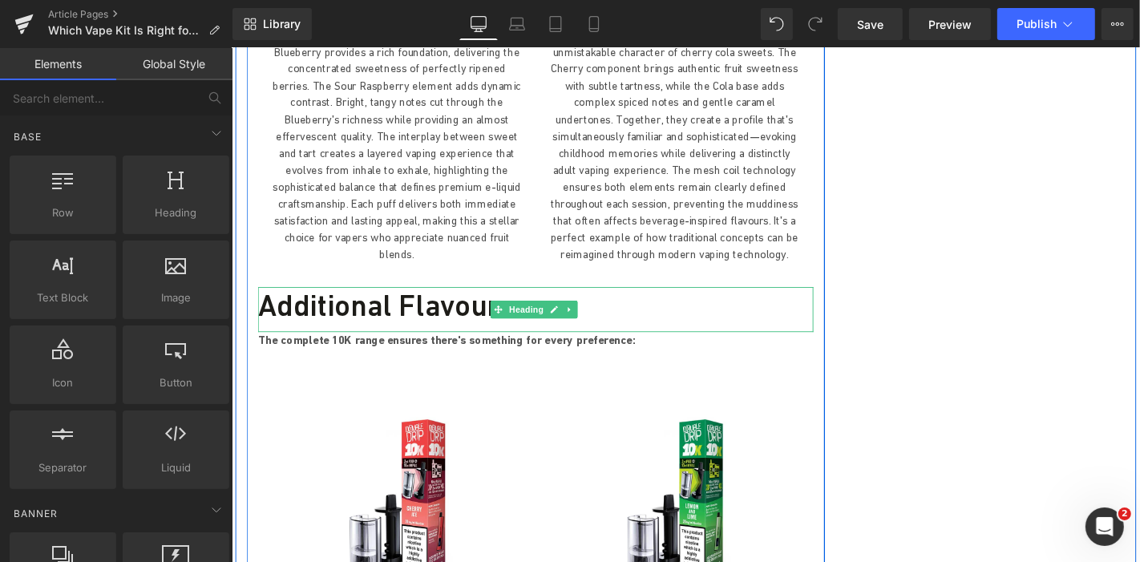
click at [320, 302] on h3 "Additional Flavours:" at bounding box center [555, 321] width 593 height 38
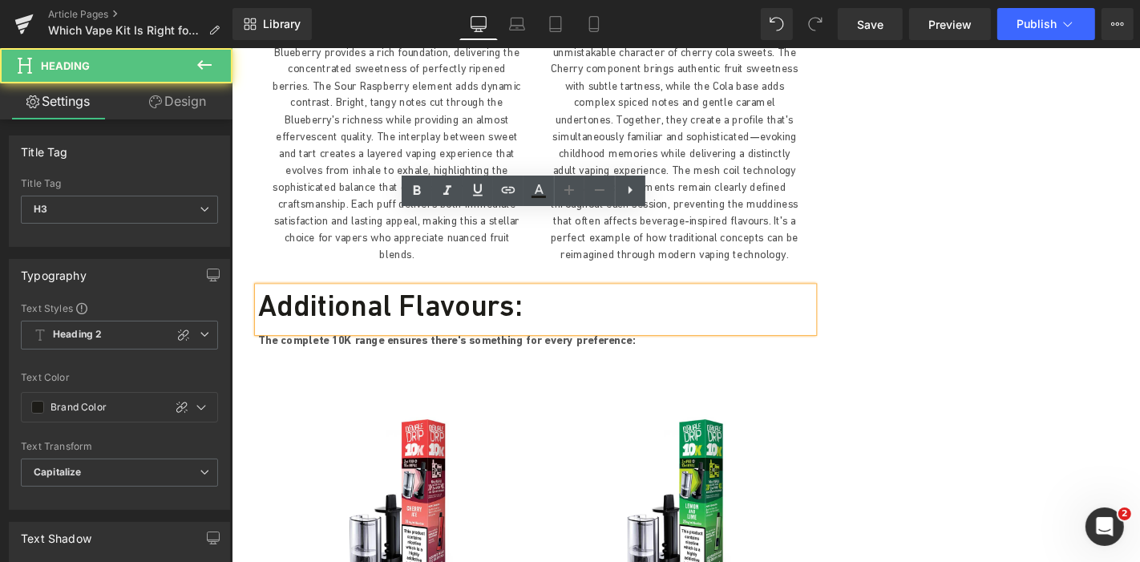
click at [361, 302] on h3 "Additional Flavours:" at bounding box center [555, 321] width 593 height 38
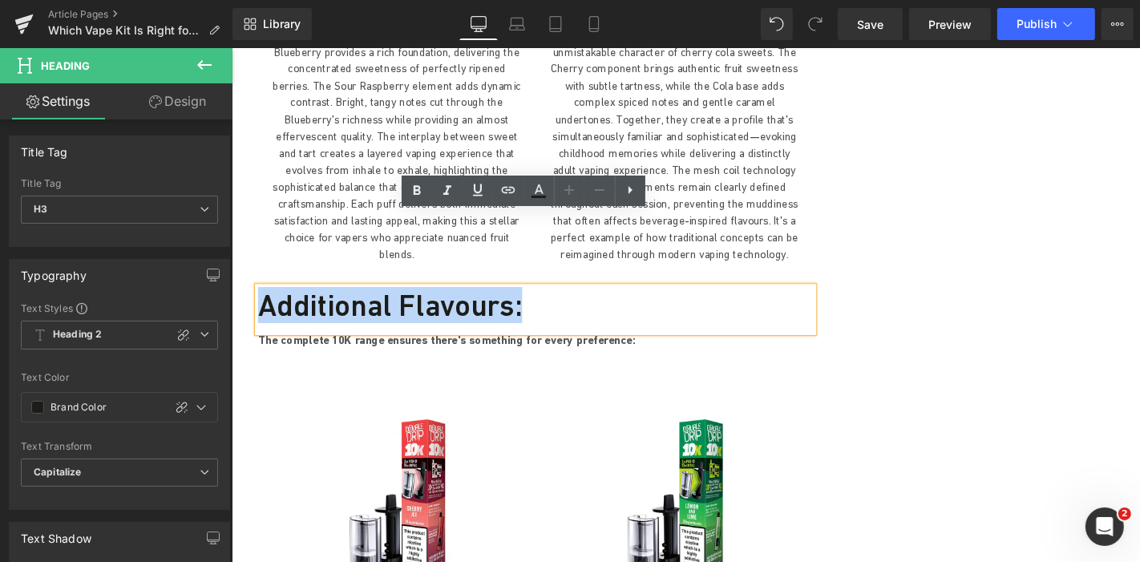
paste div
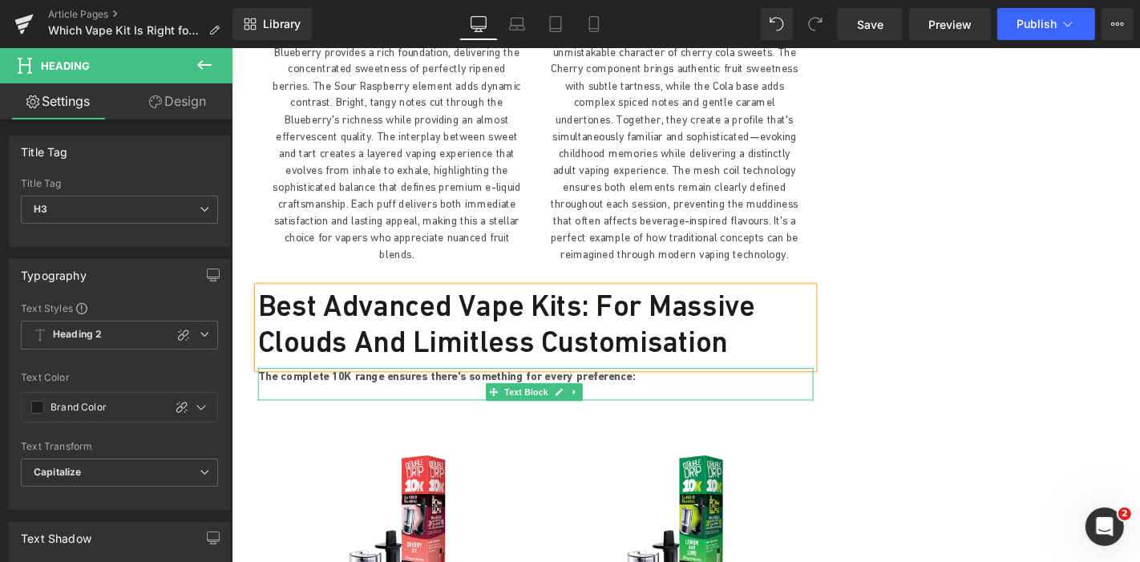
drag, startPoint x: 433, startPoint y: 325, endPoint x: 449, endPoint y: 322, distance: 16.3
click at [433, 389] on p "The complete 10K range ensures there's something for every preference:" at bounding box center [555, 398] width 593 height 18
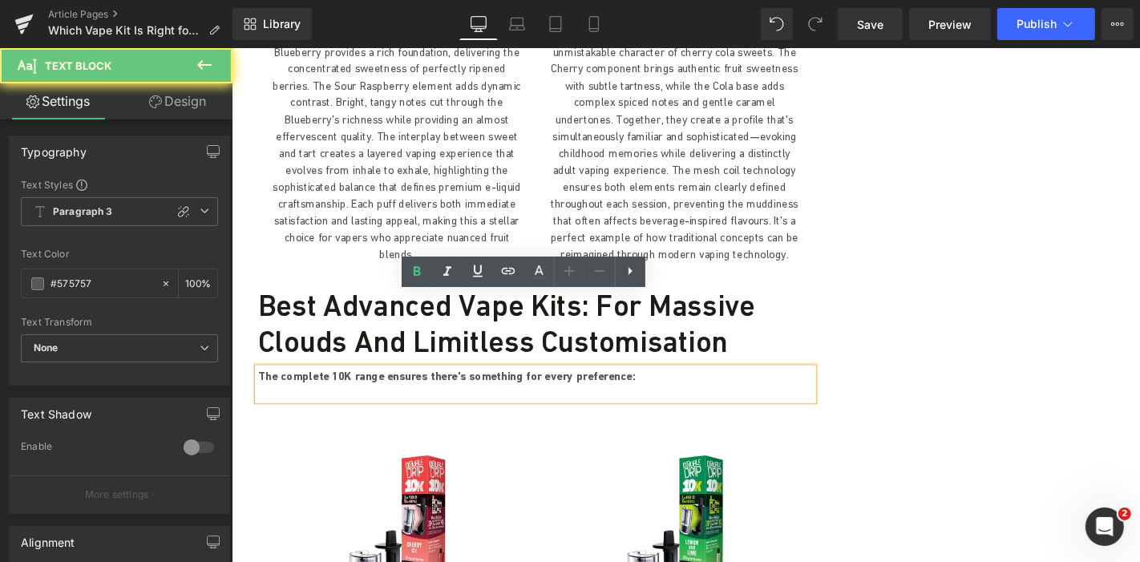
click at [454, 390] on b "The complete 10K range ensures there's something for every preference:" at bounding box center [460, 397] width 403 height 14
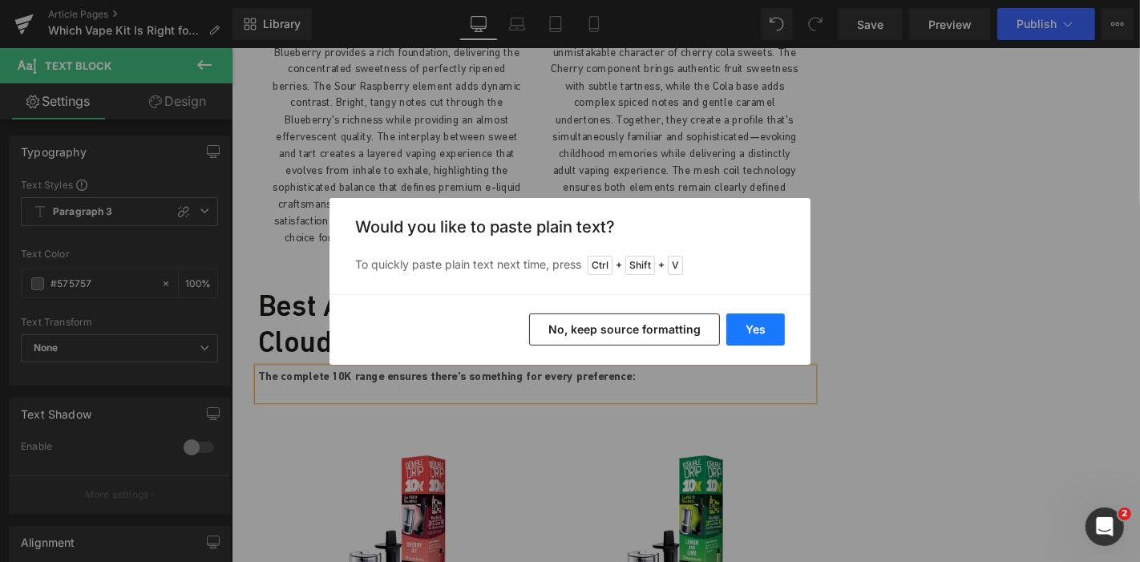
click at [769, 321] on button "Yes" at bounding box center [755, 329] width 58 height 32
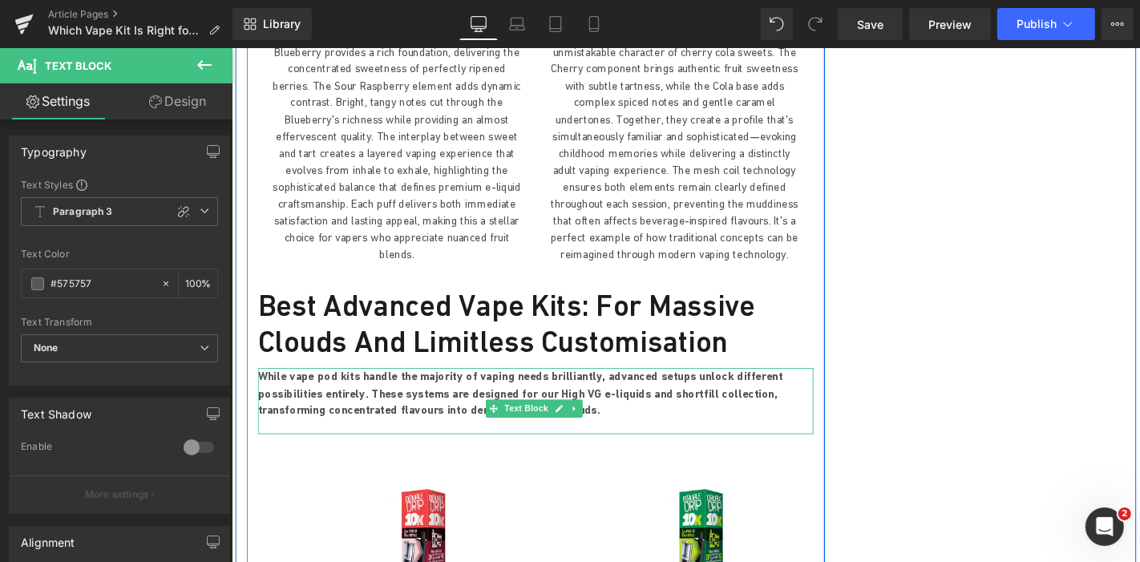
click at [437, 390] on b "While vape pod kits handle the majority of vaping needs brilliantly, advanced s…" at bounding box center [539, 415] width 560 height 50
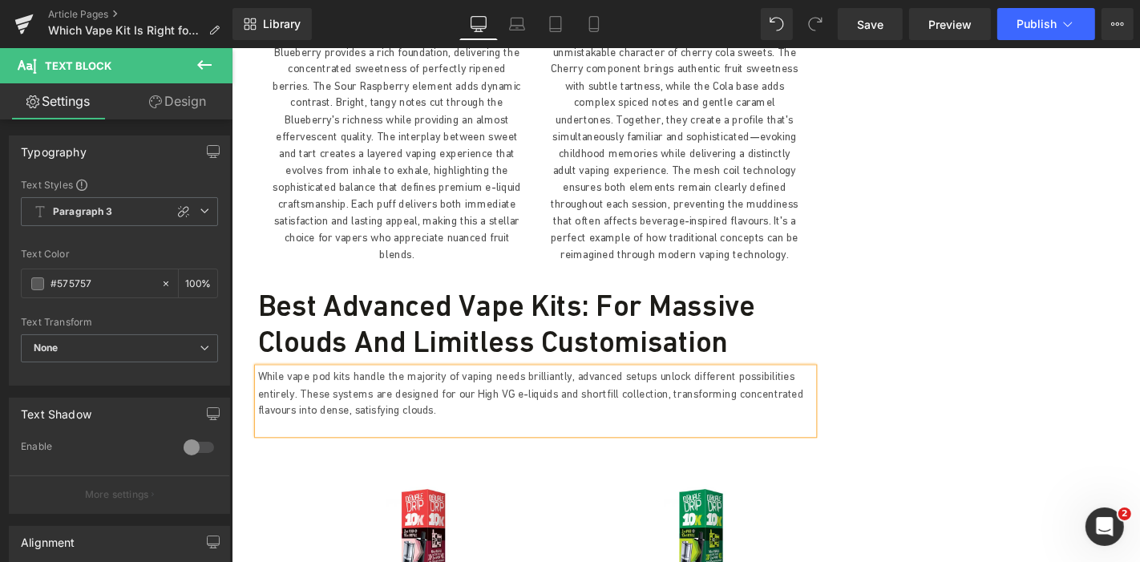
drag, startPoint x: 992, startPoint y: 289, endPoint x: 773, endPoint y: 272, distance: 219.5
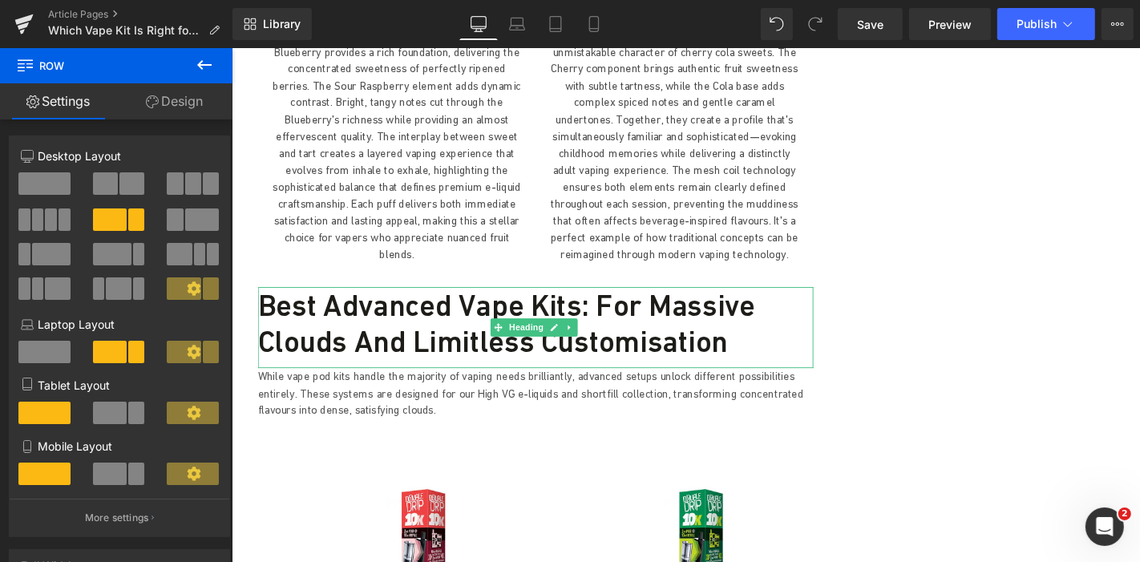
drag, startPoint x: 730, startPoint y: 466, endPoint x: 540, endPoint y: 419, distance: 195.5
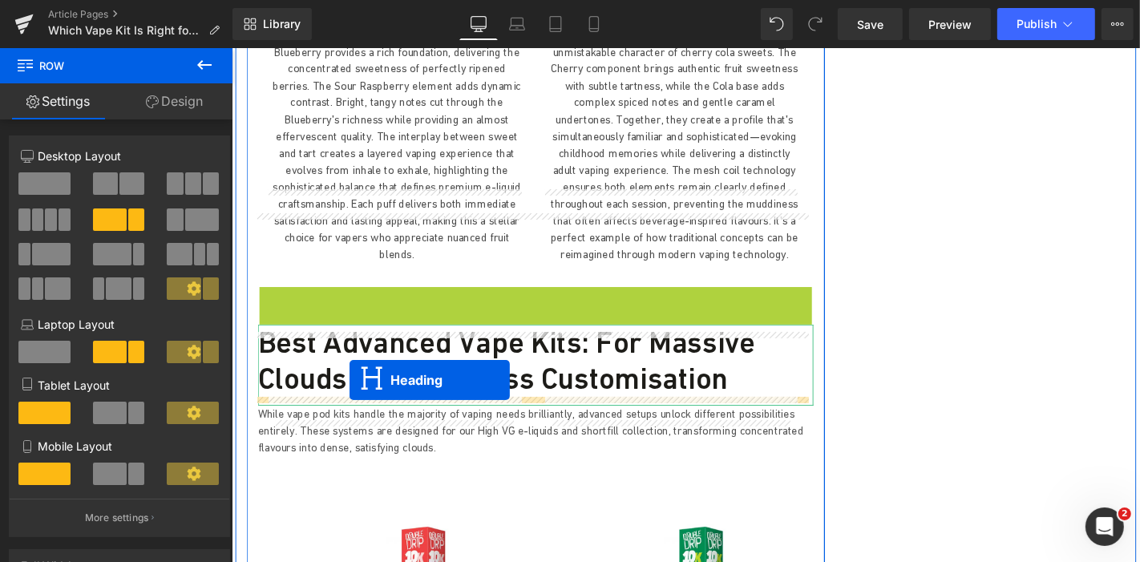
drag, startPoint x: 512, startPoint y: 269, endPoint x: 357, endPoint y: 401, distance: 204.1
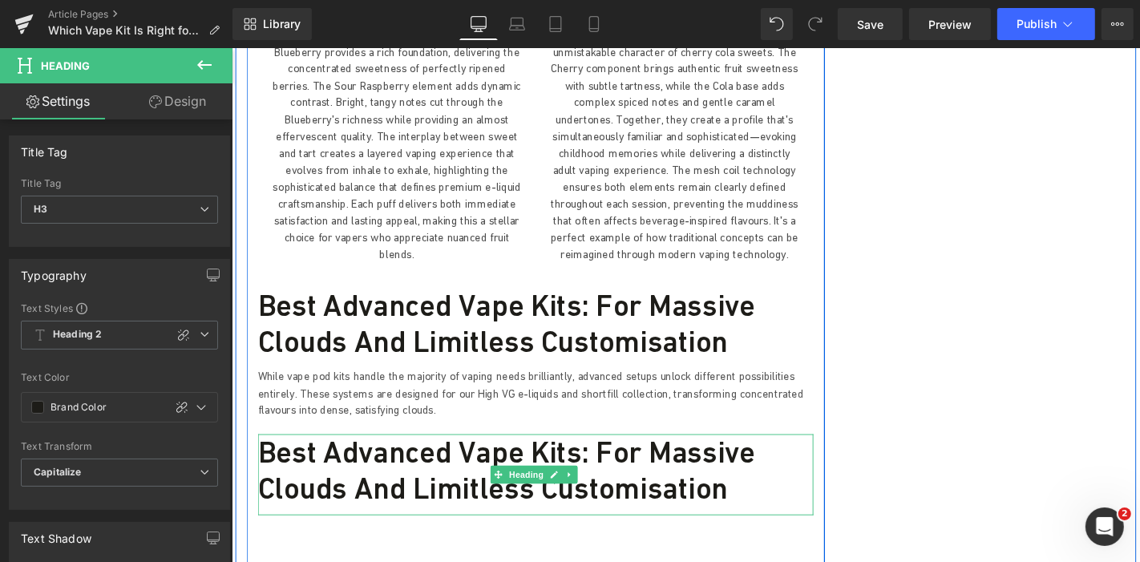
click at [551, 459] on h3 "Best Advanced Vape Kits: For Massive Clouds and Limitless Customisation" at bounding box center [555, 497] width 593 height 77
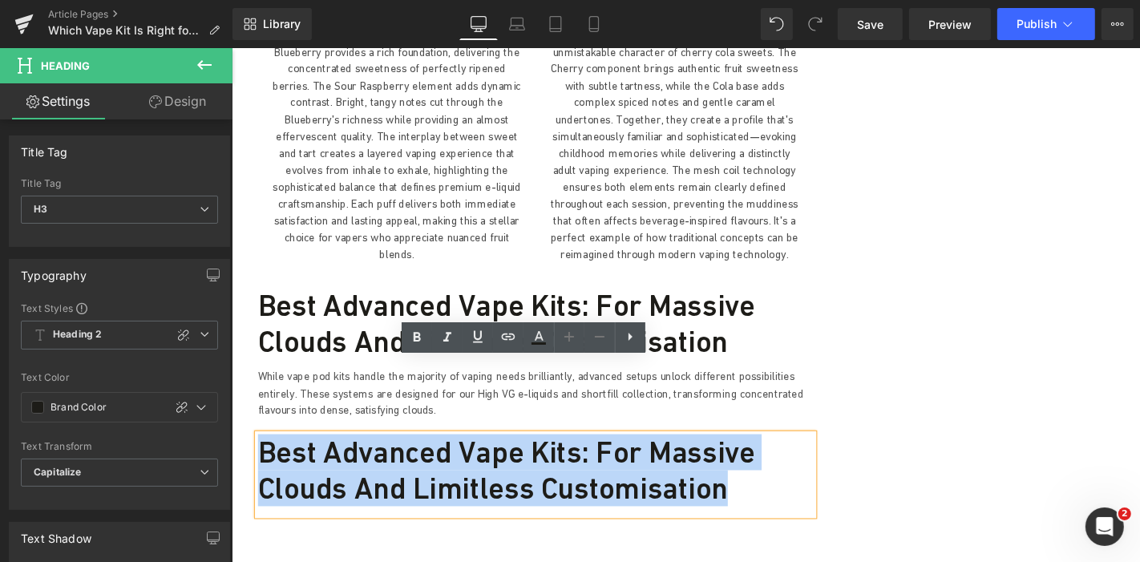
paste div
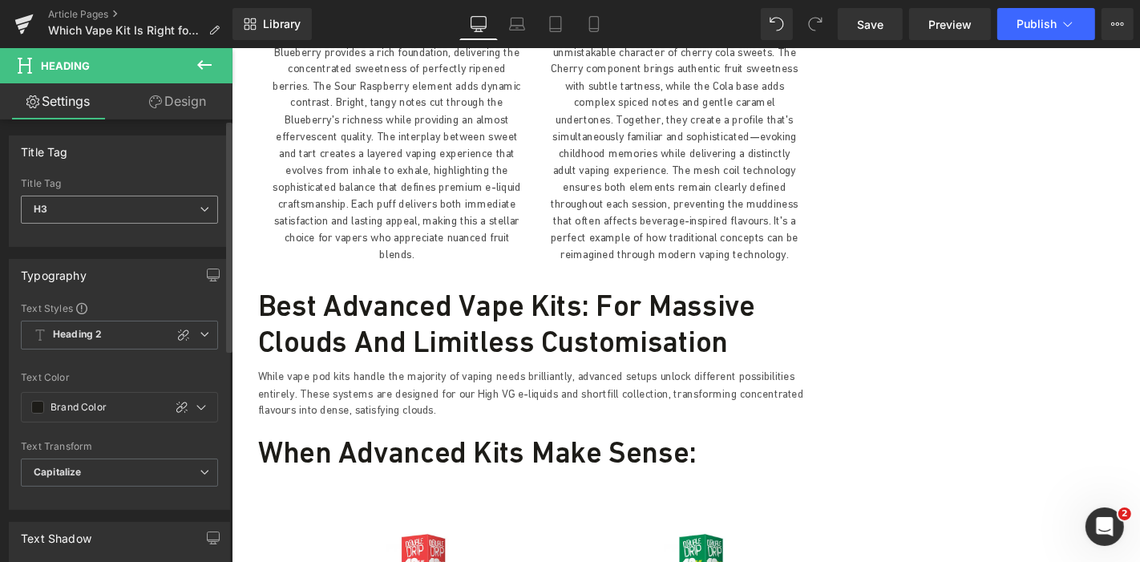
click at [192, 209] on span "H3" at bounding box center [119, 210] width 197 height 28
click at [433, 282] on body "Skip to content New Double Drip Prefilled Pod Kit OUT NOW Get 10% off your firs…" at bounding box center [716, 130] width 970 height 7546
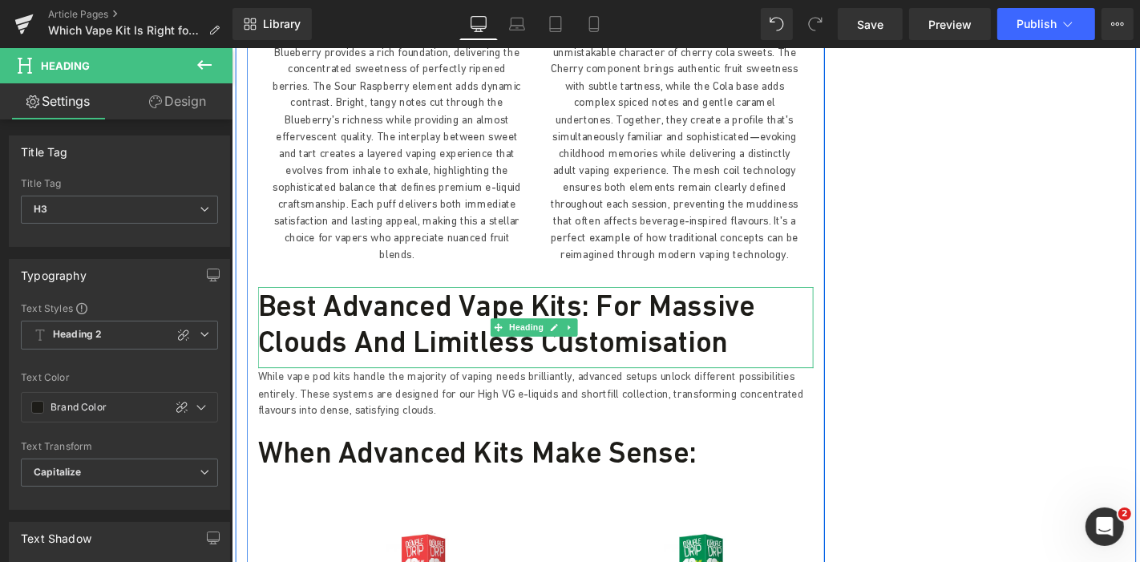
click at [405, 302] on h3 "Best Advanced Vape Kits: For Massive Clouds and Limitless Customisation" at bounding box center [555, 340] width 593 height 77
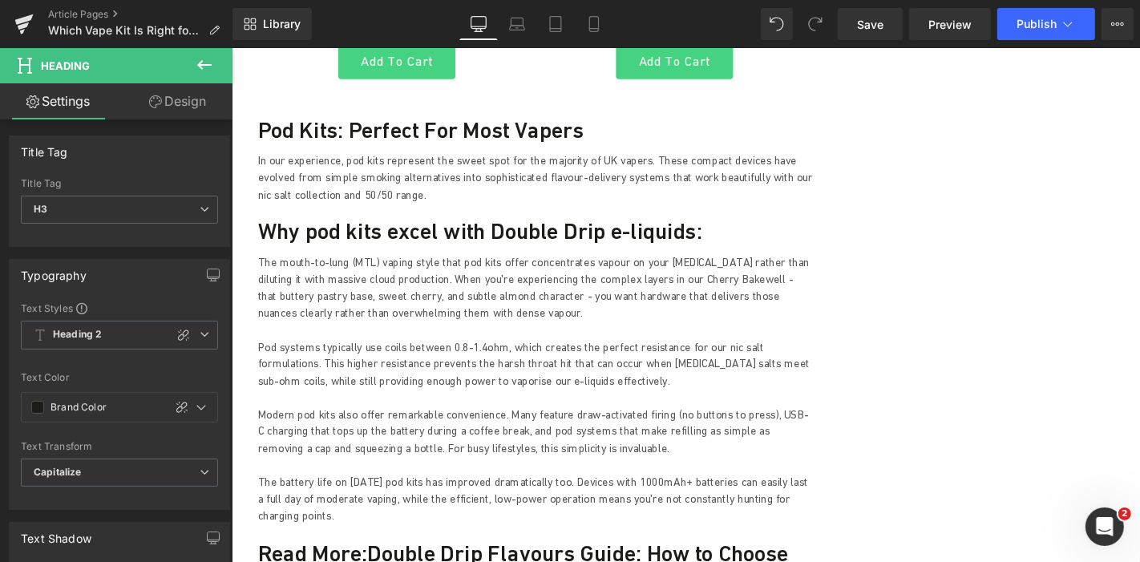
scroll to position [2800, 0]
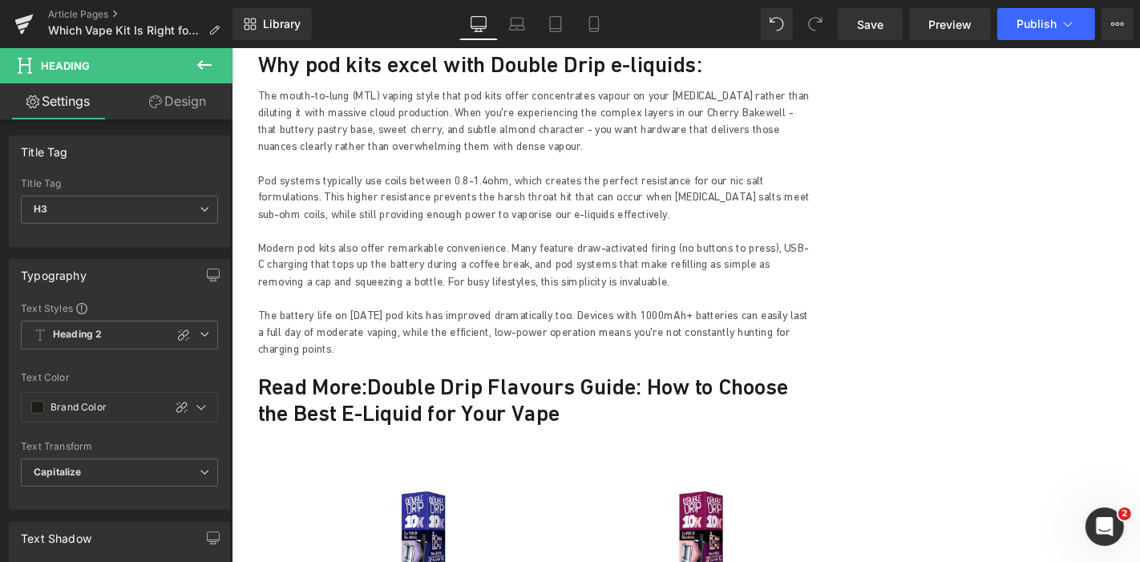
click at [397, 394] on h3 "Read More: Double Drip Flavours Guide: How to Choose the Best E-Liquid for Your…" at bounding box center [555, 423] width 593 height 58
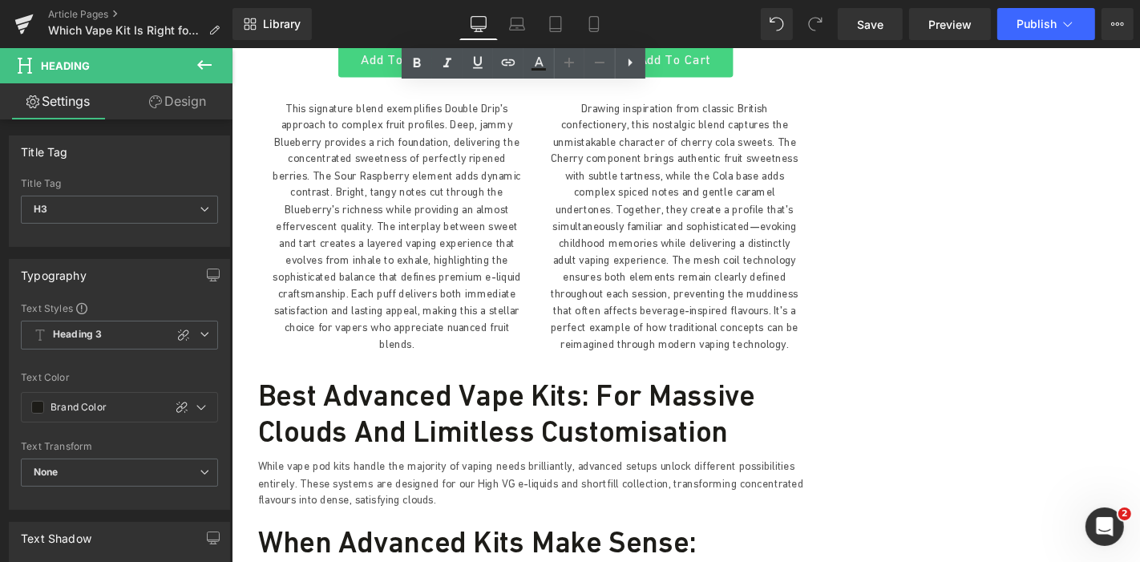
scroll to position [3690, 0]
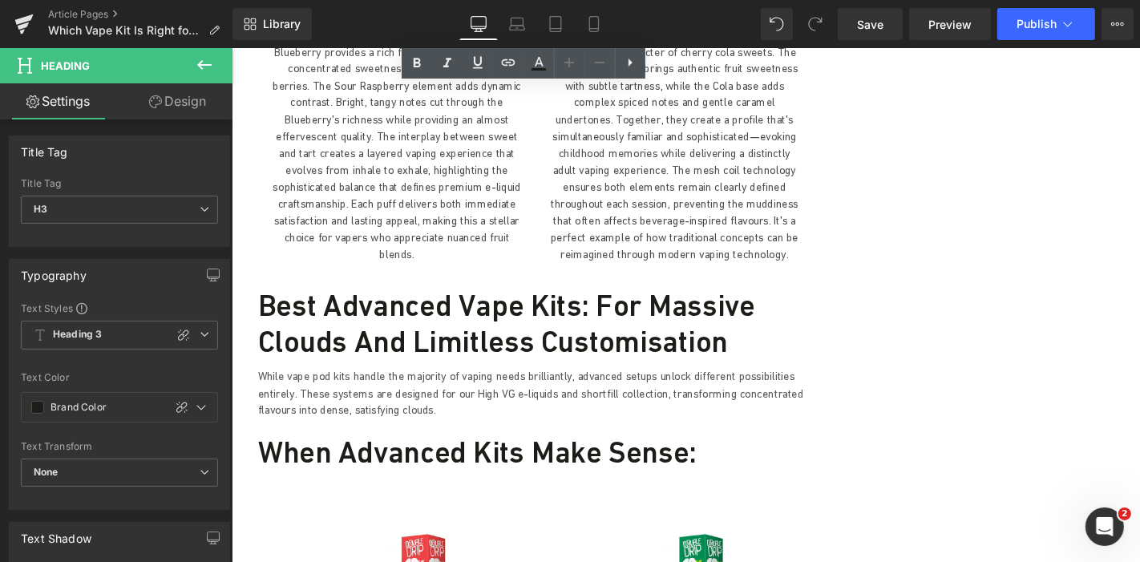
click at [418, 302] on h3 "Best Advanced Vape Kits: For Massive Clouds and Limitless Customisation" at bounding box center [555, 340] width 593 height 77
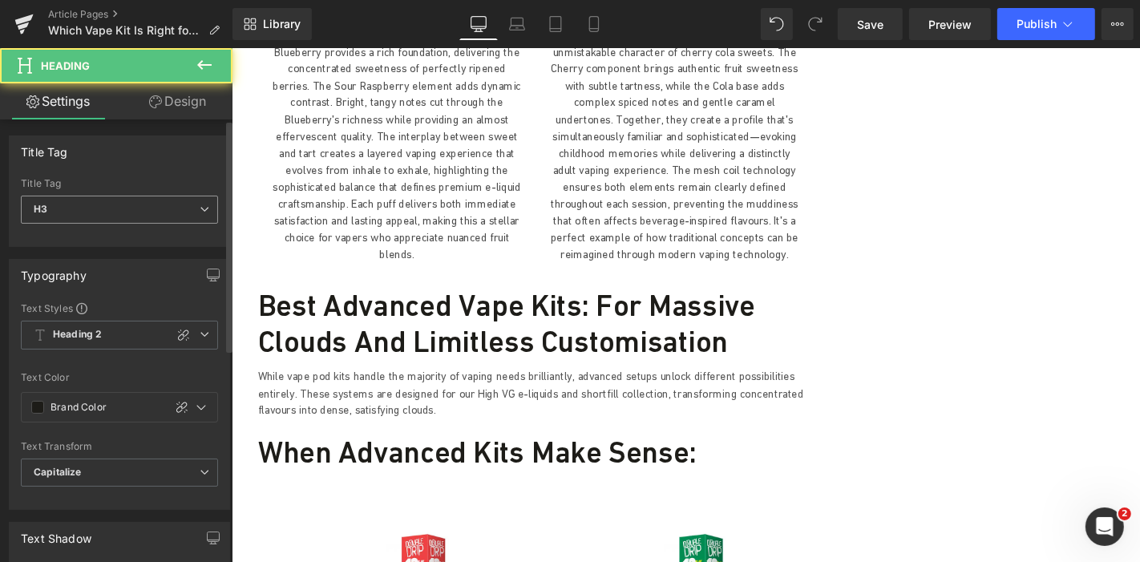
click at [155, 209] on span "H3" at bounding box center [119, 210] width 197 height 28
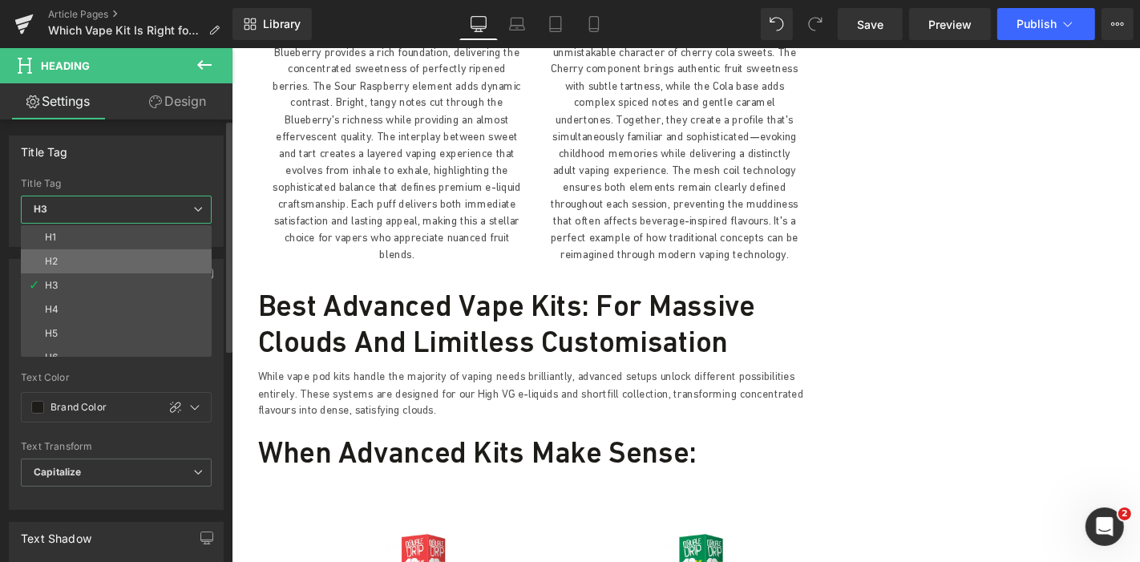
click at [91, 260] on li "H2" at bounding box center [120, 261] width 198 height 24
type input "#274083"
type input "100"
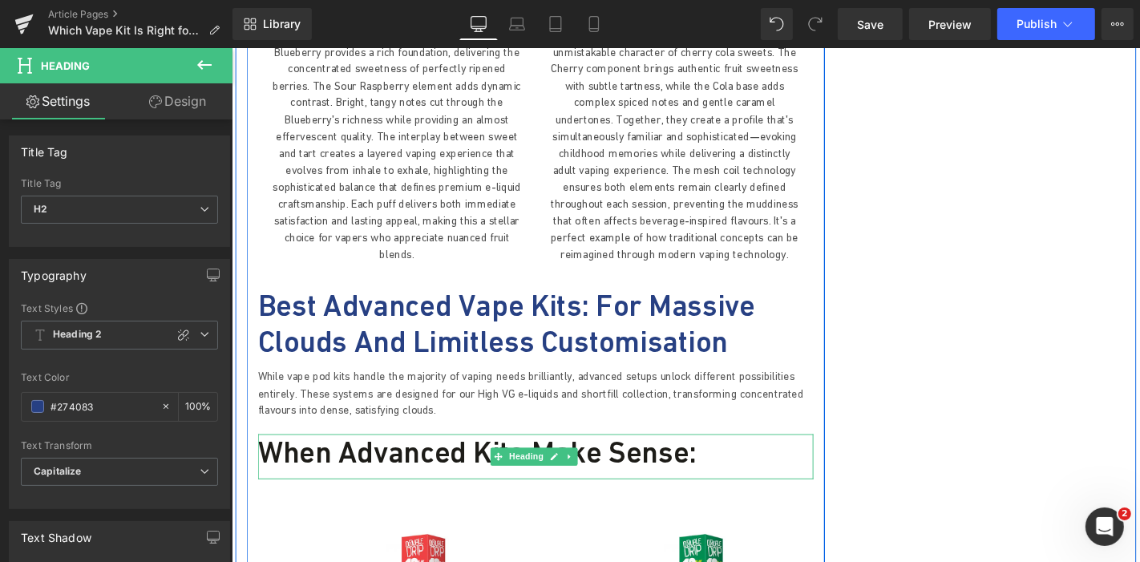
click at [317, 459] on h3 "When advanced kits make sense:" at bounding box center [555, 478] width 593 height 38
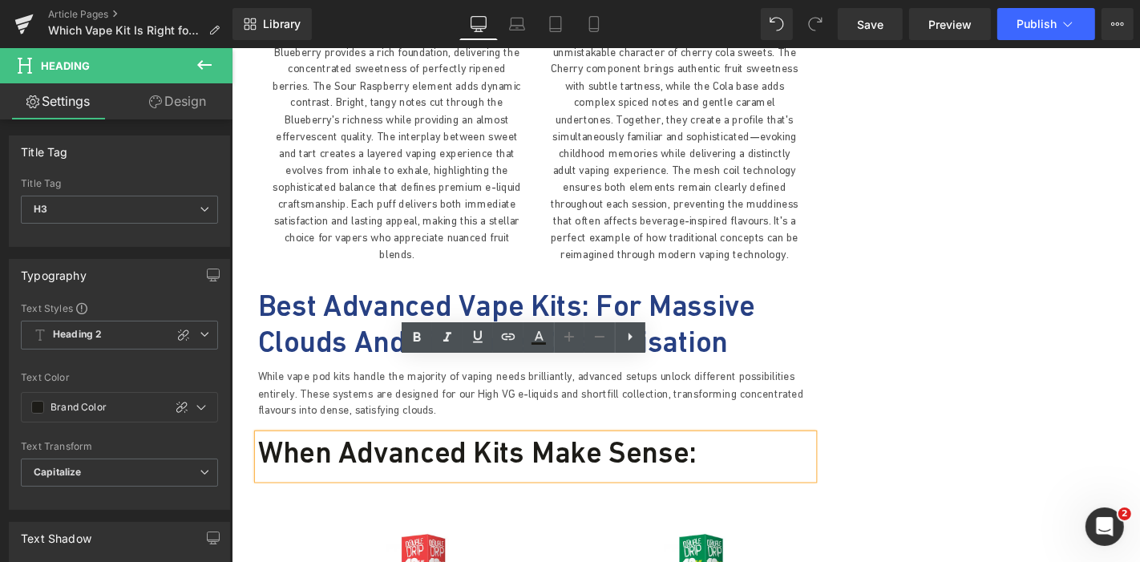
drag, startPoint x: 991, startPoint y: 303, endPoint x: 974, endPoint y: 283, distance: 26.2
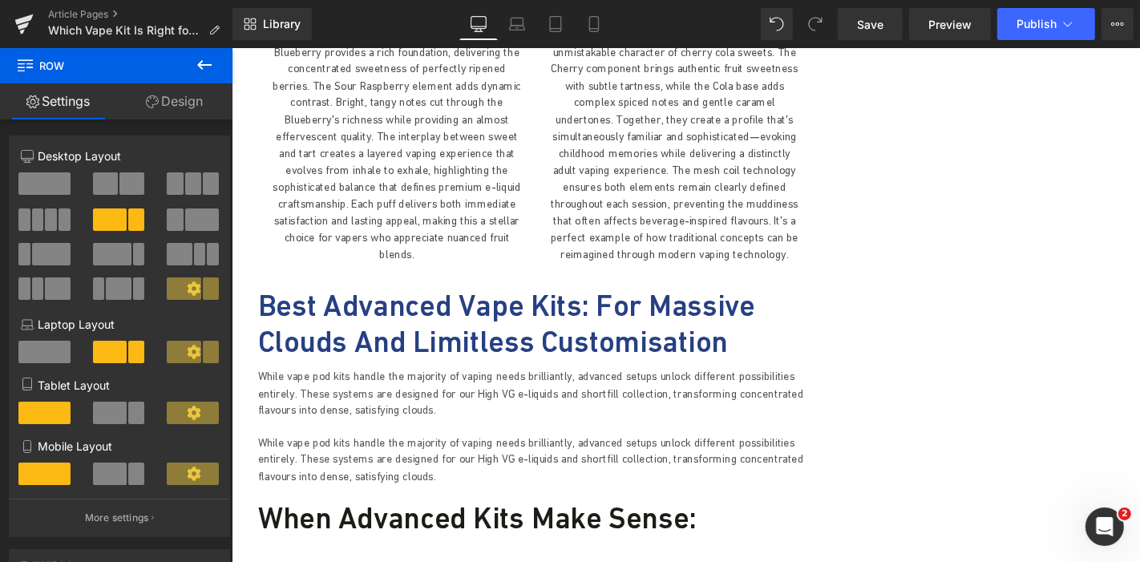
drag, startPoint x: 716, startPoint y: 466, endPoint x: 666, endPoint y: 317, distance: 157.9
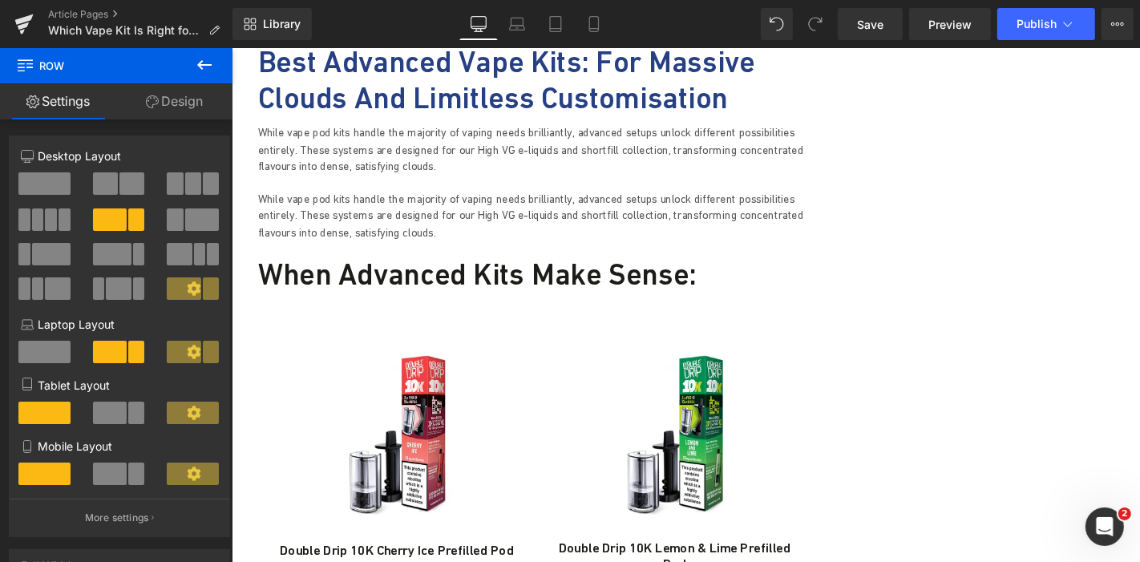
scroll to position [3959, 0]
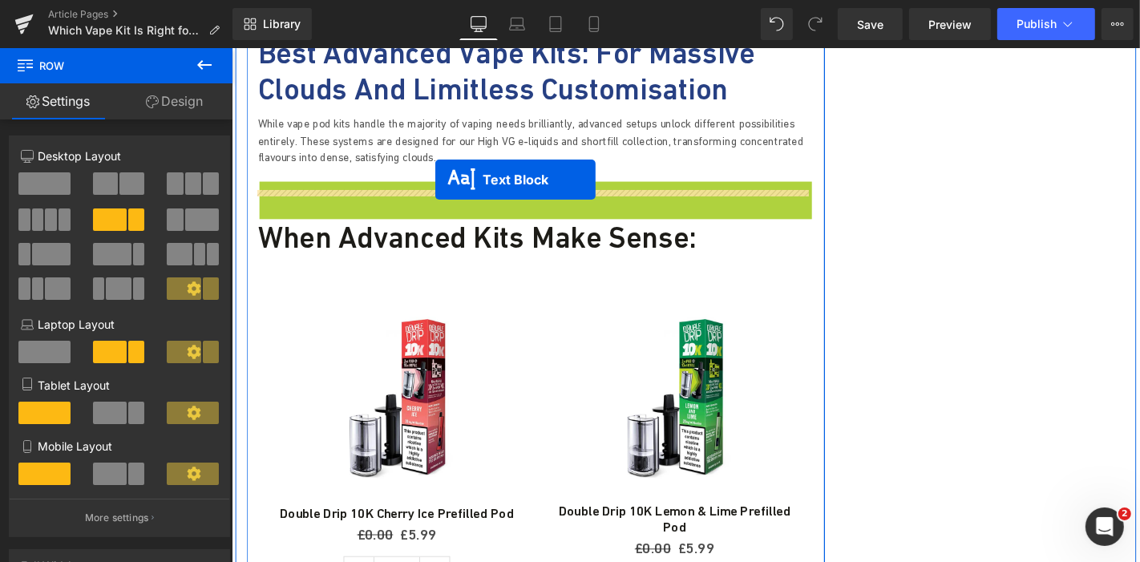
drag, startPoint x: 502, startPoint y: 150, endPoint x: 448, endPoint y: 188, distance: 66.7
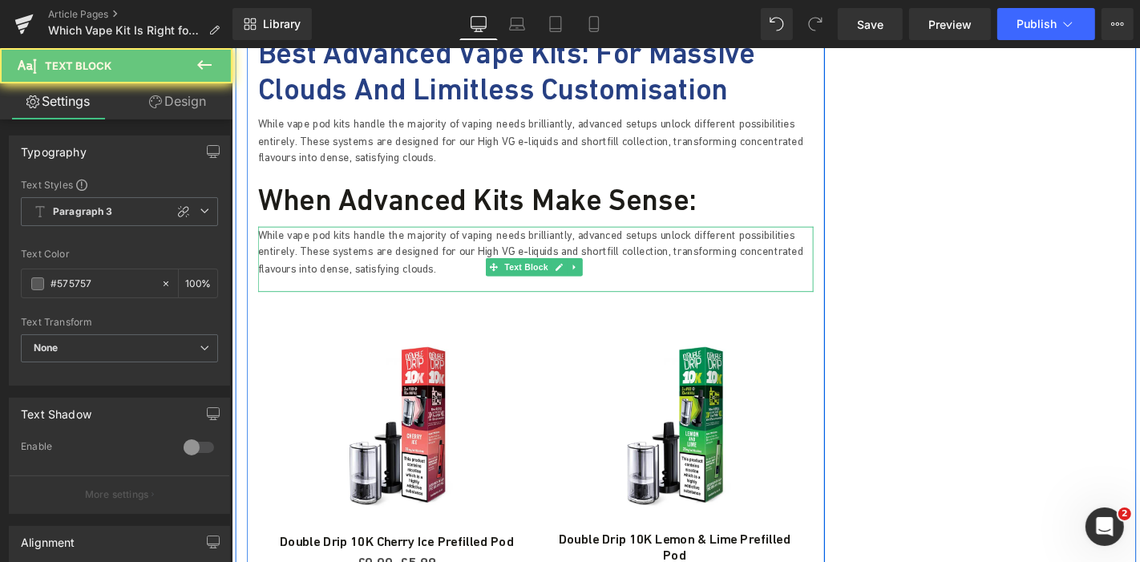
click at [355, 238] on p "While vape pod kits handle the majority of vaping needs brilliantly, advanced s…" at bounding box center [555, 265] width 593 height 54
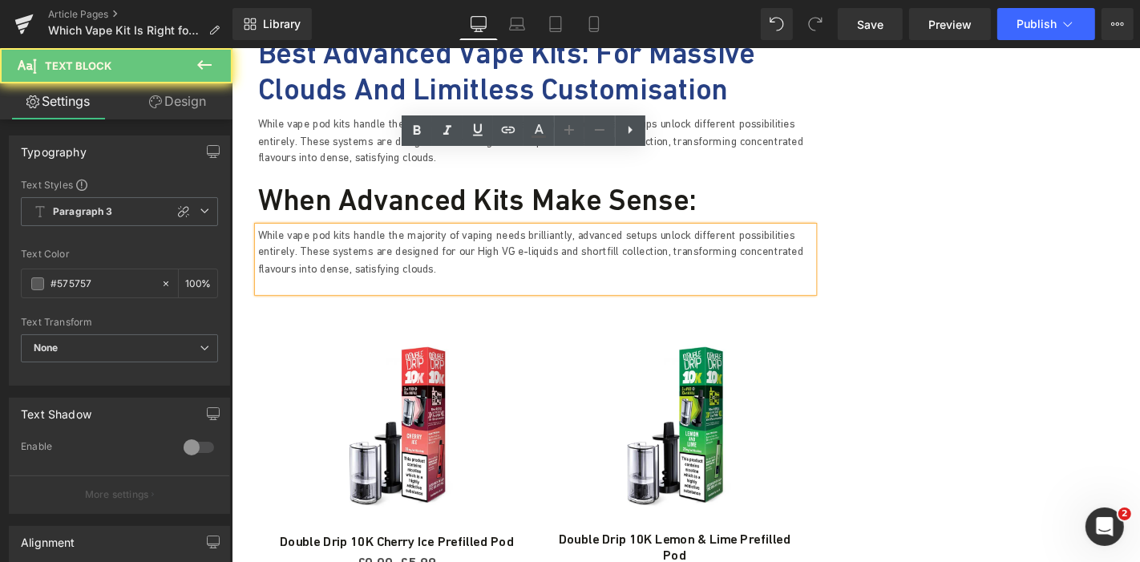
click at [350, 238] on p "While vape pod kits handle the majority of vaping needs brilliantly, advanced s…" at bounding box center [555, 265] width 593 height 54
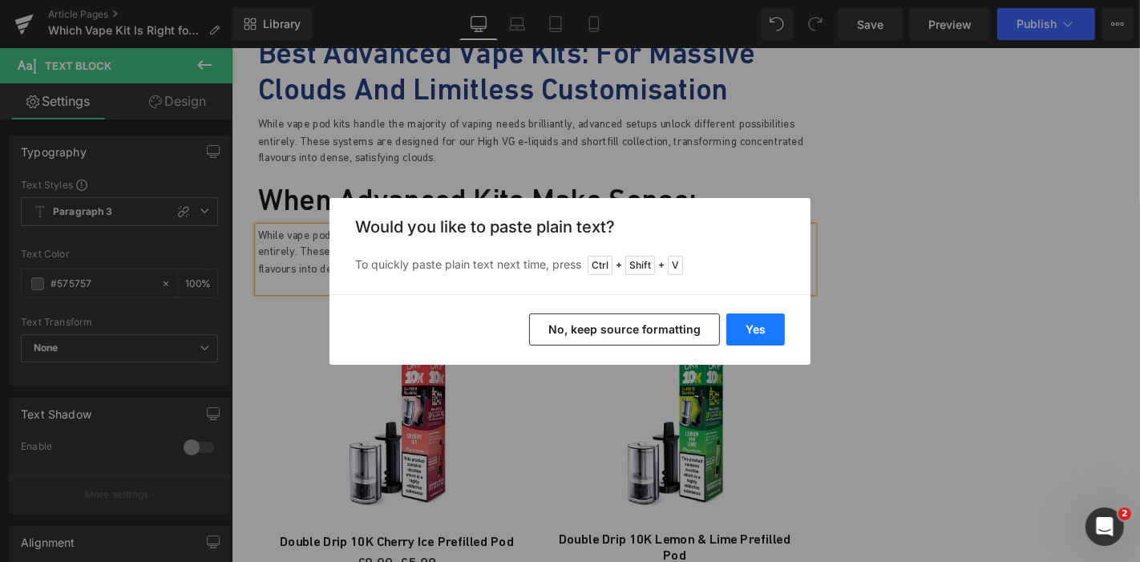
click at [752, 330] on button "Yes" at bounding box center [755, 329] width 58 height 32
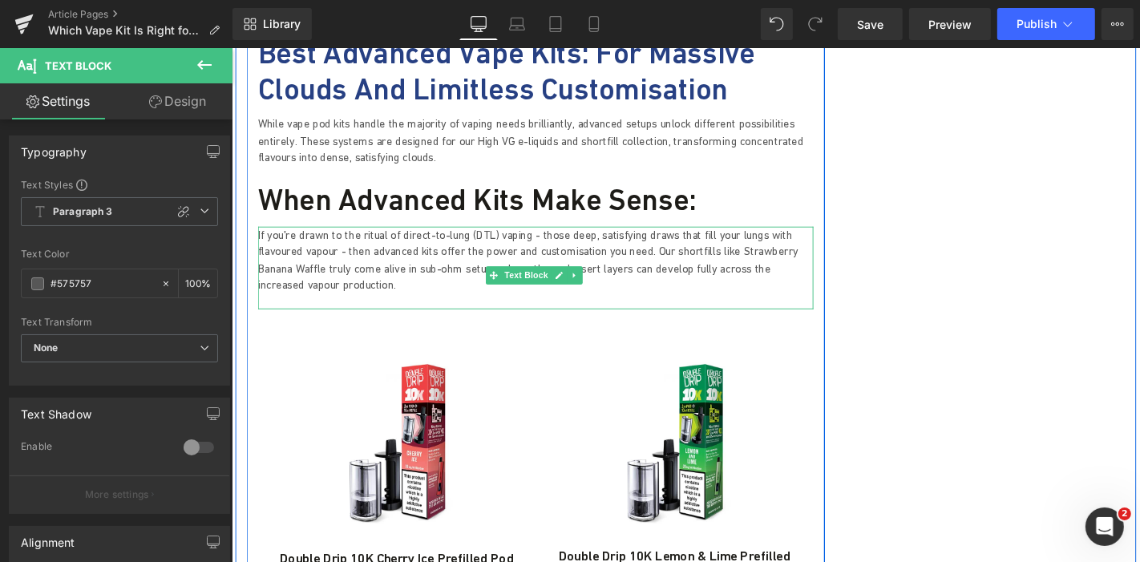
click at [341, 238] on p "If you're drawn to the ritual of direct-to-lung (DTL) vaping - those deep, sati…" at bounding box center [555, 274] width 593 height 72
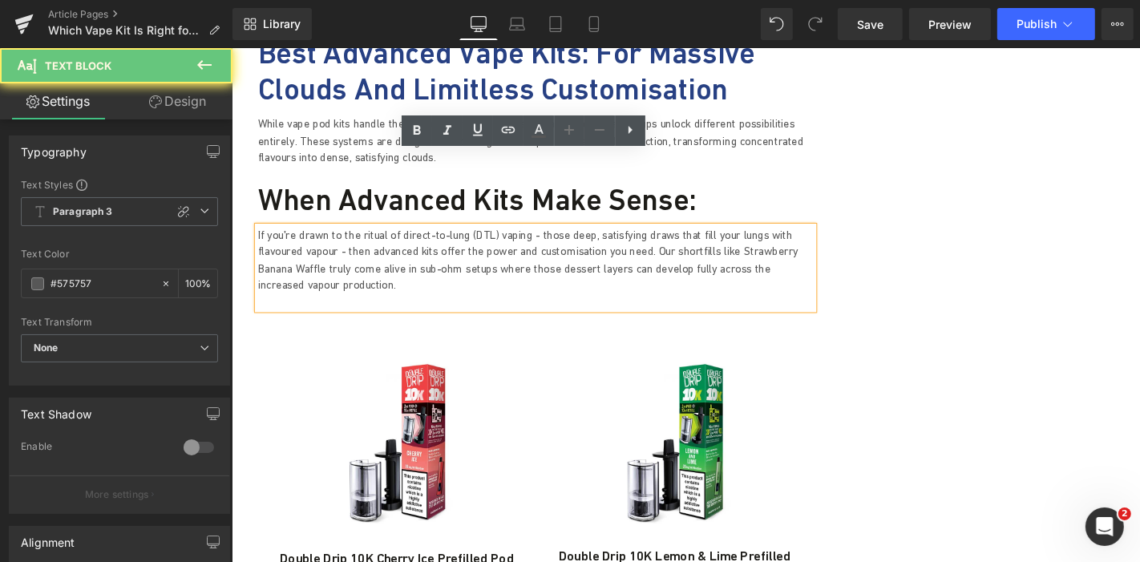
click at [324, 238] on p "If you're drawn to the ritual of direct-to-lung (DTL) vaping - those deep, sati…" at bounding box center [555, 274] width 593 height 72
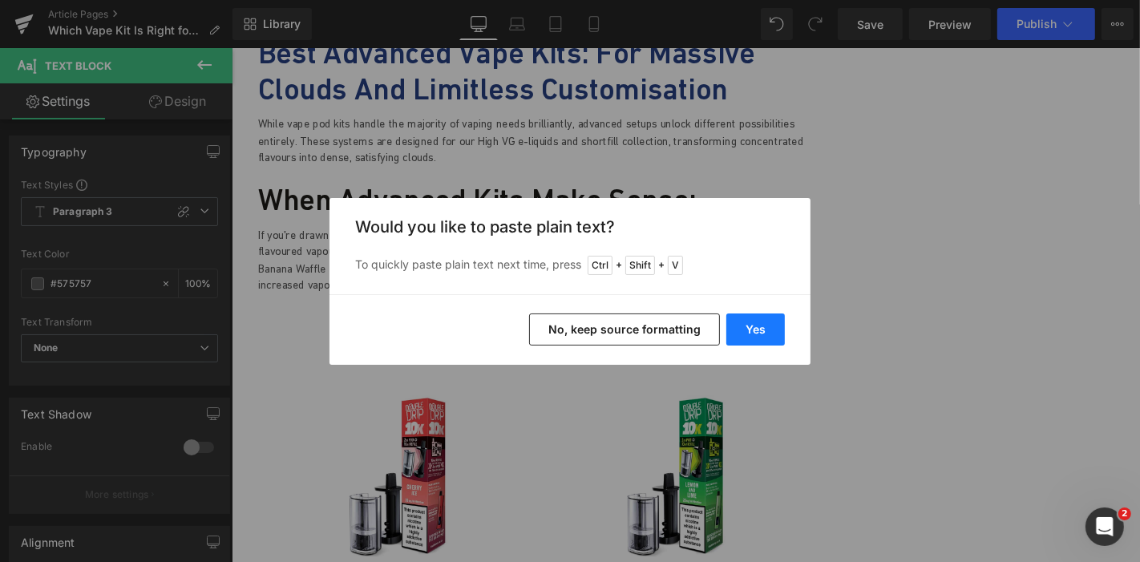
click at [748, 328] on button "Yes" at bounding box center [755, 329] width 58 height 32
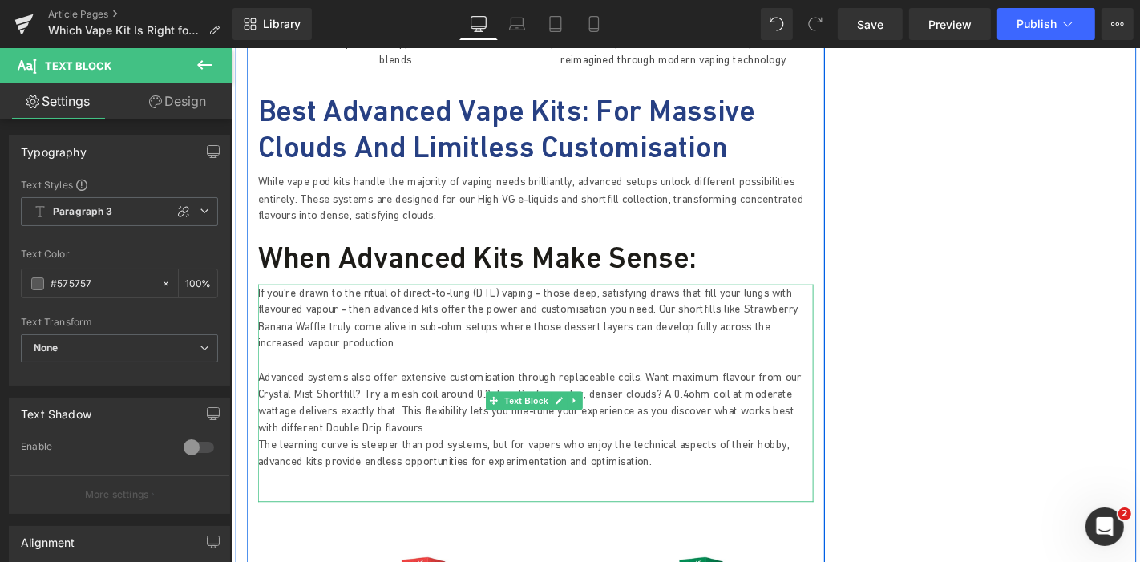
scroll to position [3871, 0]
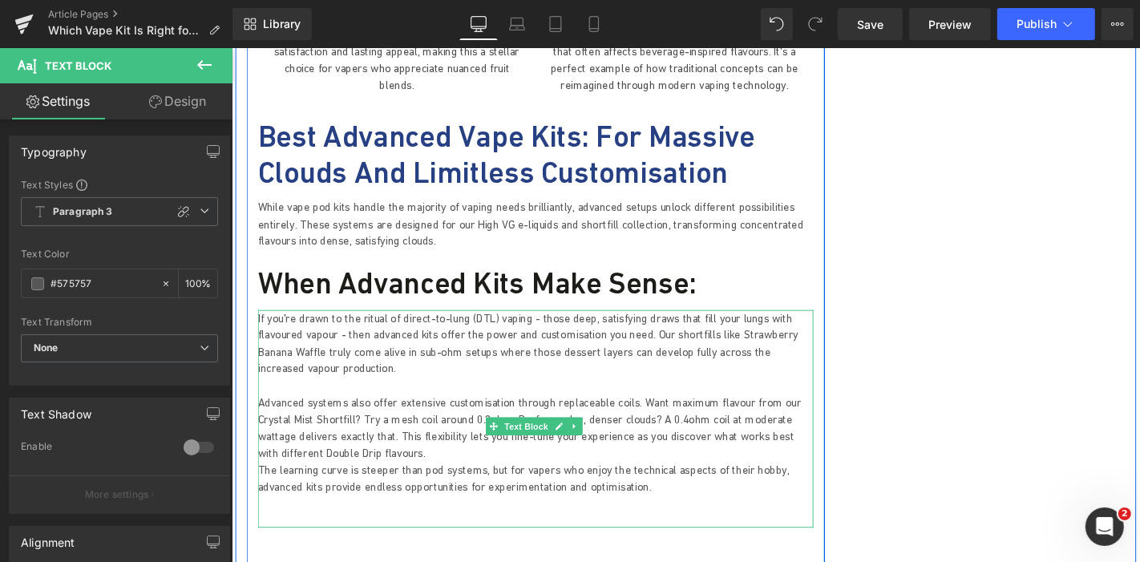
click at [345, 417] on p "Advanced systems also offer extensive customisation through replaceable coils. …" at bounding box center [555, 453] width 593 height 72
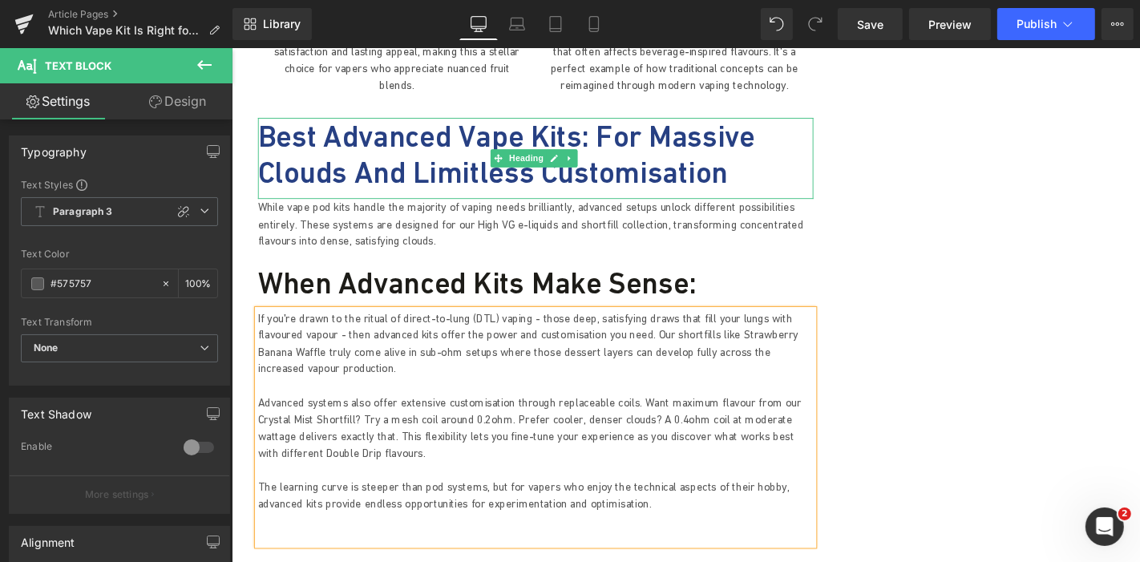
click at [538, 122] on h2 "Best Advanced Vape Kits: For Massive Clouds and Limitless Customisation" at bounding box center [555, 160] width 593 height 77
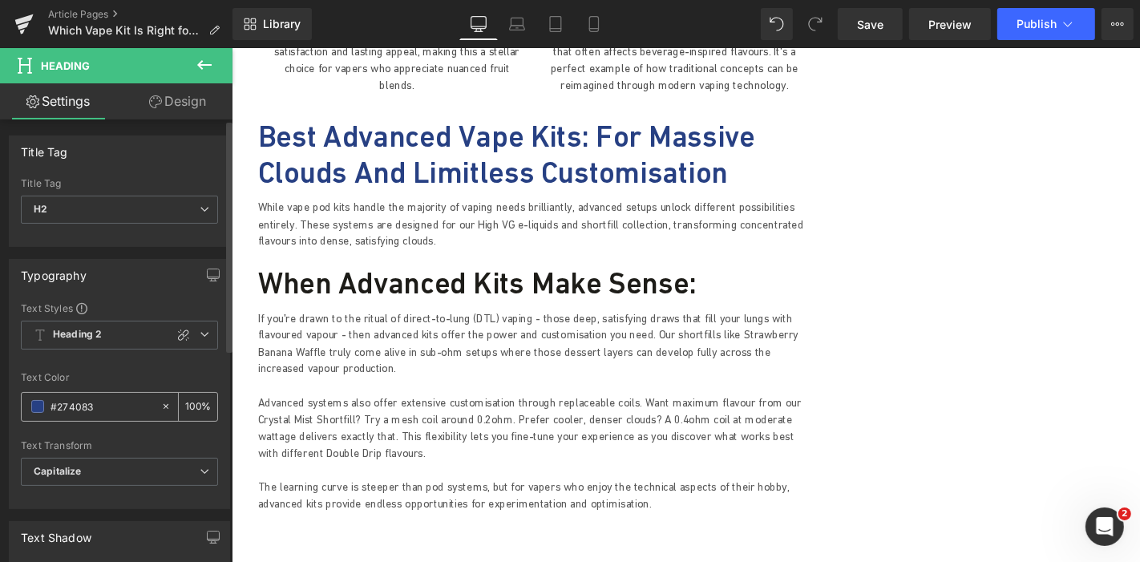
click at [28, 400] on div "#274083" at bounding box center [91, 407] width 139 height 28
click at [28, 403] on div "#274083" at bounding box center [91, 407] width 139 height 28
click at [31, 405] on span at bounding box center [37, 406] width 13 height 13
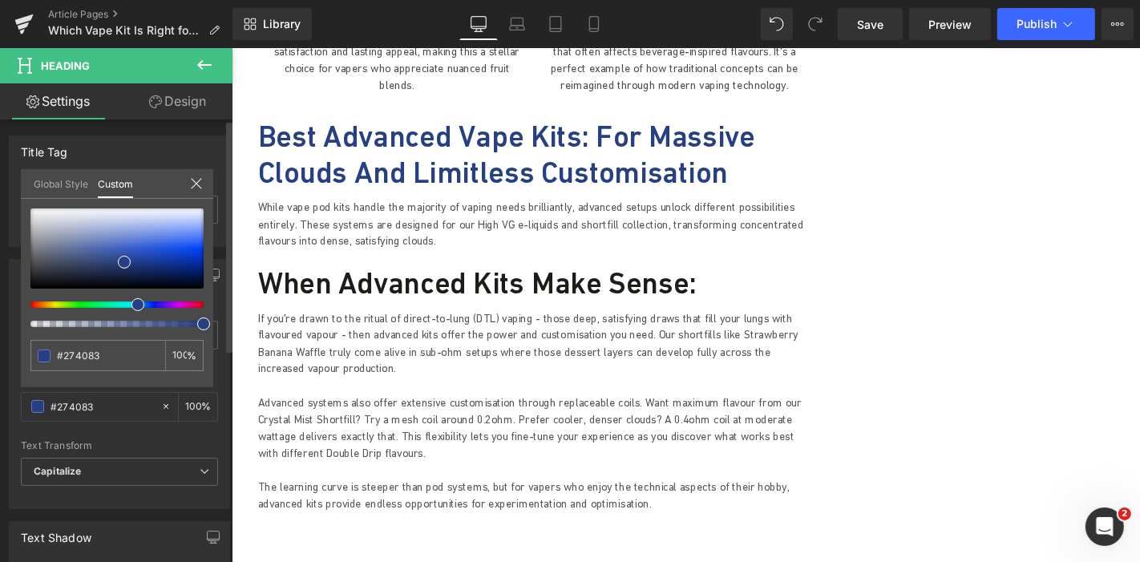
click at [52, 169] on link "Global Style" at bounding box center [61, 182] width 54 height 27
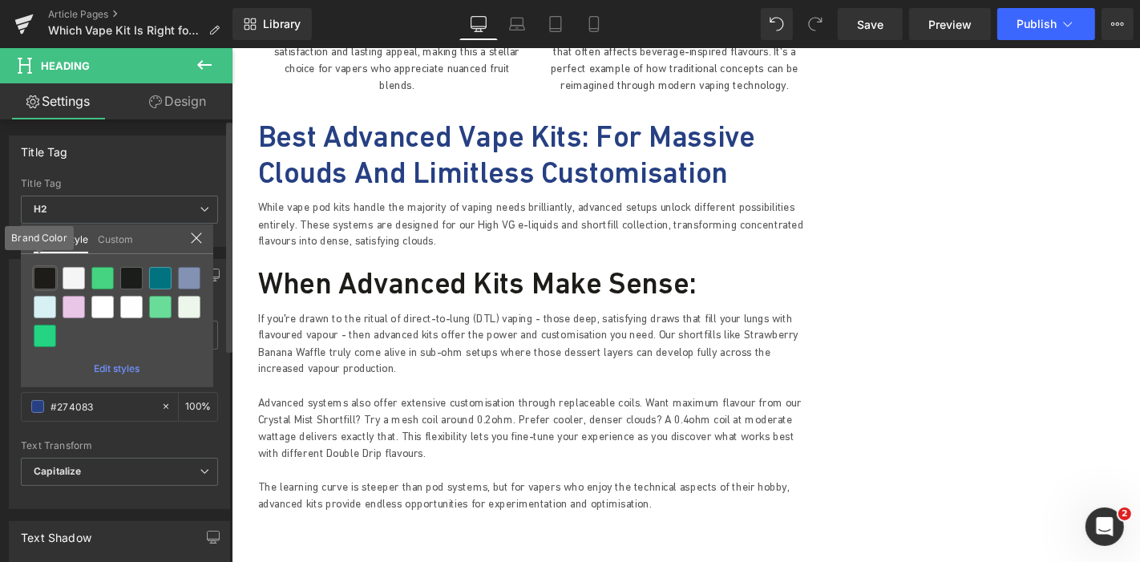
click at [38, 271] on div at bounding box center [45, 278] width 22 height 22
type input "Brand Color"
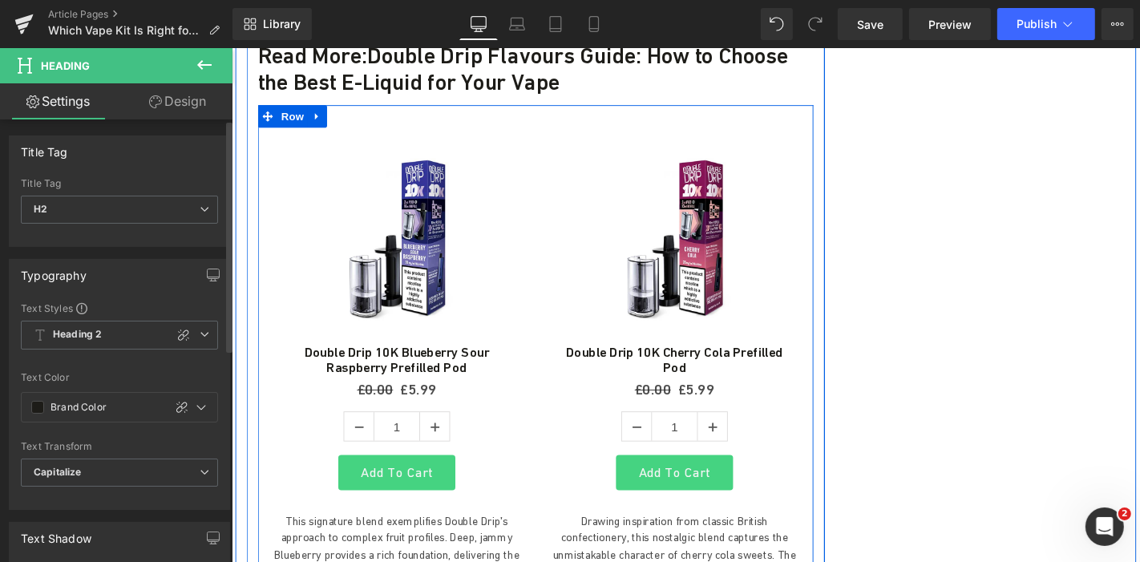
scroll to position [3069, 0]
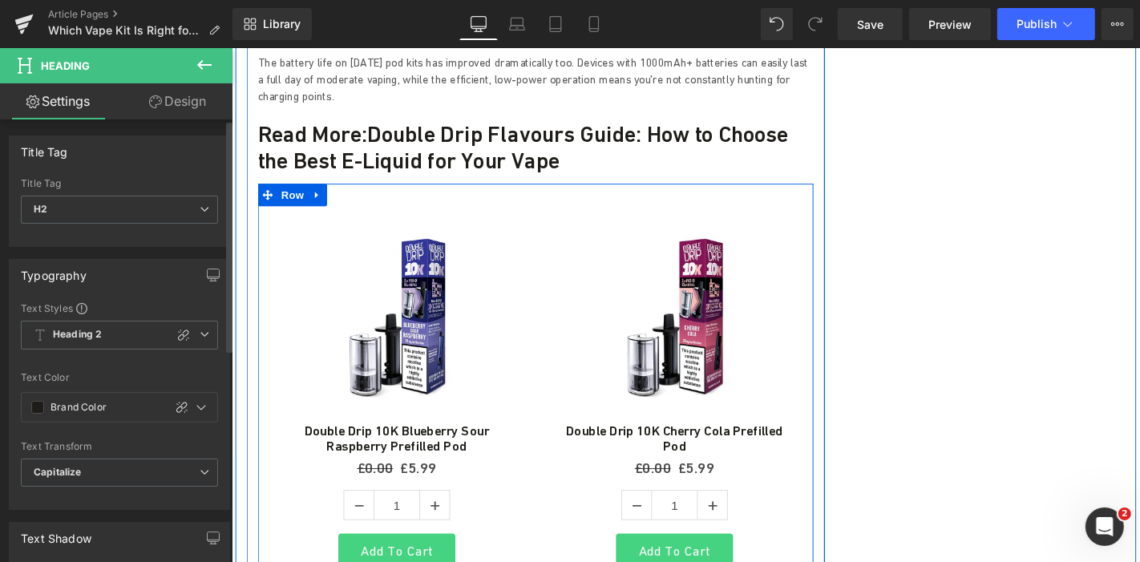
click at [384, 216] on img at bounding box center [407, 331] width 231 height 231
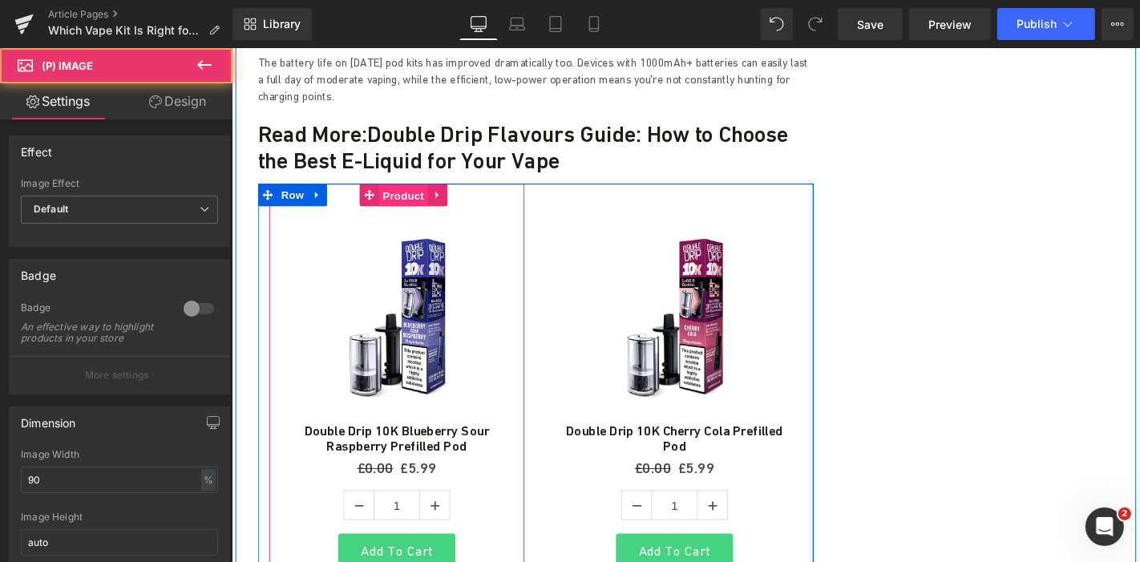
click at [401, 193] on span "Product" at bounding box center [414, 205] width 52 height 24
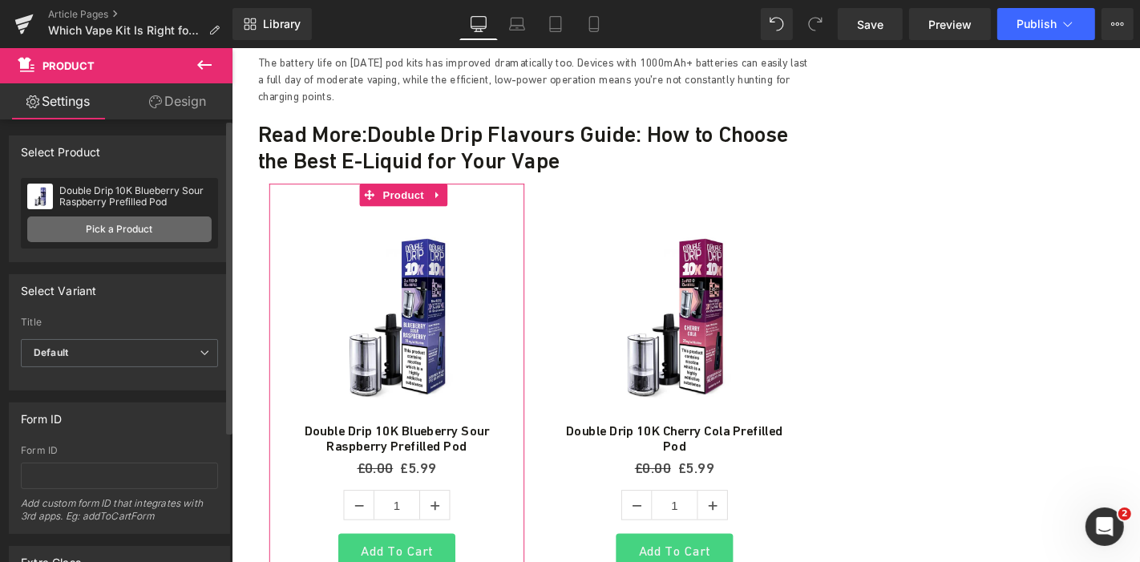
click at [123, 227] on link "Pick a Product" at bounding box center [119, 229] width 184 height 26
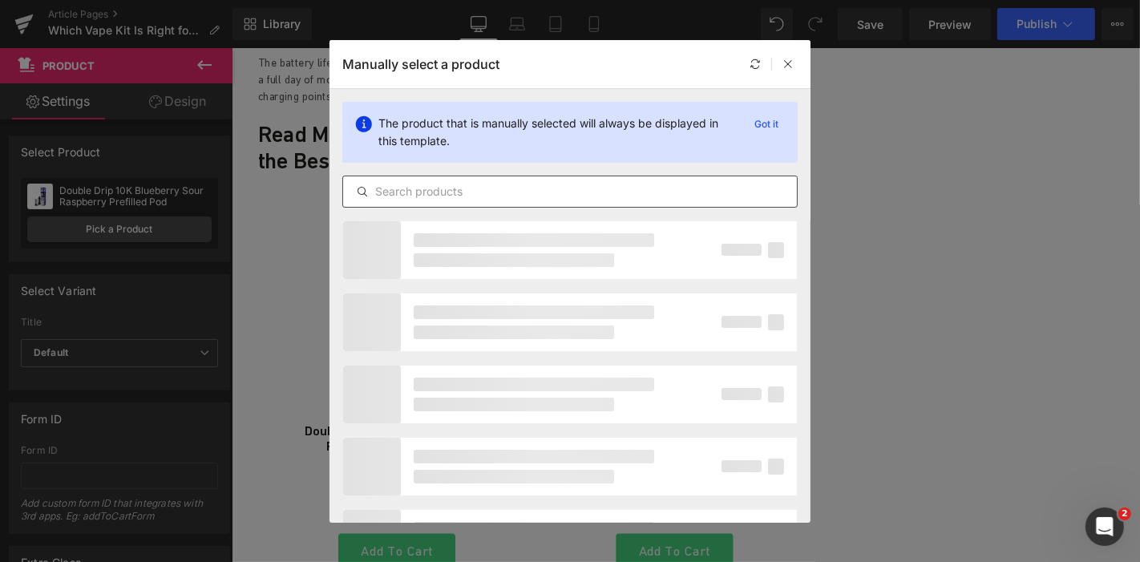
click at [439, 188] on input "text" at bounding box center [570, 191] width 454 height 19
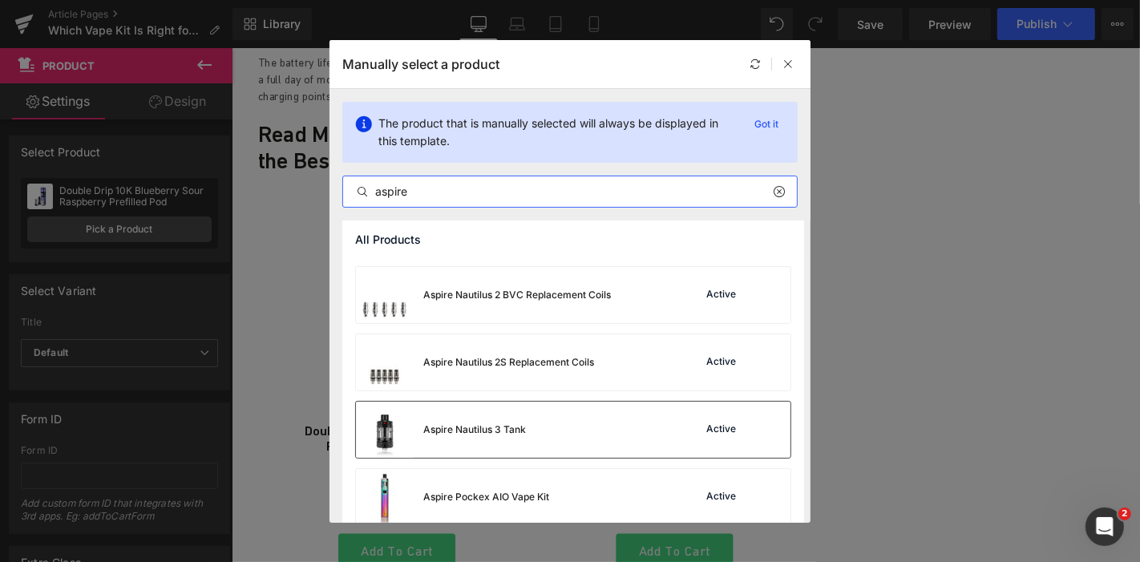
scroll to position [356, 0]
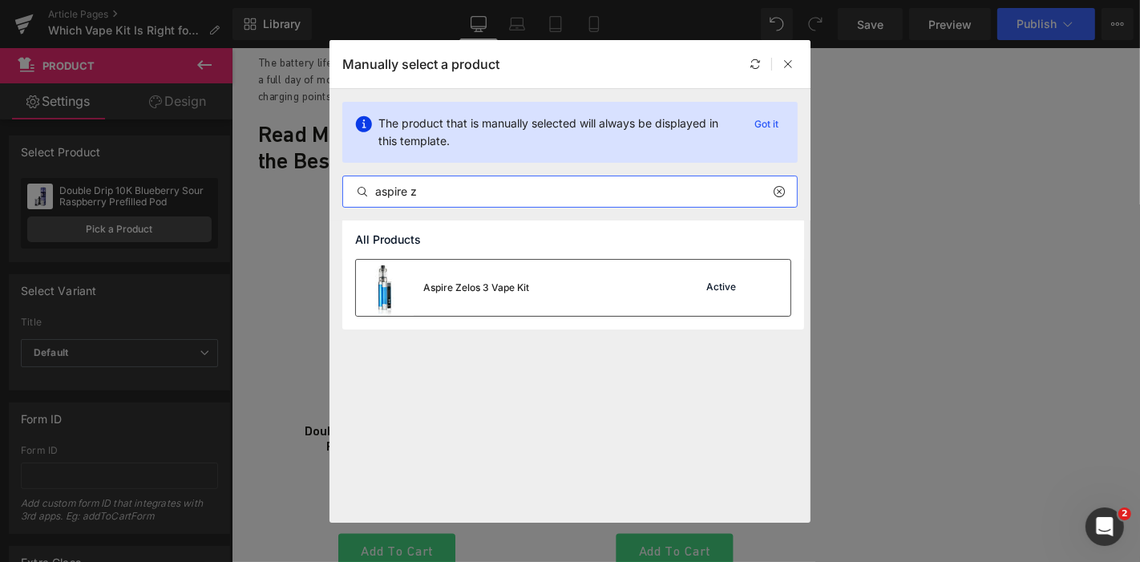
type input "aspire z"
click at [543, 284] on div "Aspire Zelos 3 Vape Kit Active" at bounding box center [573, 288] width 434 height 56
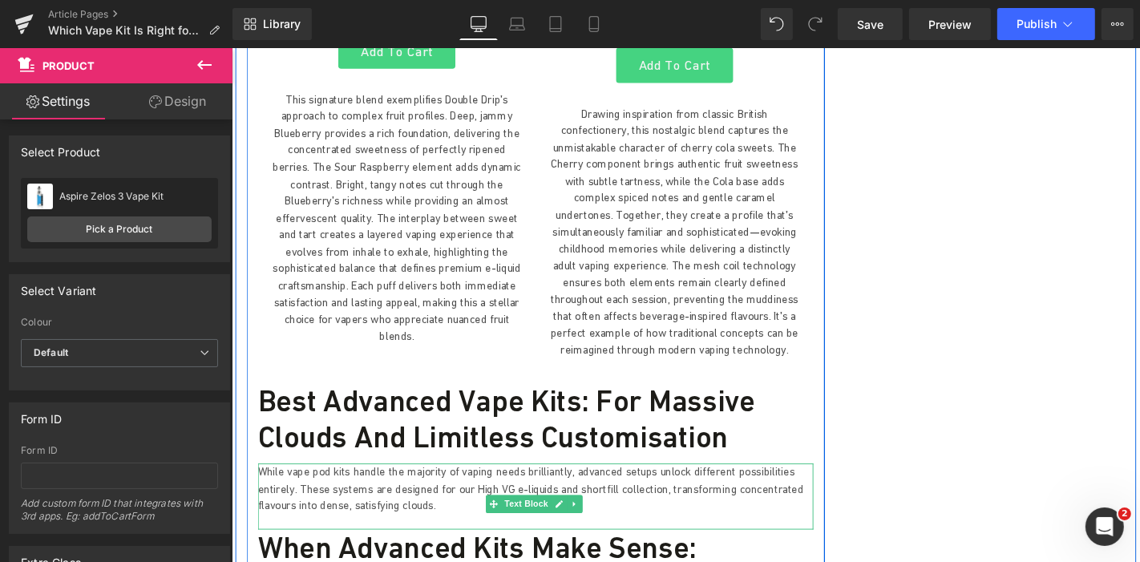
scroll to position [3514, 0]
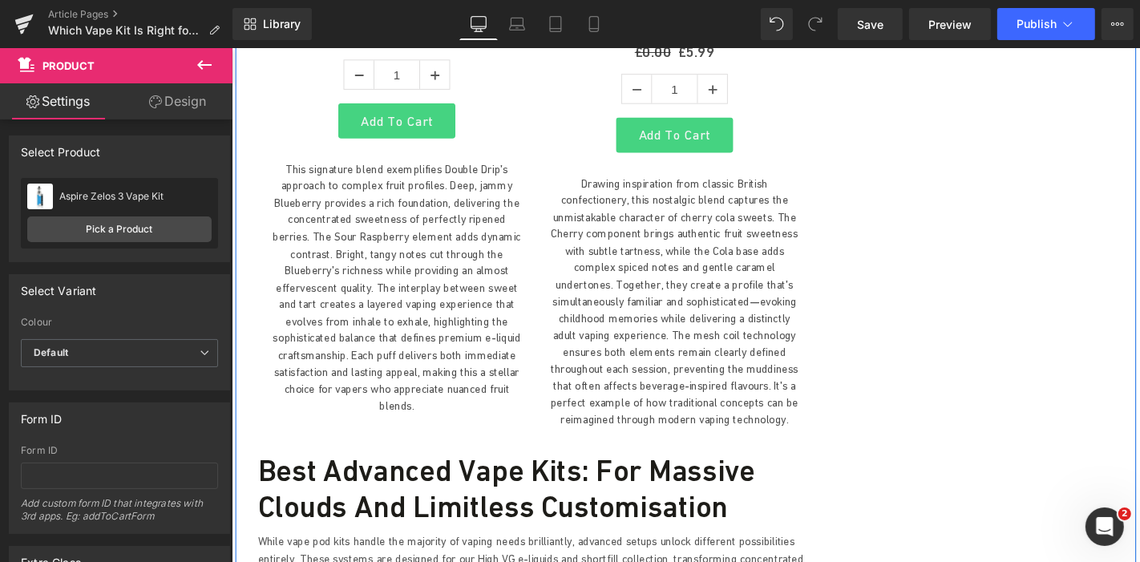
drag, startPoint x: 951, startPoint y: 237, endPoint x: 773, endPoint y: 237, distance: 177.9
click at [951, 237] on div "Which Vape Kit Is Right for You? Pod, Sub-Ohm & Prefilled Kits Explained (UK 20…" at bounding box center [716, 88] width 962 height 6877
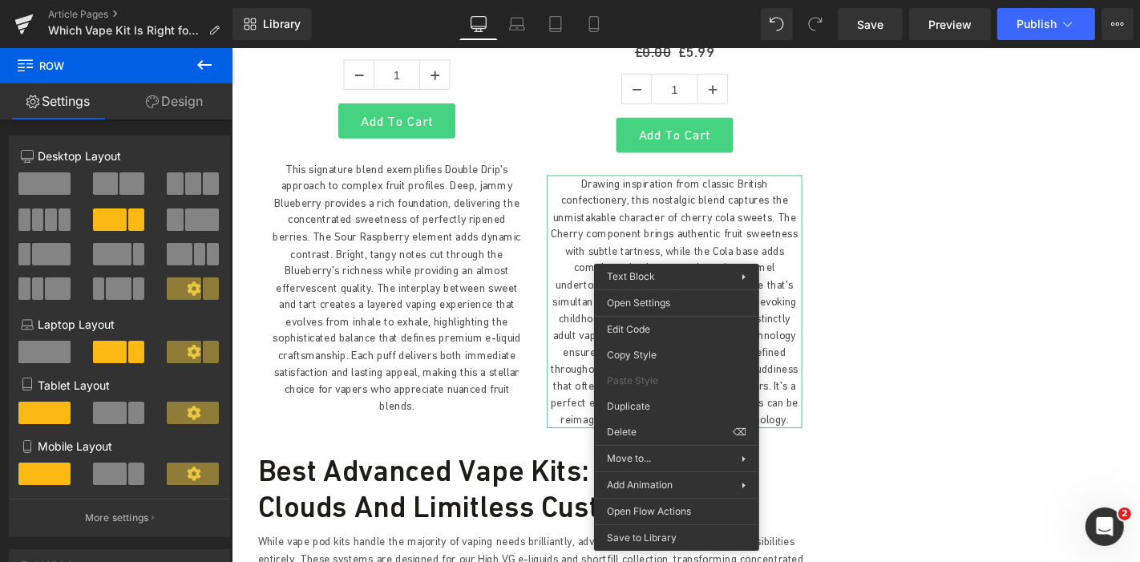
drag, startPoint x: 866, startPoint y: 475, endPoint x: 615, endPoint y: 354, distance: 279.2
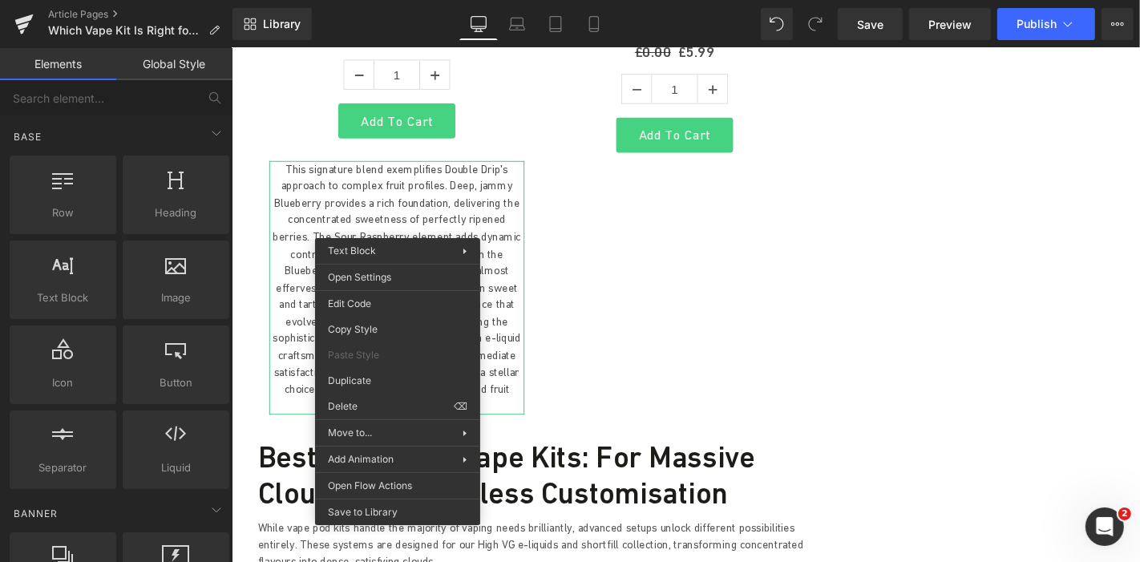
drag, startPoint x: 590, startPoint y: 450, endPoint x: 366, endPoint y: 426, distance: 224.9
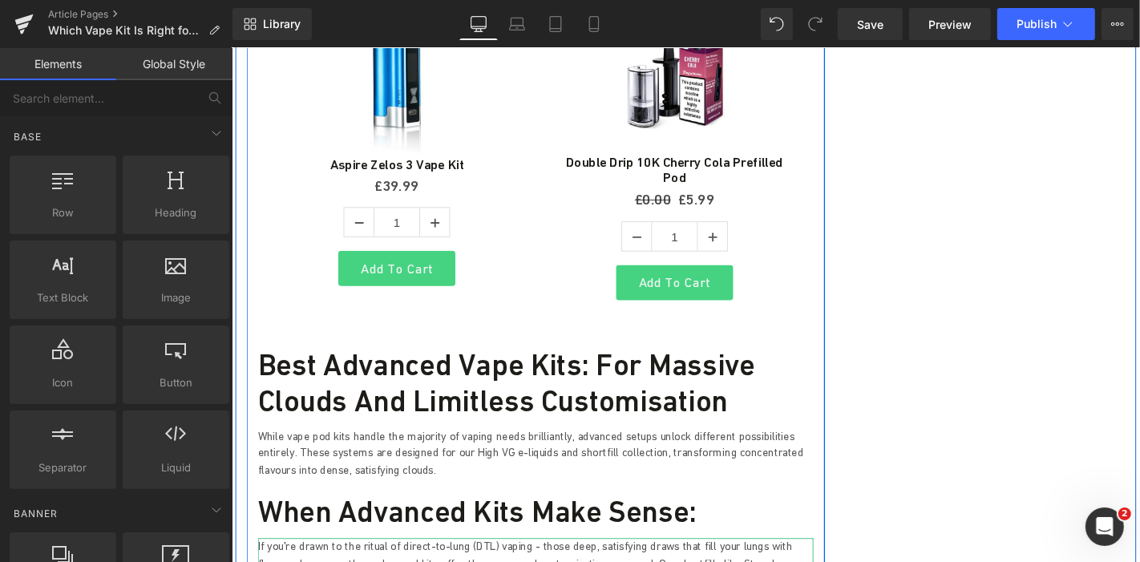
scroll to position [3069, 0]
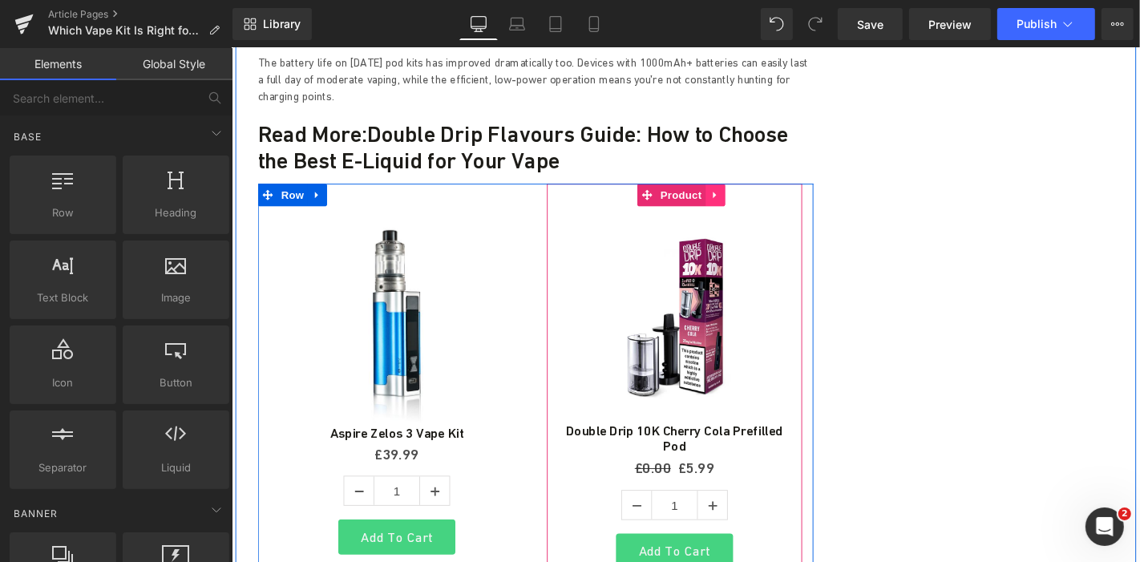
click at [736, 192] on link at bounding box center [746, 204] width 21 height 24
drag, startPoint x: 684, startPoint y: 206, endPoint x: 685, endPoint y: 150, distance: 56.1
click at [685, 216] on img at bounding box center [703, 331] width 231 height 231
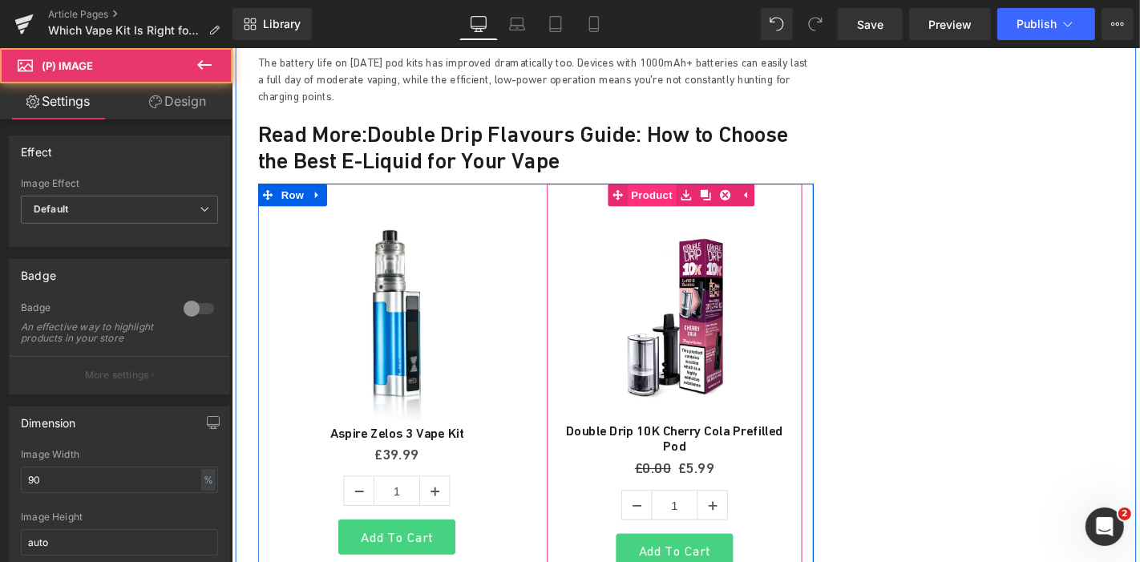
click at [678, 192] on link "Product" at bounding box center [668, 204] width 73 height 24
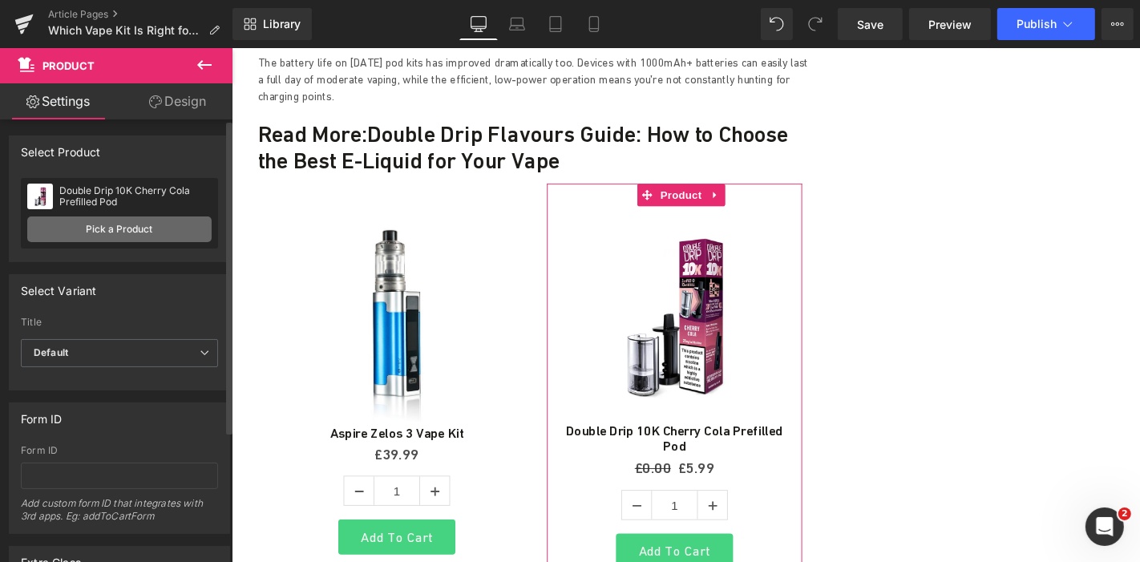
click at [137, 228] on link "Pick a Product" at bounding box center [119, 229] width 184 height 26
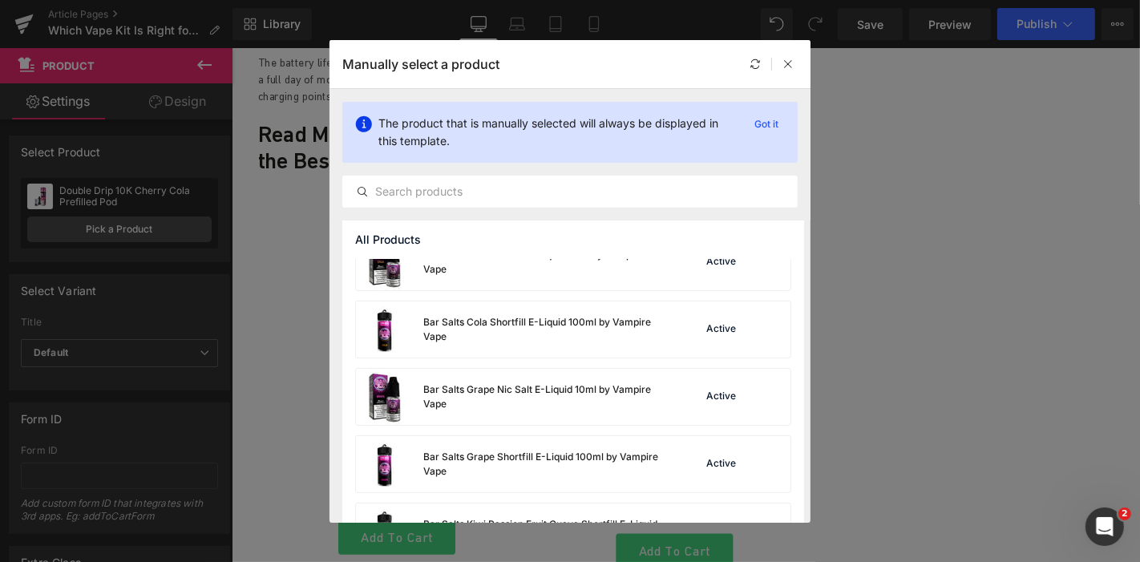
scroll to position [3902, 0]
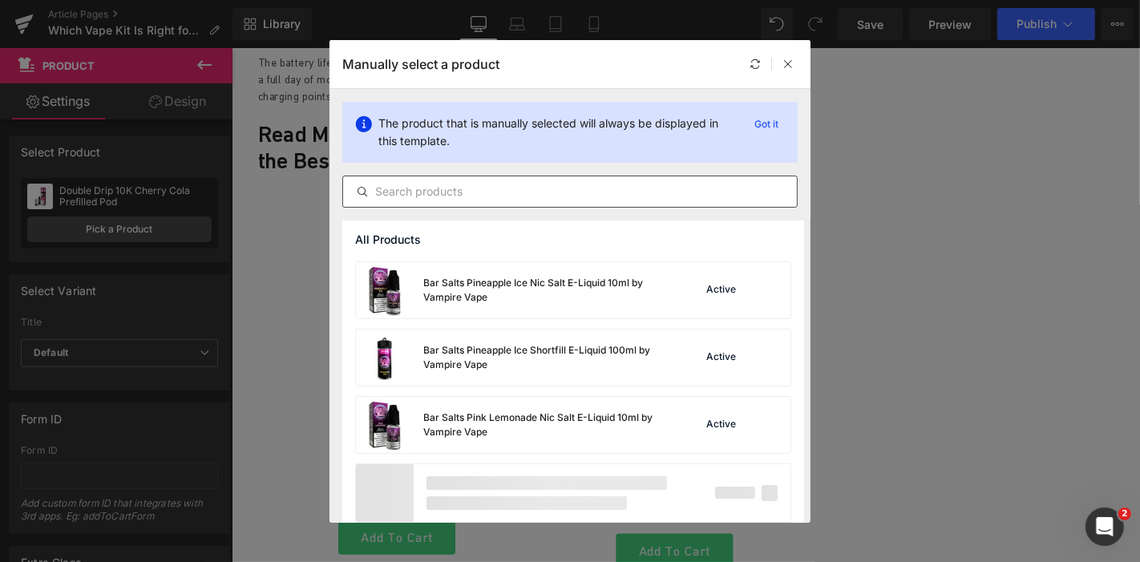
click at [561, 204] on div at bounding box center [569, 191] width 455 height 32
click at [559, 198] on input "text" at bounding box center [570, 191] width 454 height 19
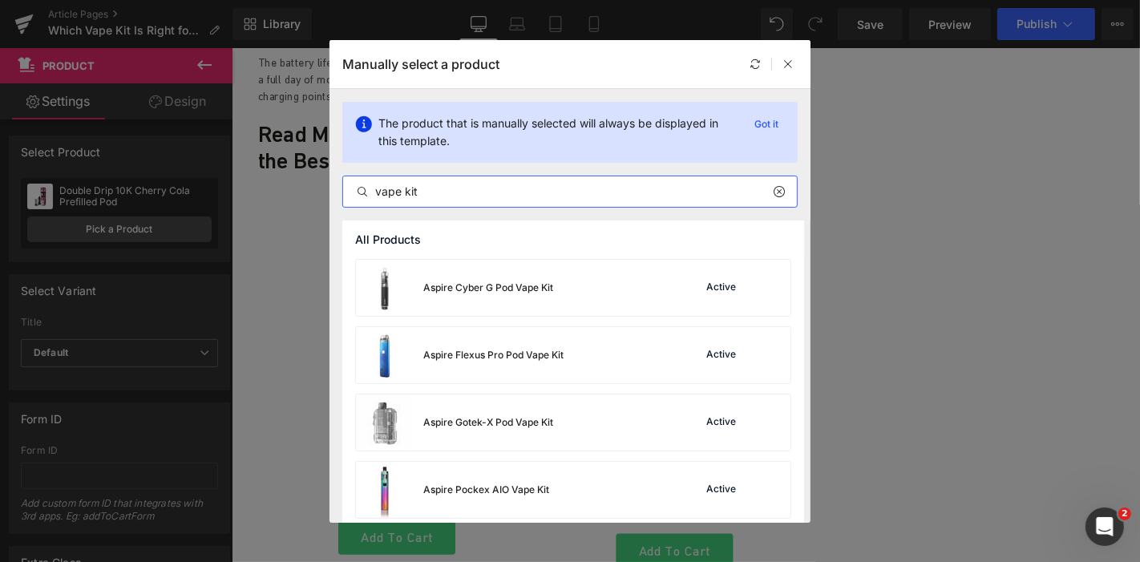
click at [458, 204] on div "vape kit" at bounding box center [569, 191] width 455 height 32
click at [453, 188] on input "vape kit" at bounding box center [570, 191] width 454 height 19
click at [451, 188] on input "vape kit" at bounding box center [570, 191] width 454 height 19
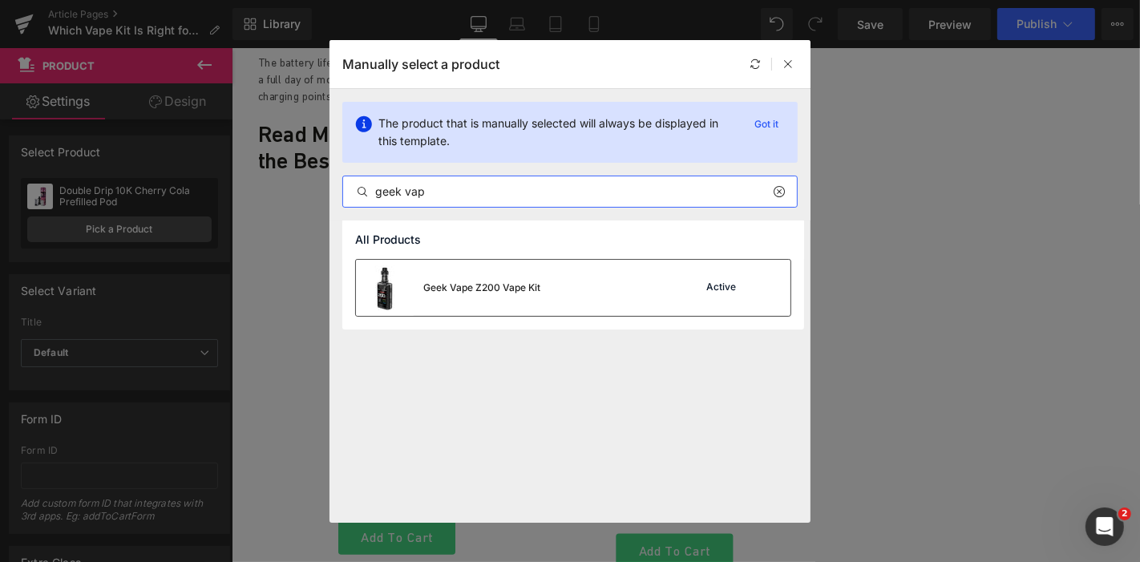
type input "geek vap"
drag, startPoint x: 505, startPoint y: 288, endPoint x: 292, endPoint y: 256, distance: 215.6
click at [505, 288] on div "Geek Vape Z200 Vape Kit" at bounding box center [481, 287] width 117 height 14
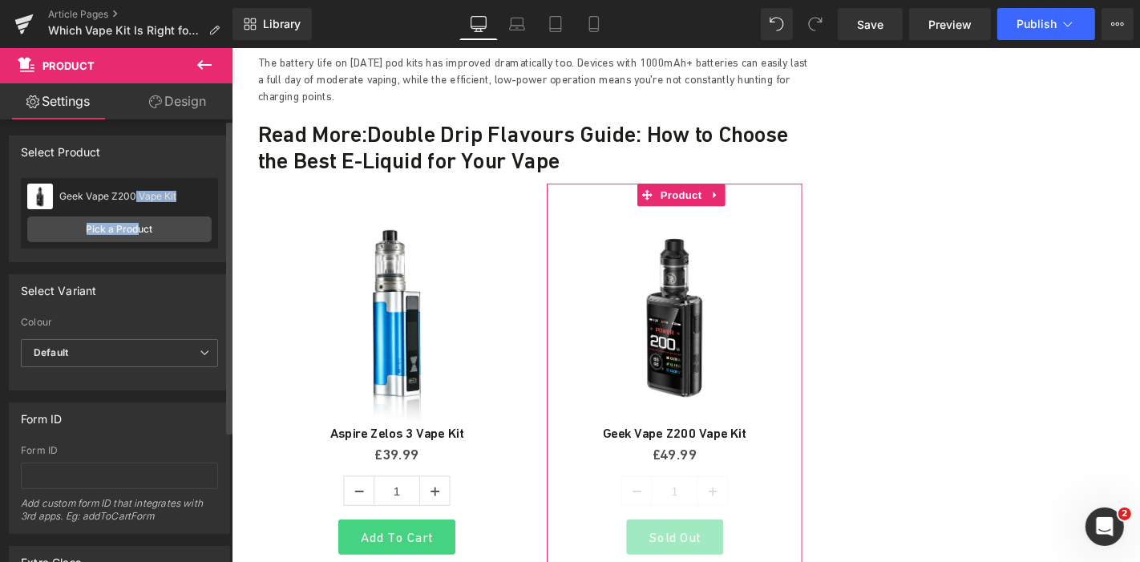
click at [136, 215] on div "Geek Vape Z200 Vape Kit Geek Vape Z200 Vape Kit Pick a Product" at bounding box center [119, 213] width 197 height 71
click at [142, 231] on link "Pick a Product" at bounding box center [119, 229] width 184 height 26
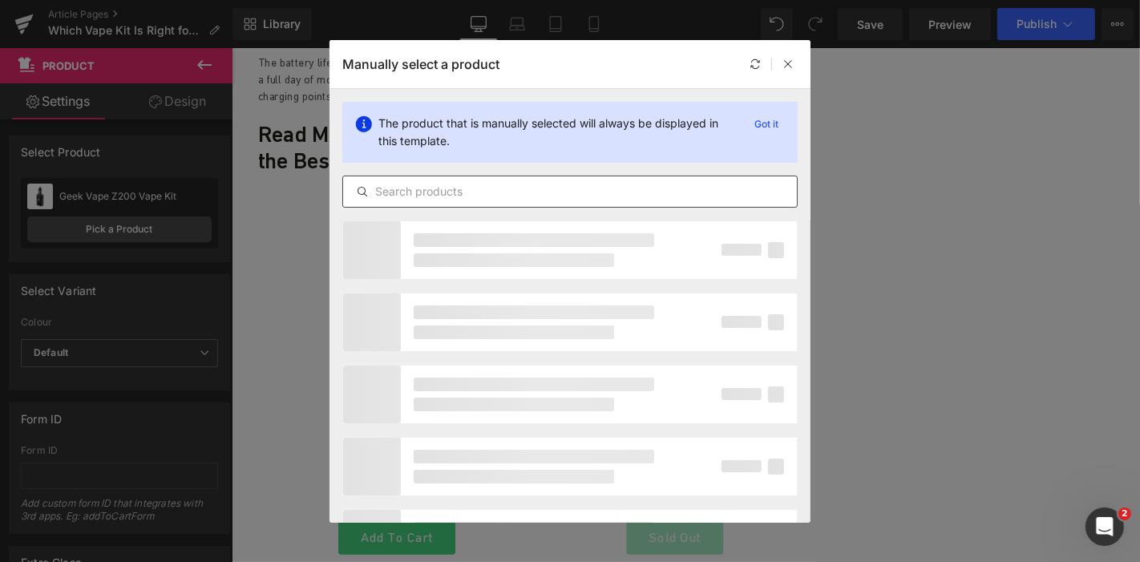
click at [449, 184] on input "text" at bounding box center [570, 191] width 454 height 19
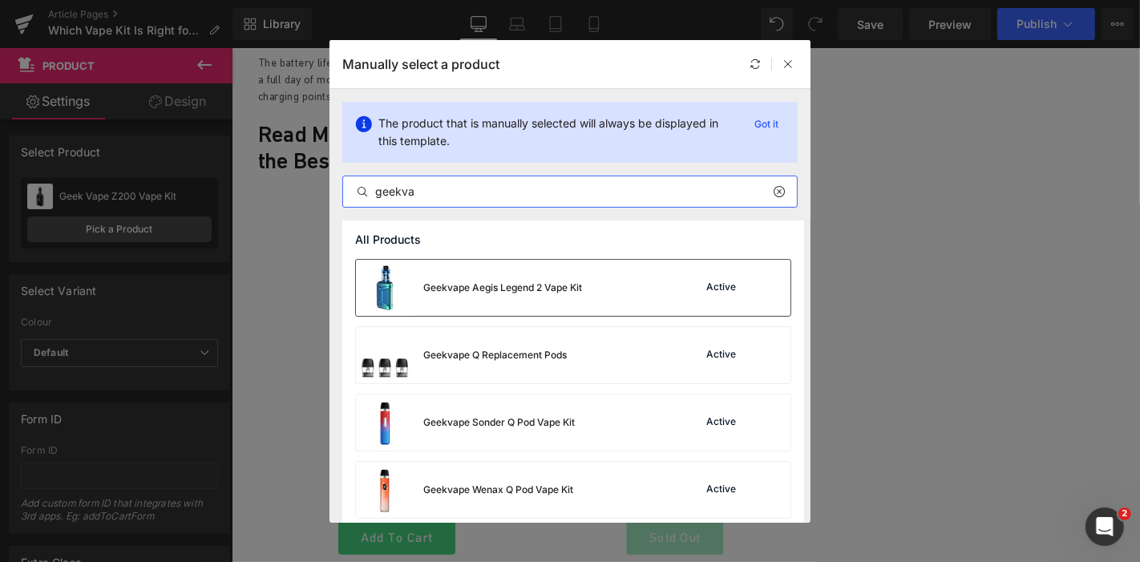
type input "geekva"
click at [490, 285] on div "Geekvape Aegis Legend 2 Vape Kit" at bounding box center [502, 287] width 159 height 14
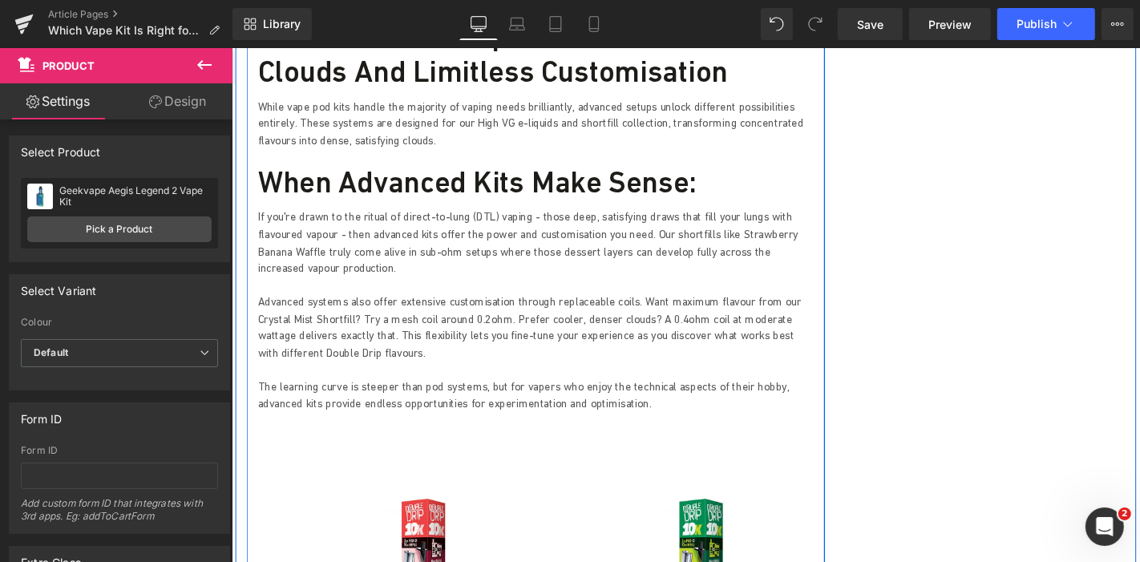
scroll to position [3693, 0]
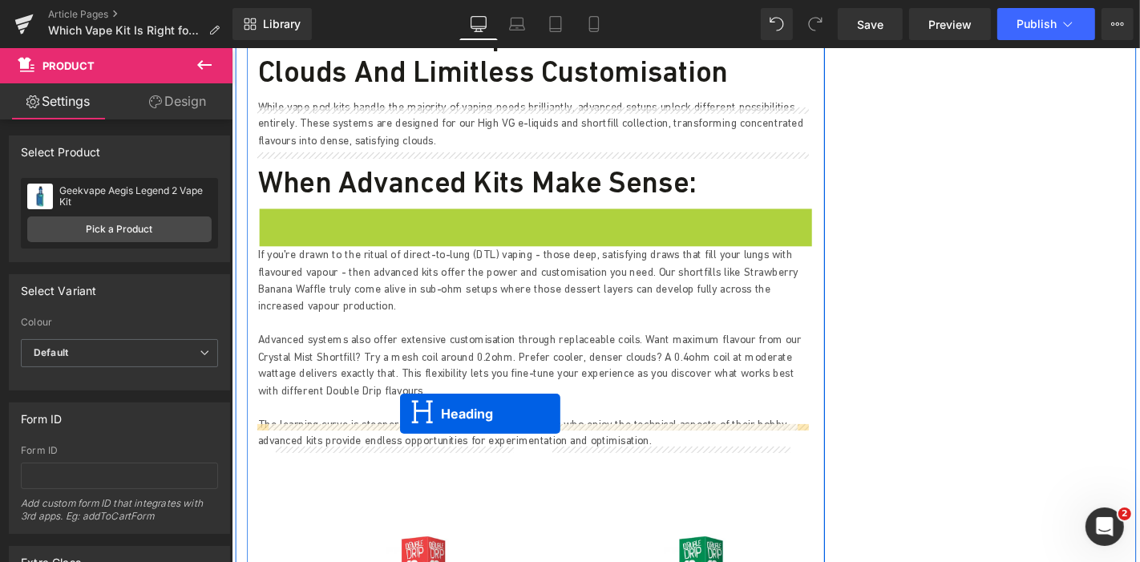
drag, startPoint x: 514, startPoint y: 183, endPoint x: 481, endPoint y: 352, distance: 172.2
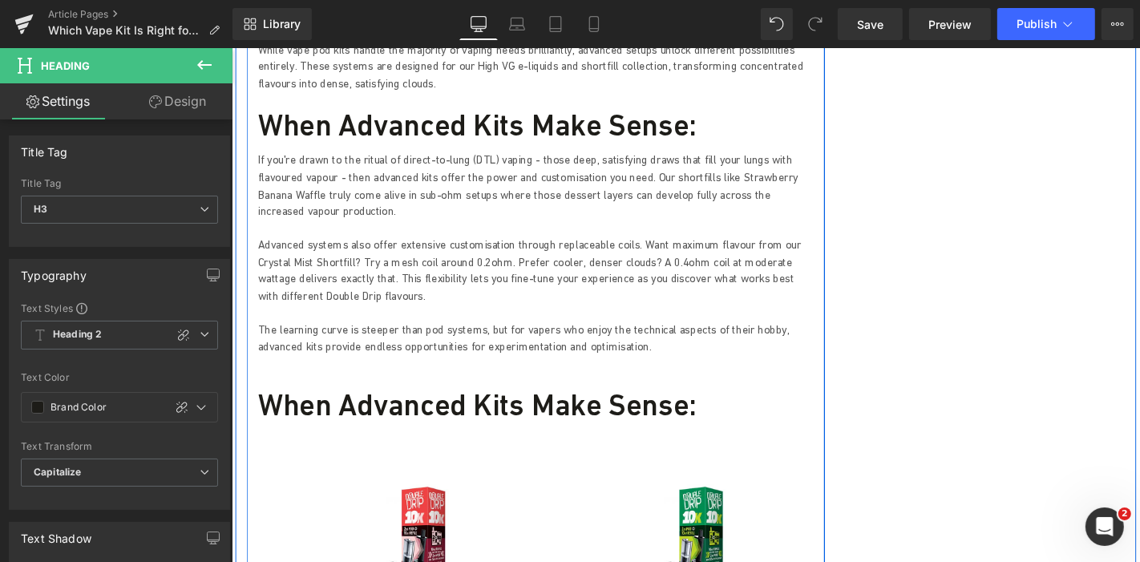
scroll to position [3782, 0]
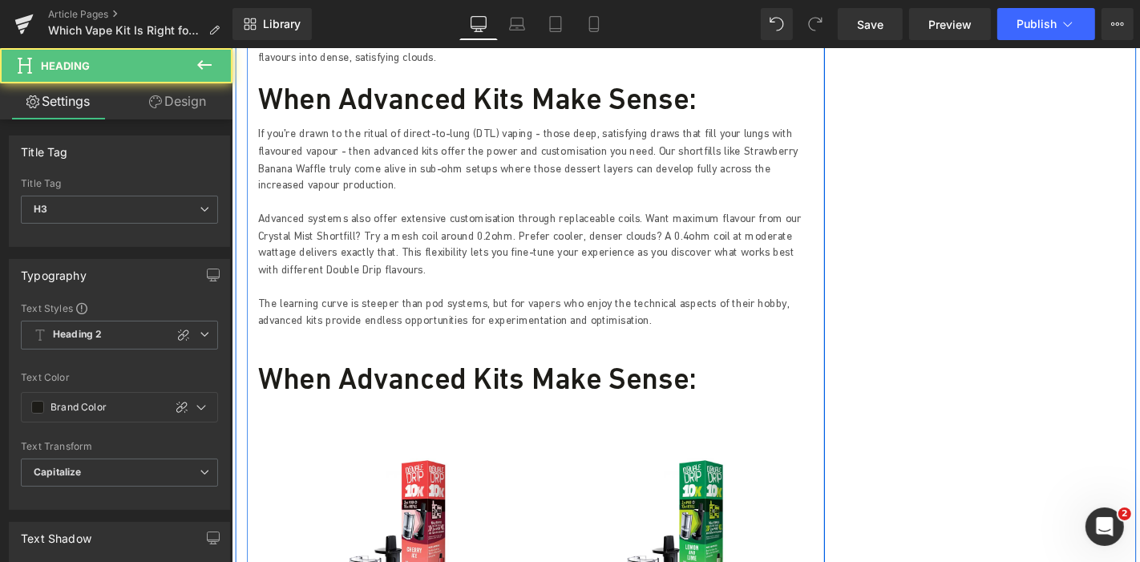
click at [418, 381] on h3 "When advanced kits make sense:" at bounding box center [555, 400] width 593 height 38
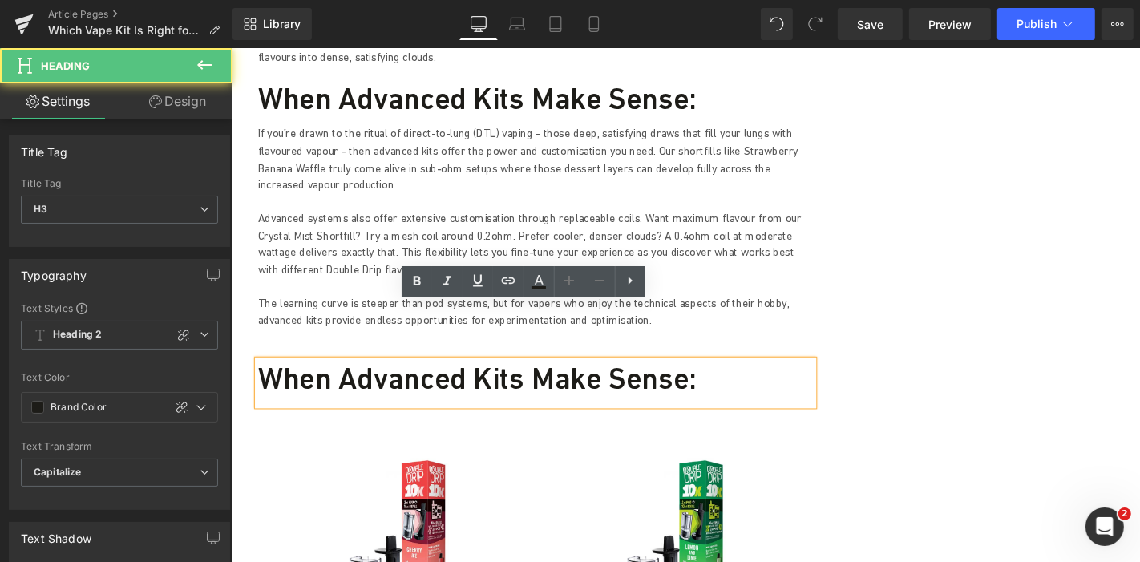
click at [408, 381] on h3 "When advanced kits make sense:" at bounding box center [555, 400] width 593 height 38
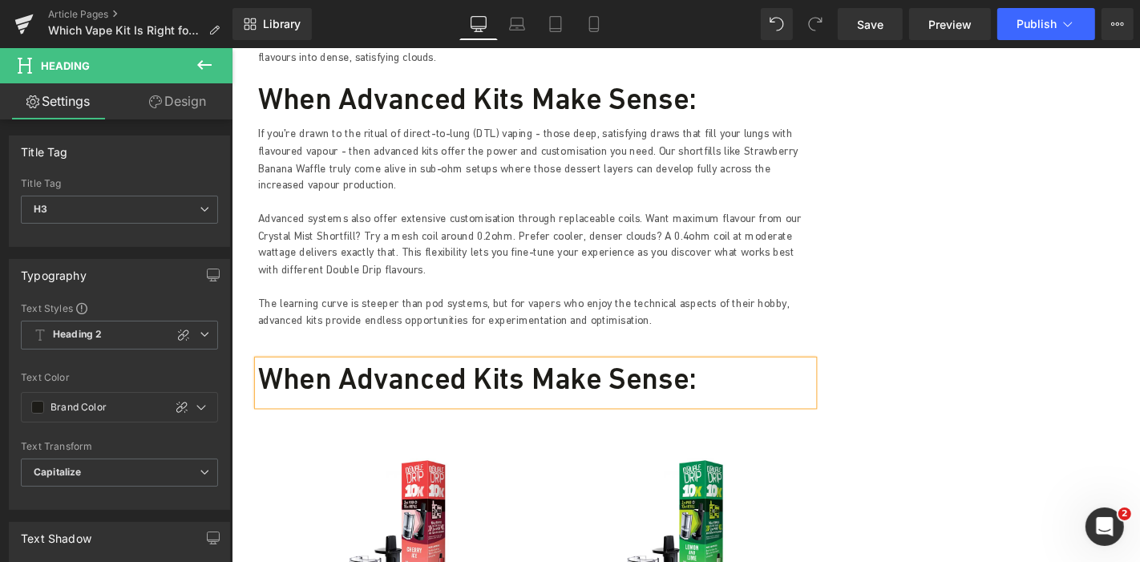
paste div
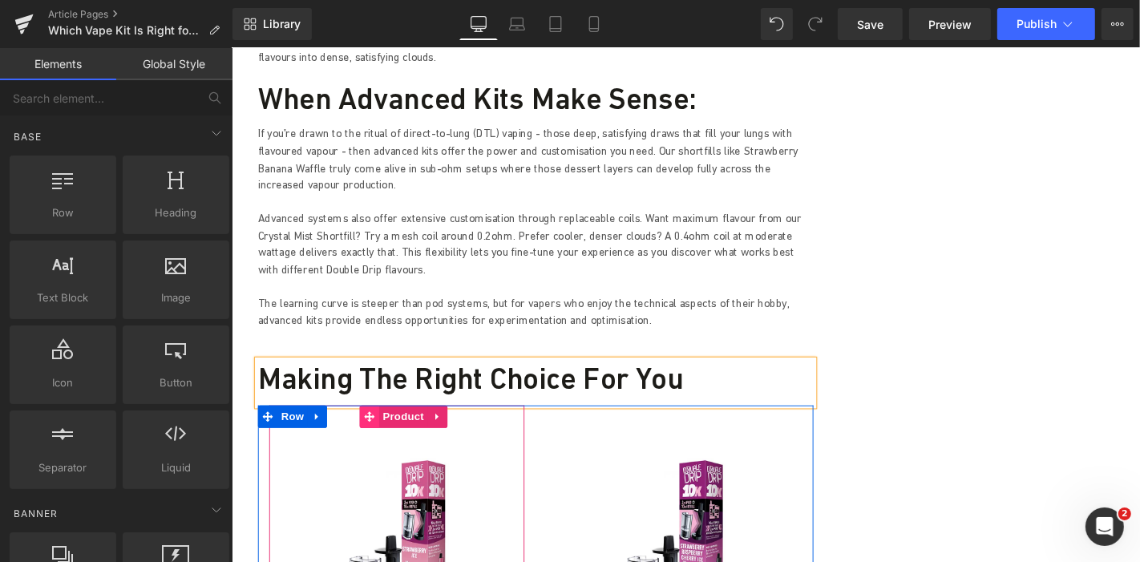
scroll to position [3959, 0]
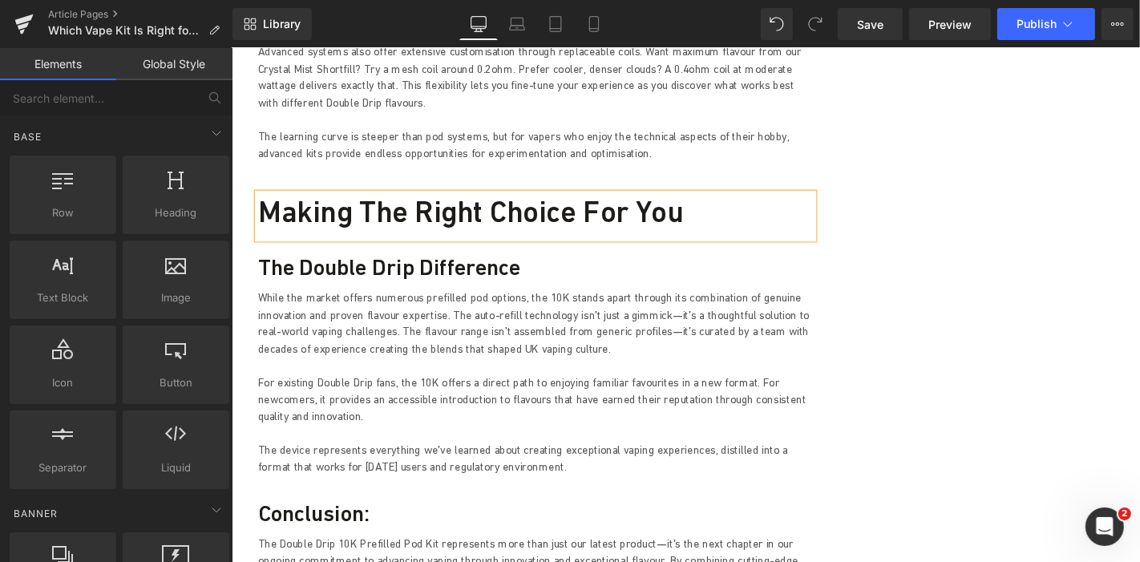
click at [475, 203] on h3 "Making The Right Choice For You" at bounding box center [555, 222] width 593 height 38
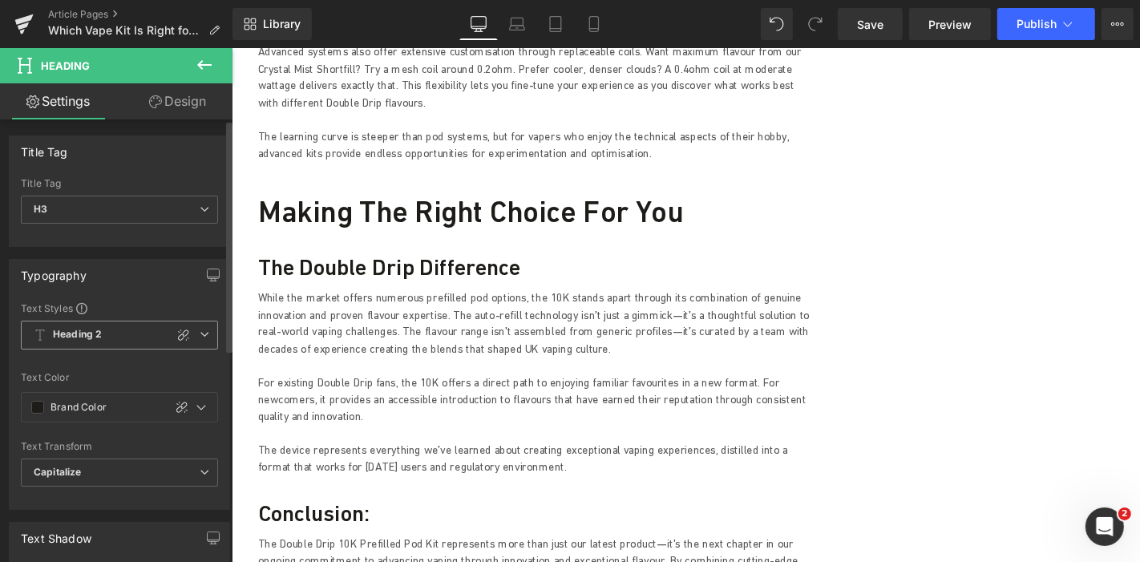
click at [200, 336] on icon at bounding box center [205, 334] width 10 height 10
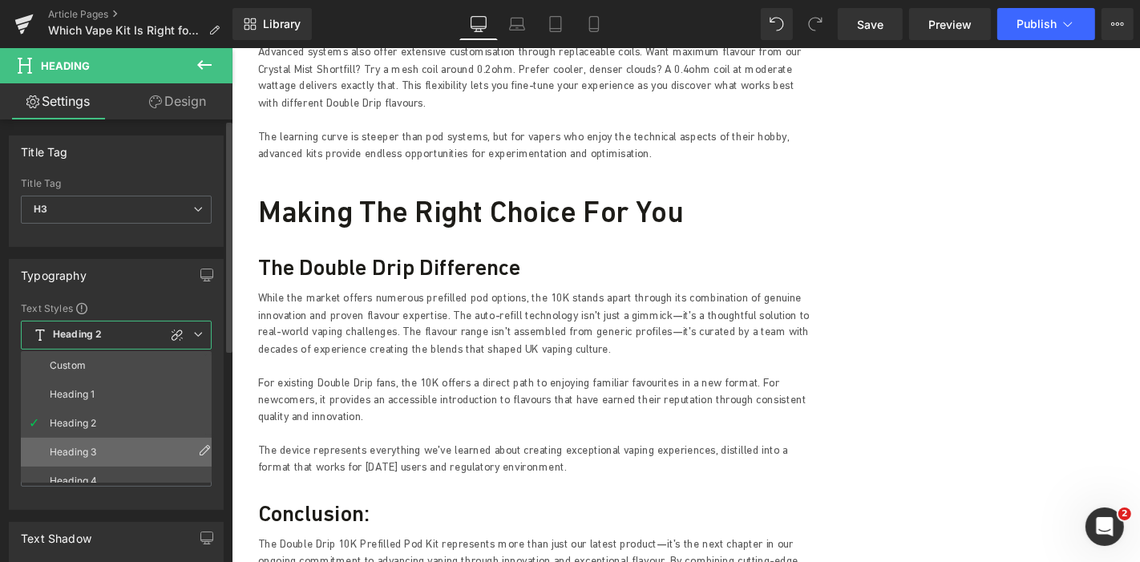
click at [108, 442] on li "Heading 3" at bounding box center [120, 452] width 198 height 29
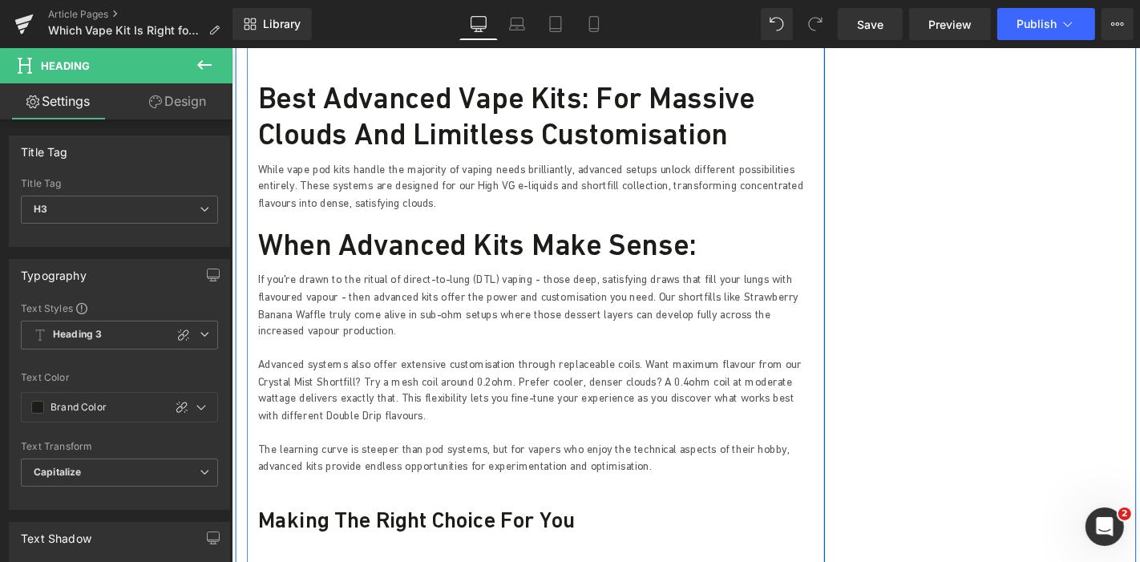
scroll to position [3514, 0]
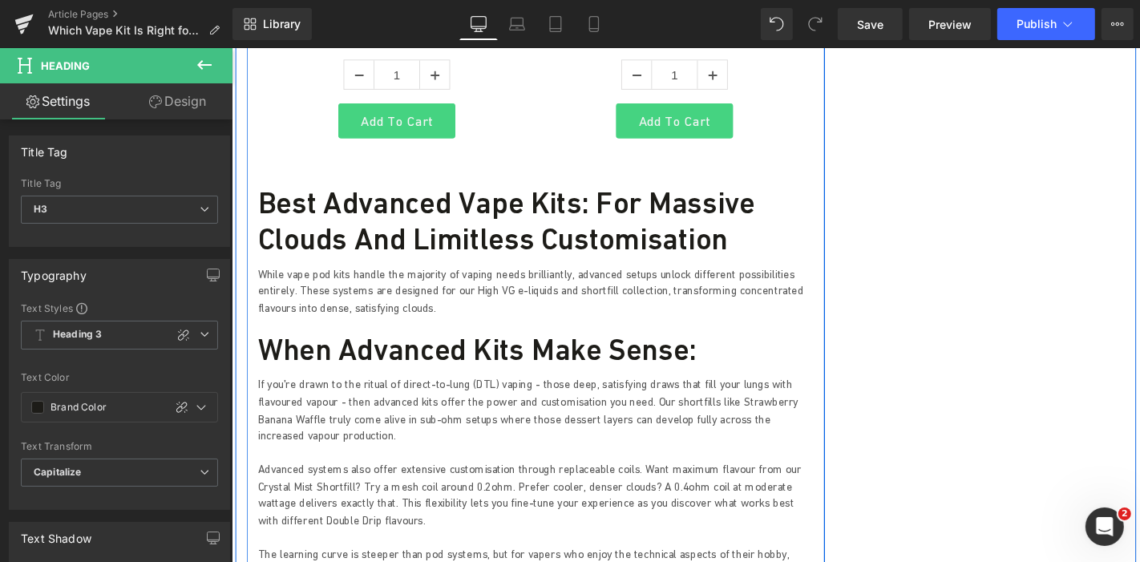
click at [494, 193] on h2 "Best Advanced Vape Kits: For Massive Clouds and Limitless Customisation" at bounding box center [555, 231] width 593 height 77
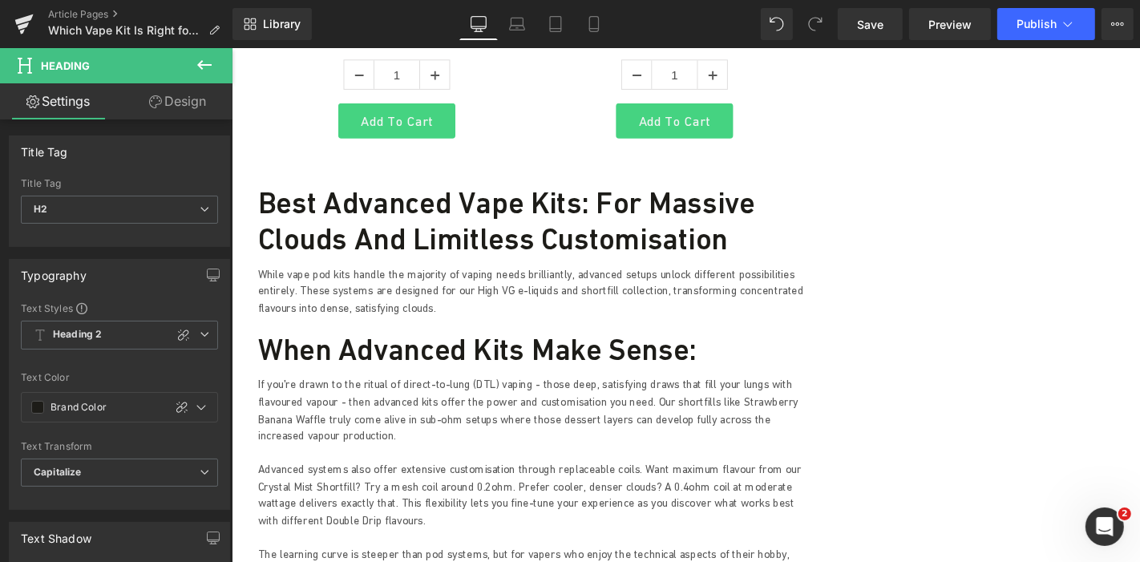
click at [365, 349] on h3 "When advanced kits make sense:" at bounding box center [555, 368] width 593 height 38
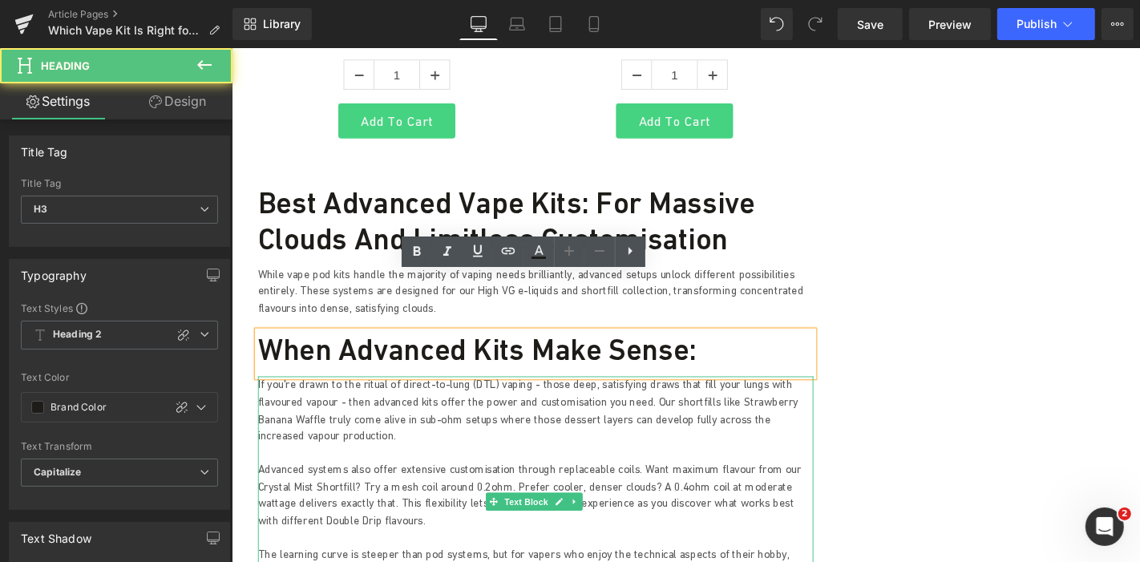
scroll to position [3693, 0]
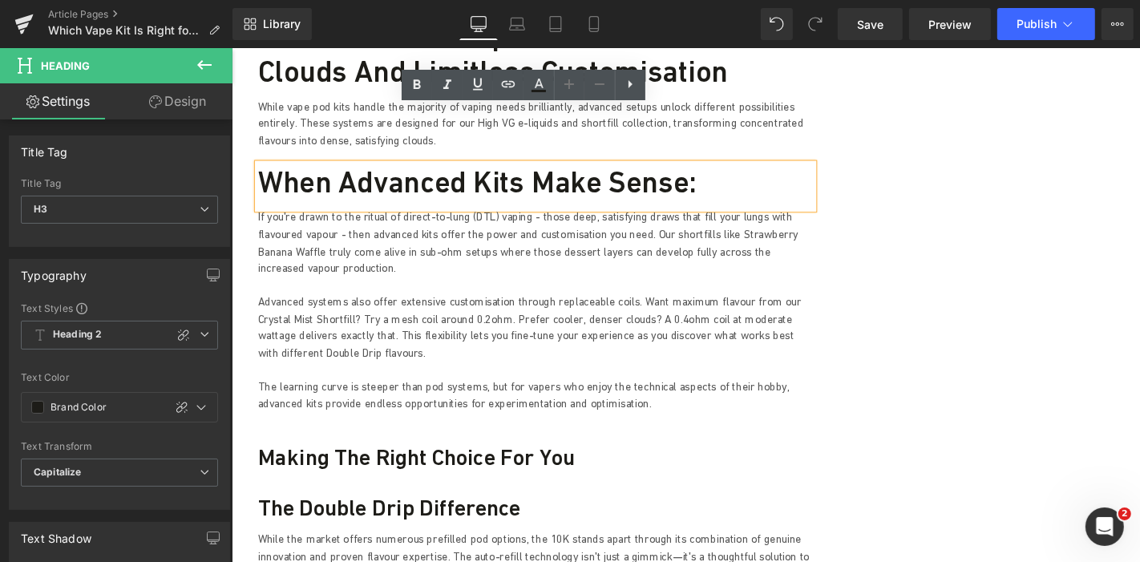
click at [392, 470] on h3 "Making The Right Choice For You" at bounding box center [555, 484] width 593 height 29
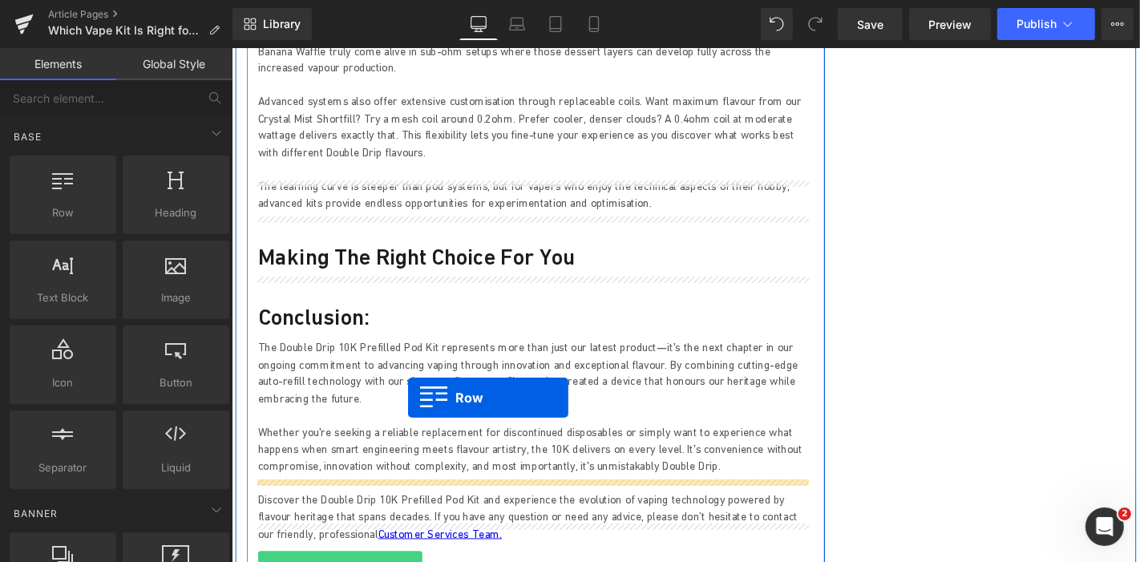
scroll to position [3906, 0]
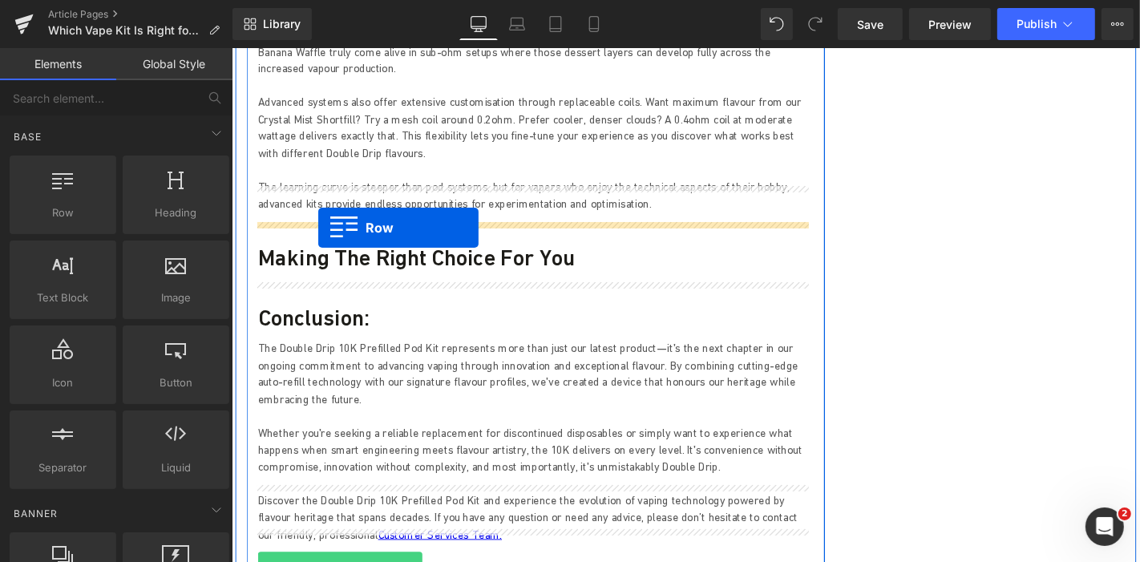
drag, startPoint x: 275, startPoint y: 373, endPoint x: 323, endPoint y: 240, distance: 142.2
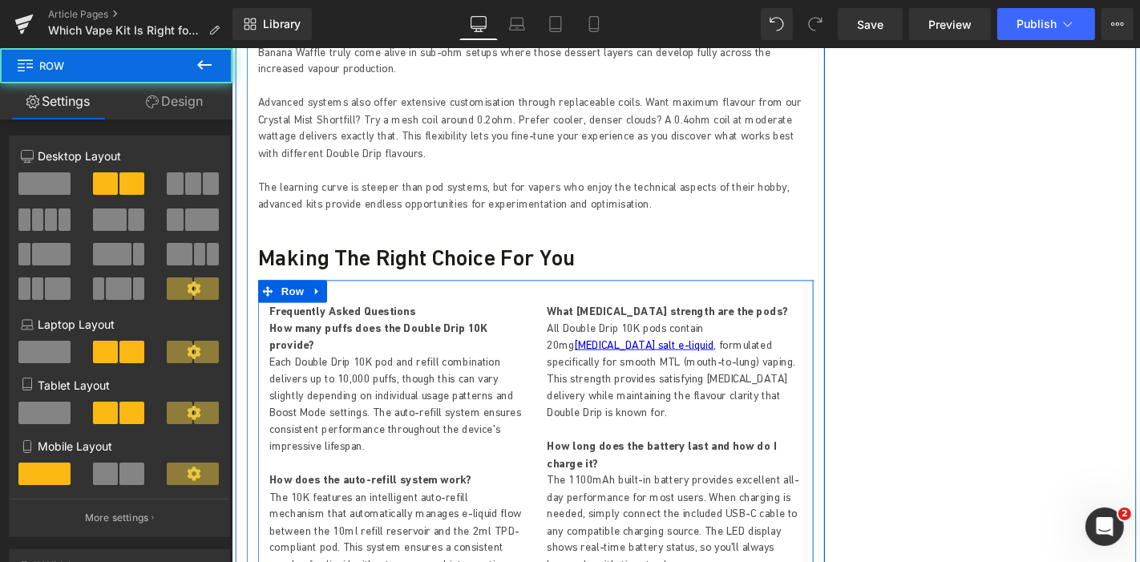
click at [373, 373] on p "Each Double Drip 10K pod and refill combination delivers up to 10,000 puffs, th…" at bounding box center [407, 427] width 272 height 108
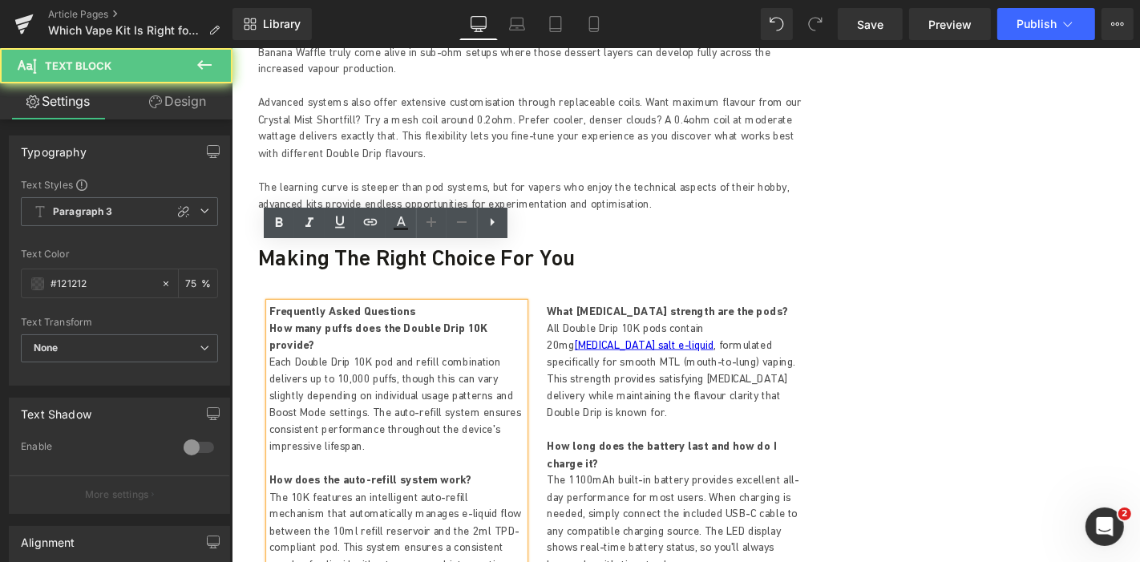
click at [396, 373] on p "Each Double Drip 10K pod and refill combination delivers up to 10,000 puffs, th…" at bounding box center [407, 427] width 272 height 108
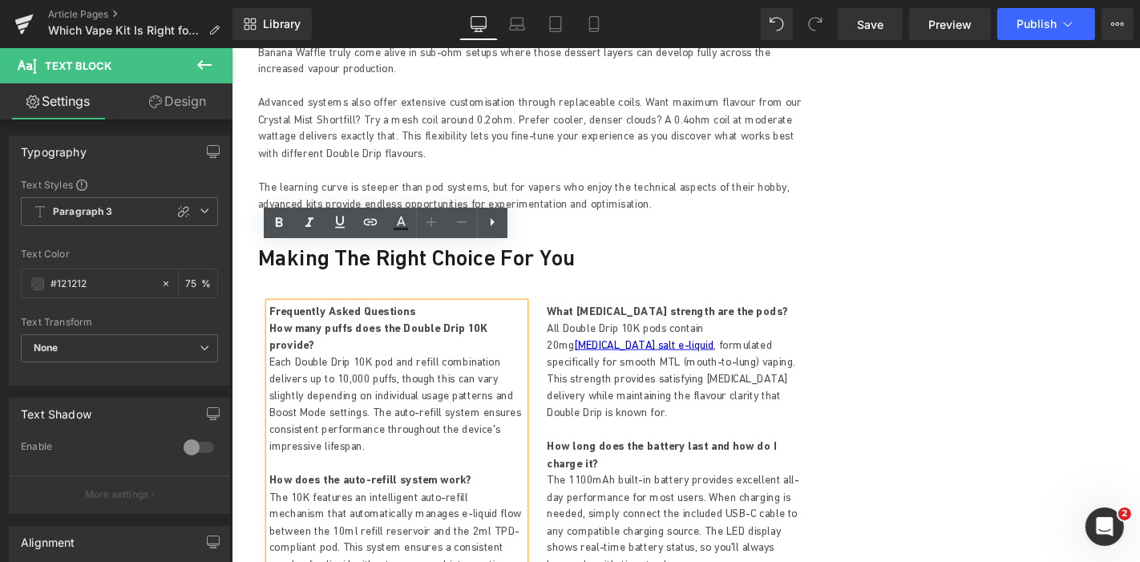
click at [340, 373] on p "Each Double Drip 10K pod and refill combination delivers up to 10,000 puffs, th…" at bounding box center [407, 427] width 272 height 108
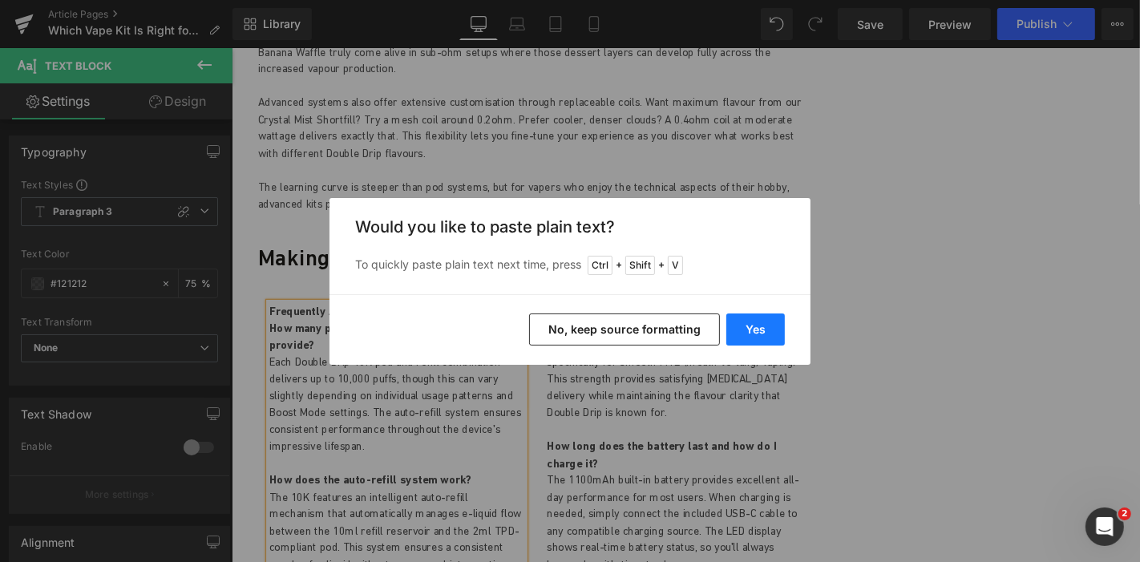
click at [767, 333] on button "Yes" at bounding box center [755, 329] width 58 height 32
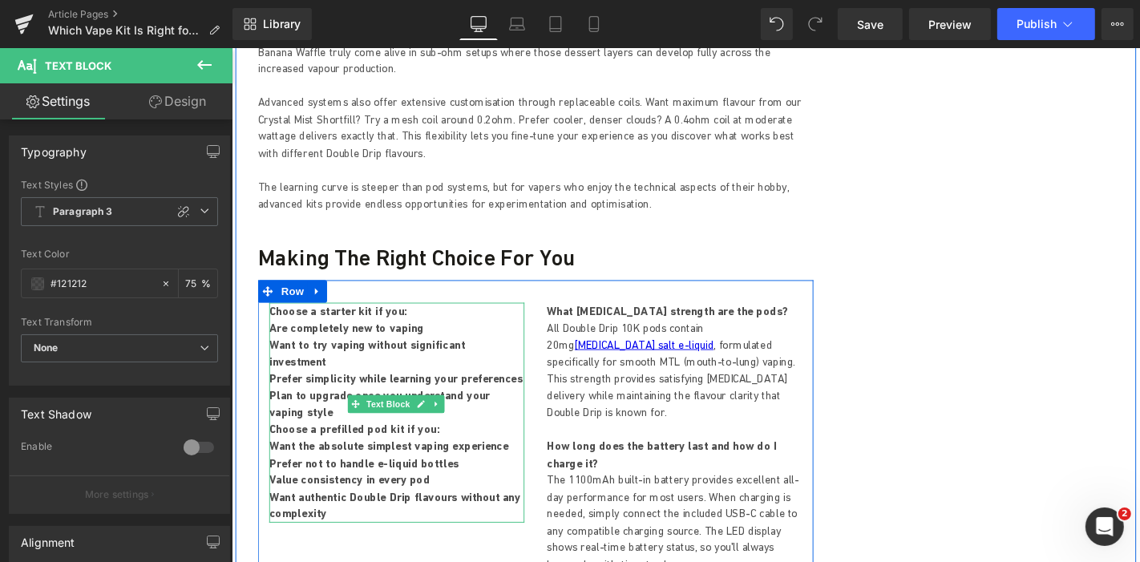
click at [302, 409] on p "Plan to upgrade once you understand your vaping style" at bounding box center [407, 427] width 272 height 36
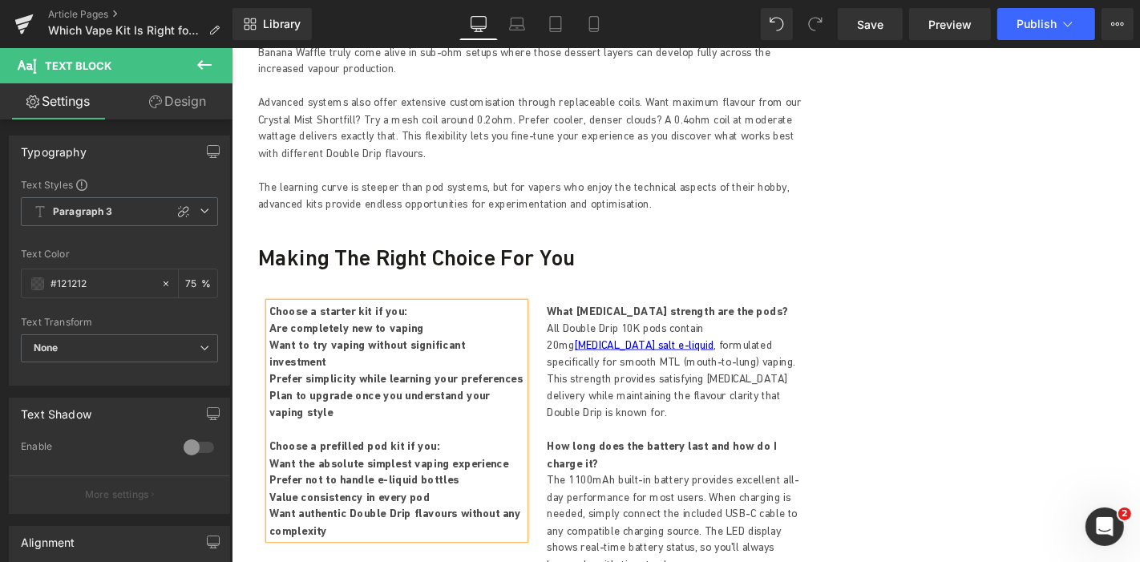
drag, startPoint x: 349, startPoint y: 479, endPoint x: 268, endPoint y: 413, distance: 104.8
click at [271, 413] on div "Choose a starter kit if you:  Are completely new to vaping  Want to try vapin…" at bounding box center [407, 445] width 272 height 252
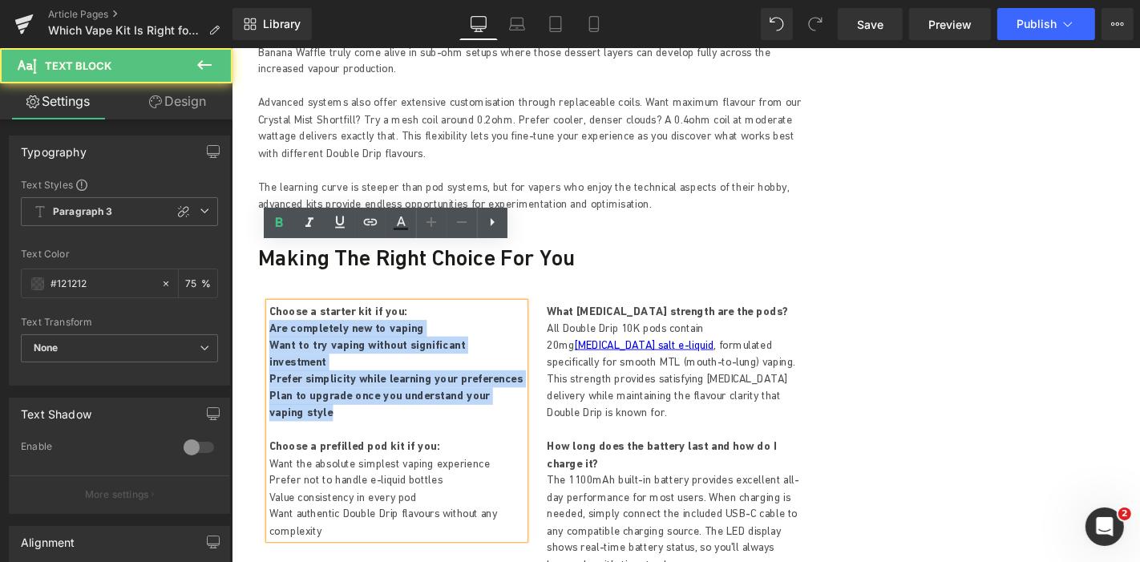
drag, startPoint x: 311, startPoint y: 358, endPoint x: 244, endPoint y: 285, distance: 98.7
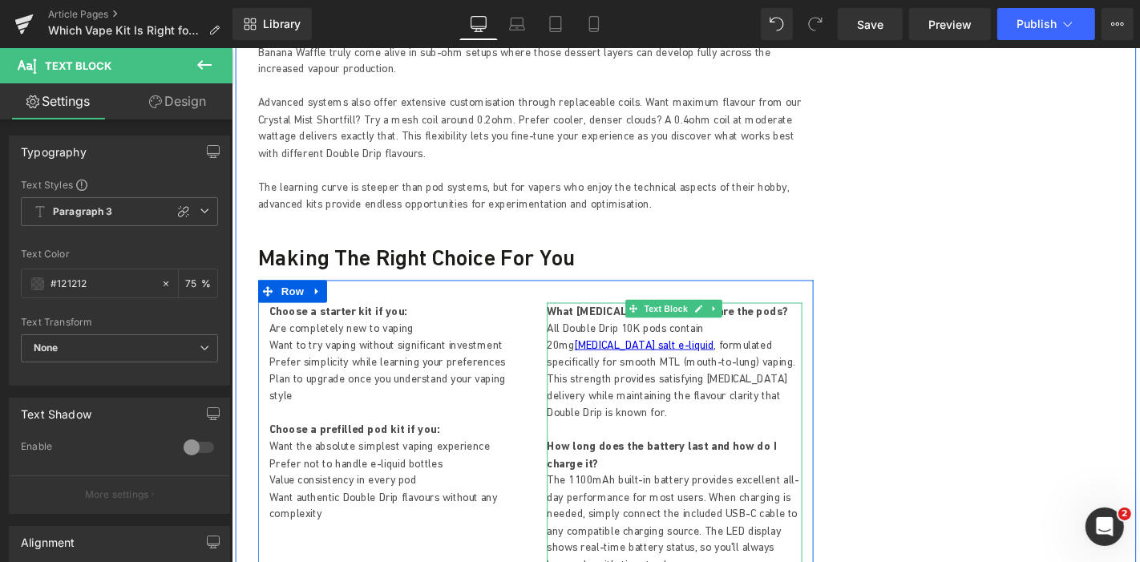
drag, startPoint x: 632, startPoint y: 313, endPoint x: 669, endPoint y: 306, distance: 37.4
click at [632, 337] on p "All Double Drip 10K pods contain 20mg nicotine salt e-liquid , formulated speci…" at bounding box center [703, 391] width 272 height 108
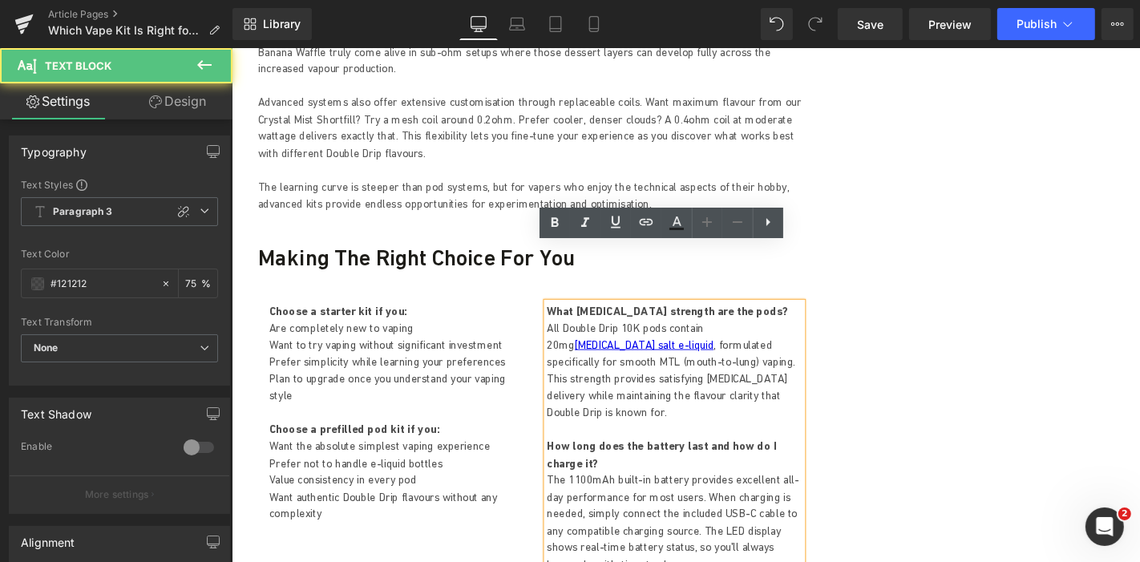
click at [659, 337] on p "All Double Drip 10K pods contain 20mg nicotine salt e-liquid , formulated speci…" at bounding box center [703, 391] width 272 height 108
click at [673, 337] on p "All Double Drip 10K pods contain 20mg nicotine salt e-liquid , formulated speci…" at bounding box center [703, 391] width 272 height 108
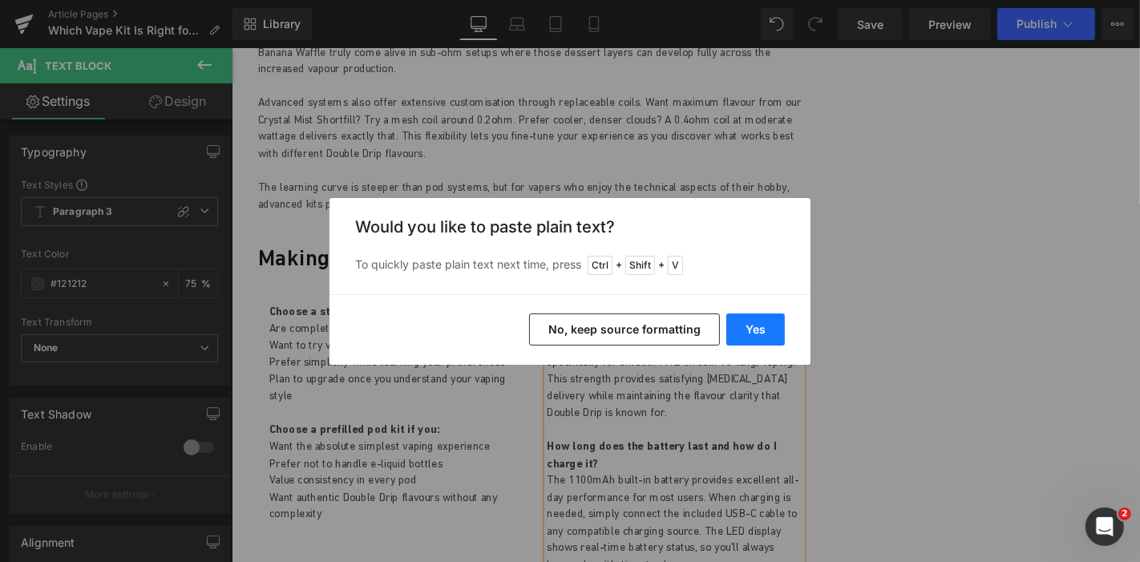
click at [771, 331] on button "Yes" at bounding box center [755, 329] width 58 height 32
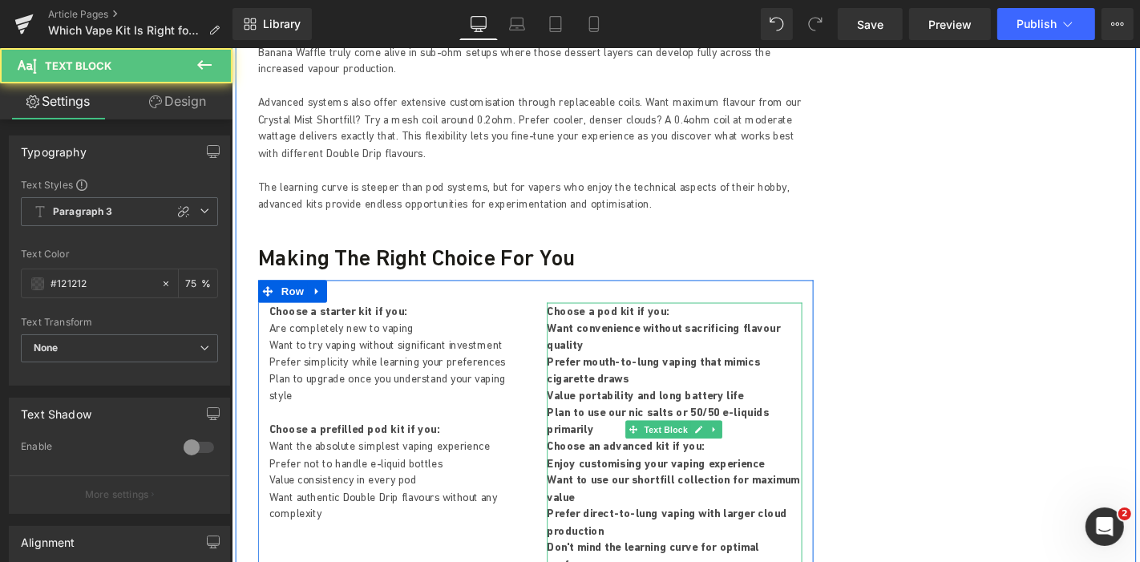
click at [821, 373] on p "Prefer mouth-to-lung vaping that mimics cigarette draws" at bounding box center [703, 391] width 272 height 36
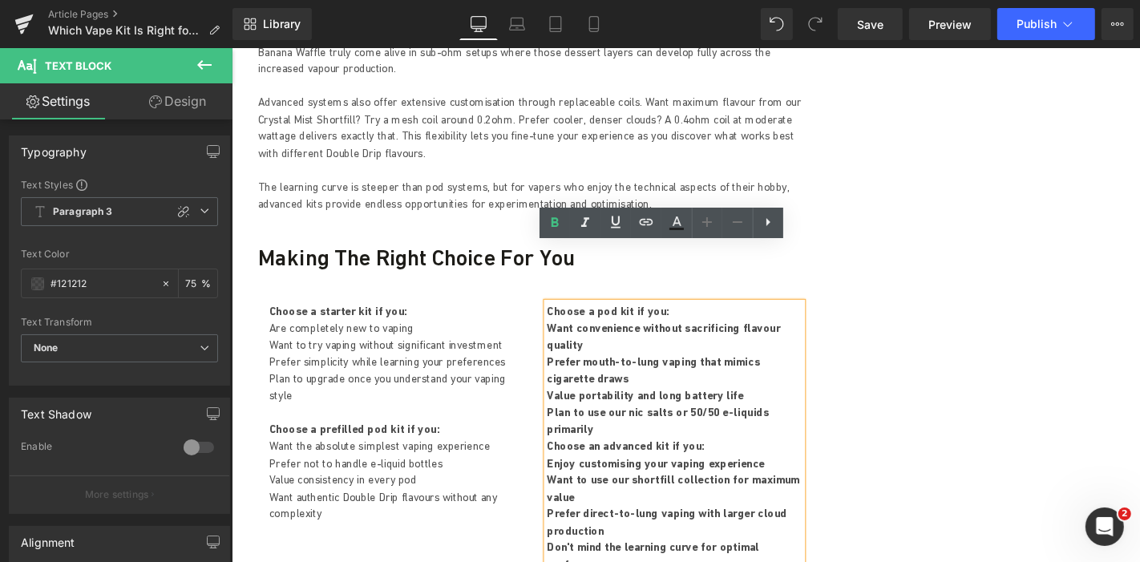
click at [827, 427] on p "Plan to use our nic salts or 50/50 e-liquids primarily" at bounding box center [703, 445] width 272 height 36
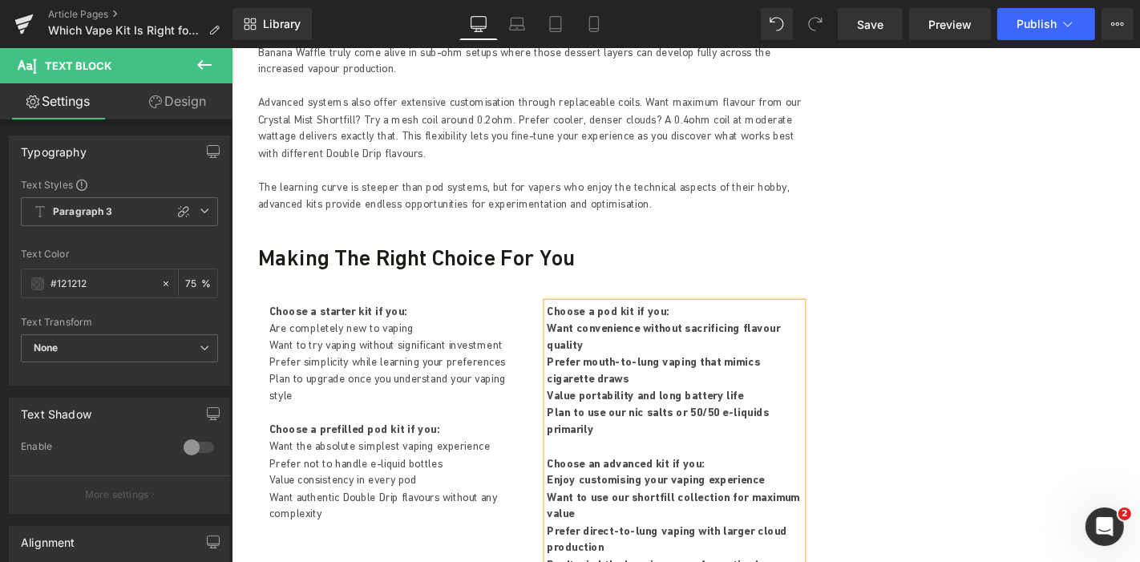
drag, startPoint x: 735, startPoint y: 410, endPoint x: 793, endPoint y: 533, distance: 135.5
click at [793, 533] on div "Choose a pod kit if you:  Want convenience without sacrificing flavour quality…" at bounding box center [703, 472] width 272 height 307
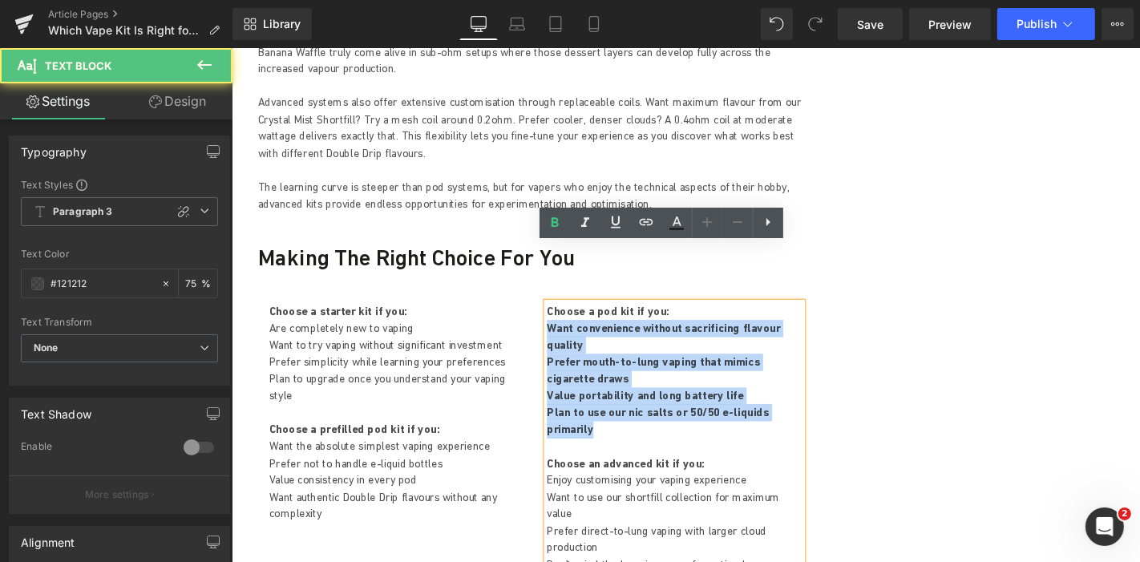
drag, startPoint x: 828, startPoint y: 377, endPoint x: 556, endPoint y: 288, distance: 285.8
click at [556, 319] on div "Choose a pod kit if you: Want convenience without sacrificing flavour quality P…" at bounding box center [703, 472] width 296 height 307
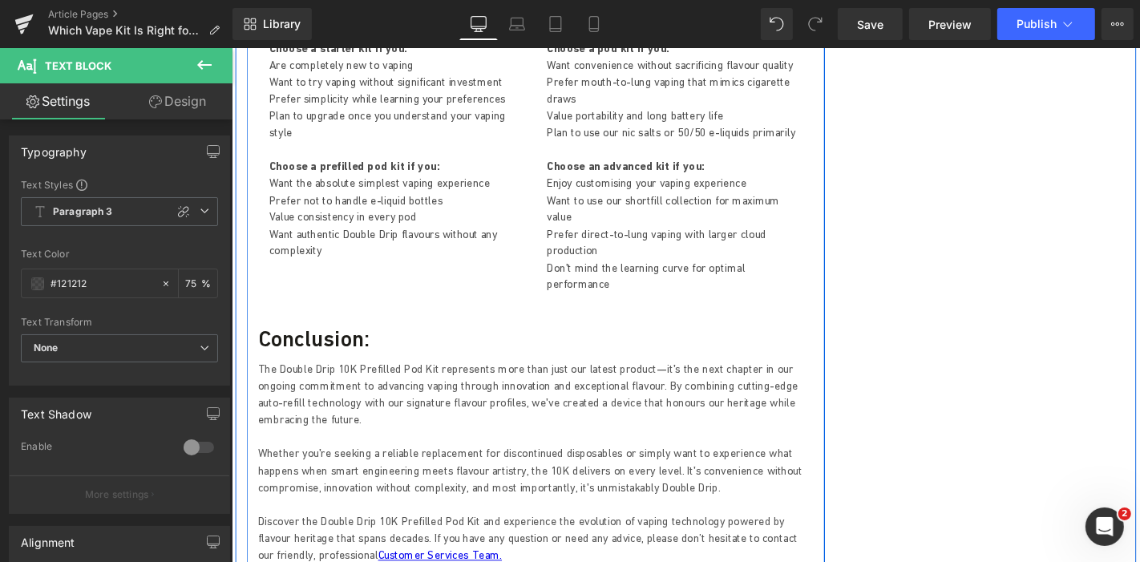
scroll to position [4351, 0]
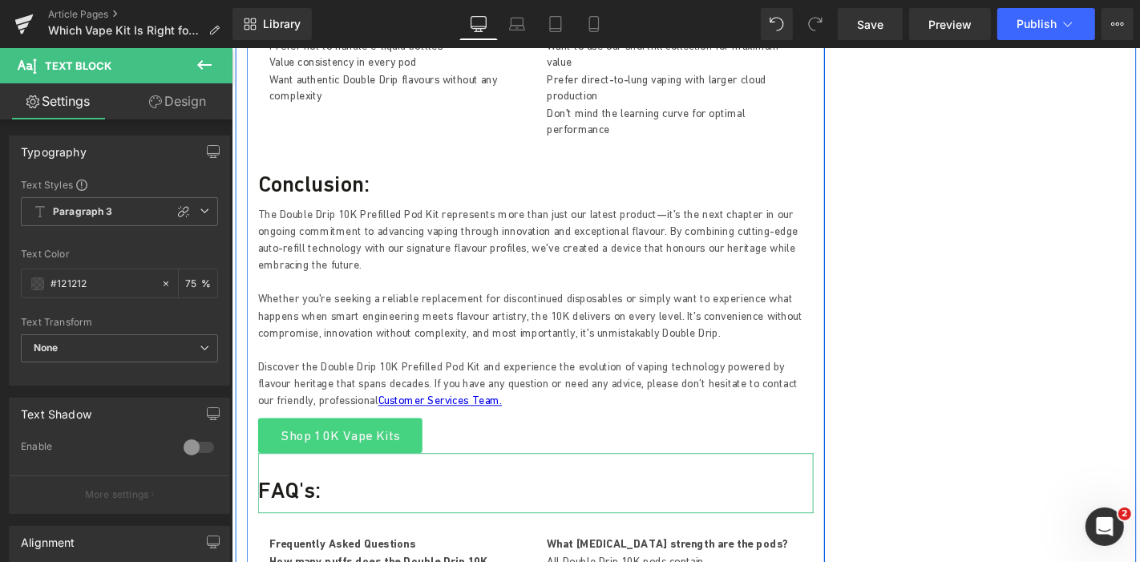
drag, startPoint x: 470, startPoint y: 236, endPoint x: 505, endPoint y: 155, distance: 87.5
click at [470, 306] on p "Whether you're seeking a reliable replacement for discontinued disposables or s…" at bounding box center [555, 333] width 593 height 54
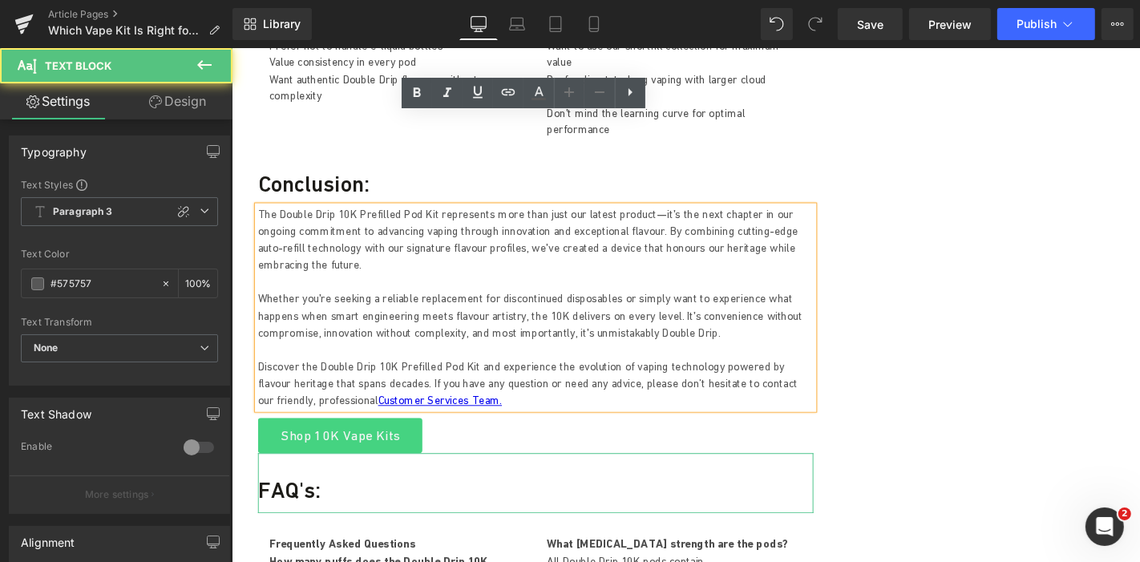
click at [505, 216] on p "The Double Drip 10K Prefilled Pod Kit represents more than just our latest prod…" at bounding box center [555, 252] width 593 height 72
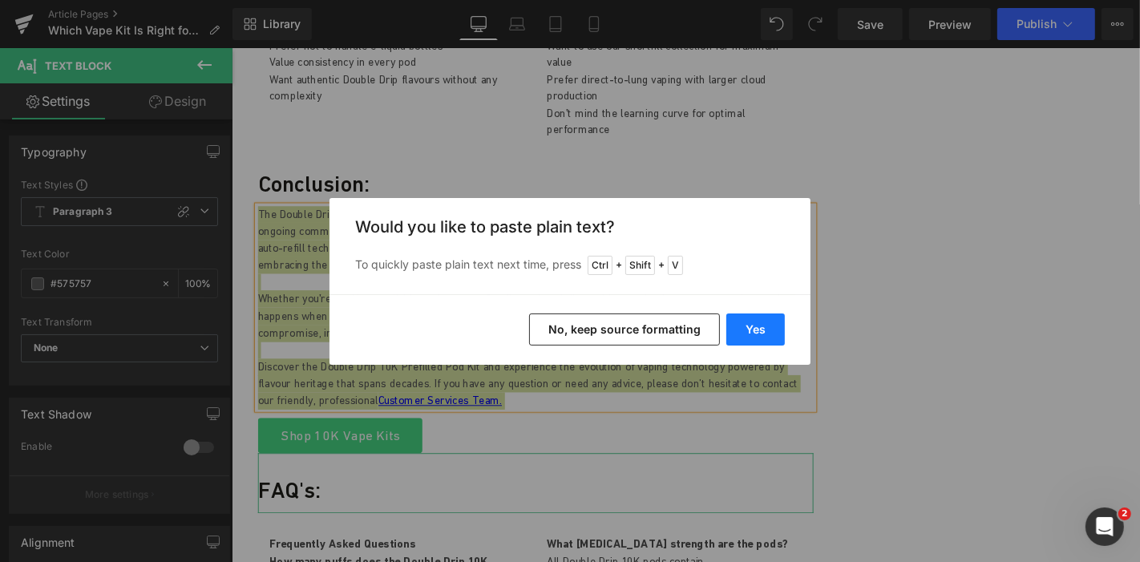
click at [744, 333] on button "Yes" at bounding box center [755, 329] width 58 height 32
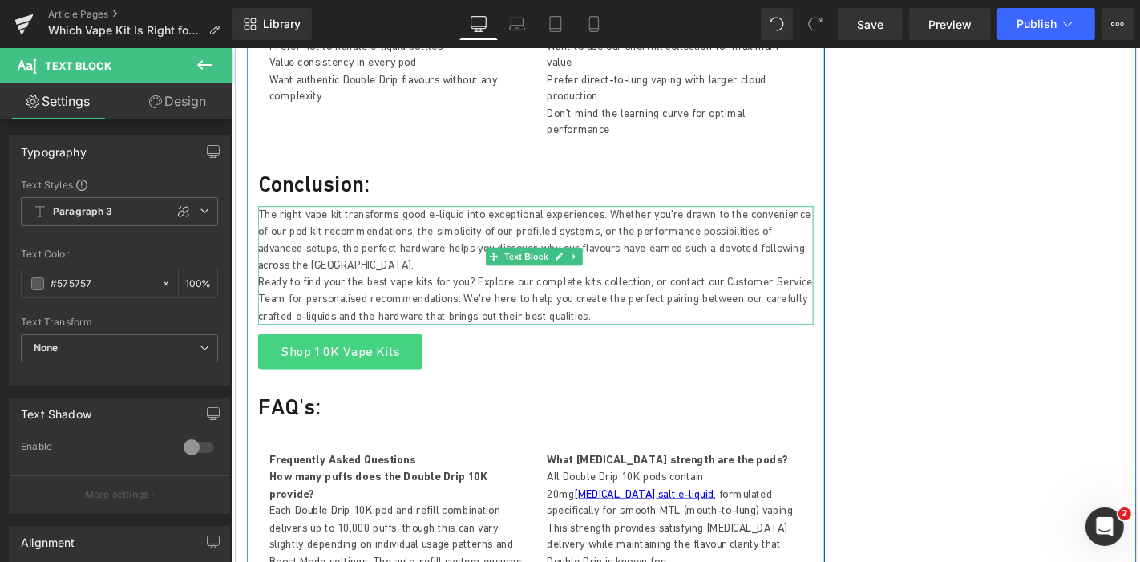
click at [793, 216] on p "The right vape kit transforms good e-liquid into exceptional experiences. Wheth…" at bounding box center [555, 252] width 593 height 72
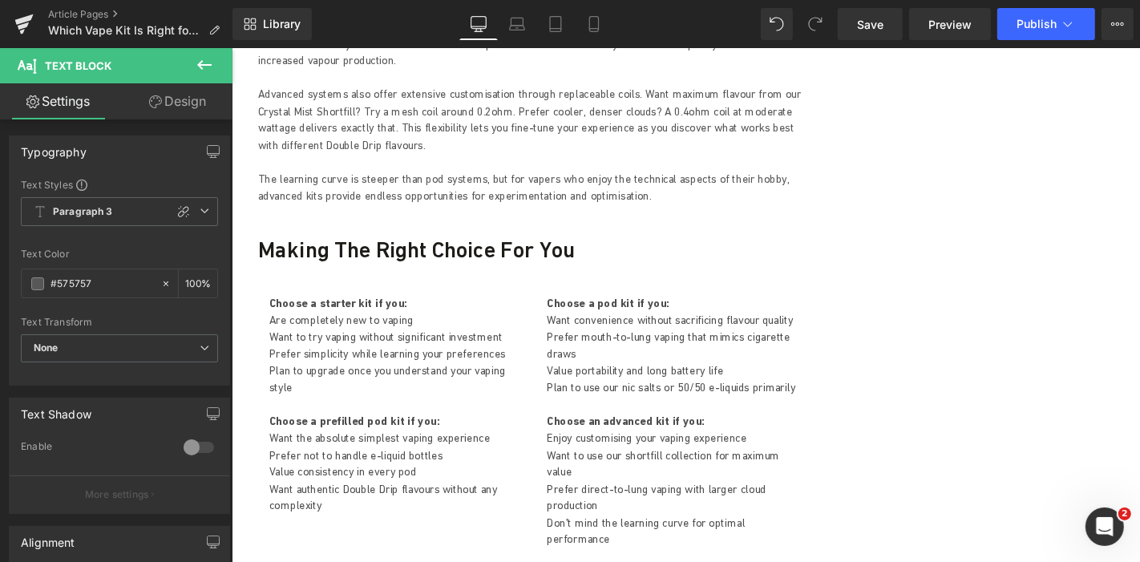
scroll to position [3906, 0]
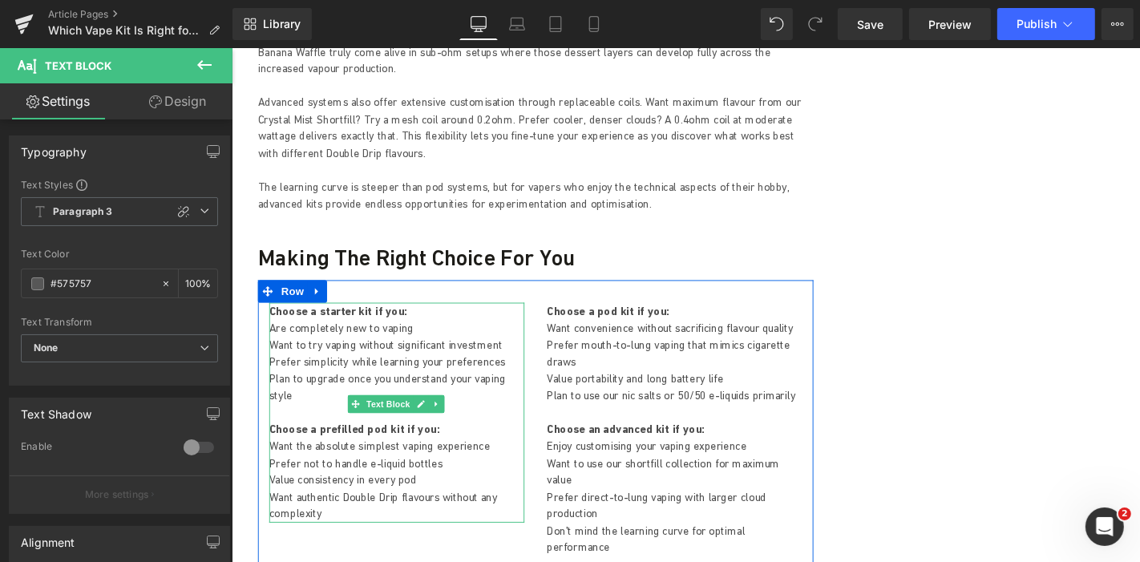
click at [277, 337] on p "Are completely new to vaping" at bounding box center [407, 346] width 272 height 18
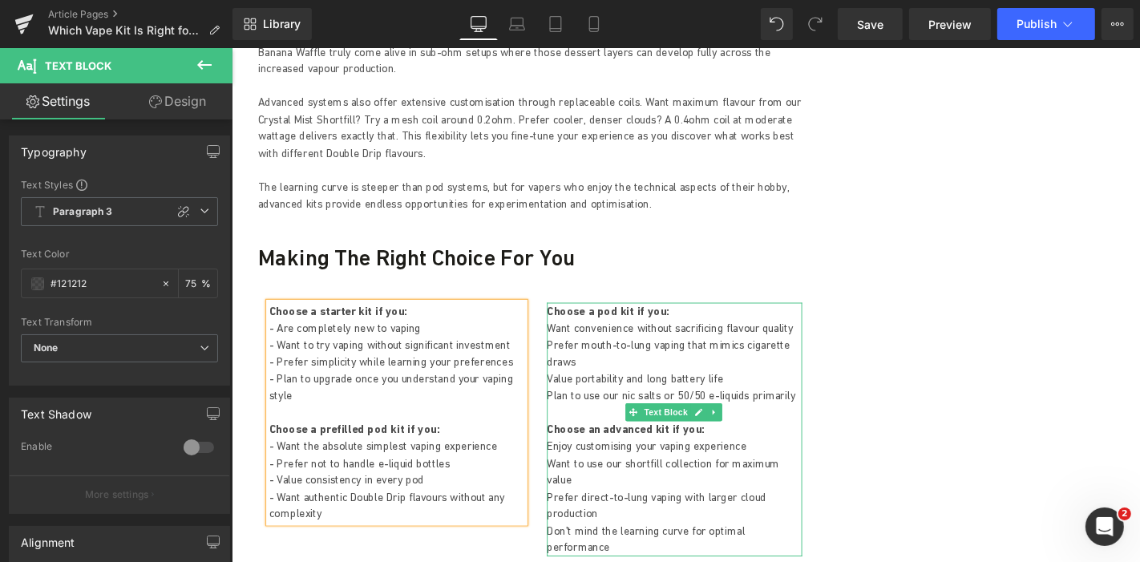
click at [578, 337] on p "Want convenience without sacrificing flavour quality" at bounding box center [703, 346] width 272 height 18
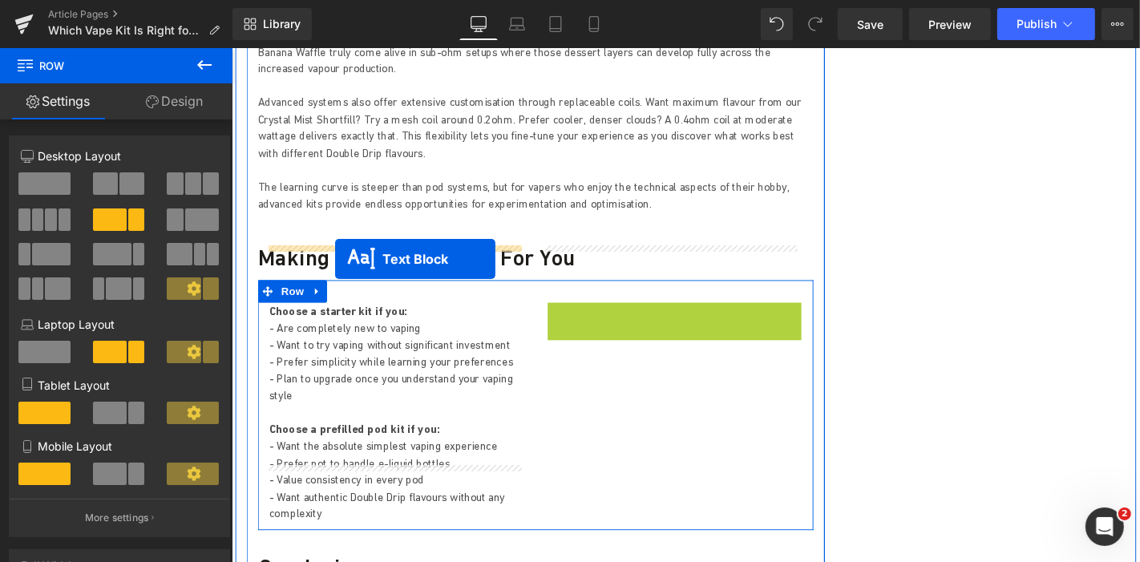
drag, startPoint x: 659, startPoint y: 394, endPoint x: 341, endPoint y: 273, distance: 339.6
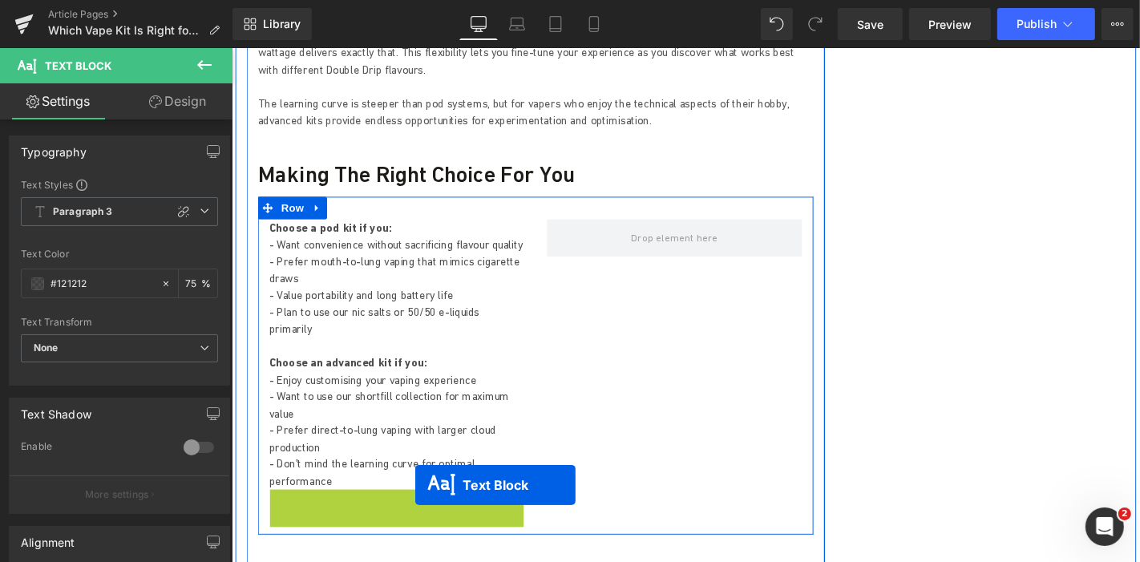
scroll to position [4011, 0]
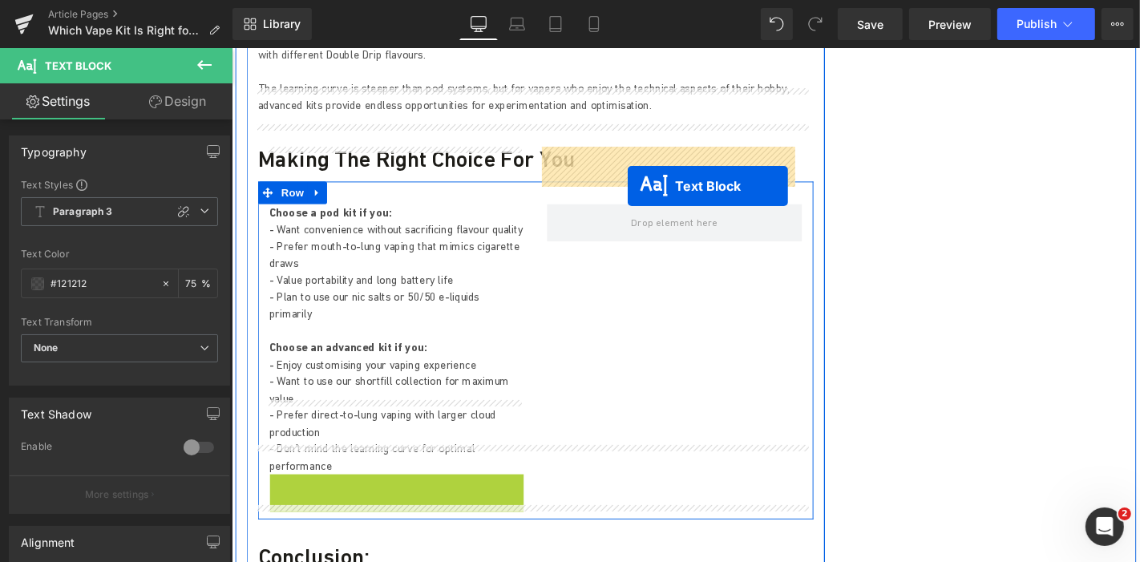
drag, startPoint x: 362, startPoint y: 556, endPoint x: 653, endPoint y: 195, distance: 463.9
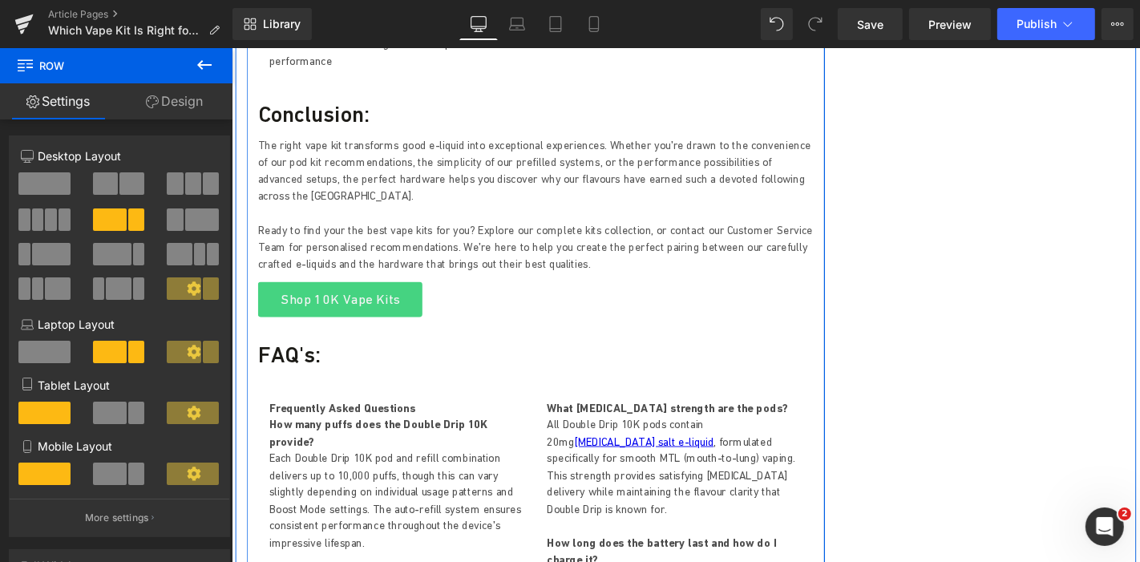
scroll to position [4545, 0]
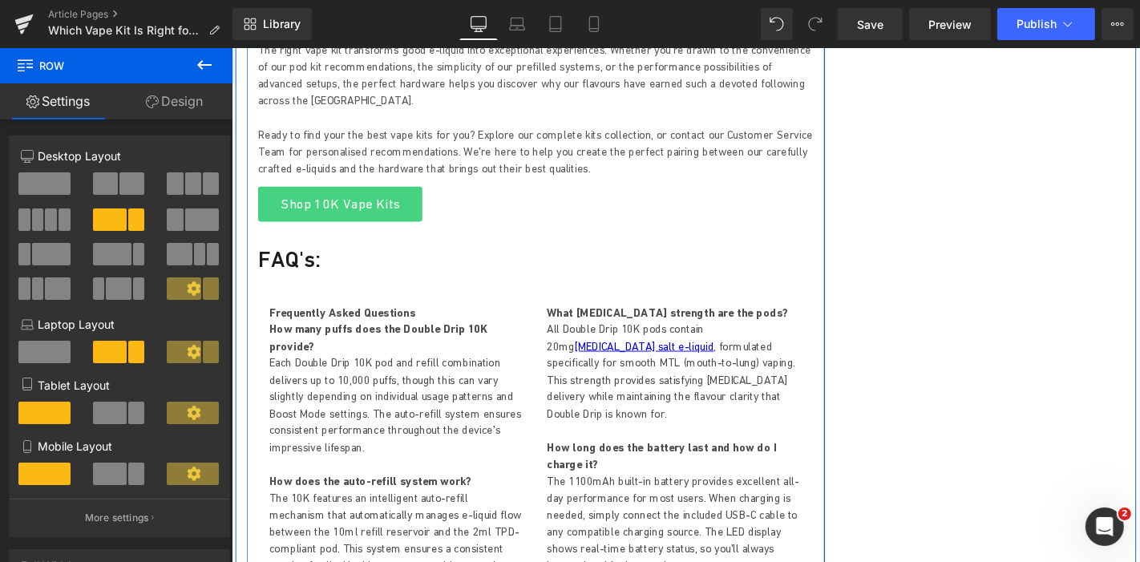
drag, startPoint x: 390, startPoint y: 337, endPoint x: 430, endPoint y: 288, distance: 62.7
click at [390, 374] on p "Each Double Drip 10K pod and refill combination delivers up to 10,000 puffs, th…" at bounding box center [407, 428] width 272 height 108
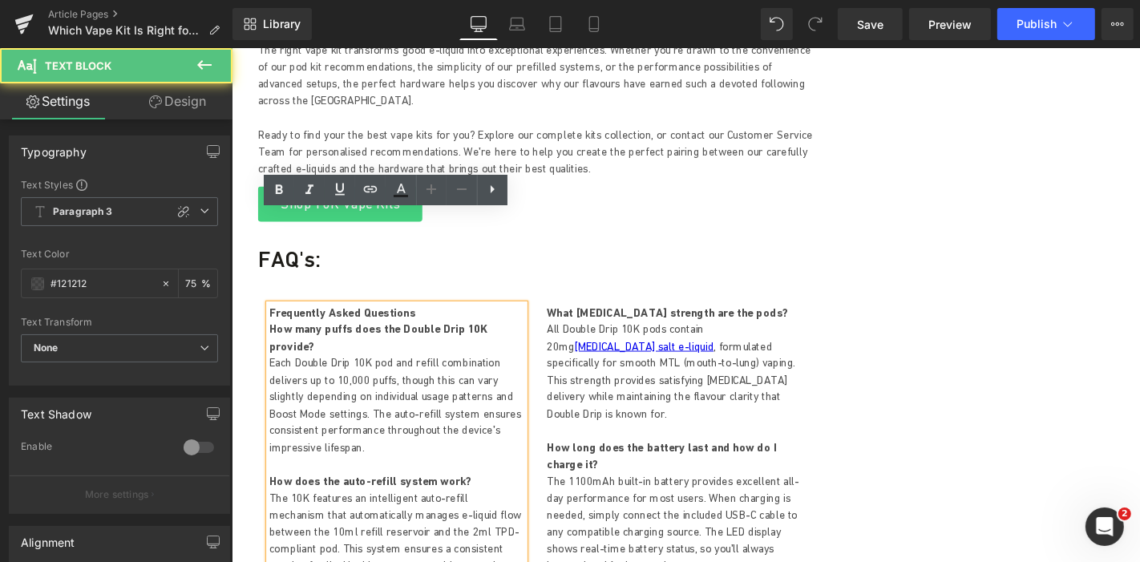
click at [392, 374] on p "Each Double Drip 10K pod and refill combination delivers up to 10,000 puffs, th…" at bounding box center [407, 428] width 272 height 108
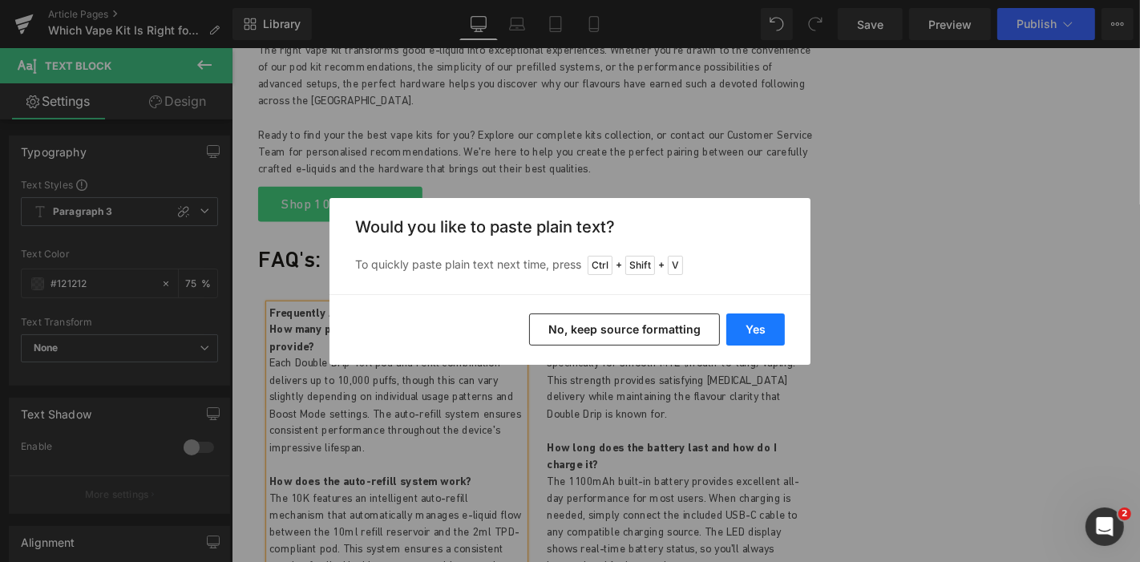
click at [750, 333] on button "Yes" at bounding box center [755, 329] width 58 height 32
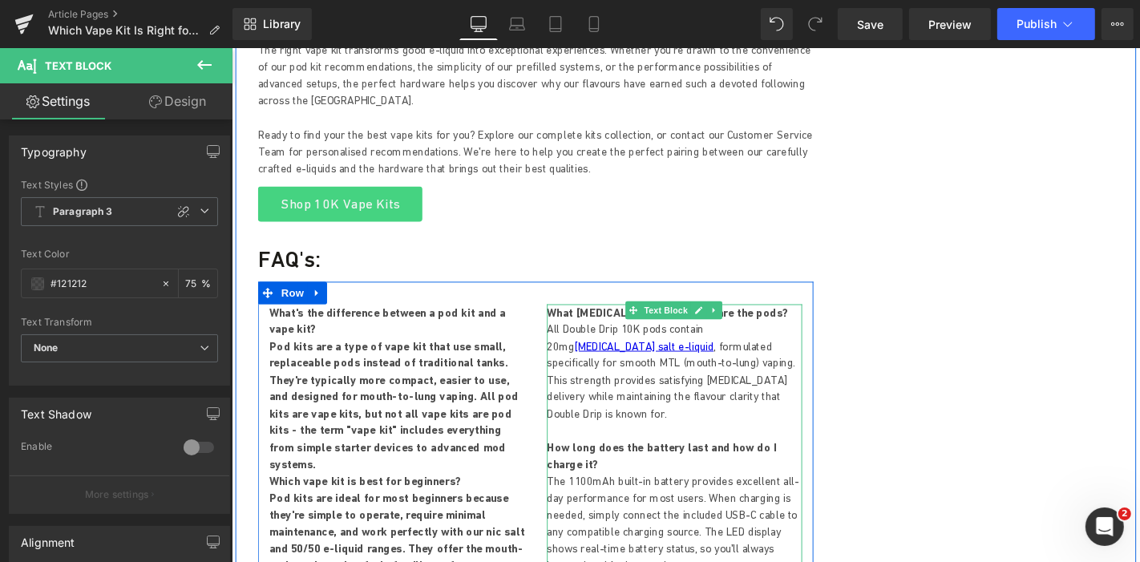
drag, startPoint x: 716, startPoint y: 269, endPoint x: 675, endPoint y: 260, distance: 41.8
click at [716, 338] on p "All Double Drip 10K pods contain 20mg nicotine salt e-liquid , formulated speci…" at bounding box center [703, 392] width 272 height 108
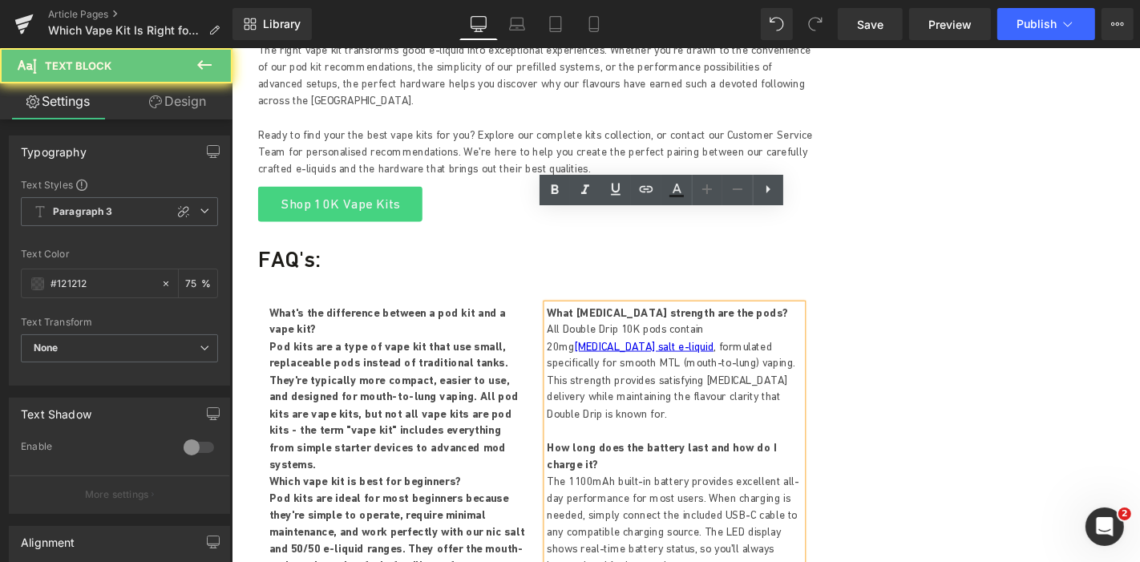
click at [675, 338] on p "All Double Drip 10K pods contain 20mg nicotine salt e-liquid , formulated speci…" at bounding box center [703, 392] width 272 height 108
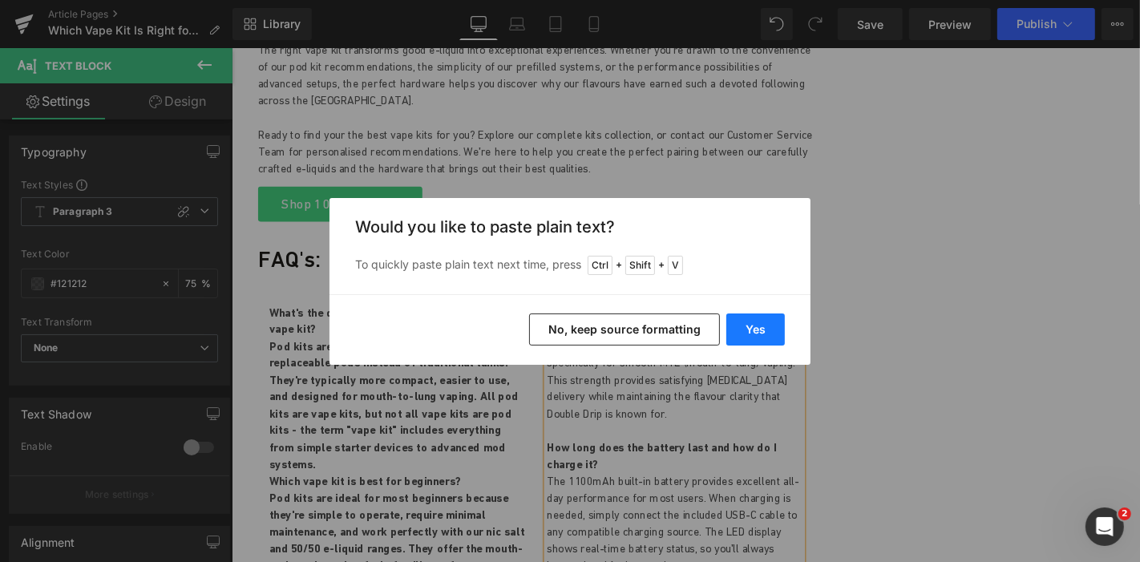
click at [749, 313] on button "Yes" at bounding box center [755, 329] width 58 height 32
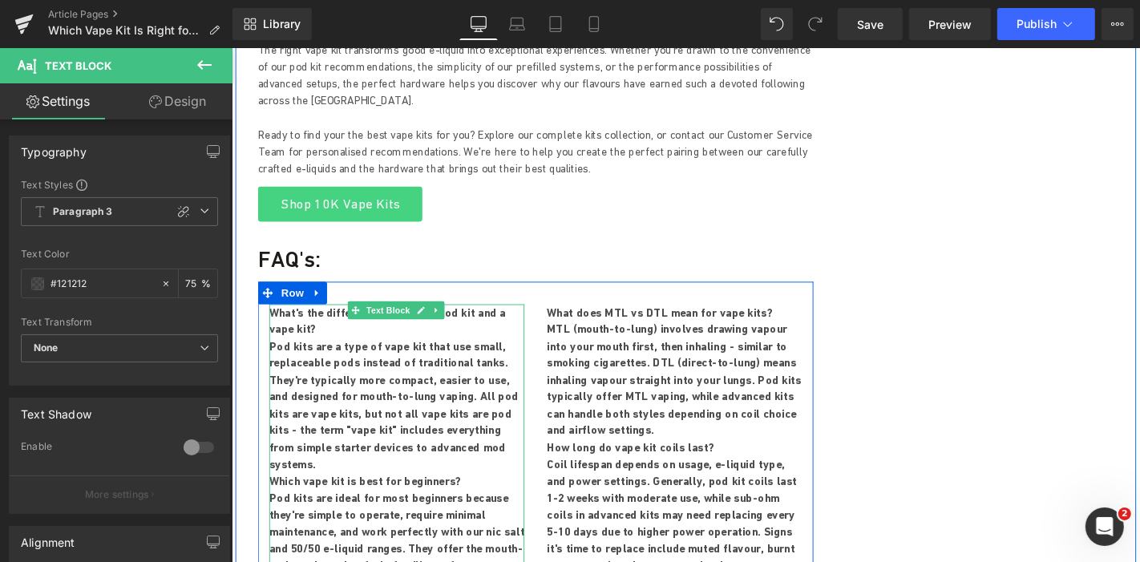
click at [494, 377] on p "Pod kits are a type of vape kit that use small, replaceable pods instead of tra…" at bounding box center [407, 429] width 272 height 144
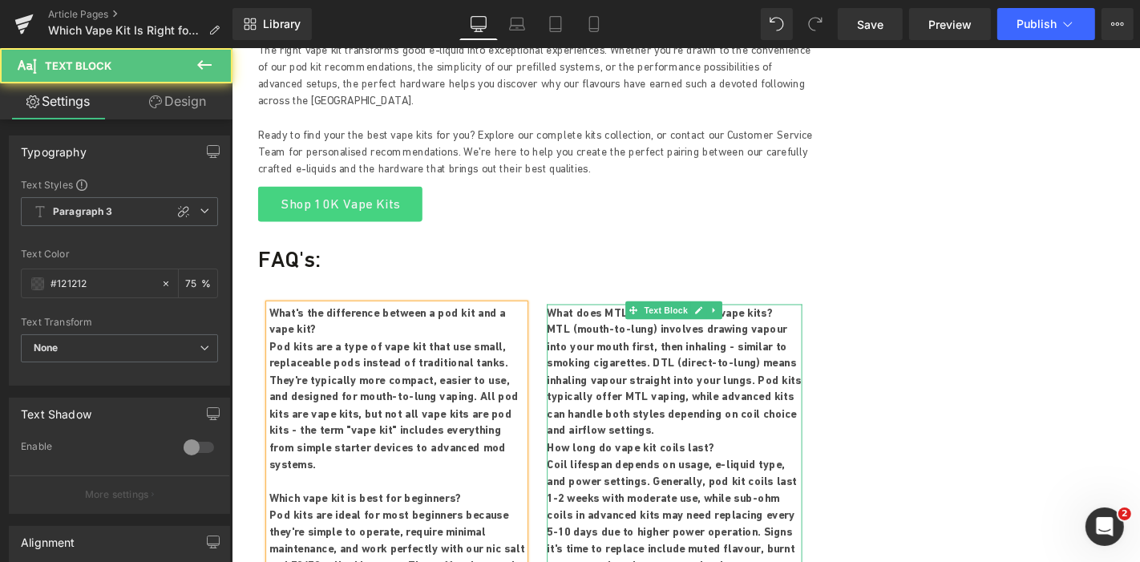
click at [664, 357] on p "MTL (mouth-to-lung) involves drawing vapour into your mouth first, then inhalin…" at bounding box center [703, 401] width 272 height 127
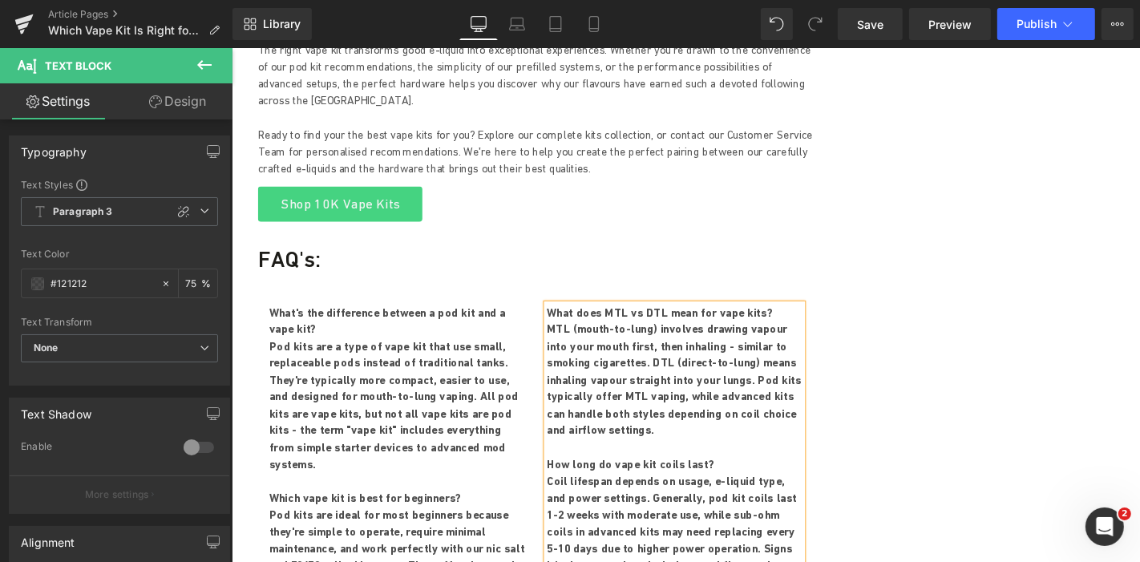
click at [716, 518] on p "Coil lifespan depends on usage, e-liquid type, and power settings. Generally, p…" at bounding box center [703, 564] width 272 height 127
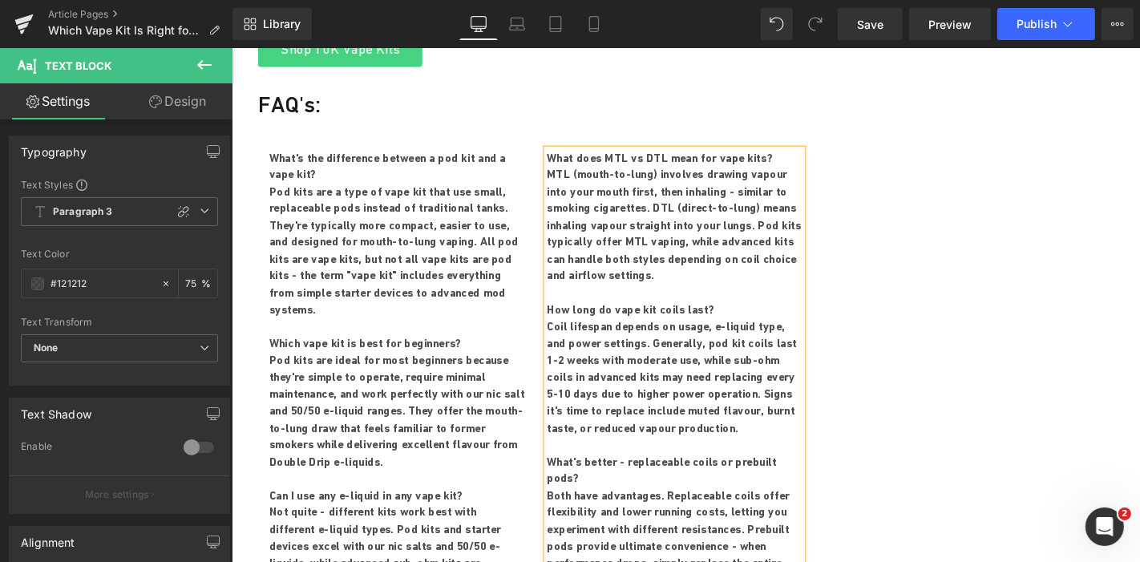
scroll to position [4812, 0]
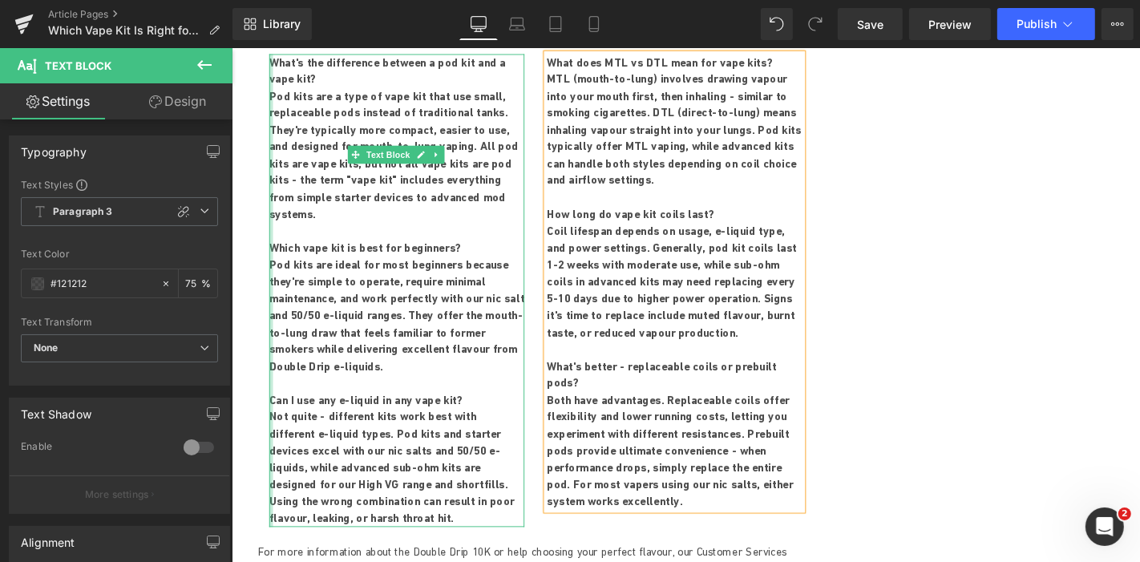
drag, startPoint x: 526, startPoint y: 418, endPoint x: 267, endPoint y: 332, distance: 273.4
click at [271, 332] on div "What's the difference between a pod kit and a vape kit?  Pod kits are a type o…" at bounding box center [407, 306] width 272 height 505
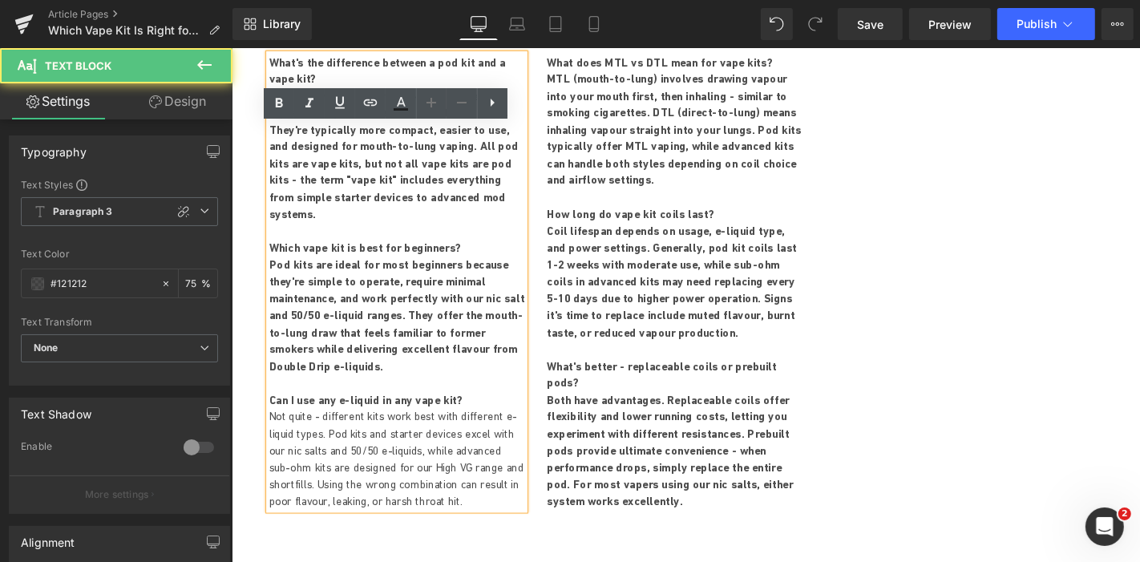
drag, startPoint x: 583, startPoint y: 364, endPoint x: 560, endPoint y: 309, distance: 59.2
click at [560, 309] on div "What does MTL vs DTL mean for vape kits?  MTL (mouth-to-lung) involves drawing…" at bounding box center [703, 297] width 296 height 487
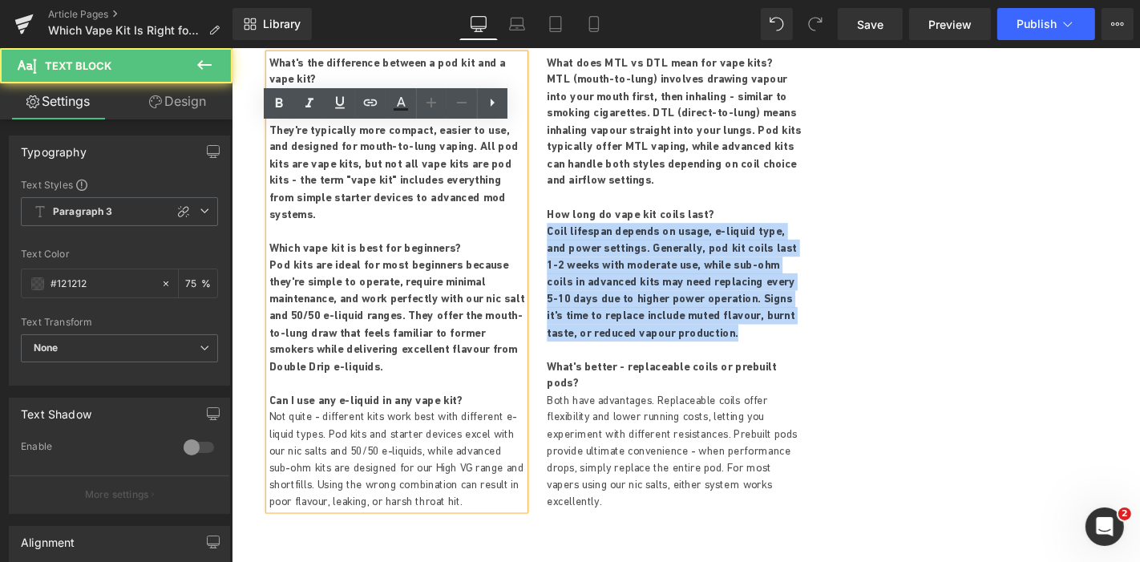
drag, startPoint x: 739, startPoint y: 254, endPoint x: 544, endPoint y: 152, distance: 219.7
click at [544, 152] on div "What's the difference between a pod kit and a vape kit?  Pod kits are a type o…" at bounding box center [555, 289] width 593 height 519
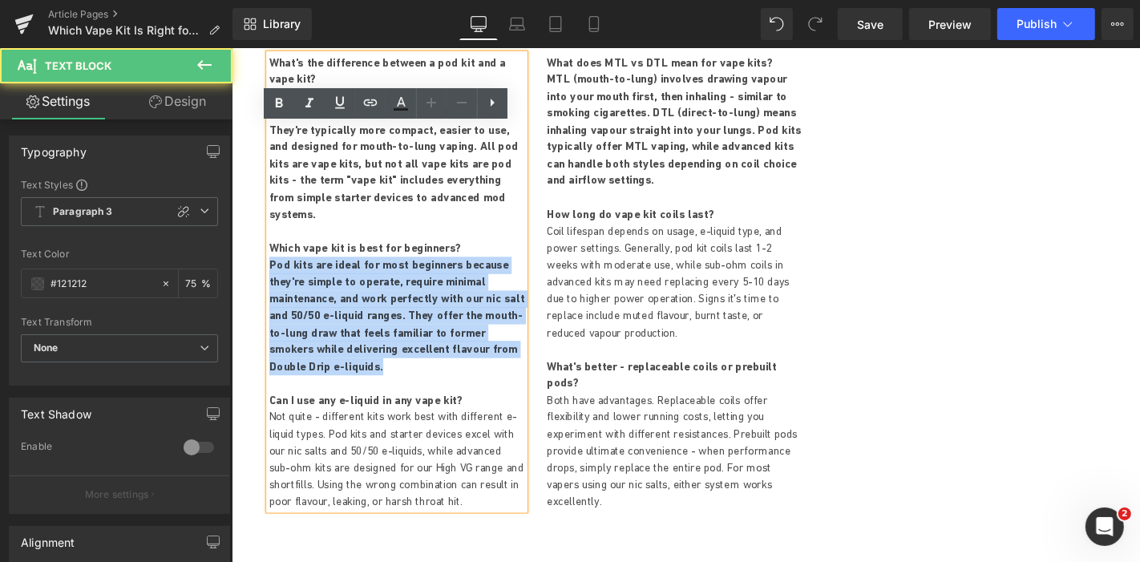
drag, startPoint x: 262, startPoint y: 209, endPoint x: 258, endPoint y: 170, distance: 39.5
click at [259, 170] on div "What's the difference between a pod kit and a vape kit?  Pod kits are a type o…" at bounding box center [407, 297] width 296 height 487
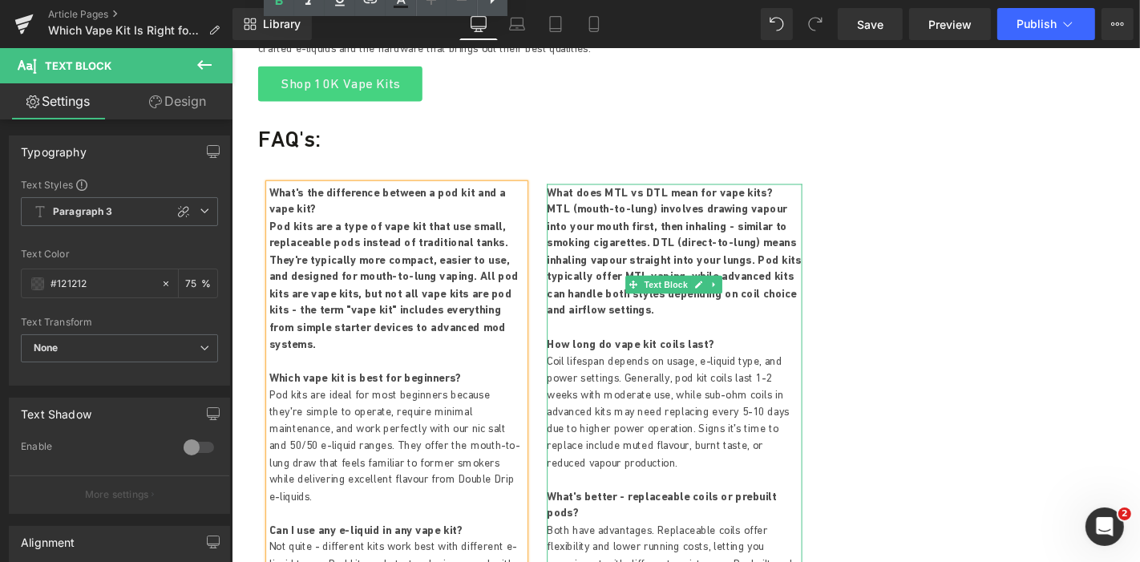
scroll to position [4634, 0]
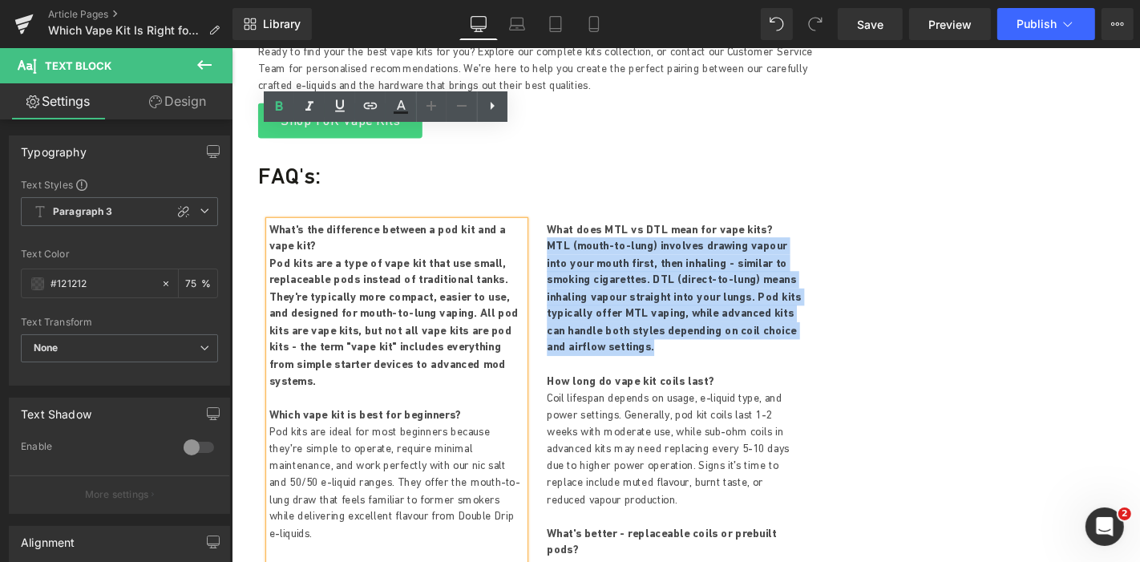
drag, startPoint x: 584, startPoint y: 197, endPoint x: 559, endPoint y: 161, distance: 43.8
click at [559, 232] on div "What does MTL vs DTL mean for vape kits?  MTL (mouth-to-lung) involves drawing…" at bounding box center [703, 475] width 296 height 487
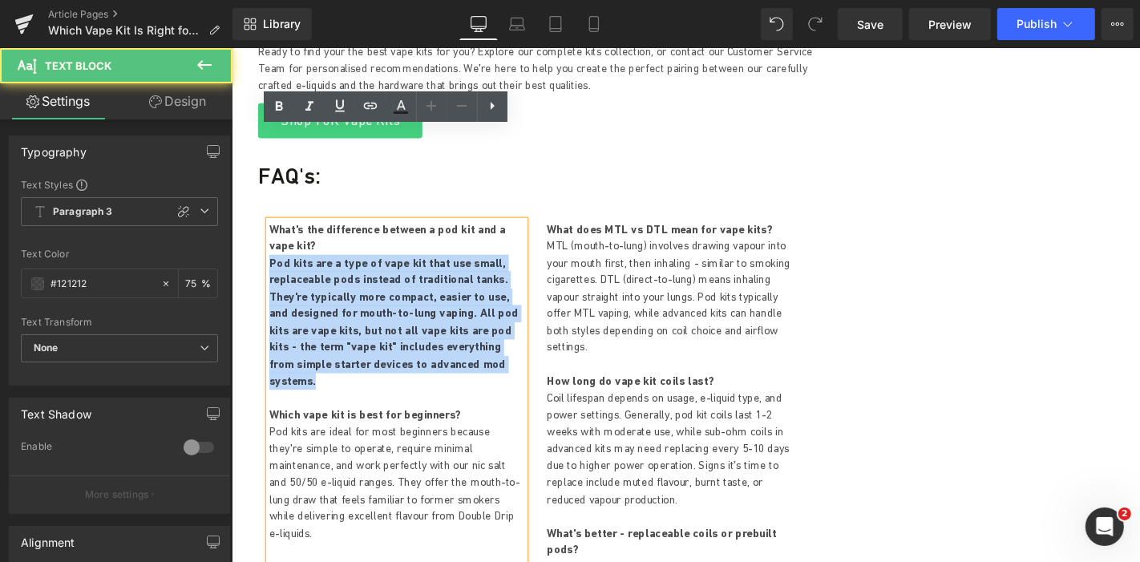
drag, startPoint x: 324, startPoint y: 209, endPoint x: 266, endPoint y: 179, distance: 65.2
click at [271, 268] on p "Pod kits are a type of vape kit that use small, replaceable pods instead of tra…" at bounding box center [407, 340] width 272 height 144
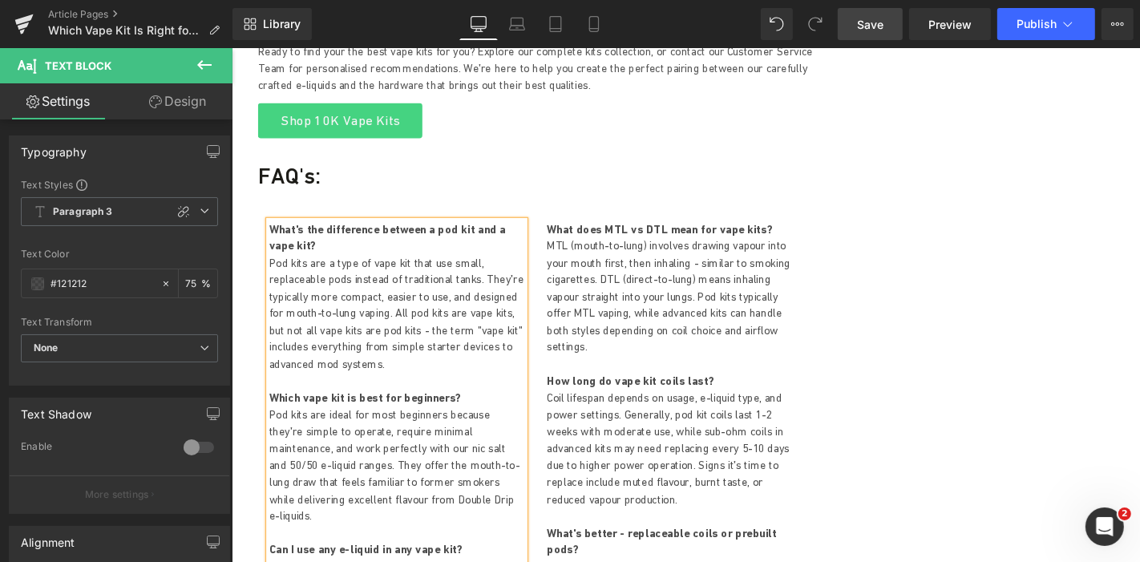
click at [877, 19] on span "Save" at bounding box center [870, 24] width 26 height 17
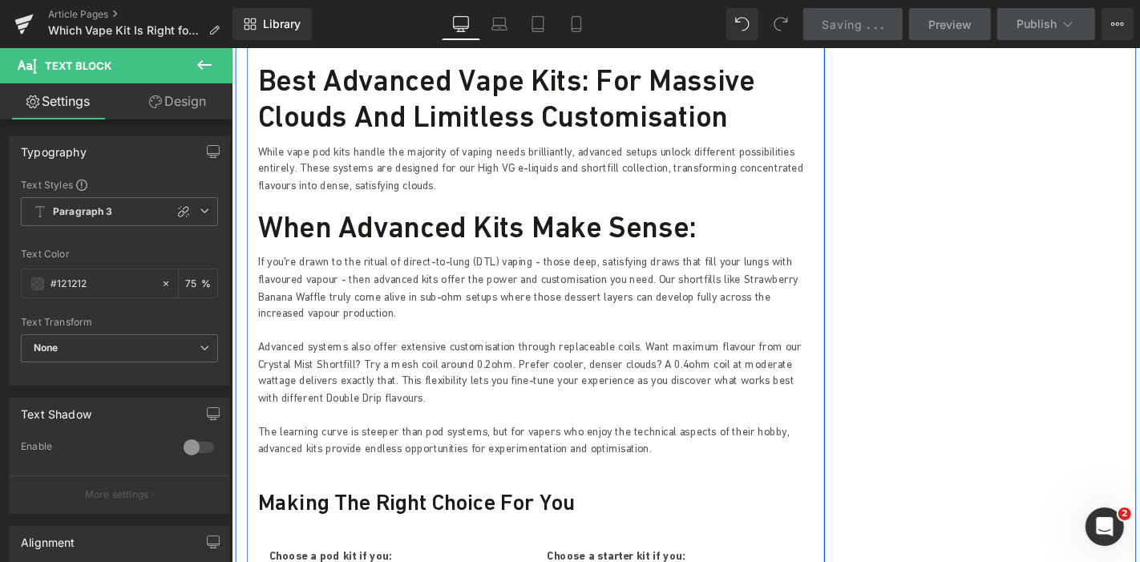
scroll to position [3388, 0]
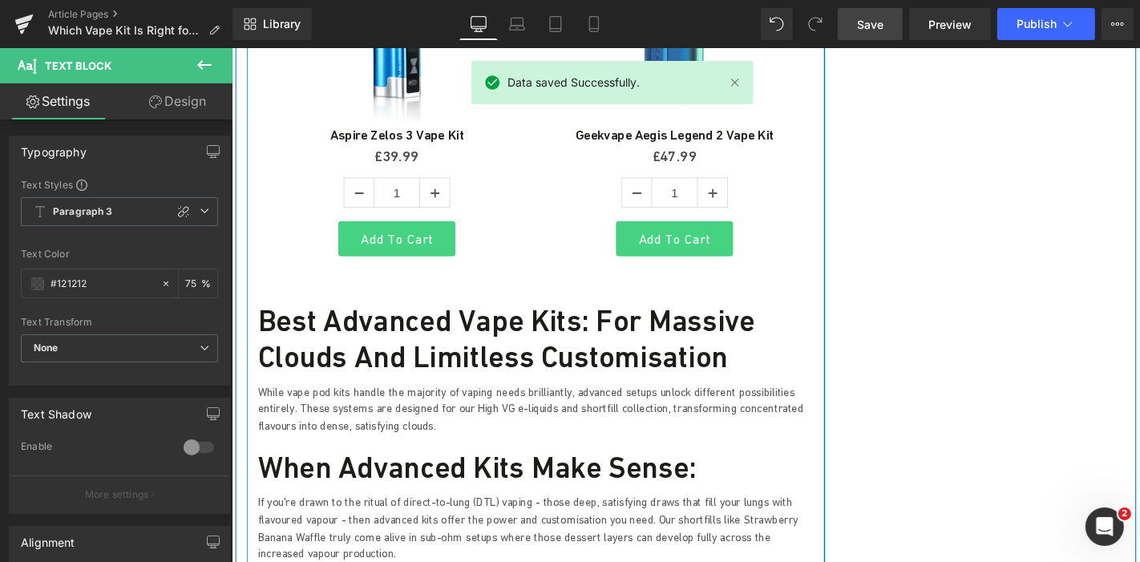
click at [449, 475] on h3 "When advanced kits make sense:" at bounding box center [555, 494] width 593 height 38
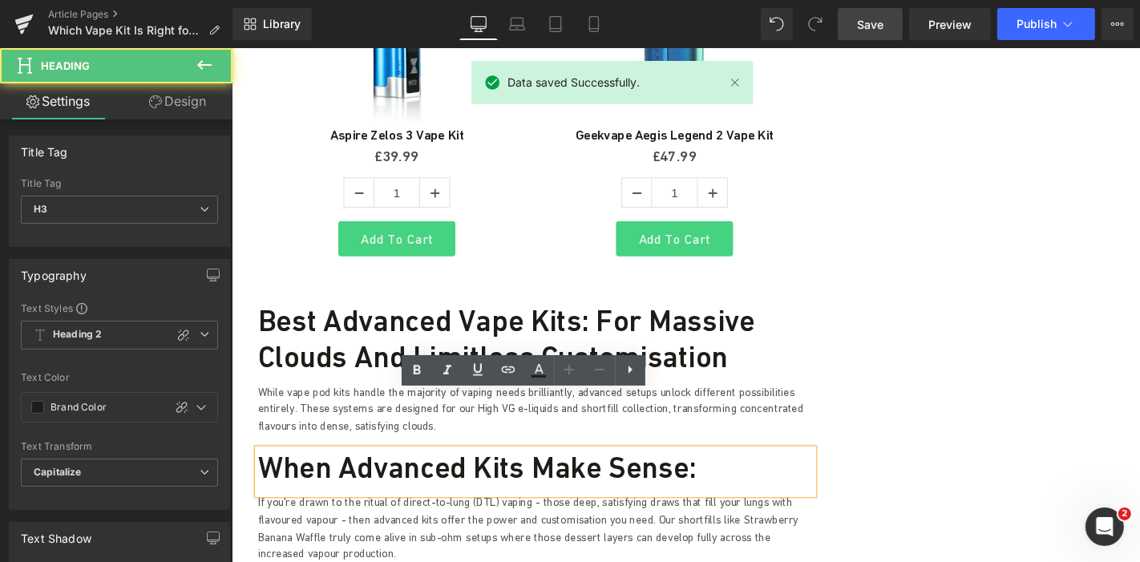
click at [411, 319] on h2 "Best Advanced Vape Kits: For Massive Clouds and Limitless Customisation" at bounding box center [555, 357] width 593 height 77
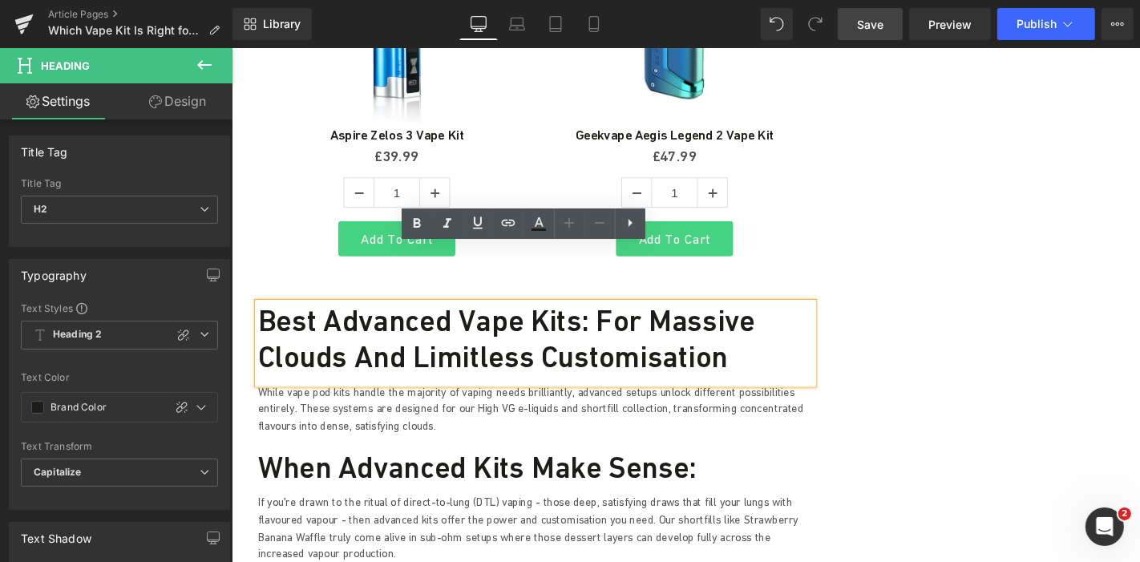
click at [379, 475] on h3 "When advanced kits make sense:" at bounding box center [555, 494] width 593 height 38
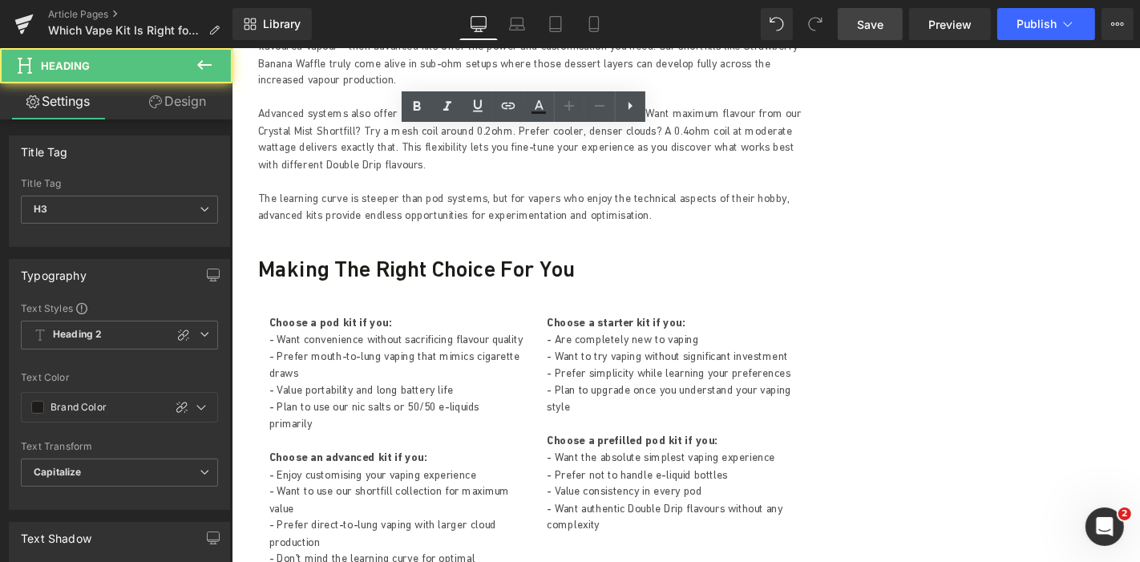
scroll to position [3922, 0]
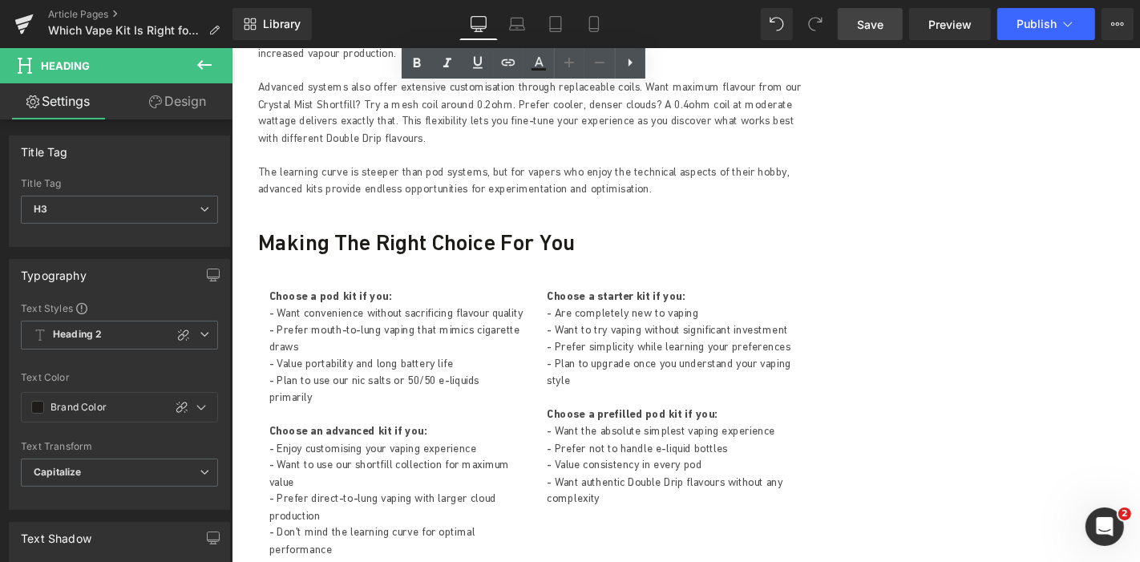
click at [342, 240] on h3 "Making The Right Choice For You" at bounding box center [555, 254] width 593 height 29
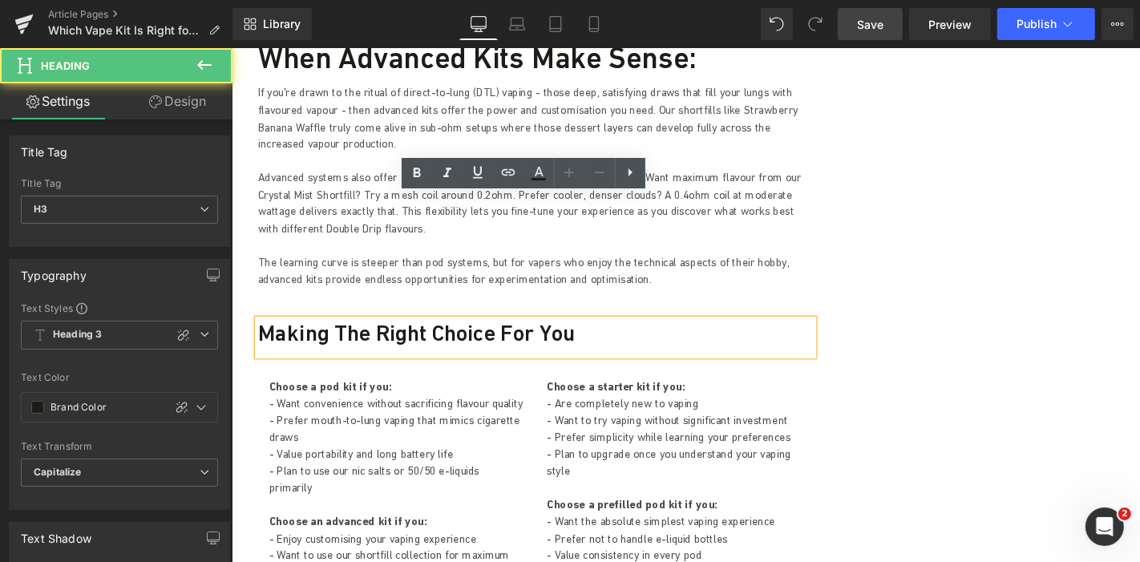
scroll to position [3655, 0]
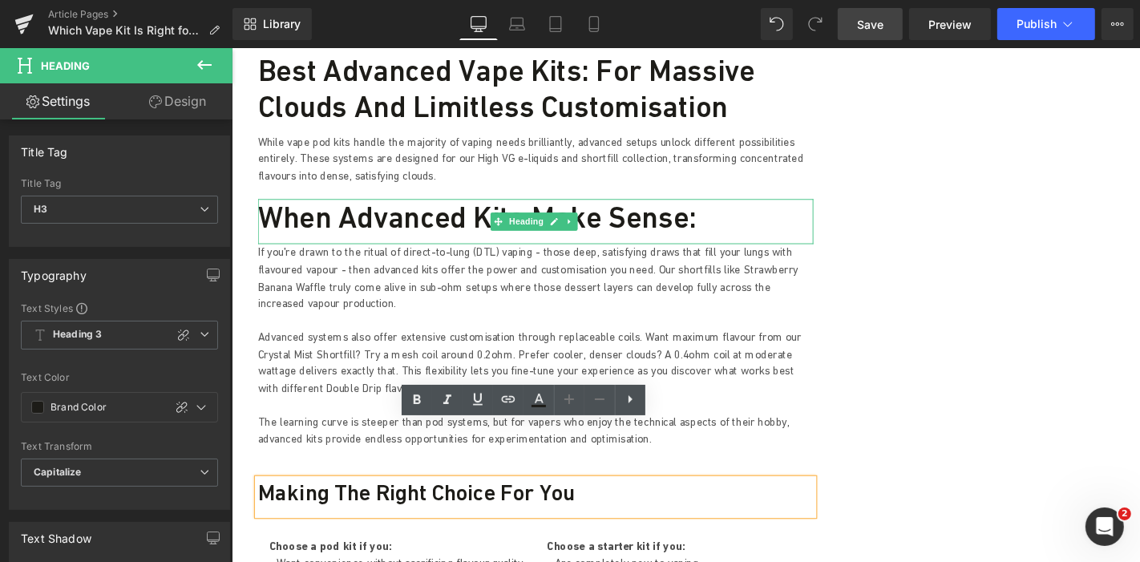
click at [510, 223] on span at bounding box center [514, 232] width 17 height 19
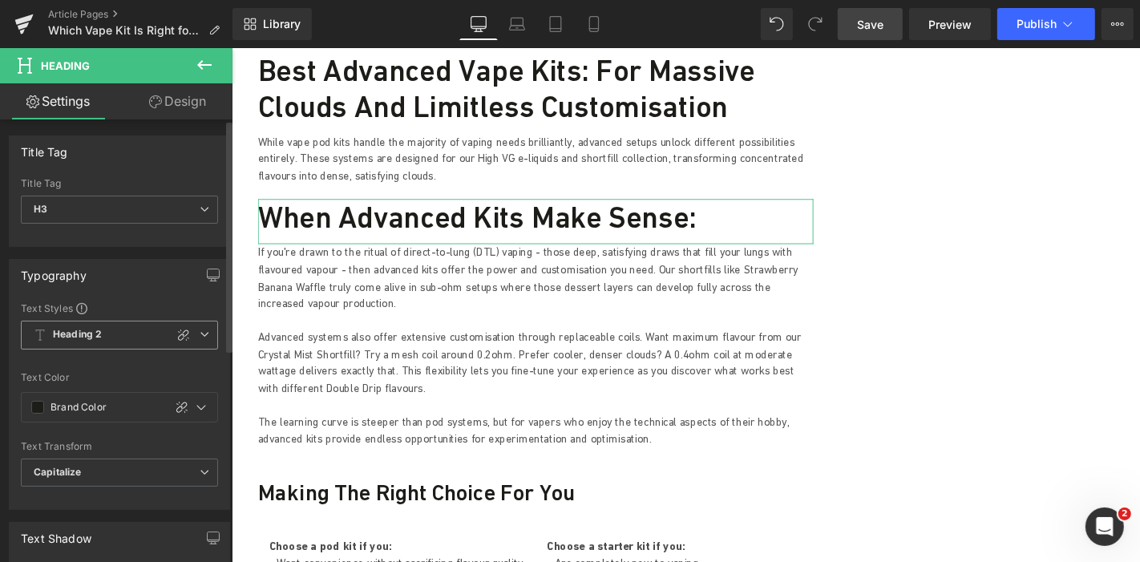
click at [200, 330] on icon at bounding box center [205, 334] width 10 height 10
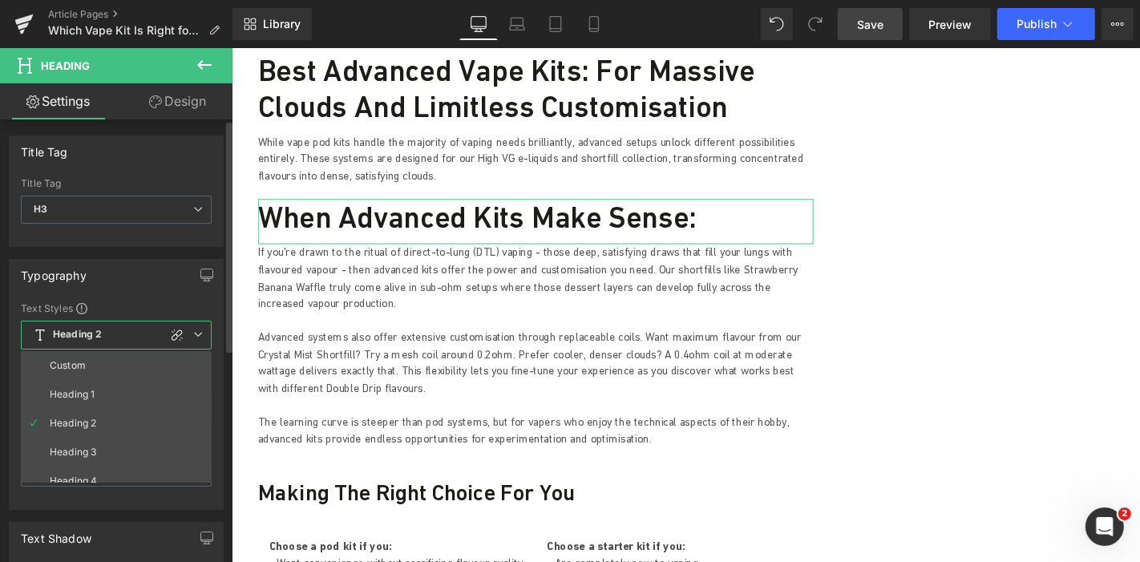
click at [135, 442] on li "Heading 3" at bounding box center [120, 452] width 198 height 29
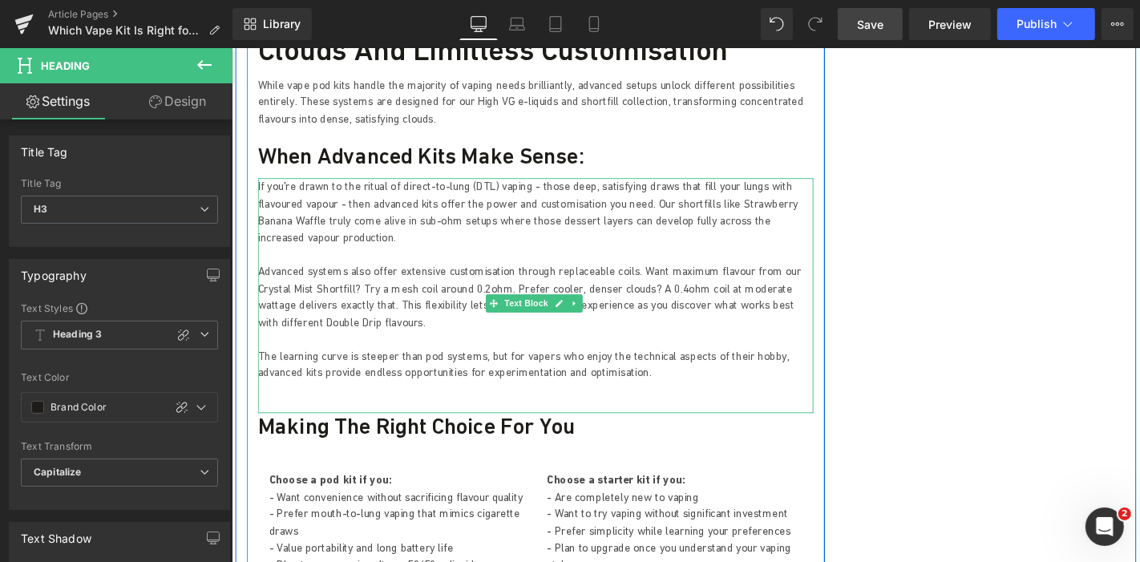
scroll to position [3744, 0]
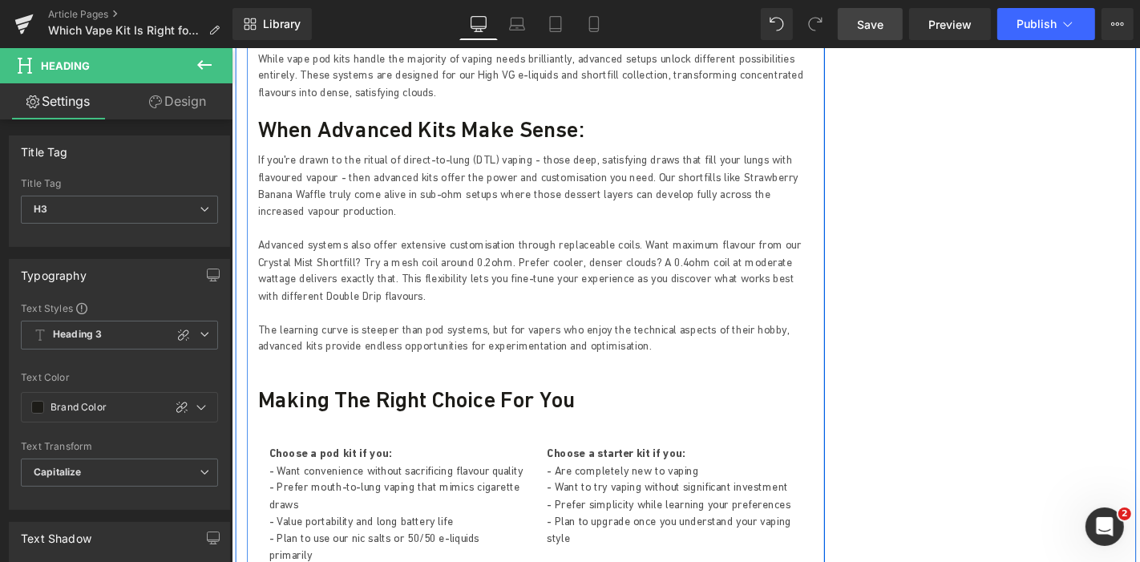
click at [365, 409] on h3 "Making The Right Choice For You" at bounding box center [555, 423] width 593 height 29
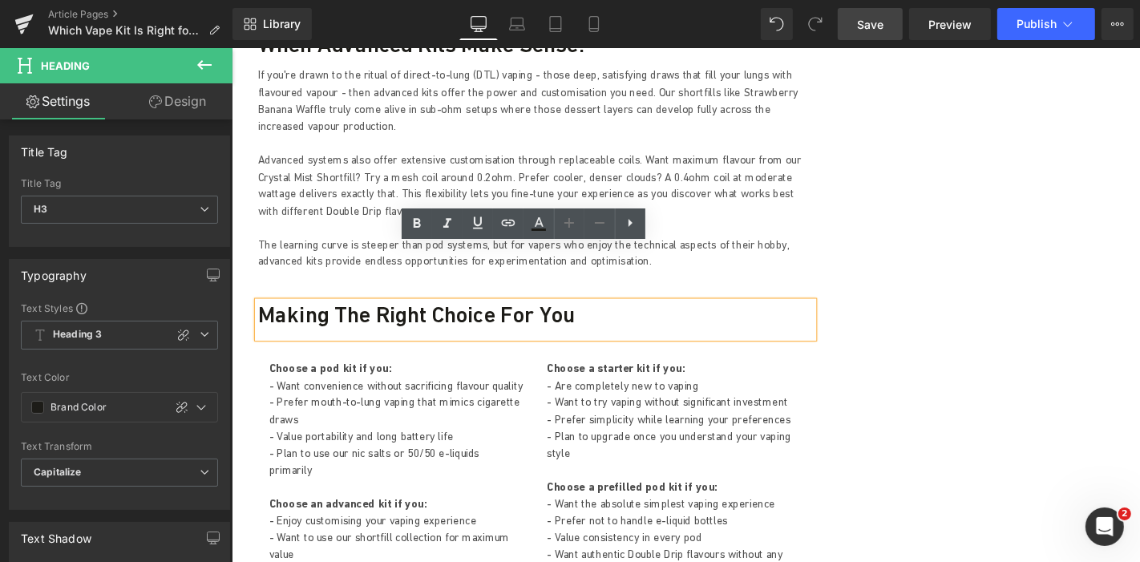
scroll to position [3833, 0]
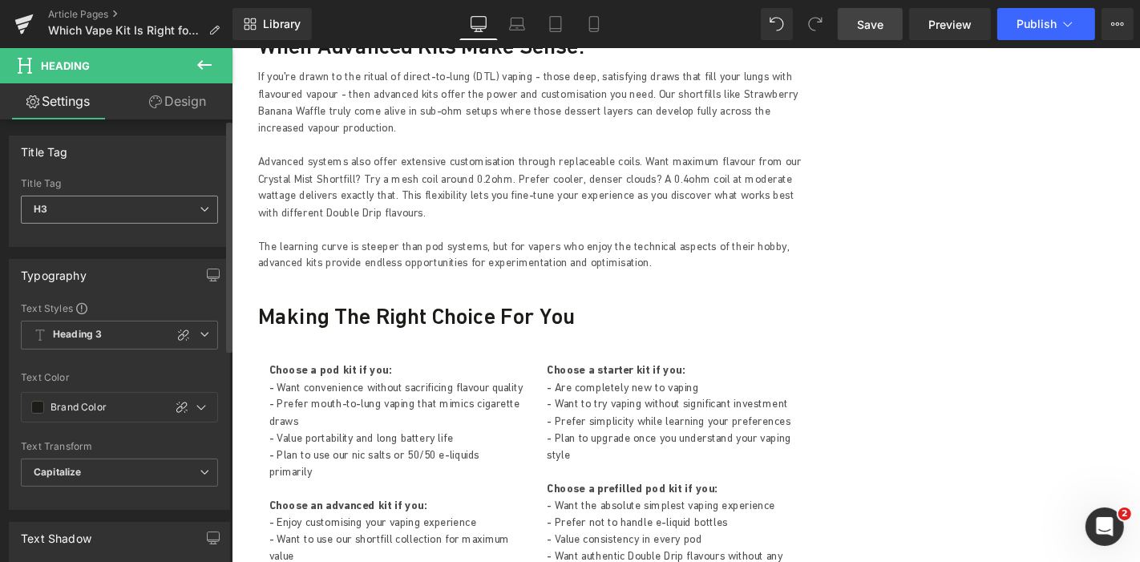
click at [188, 210] on span "H3" at bounding box center [119, 210] width 197 height 28
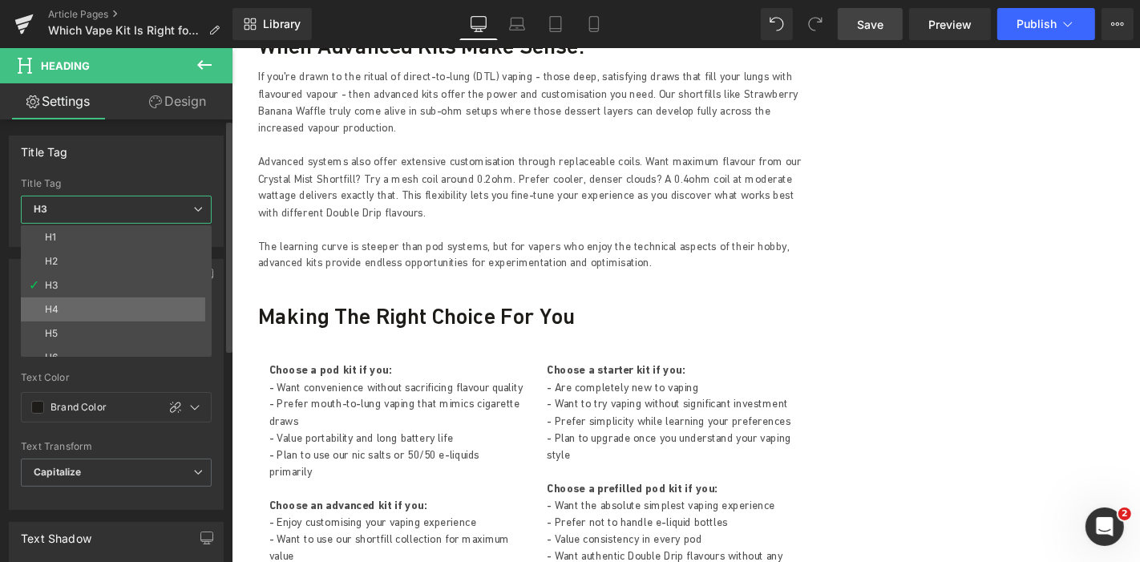
click at [99, 304] on li "H4" at bounding box center [120, 309] width 198 height 24
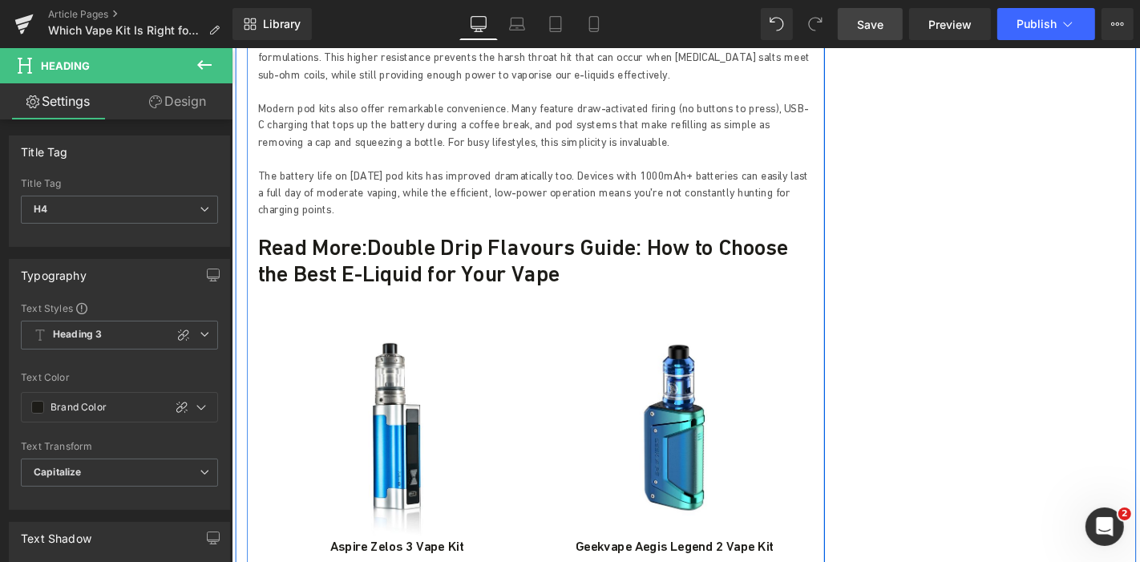
scroll to position [2943, 0]
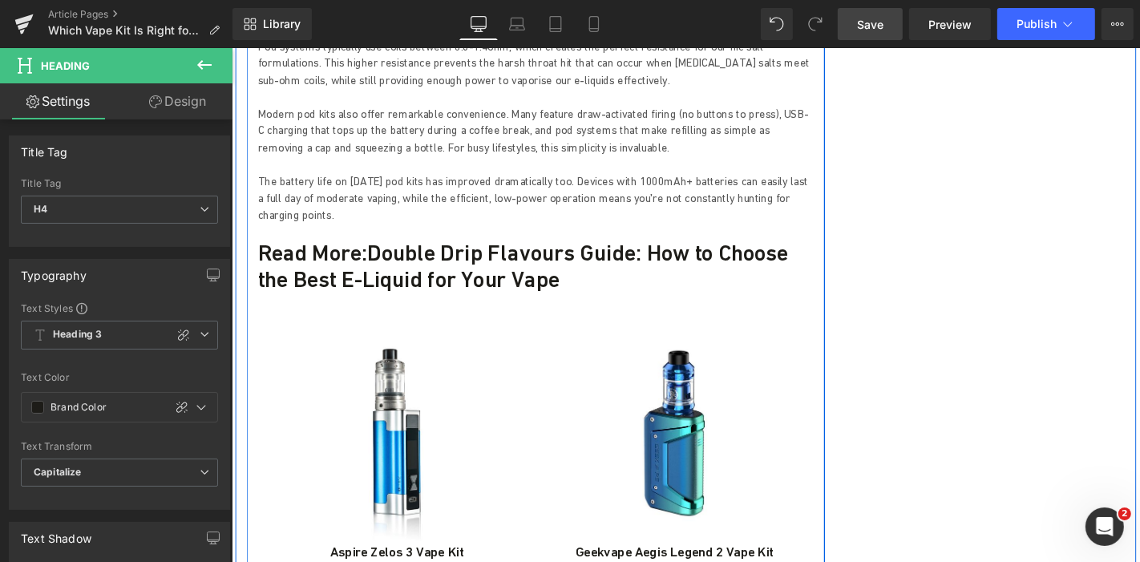
click at [462, 252] on h3 "Read More: Double Drip Flavours Guide: How to Choose the Best E-Liquid for Your…" at bounding box center [555, 281] width 593 height 58
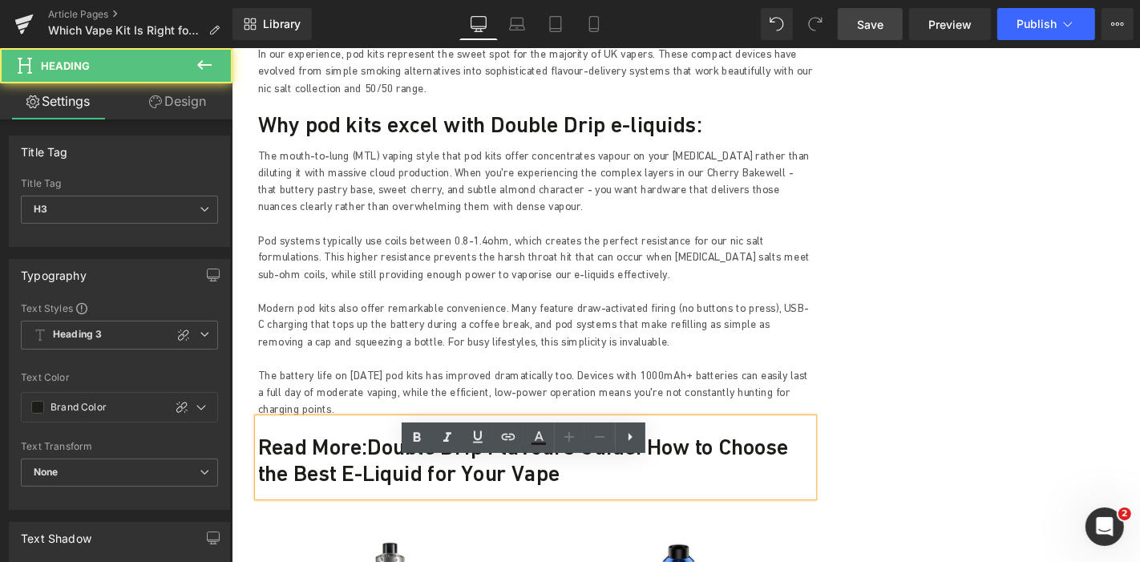
scroll to position [2587, 0]
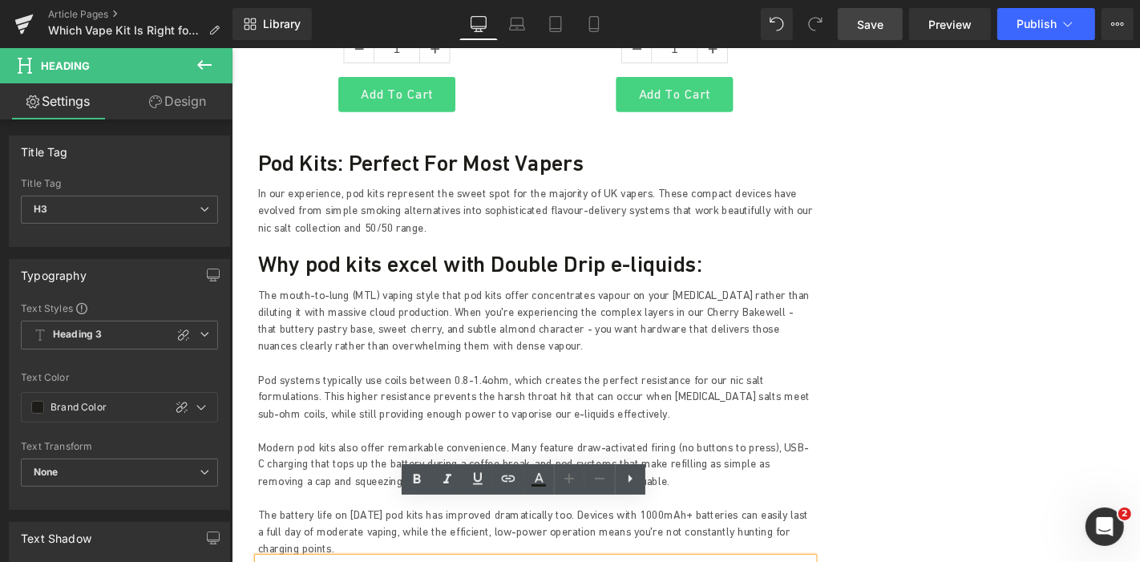
click at [446, 264] on h3 "Why pod kits excel with Double Drip e-liquids:" at bounding box center [555, 278] width 593 height 29
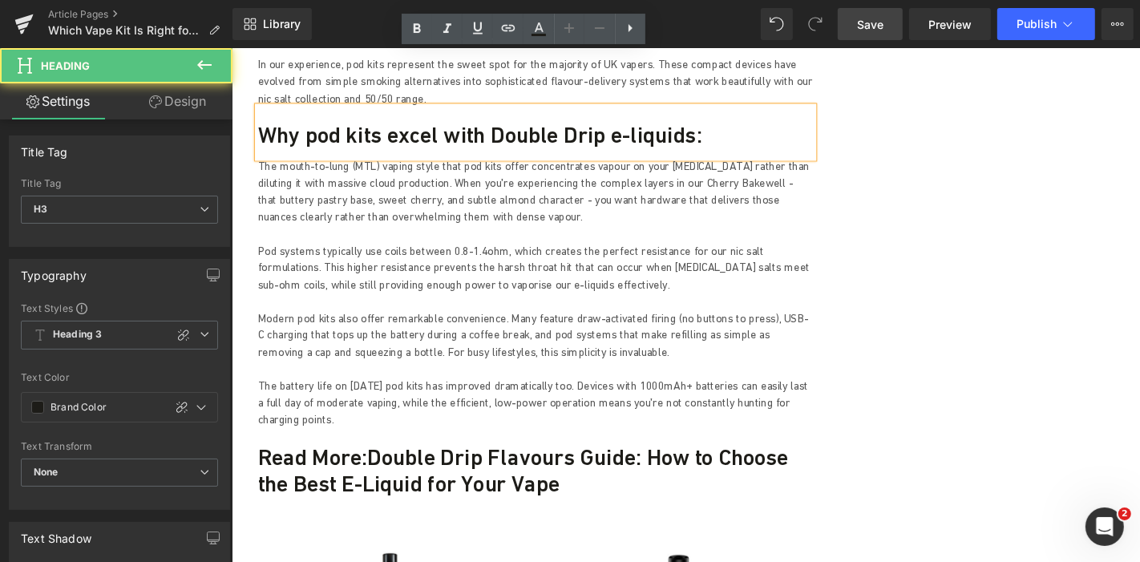
scroll to position [2765, 0]
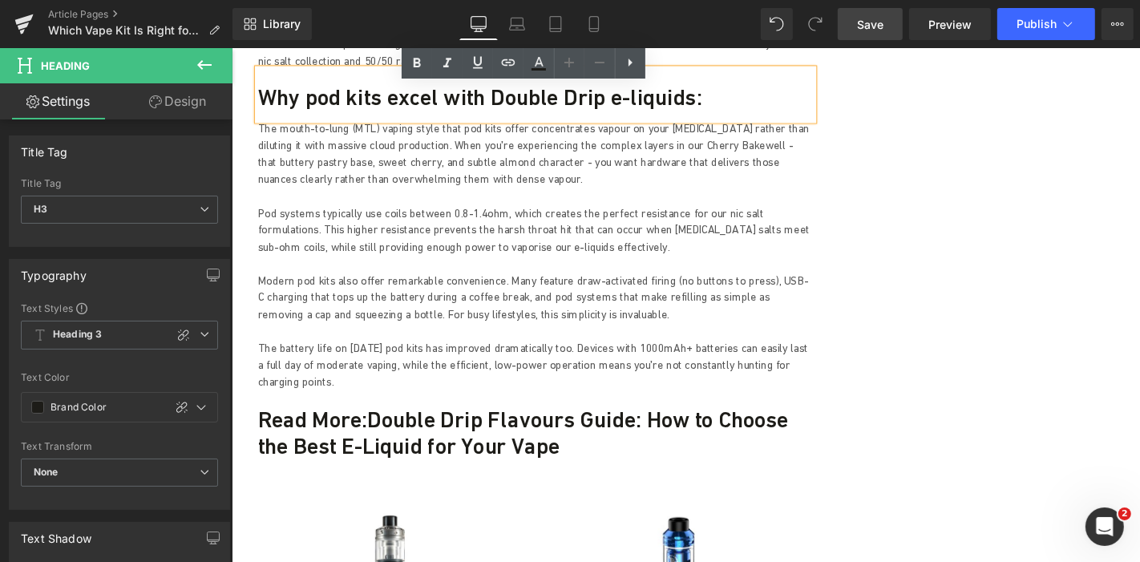
click at [354, 430] on h3 "Read More: Double Drip Flavours Guide: How to Choose the Best E-Liquid for Your…" at bounding box center [555, 459] width 593 height 58
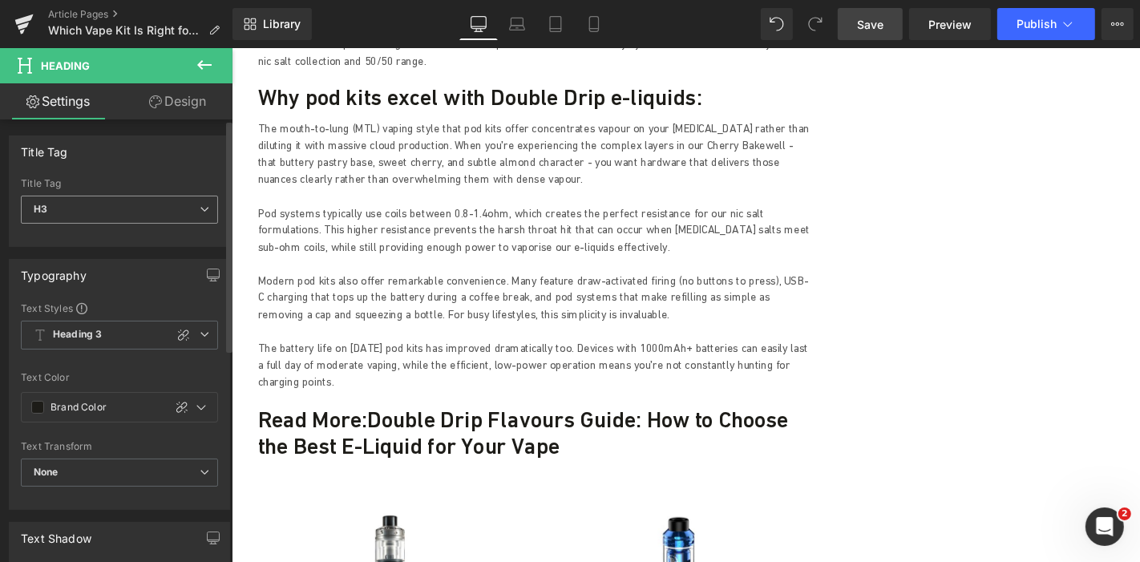
click at [200, 207] on icon at bounding box center [205, 209] width 10 height 10
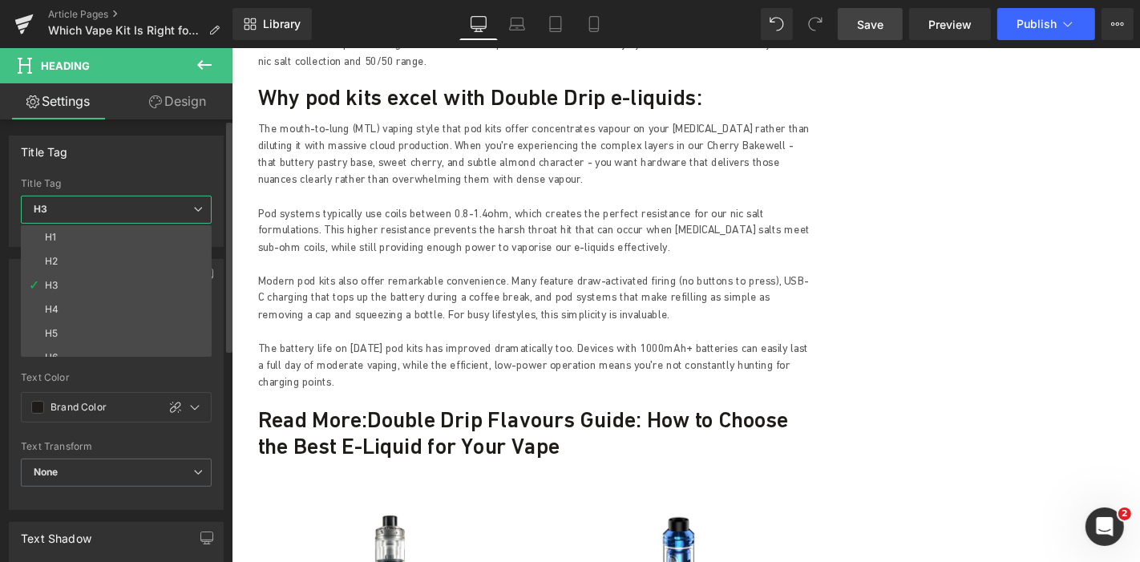
click at [213, 152] on div "Title Tag" at bounding box center [116, 151] width 213 height 30
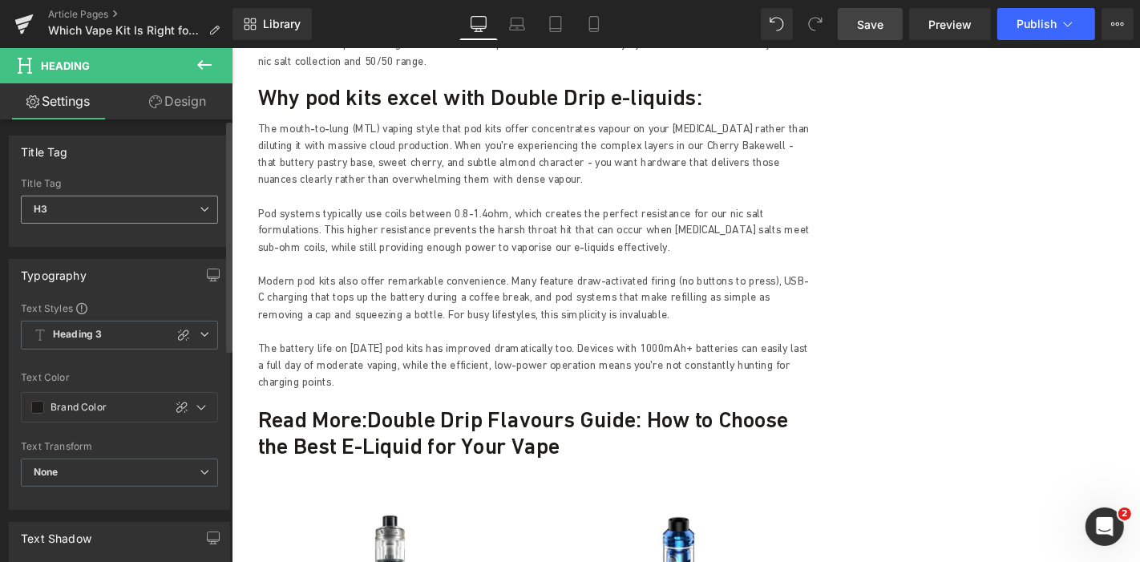
click at [191, 210] on span "H3" at bounding box center [119, 210] width 197 height 28
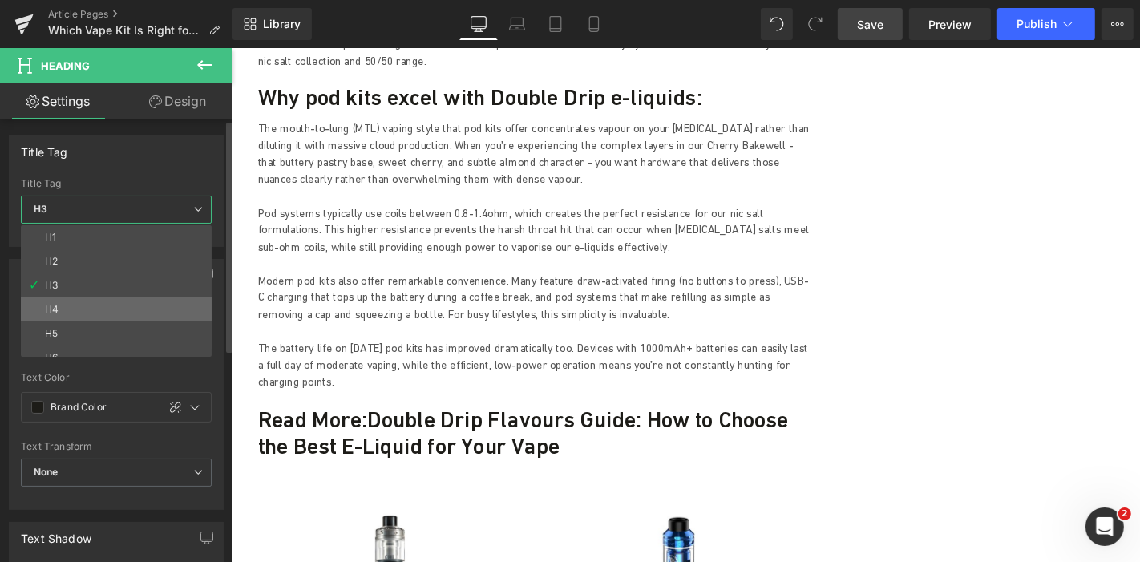
click at [74, 312] on li "H4" at bounding box center [120, 309] width 198 height 24
type input "#274083"
type input "100"
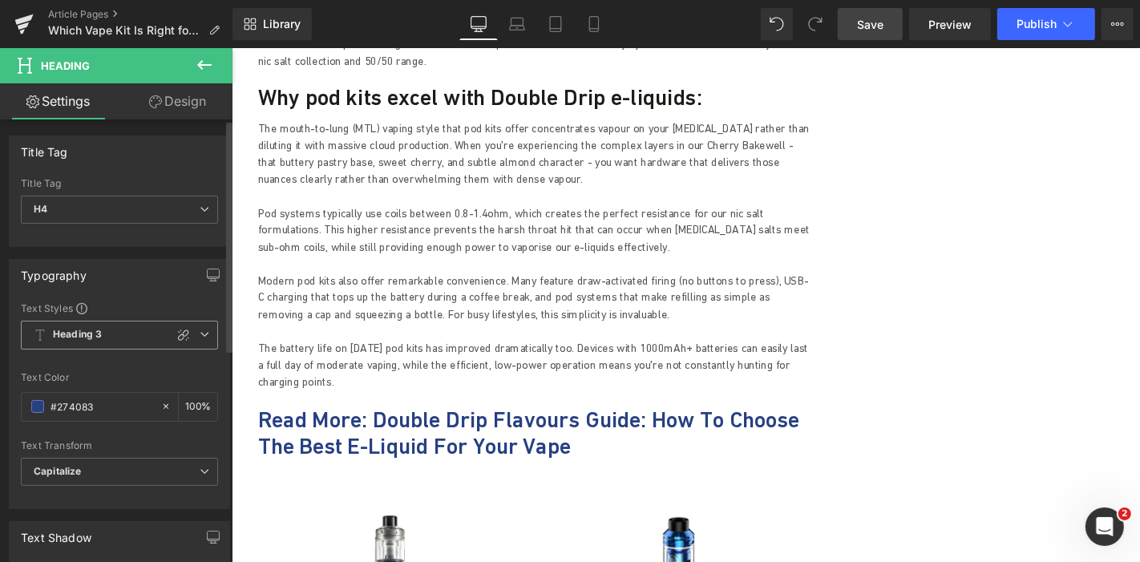
click at [206, 331] on span "Heading 3" at bounding box center [119, 335] width 197 height 29
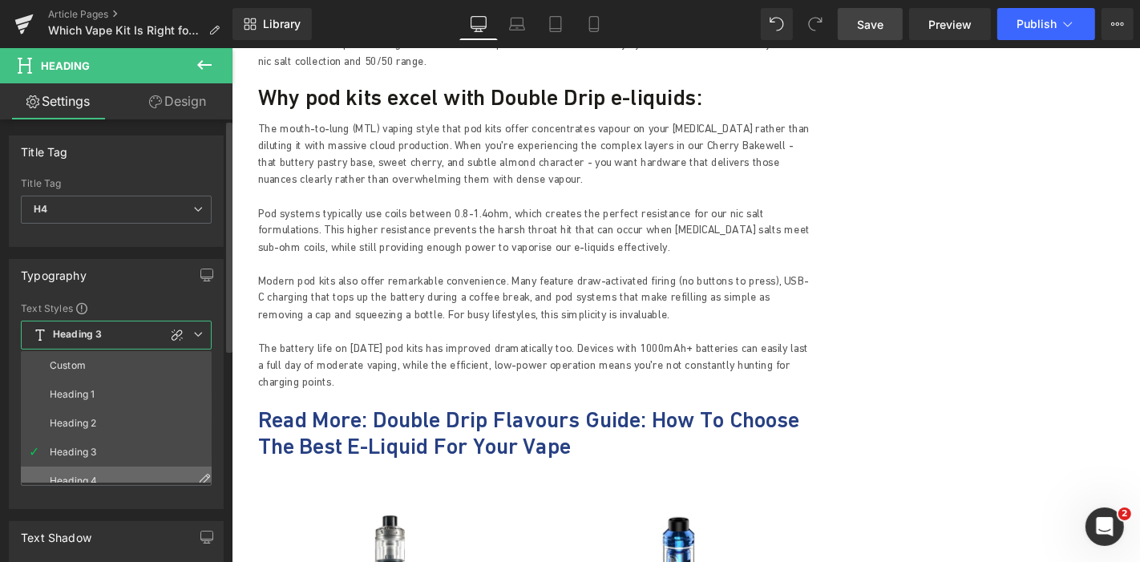
click at [82, 471] on li "Heading 4" at bounding box center [120, 480] width 198 height 29
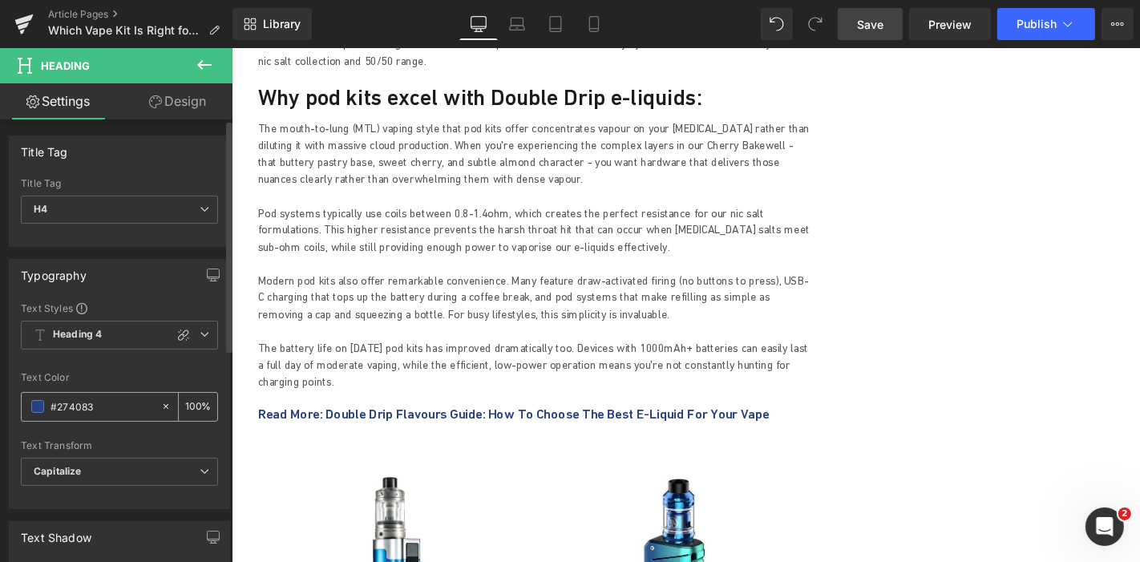
click at [26, 406] on div "#274083" at bounding box center [91, 407] width 139 height 28
click at [32, 404] on span at bounding box center [37, 406] width 13 height 13
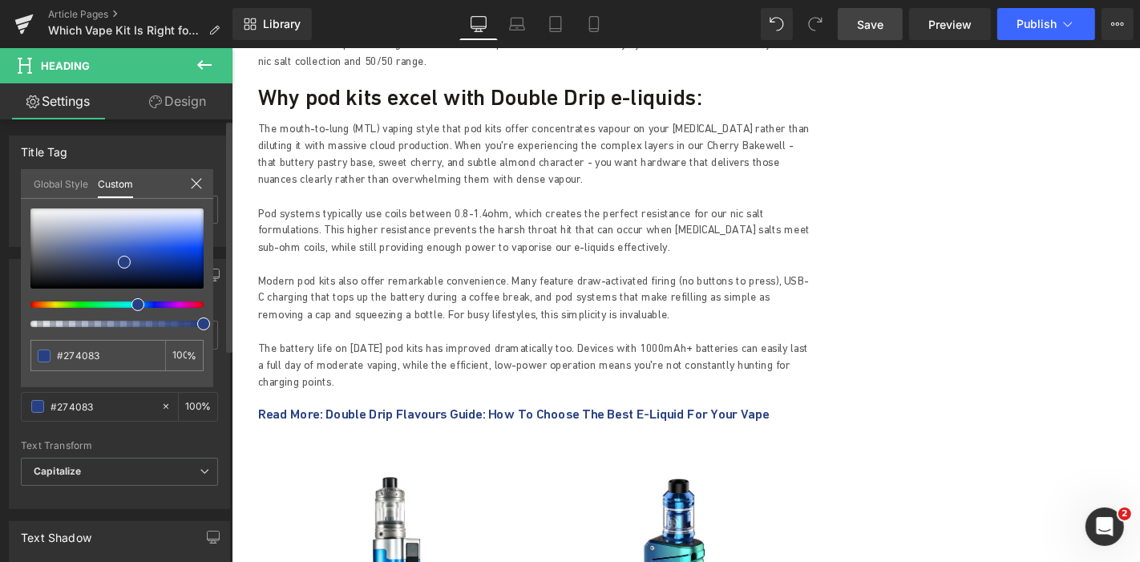
click at [48, 180] on link "Global Style" at bounding box center [61, 182] width 54 height 27
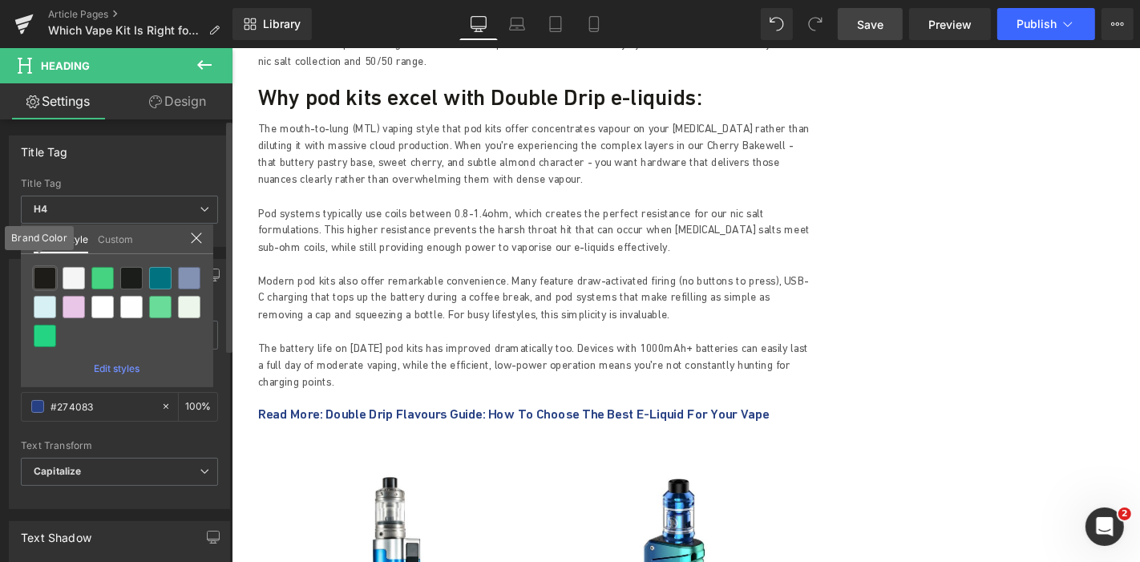
click at [42, 275] on div at bounding box center [45, 278] width 22 height 22
type input "Brand Color"
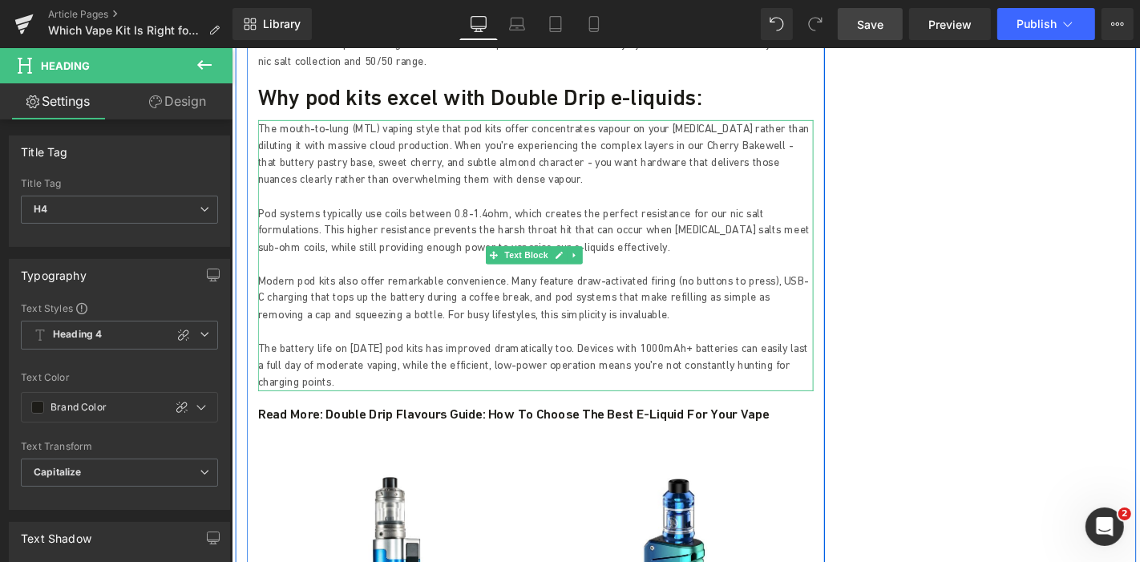
click at [584, 287] on p "Modern pod kits also offer remarkable convenience. Many feature draw-activated …" at bounding box center [555, 314] width 593 height 54
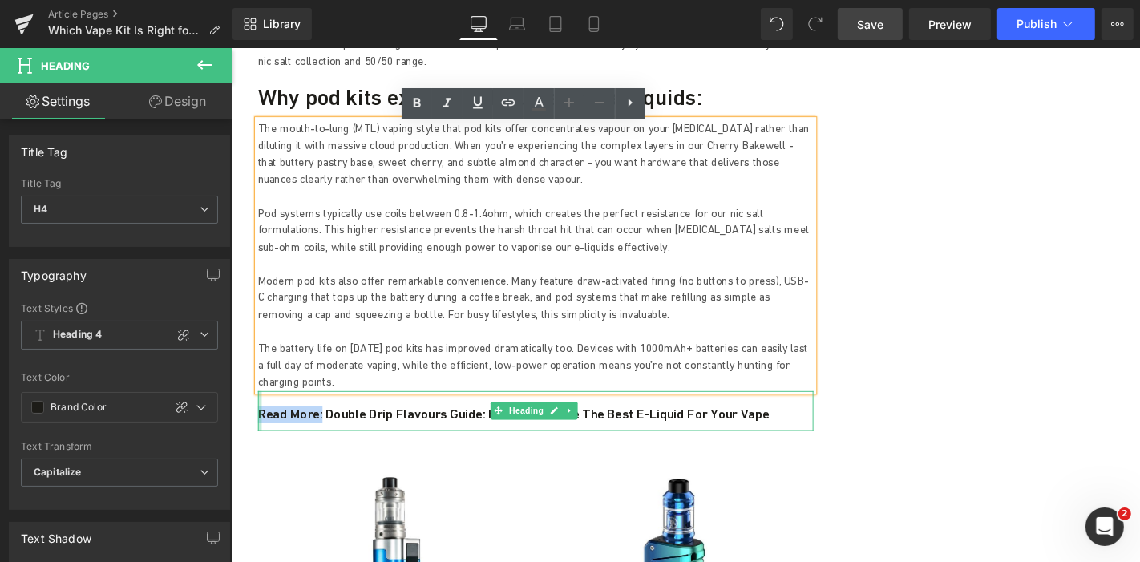
drag, startPoint x: 288, startPoint y: 376, endPoint x: 256, endPoint y: 378, distance: 32.1
click at [259, 413] on div "Read More: Double Drip Flavours Guide: How to Choose the Best E-Liquid for Your…" at bounding box center [555, 434] width 593 height 43
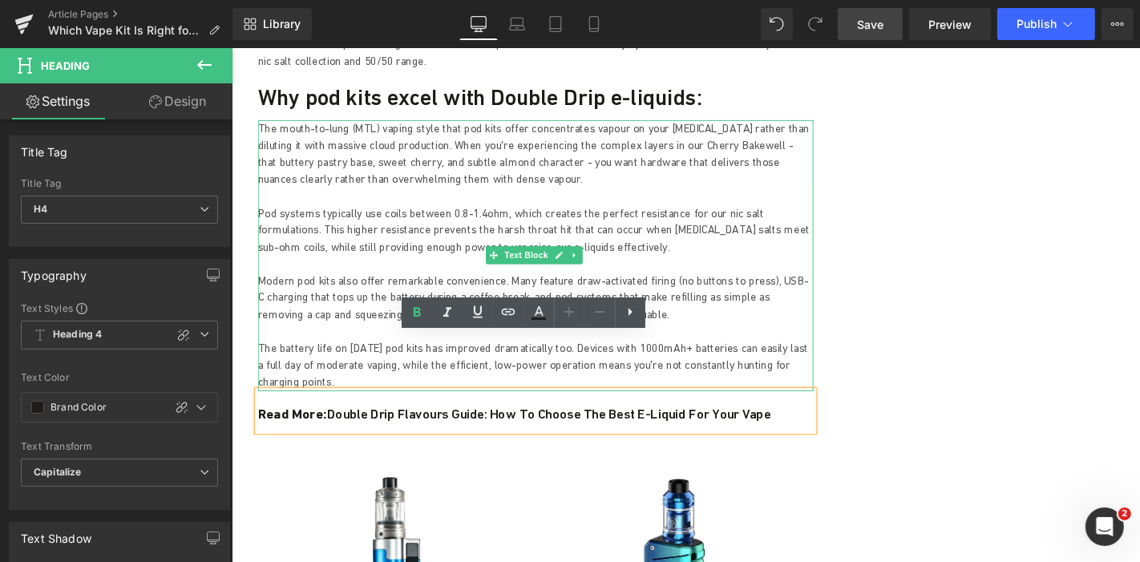
click at [389, 341] on p at bounding box center [555, 350] width 593 height 18
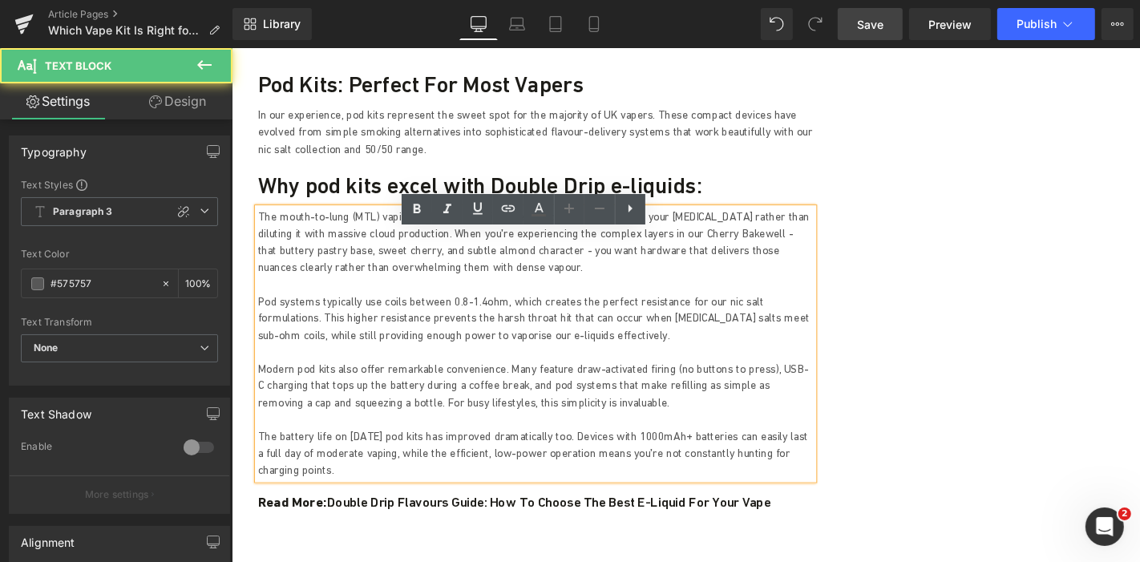
scroll to position [2587, 0]
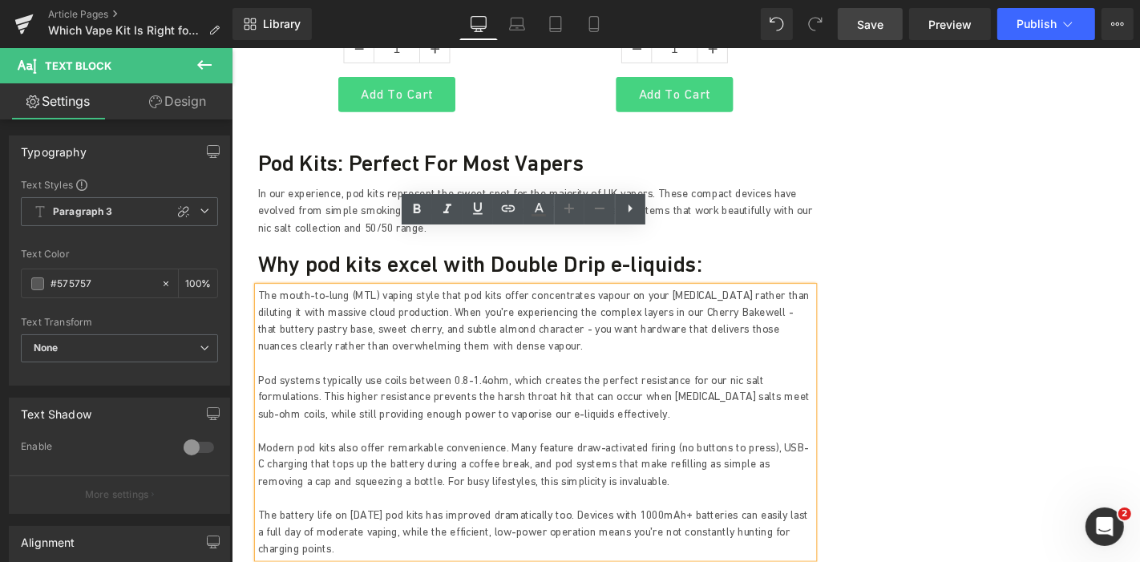
click at [317, 264] on h3 "Why pod kits excel with Double Drip e-liquids:" at bounding box center [555, 278] width 593 height 29
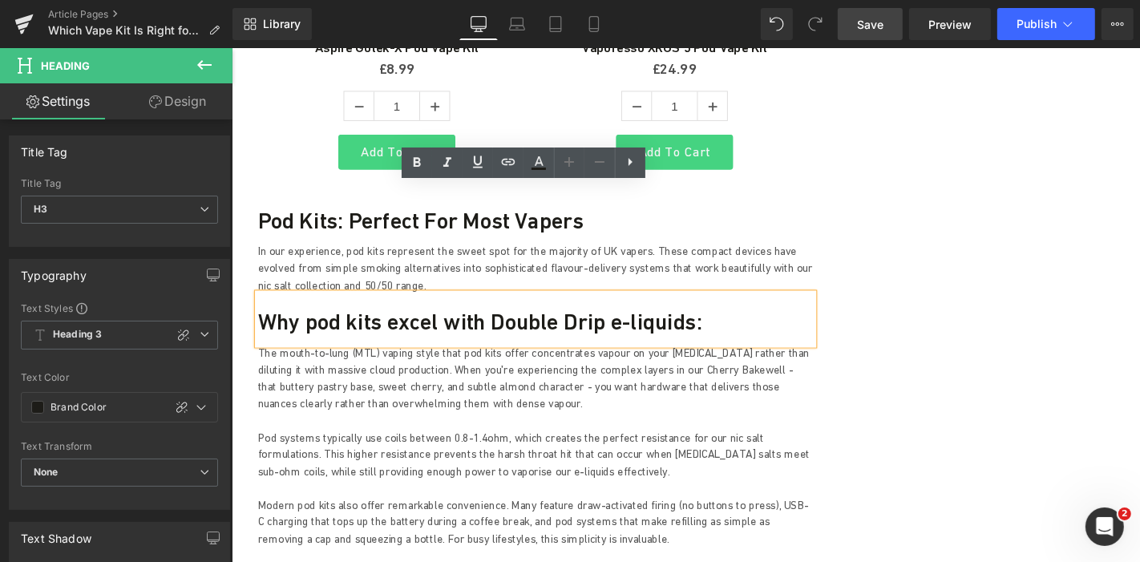
scroll to position [2498, 0]
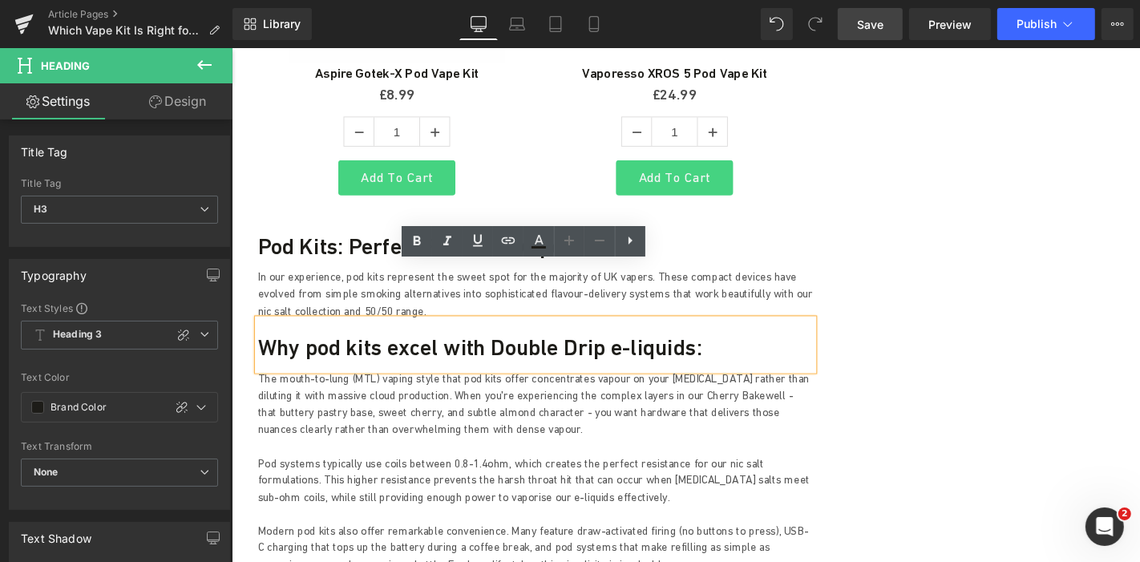
click at [333, 244] on h2 "Pod Kits: Perfect for Most Vapers" at bounding box center [555, 258] width 593 height 29
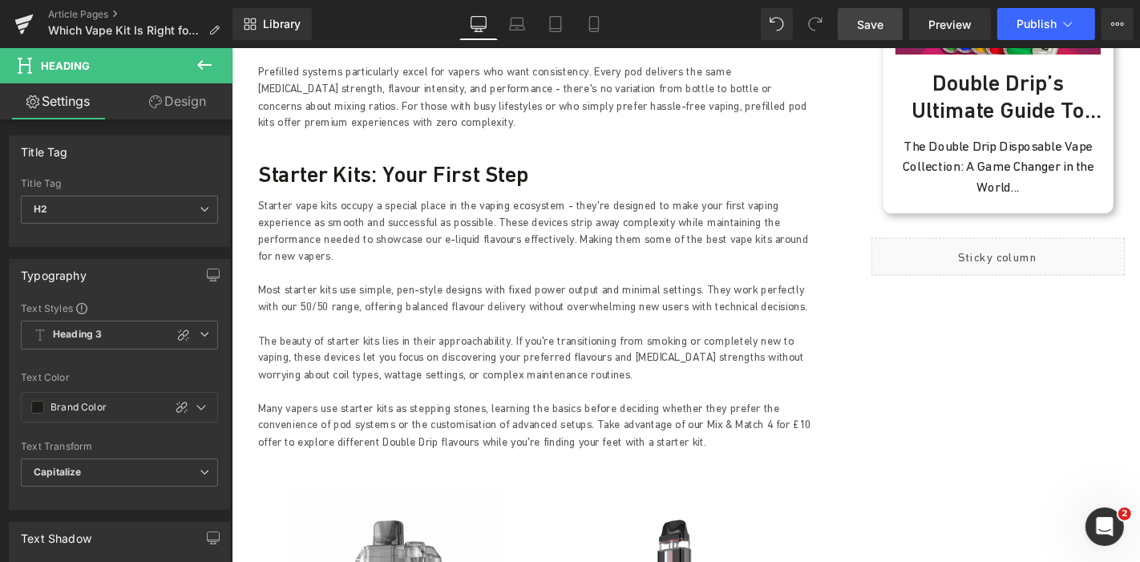
scroll to position [1785, 0]
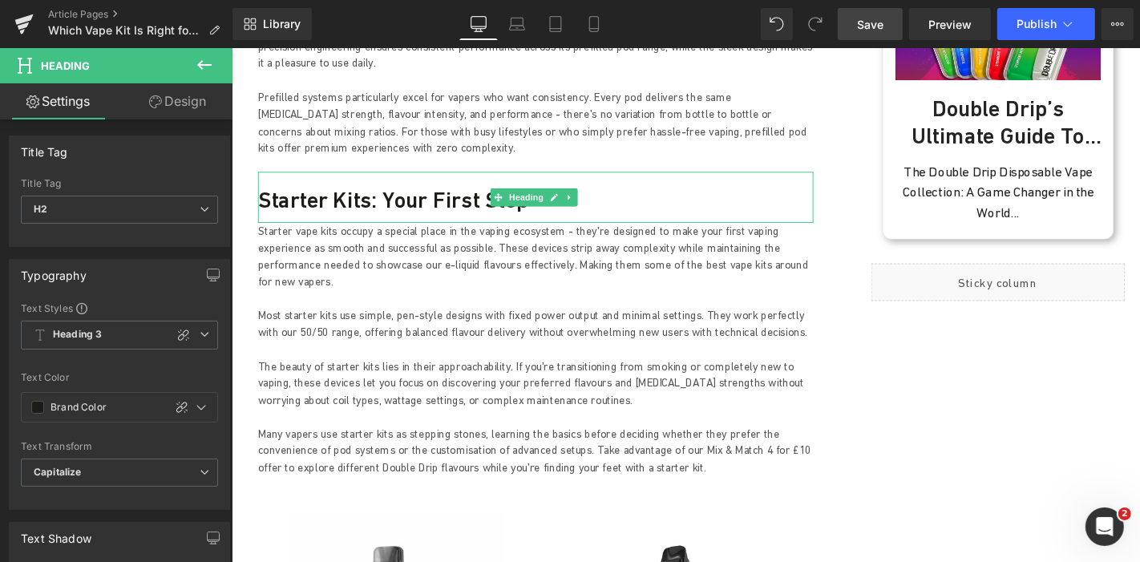
click at [362, 196] on h2 "Starter Kits: Your First Step" at bounding box center [555, 210] width 593 height 29
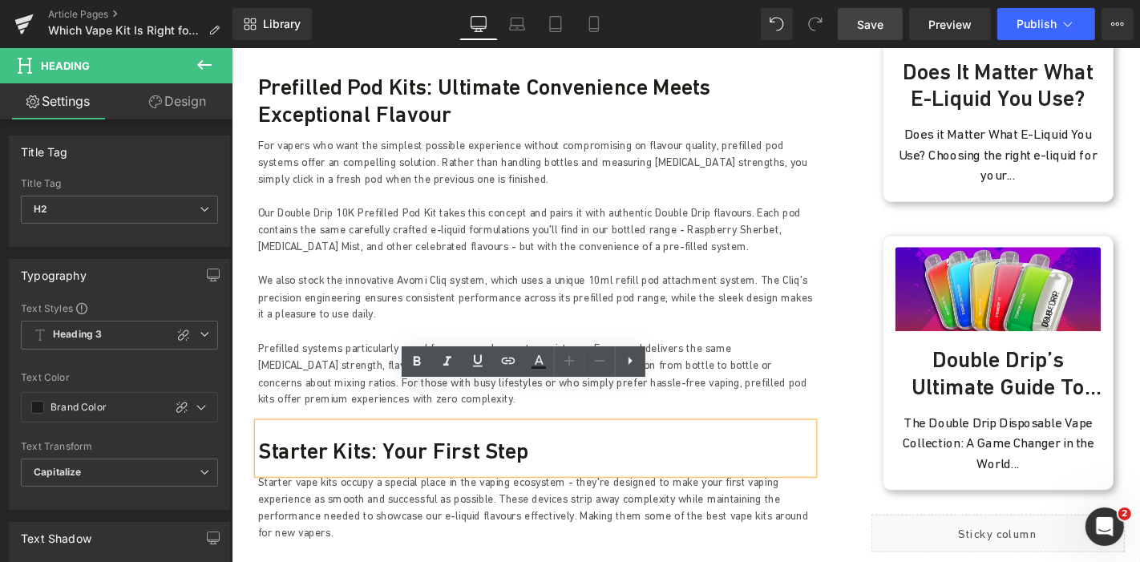
scroll to position [1340, 0]
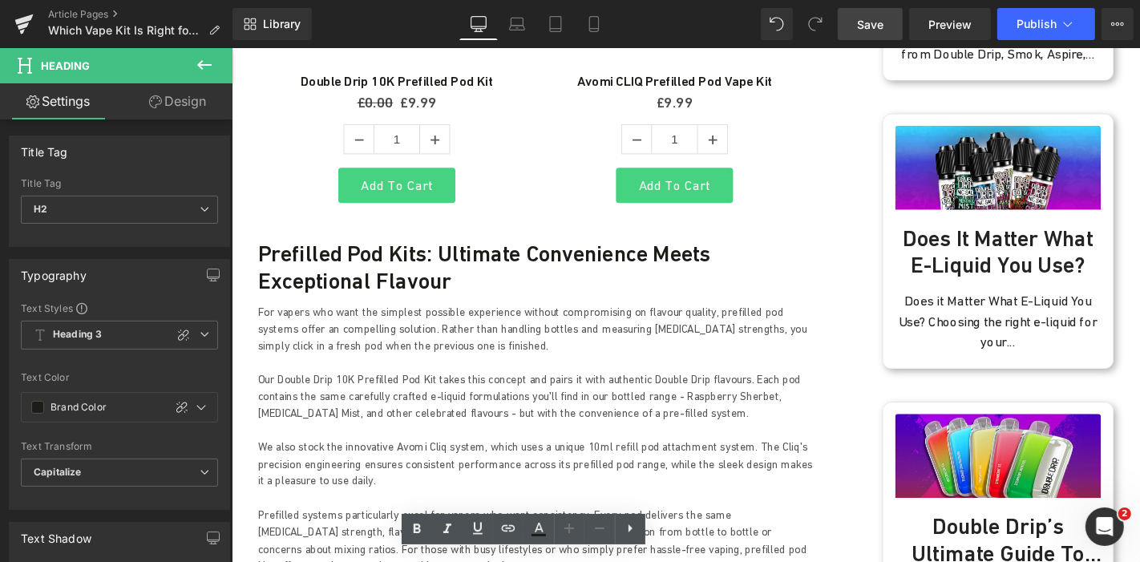
click at [329, 256] on h2 "Prefilled Pod Kits: Ultimate Convenience Meets Exceptional Flavour" at bounding box center [555, 281] width 593 height 58
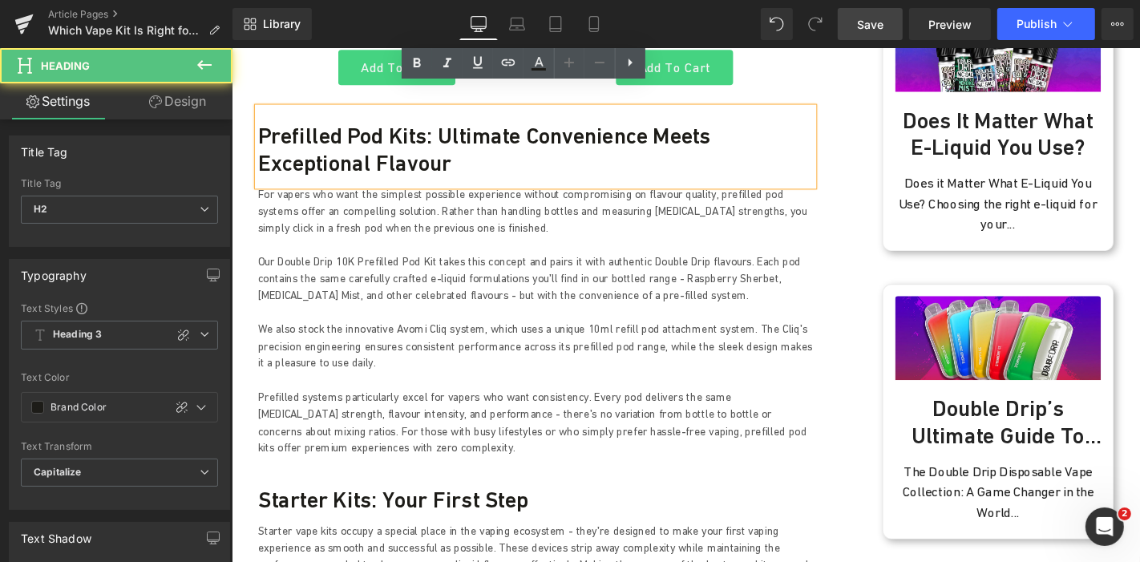
scroll to position [1518, 0]
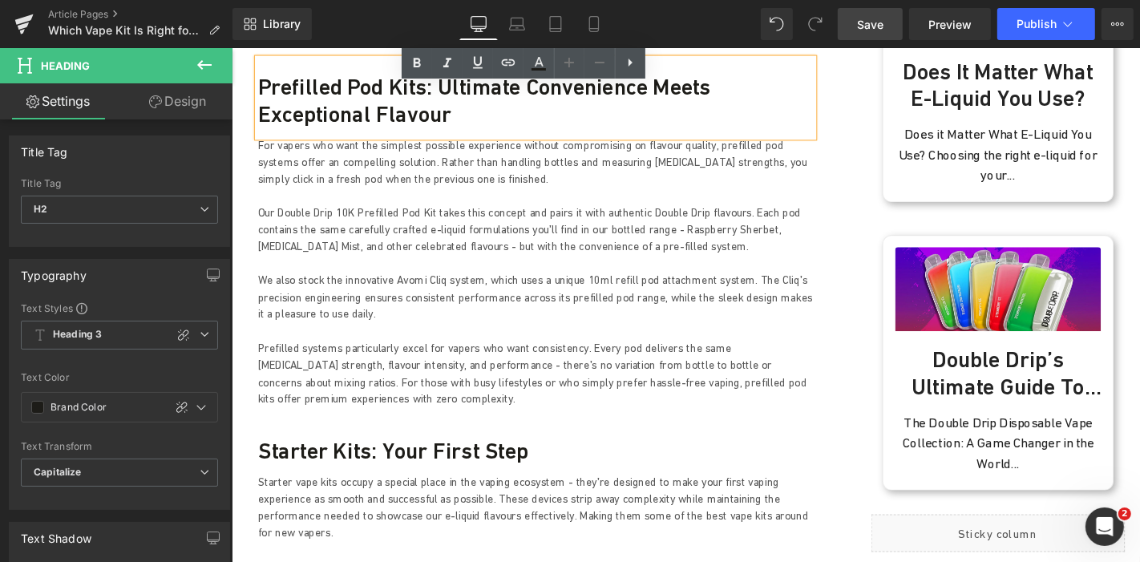
click at [388, 463] on h2 "Starter Kits: Your First Step" at bounding box center [555, 477] width 593 height 29
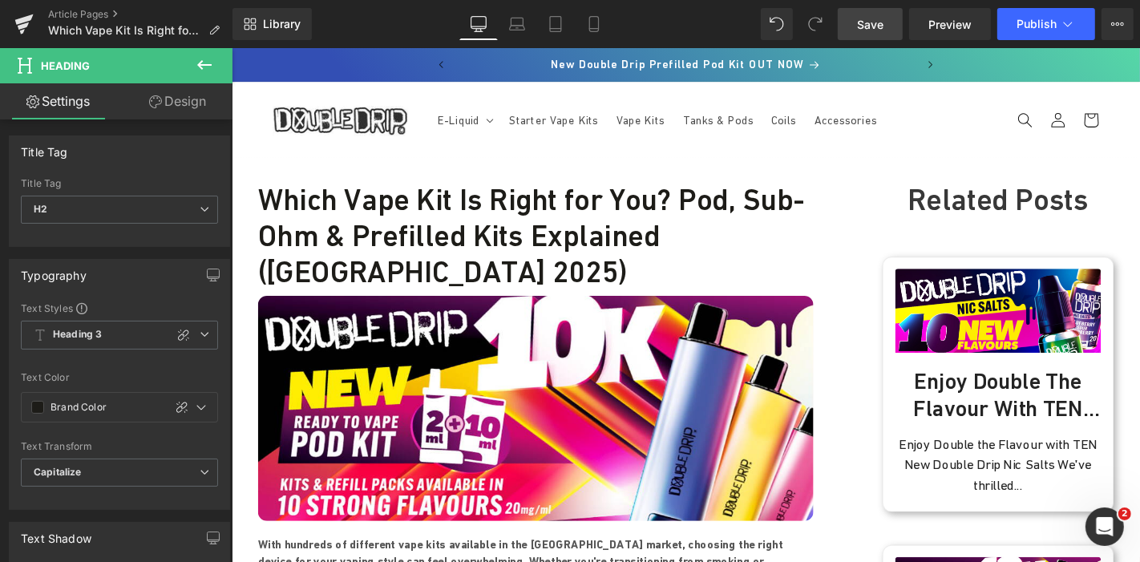
scroll to position [0, 0]
click at [857, 31] on link "Save" at bounding box center [869, 24] width 65 height 32
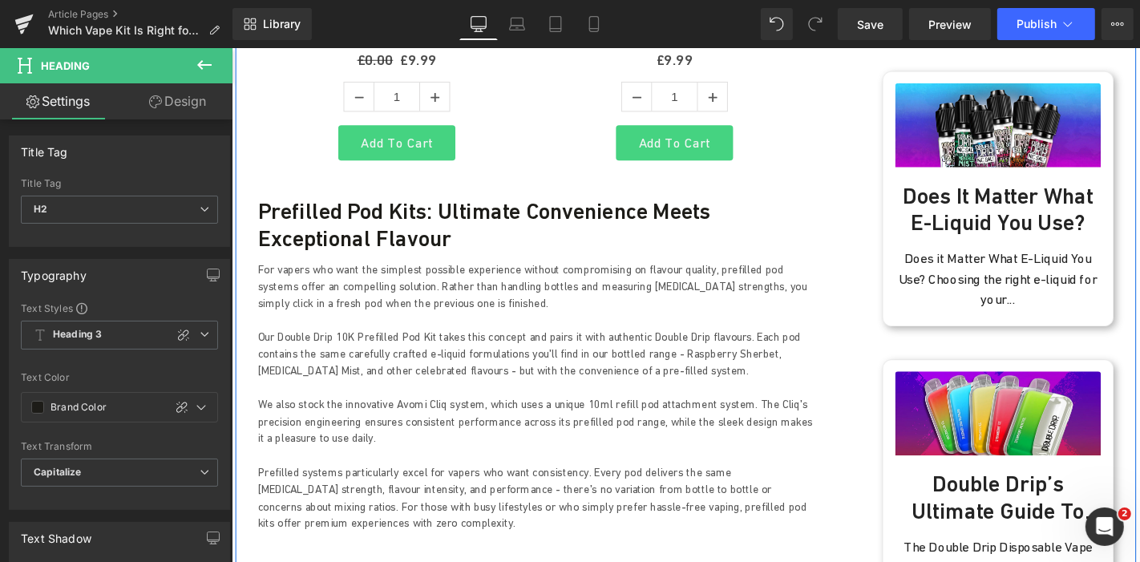
scroll to position [1424, 0]
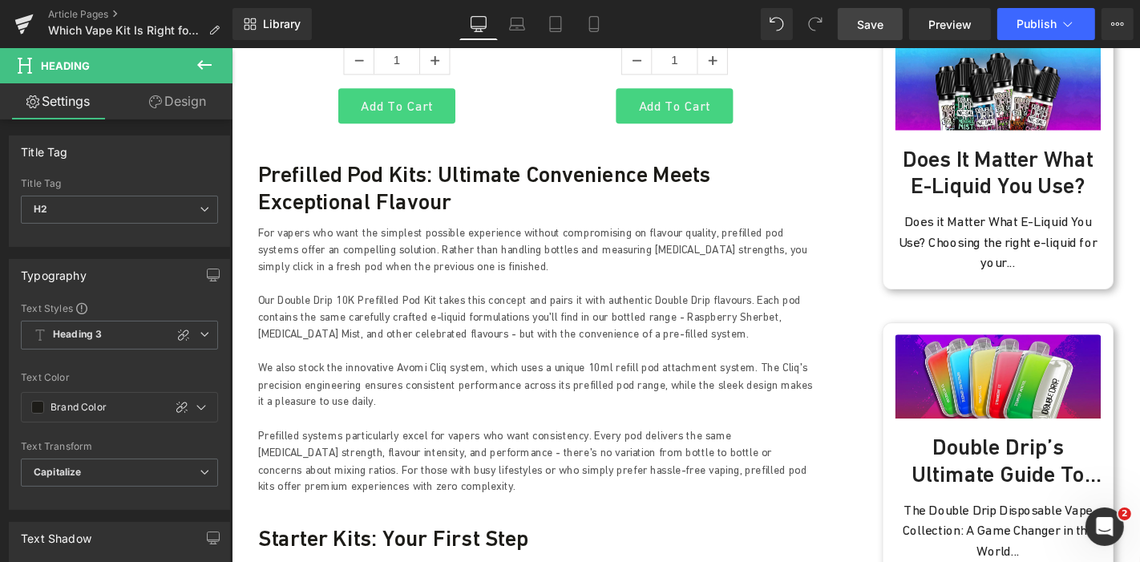
drag, startPoint x: 881, startPoint y: 21, endPoint x: 422, endPoint y: 292, distance: 533.5
click at [881, 21] on span "Save" at bounding box center [870, 24] width 26 height 17
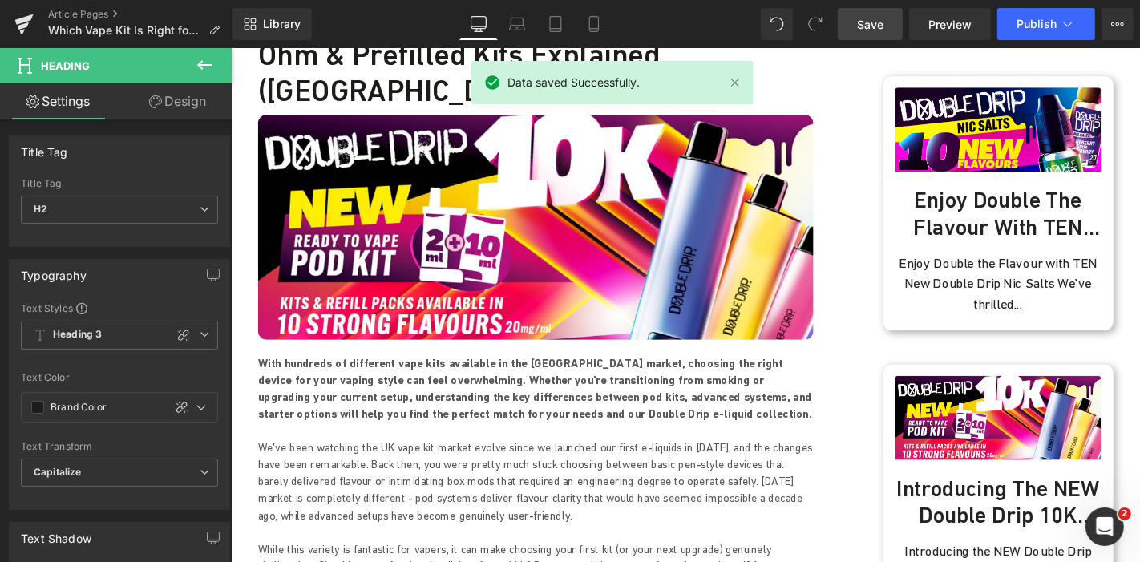
scroll to position [0, 0]
